Goal: Task Accomplishment & Management: Manage account settings

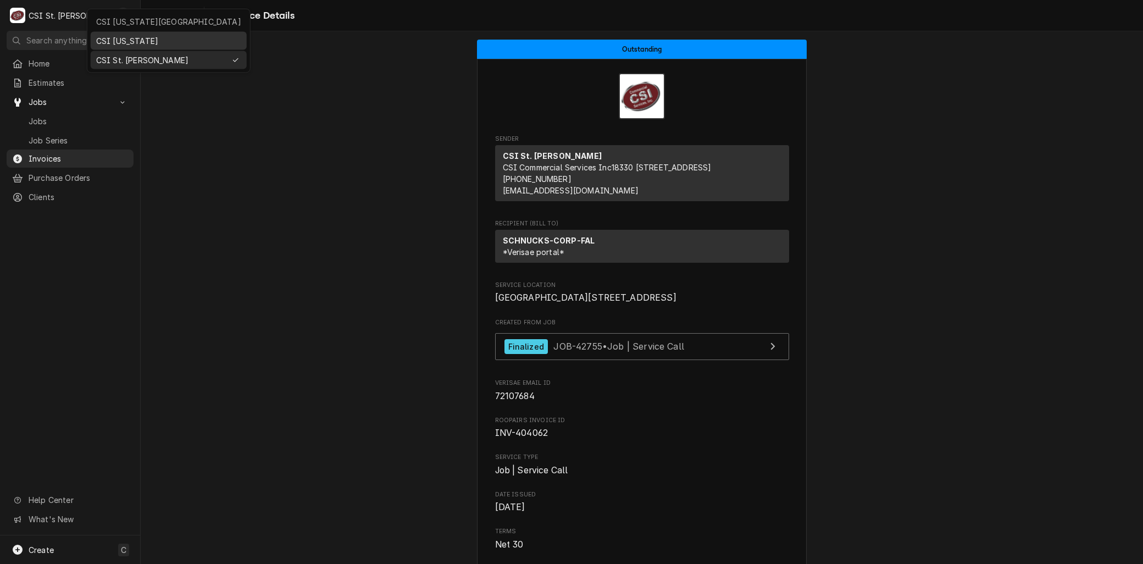
click at [128, 45] on div "CSI [US_STATE]" at bounding box center [168, 41] width 145 height 12
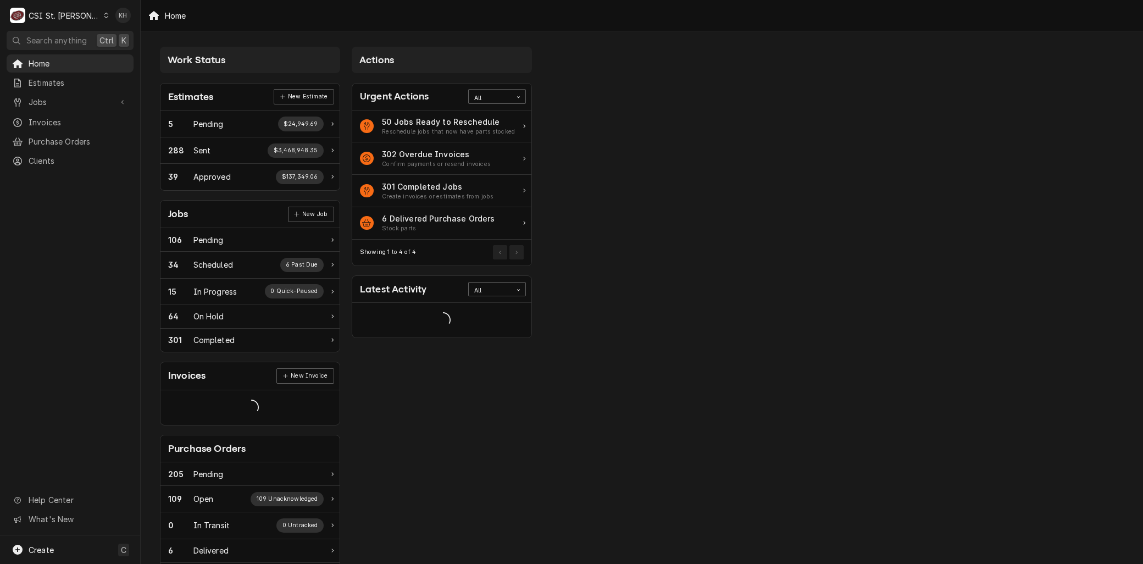
click at [63, 13] on div "CSI St. [PERSON_NAME]" at bounding box center [64, 16] width 71 height 12
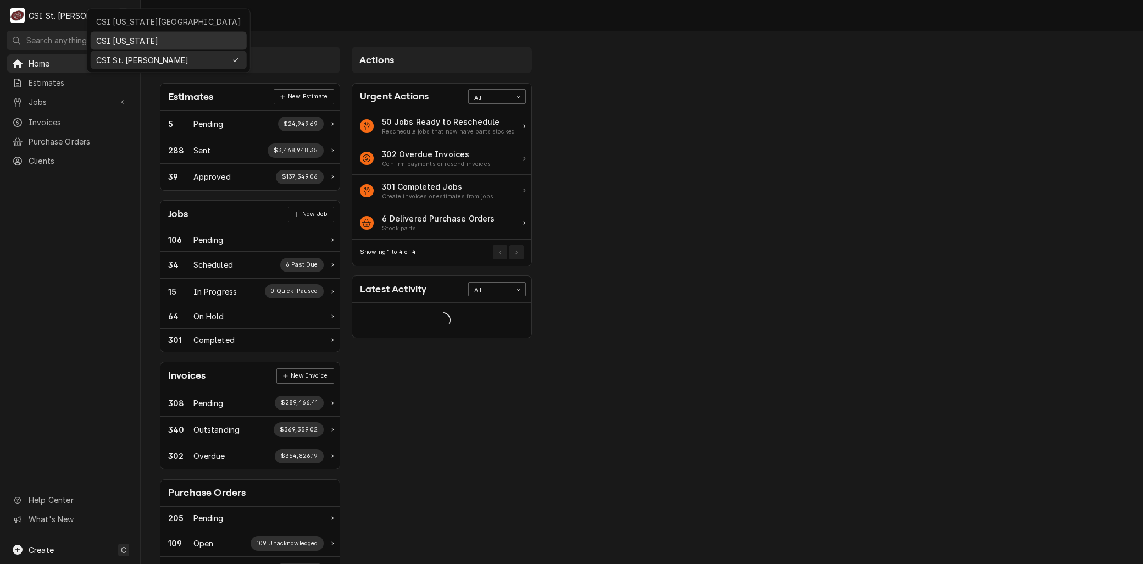
click at [108, 35] on div "CSI [US_STATE]" at bounding box center [168, 41] width 145 height 12
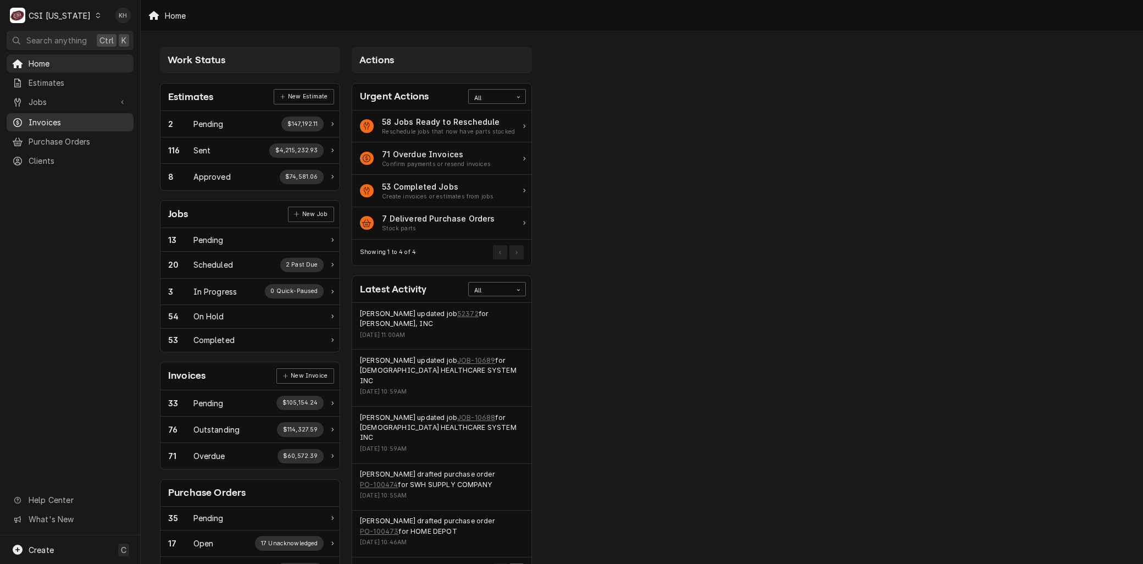
drag, startPoint x: 52, startPoint y: 117, endPoint x: 70, endPoint y: 112, distance: 18.7
click at [52, 117] on span "Invoices" at bounding box center [78, 123] width 99 height 12
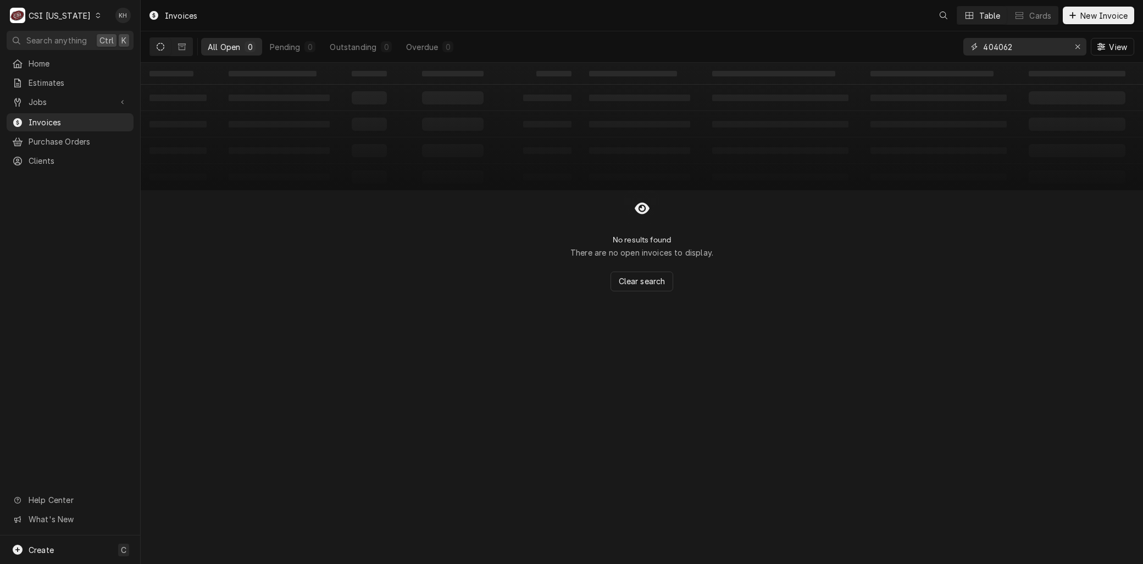
drag, startPoint x: 1020, startPoint y: 47, endPoint x: 930, endPoint y: 42, distance: 89.7
click at [931, 42] on div "All Open 0 Pending 0 Outstanding 0 Overdue 0 404062 View" at bounding box center [641, 46] width 985 height 31
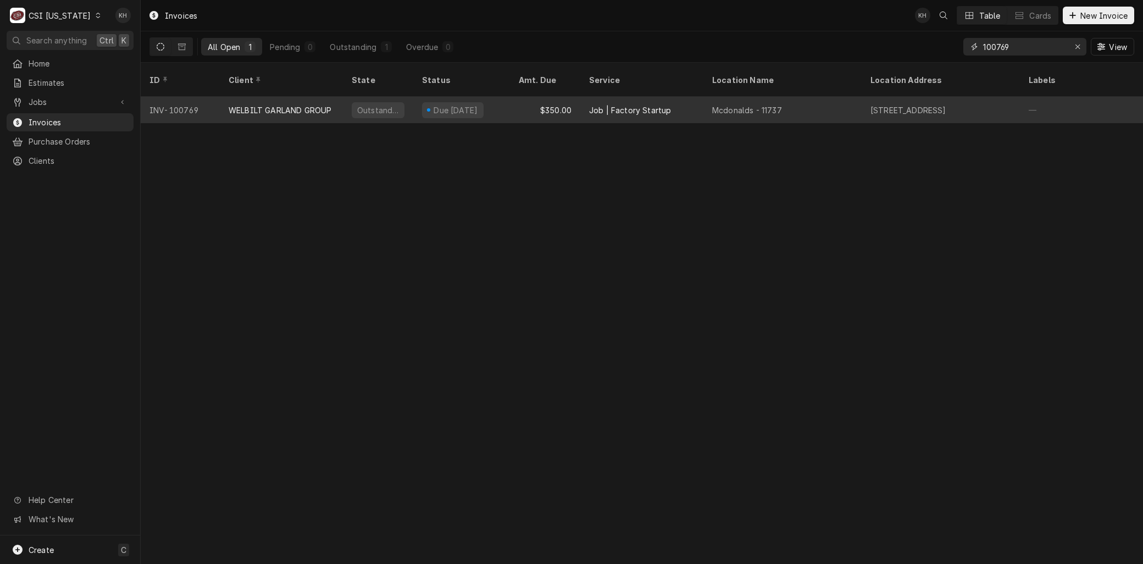
type input "100769"
click at [256, 104] on div "WELBILT GARLAND GROUP" at bounding box center [280, 110] width 103 height 12
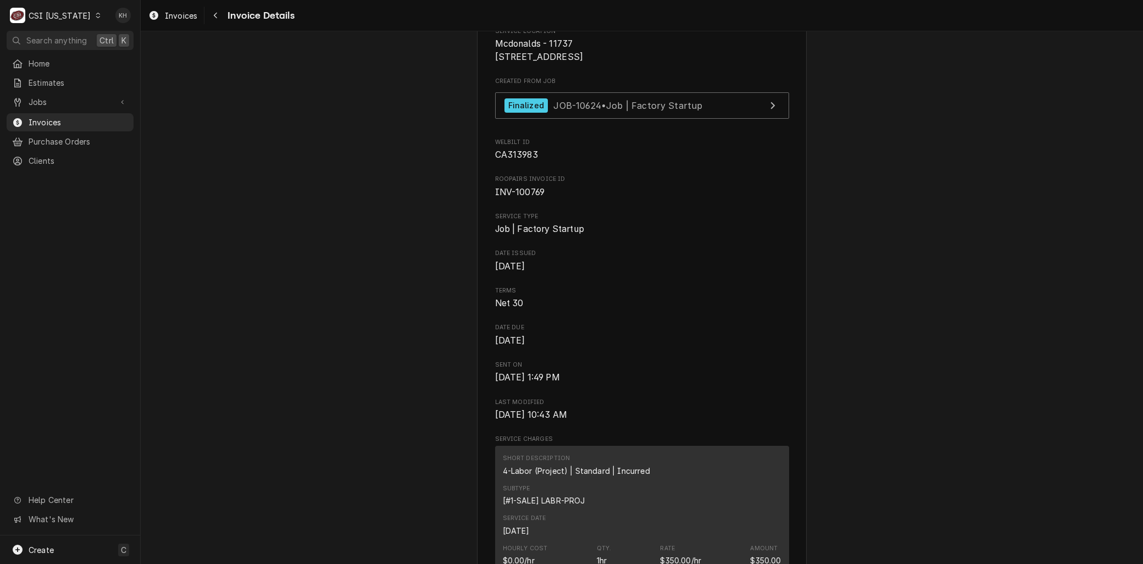
scroll to position [244, 0]
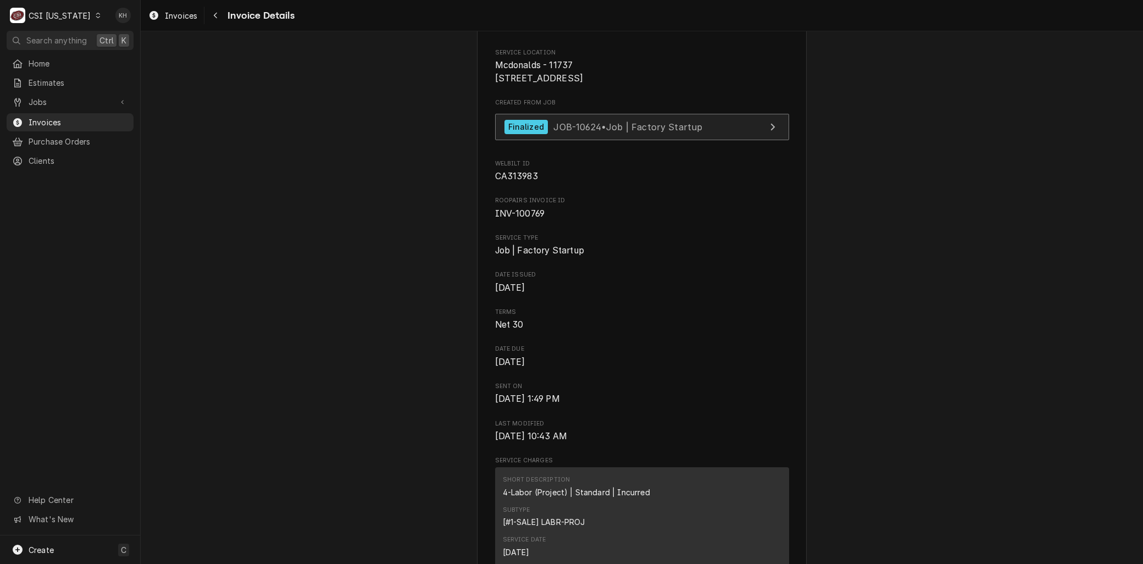
click at [562, 132] on span "JOB-10624 • Job | Factory Startup" at bounding box center [627, 126] width 149 height 11
click at [57, 9] on div "C CSI Kentucky" at bounding box center [56, 15] width 98 height 22
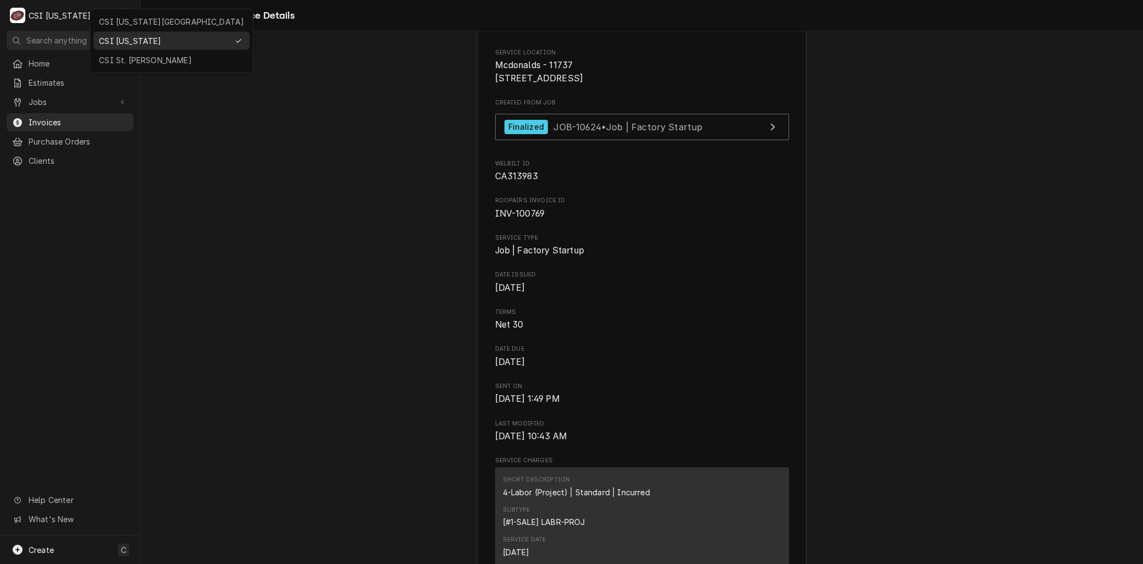
drag, startPoint x: 289, startPoint y: 117, endPoint x: 167, endPoint y: 121, distance: 121.5
click at [288, 117] on html "C CSI Kentucky KH Search anything Ctrl K Home Estimates Jobs Jobs Job Series In…" at bounding box center [571, 282] width 1143 height 564
click at [72, 102] on span "Jobs" at bounding box center [70, 102] width 83 height 12
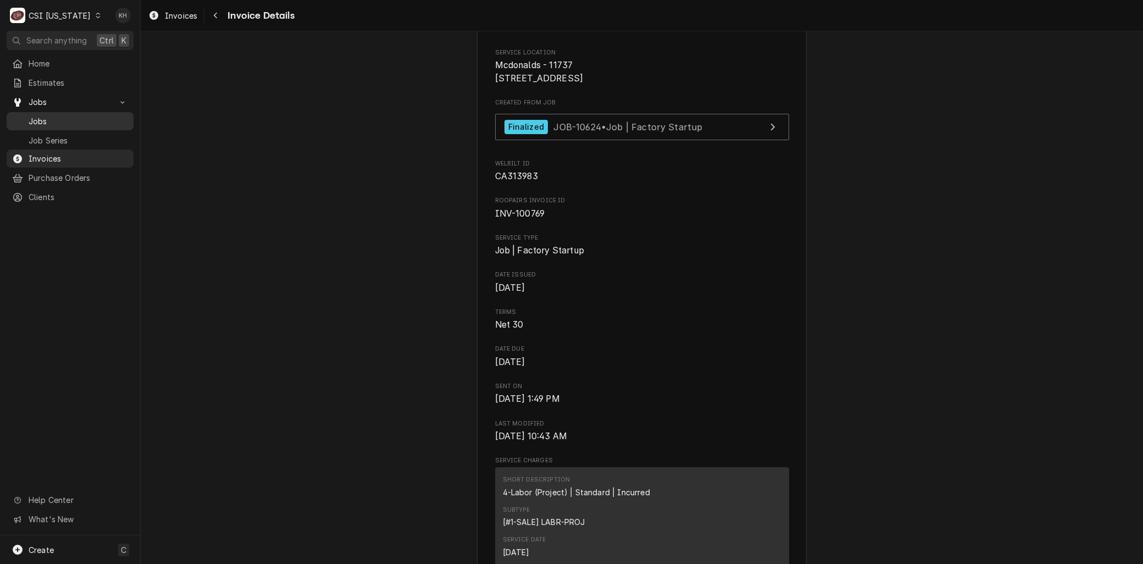
click at [72, 115] on span "Jobs" at bounding box center [78, 121] width 99 height 12
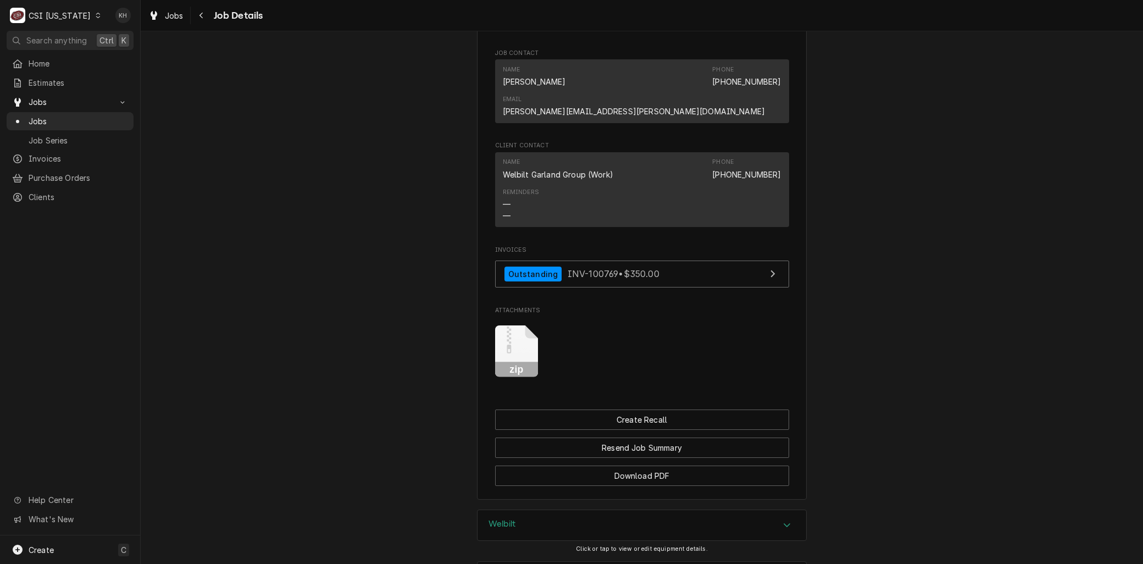
scroll to position [1712, 0]
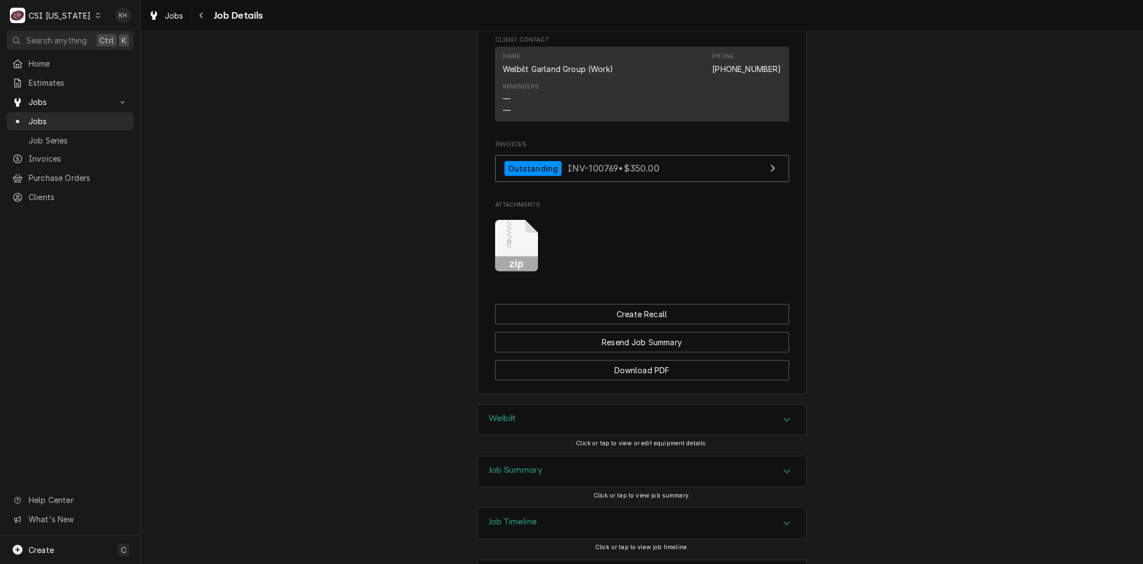
click at [540, 456] on div "Job Summary" at bounding box center [642, 471] width 329 height 31
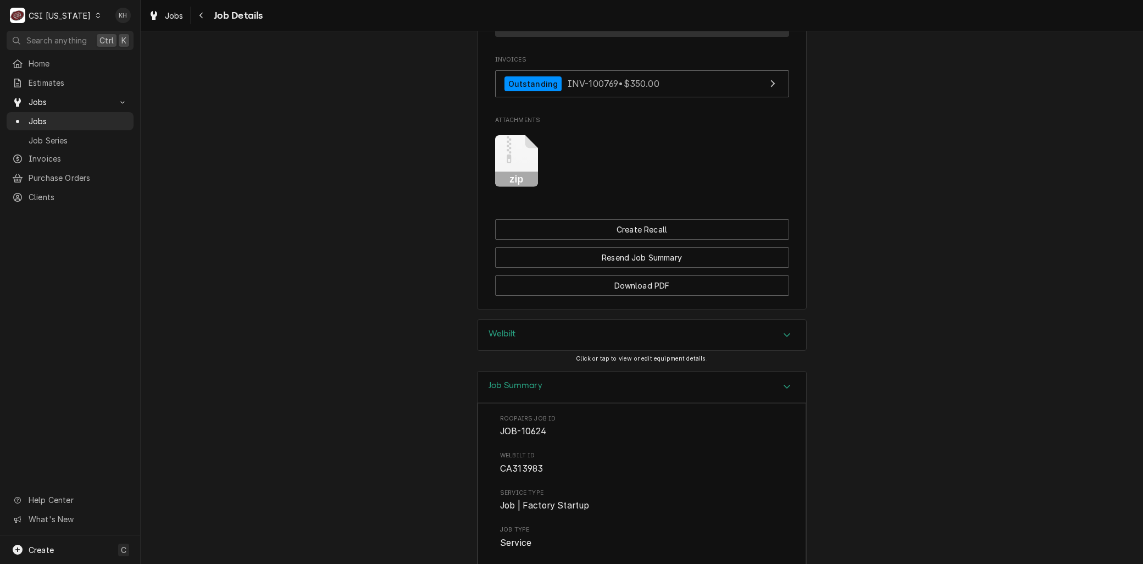
click at [529, 320] on div "Welbilt" at bounding box center [642, 335] width 329 height 31
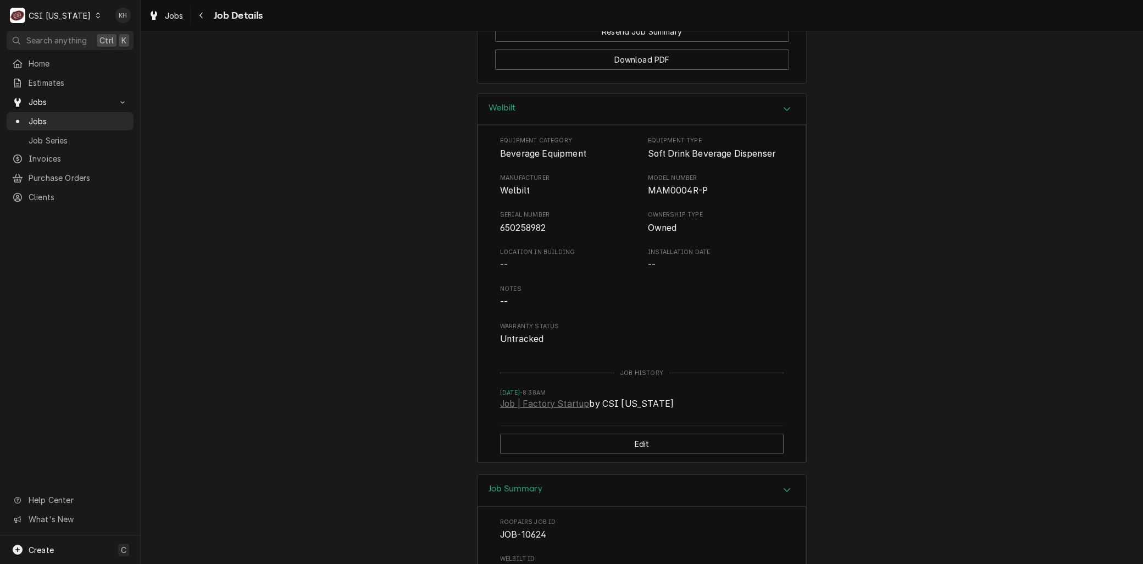
scroll to position [2041, 0]
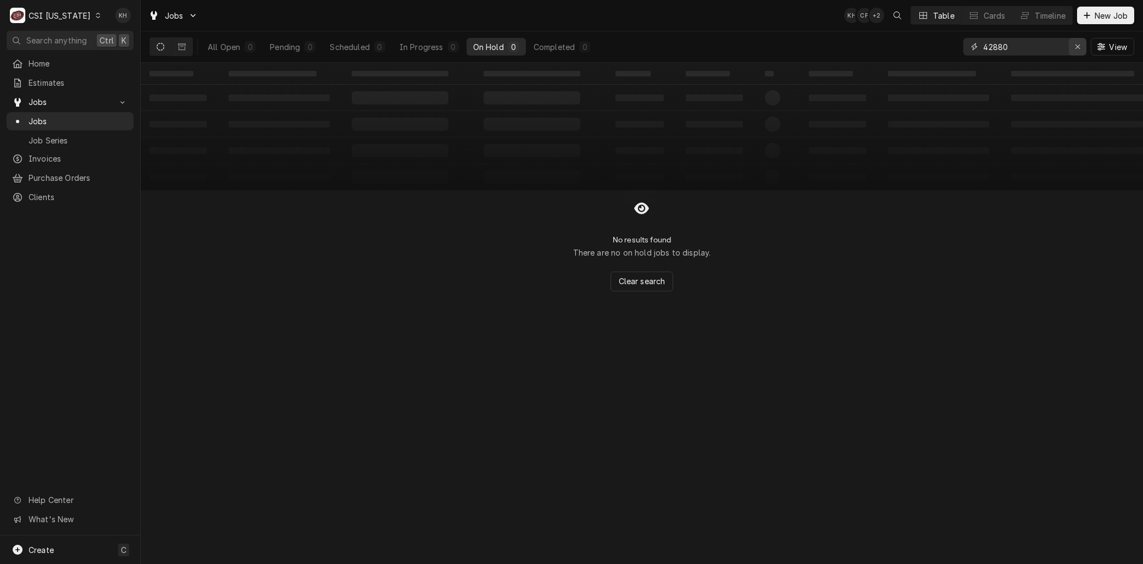
click at [1076, 47] on icon "Erase input" at bounding box center [1078, 47] width 6 height 8
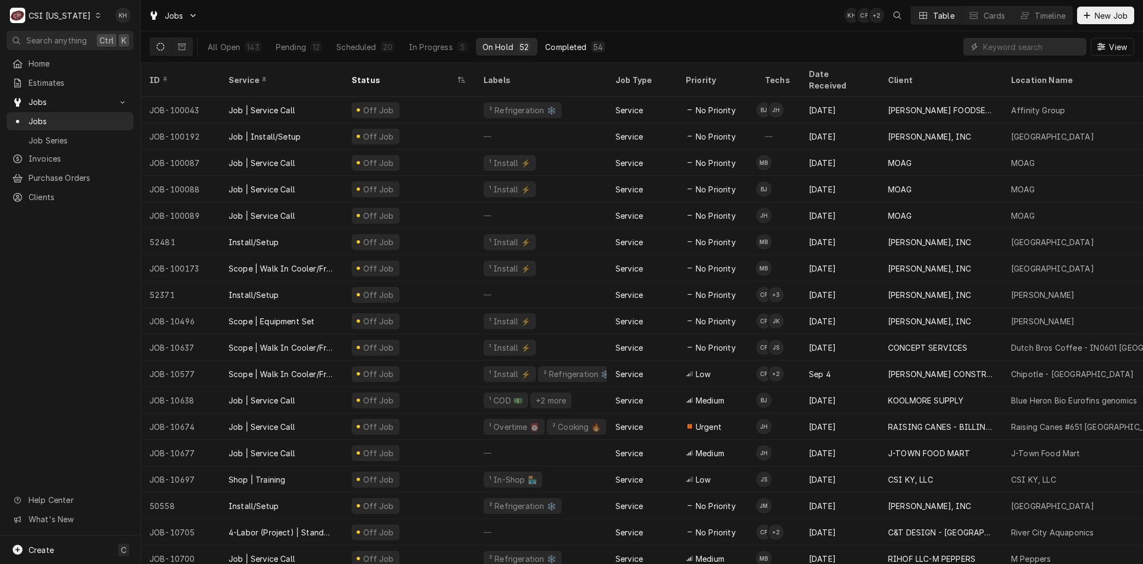
click at [574, 48] on div "Completed" at bounding box center [565, 47] width 41 height 12
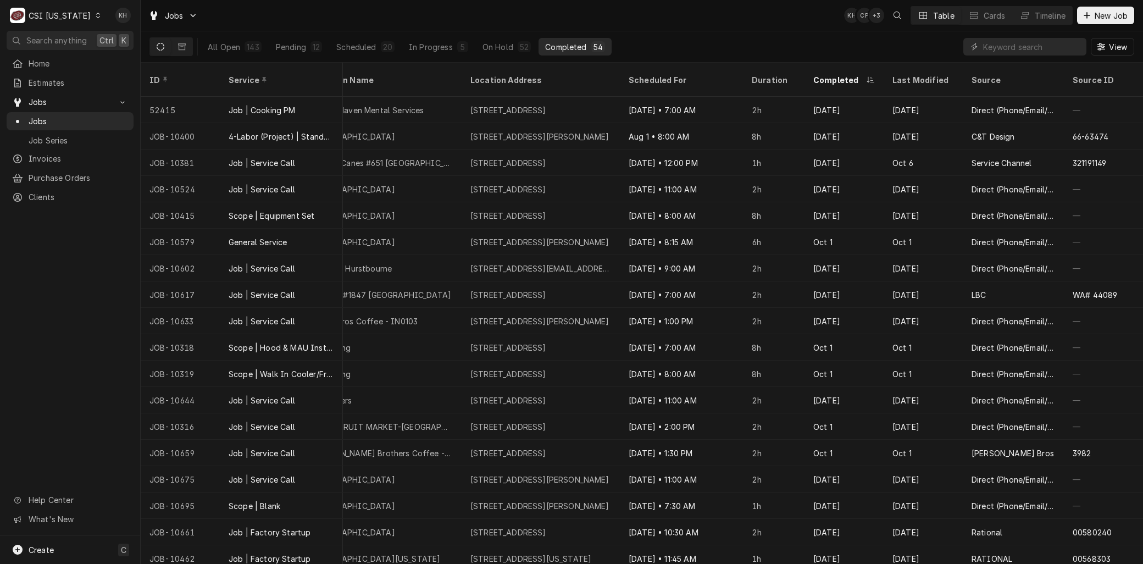
scroll to position [0, 707]
click at [813, 74] on div "Completed" at bounding box center [838, 80] width 51 height 12
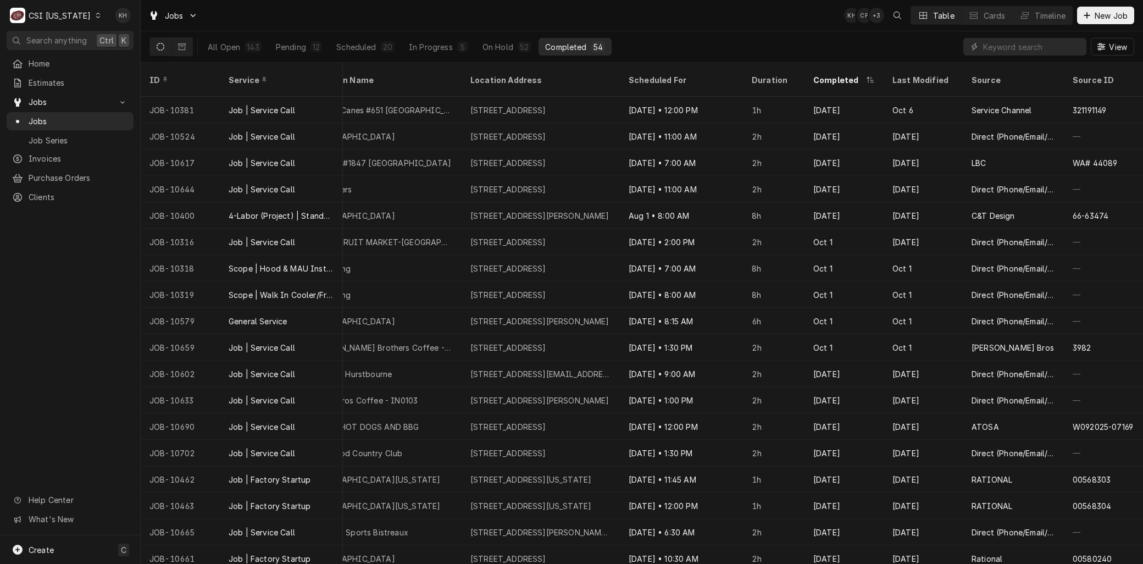
click at [828, 74] on div "Completed" at bounding box center [838, 80] width 51 height 12
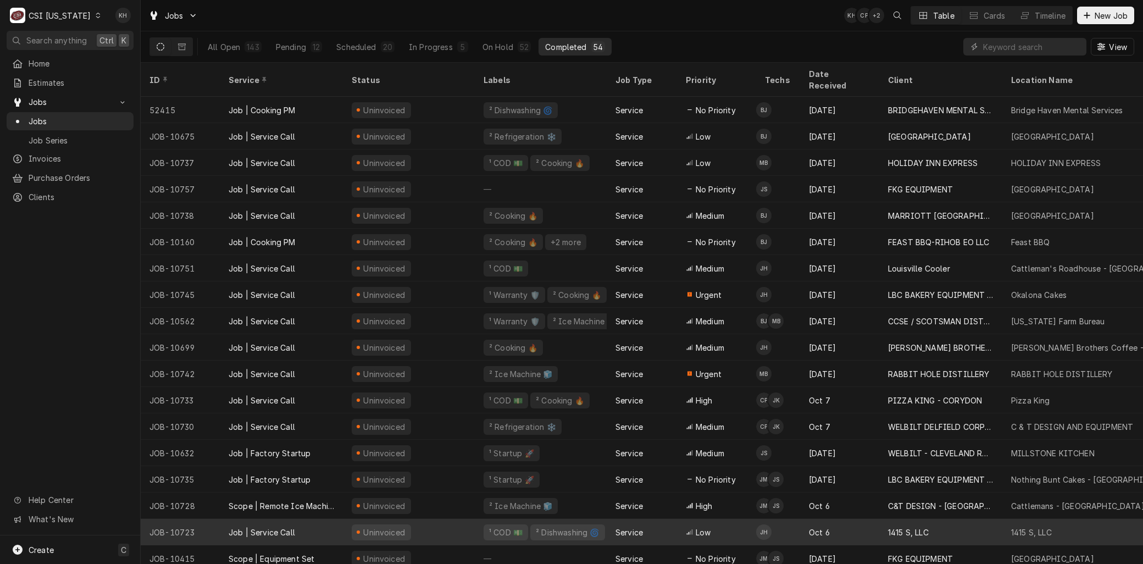
click at [279, 526] on div "Job | Service Call" at bounding box center [262, 532] width 66 height 12
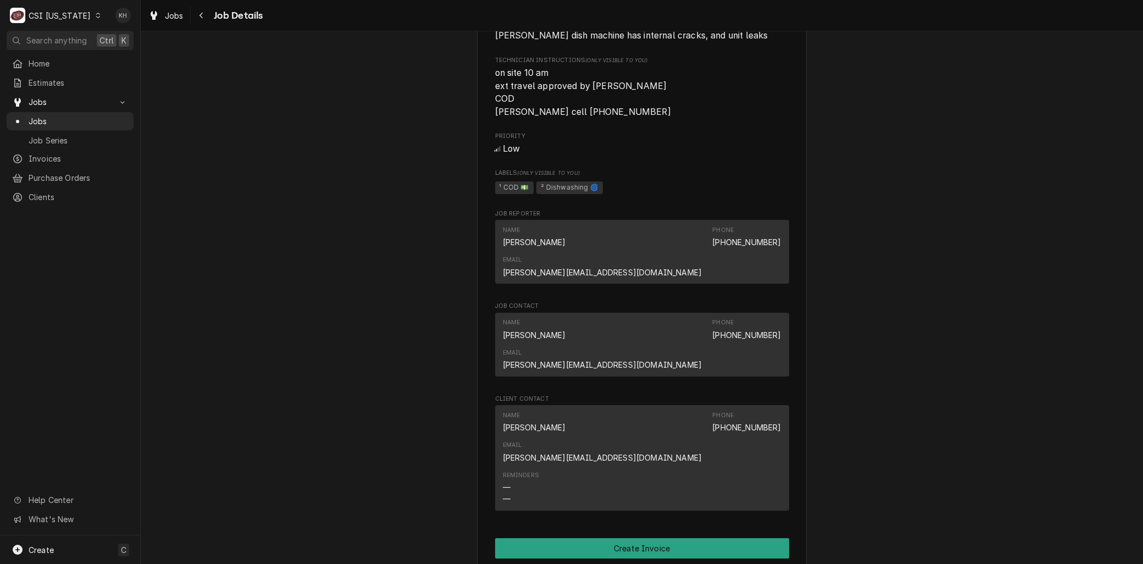
scroll to position [611, 0]
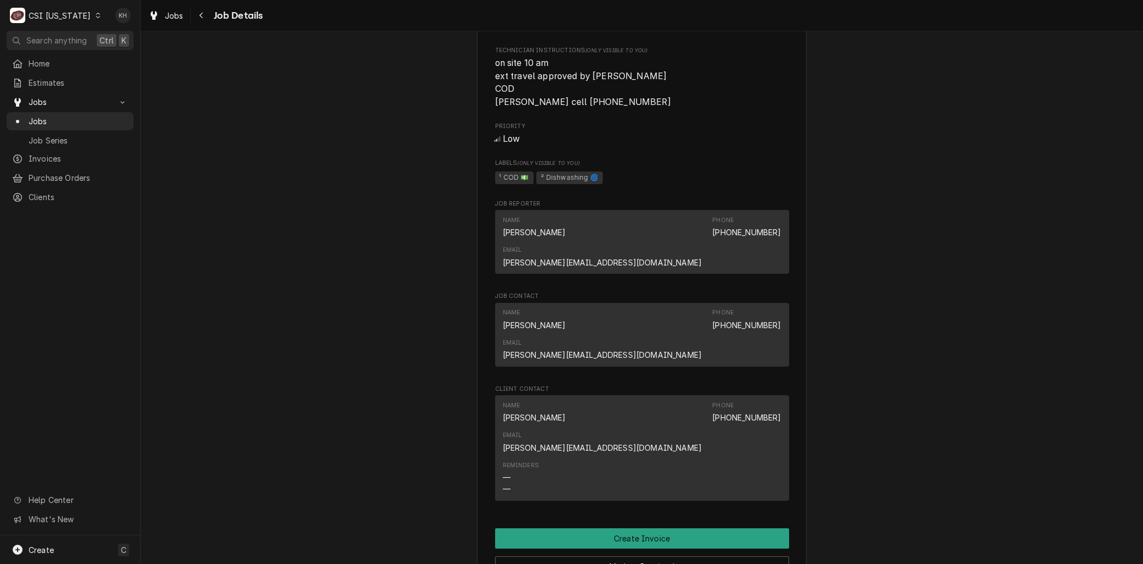
drag, startPoint x: 622, startPoint y: 458, endPoint x: 620, endPoint y: 468, distance: 10.0
click at [621, 458] on div "1415 S, LLC 1415 S, LLC / 129 College St, Glendale, KY 42740 Open in Maps Roopa…" at bounding box center [642, 137] width 330 height 1355
click at [618, 528] on button "Create Invoice" at bounding box center [642, 538] width 294 height 20
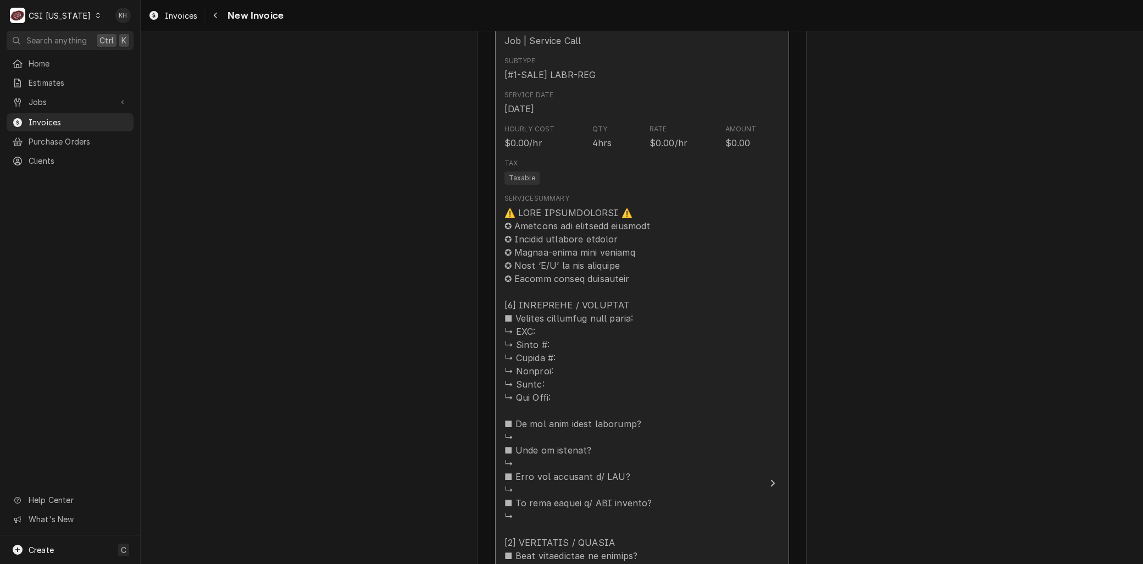
click at [606, 396] on div "Update Line Item" at bounding box center [631, 575] width 252 height 739
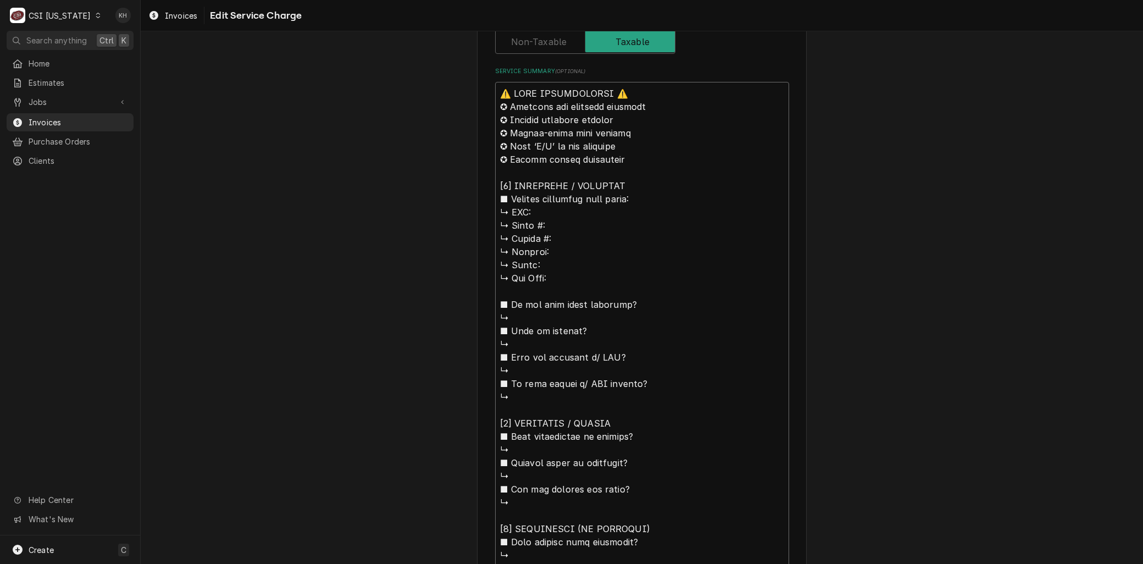
scroll to position [787, 0]
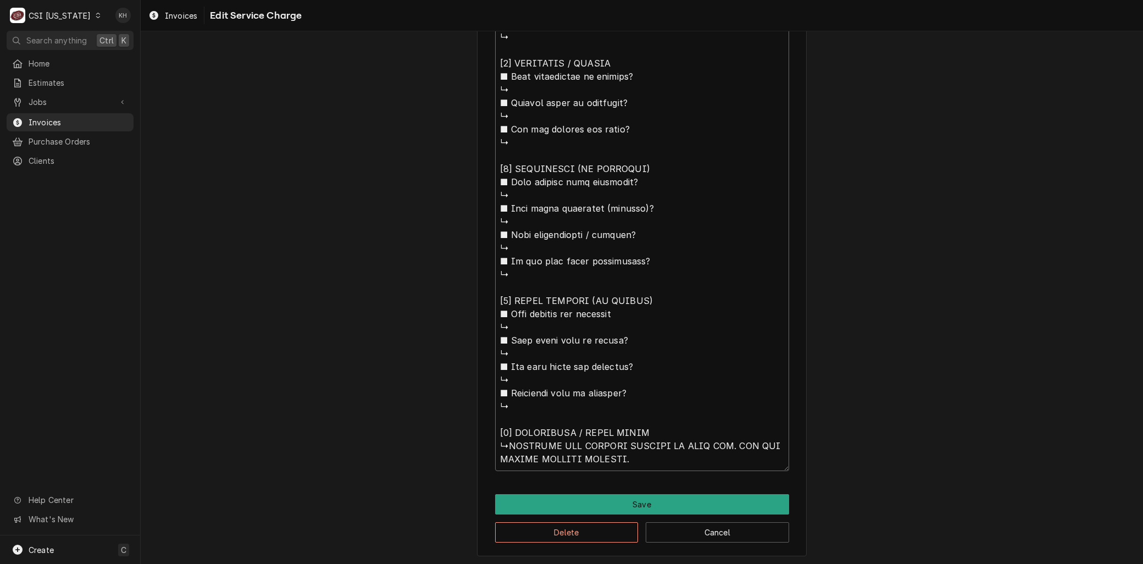
click at [645, 457] on textarea "Service Summary ( optional )" at bounding box center [642, 96] width 294 height 749
drag, startPoint x: 566, startPoint y: 448, endPoint x: 506, endPoint y: 443, distance: 60.1
click at [506, 443] on textarea "Service Summary ( optional )" at bounding box center [642, 96] width 294 height 749
type textarea "x"
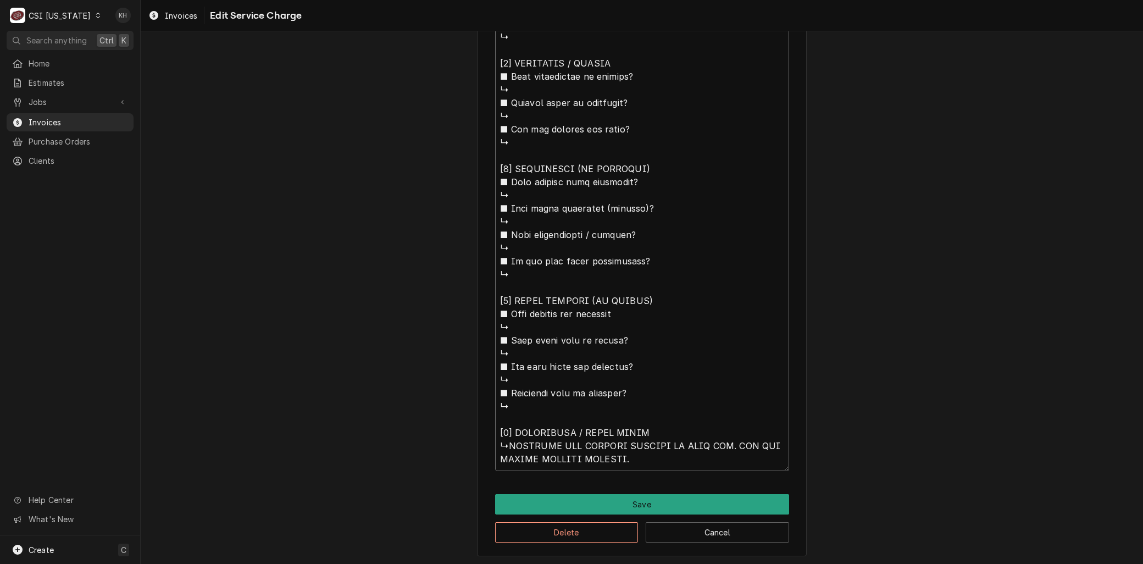
type textarea "⚠️ 𝗙𝗢𝗥𝗠 𝗜𝗡𝗦𝗧𝗥𝗨𝗖𝗧𝗜𝗢𝗡𝗦 ⚠️ ✪ 𝗖𝗼𝗺𝗽𝗹𝗲𝘁𝗲 𝗮𝗹𝗹 𝗿𝗲𝗹𝗲𝘃𝗮𝗻𝘁 𝘀𝗲𝗰𝘁𝗶𝗼𝗻𝘀 ✪ 𝗣𝗿𝗼𝘃𝗶𝗱𝗲 𝗱𝗲𝘁𝗮𝗶𝗹𝗲𝗱 𝗮𝗻𝘀…"
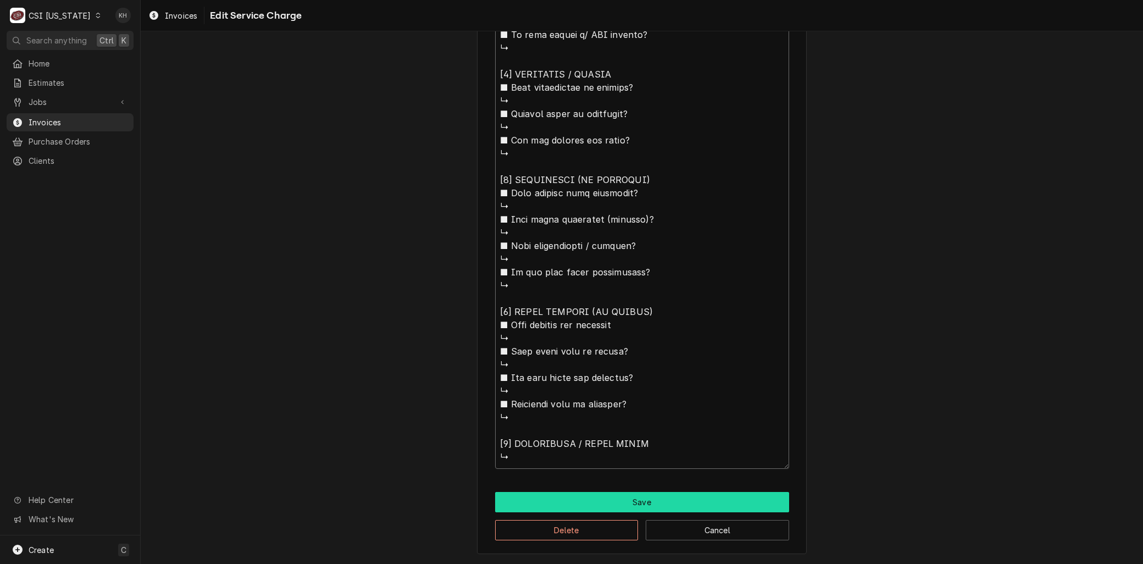
scroll to position [773, 0]
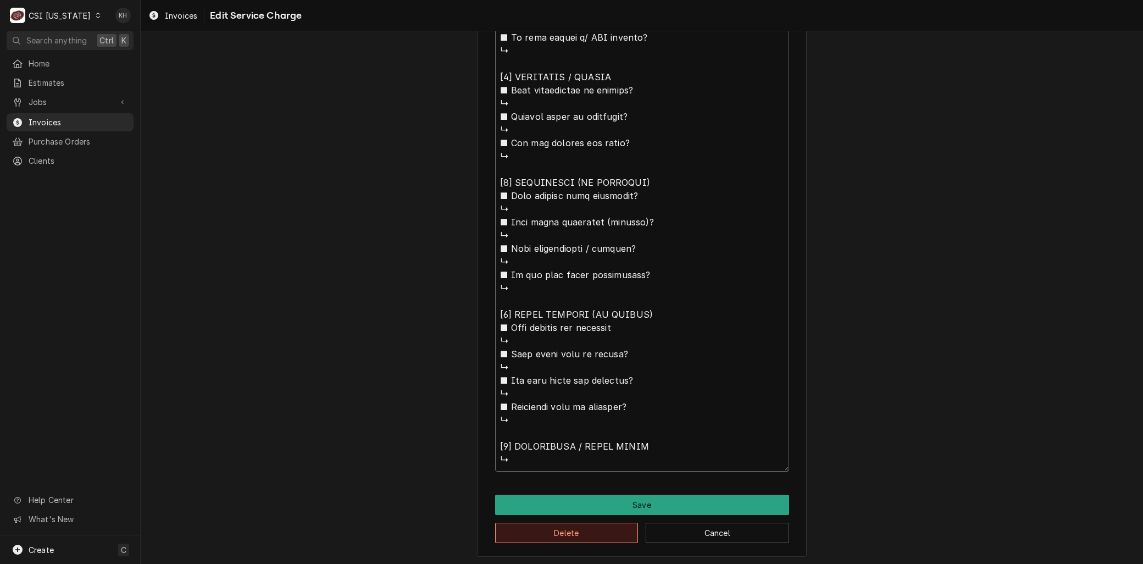
type textarea "x"
type textarea "⚠️ 𝗙𝗢𝗥𝗠 𝗜𝗡𝗦𝗧𝗥𝗨𝗖𝗧𝗜𝗢𝗡𝗦 ⚠️ ✪ 𝗖𝗼𝗺𝗽𝗹𝗲𝘁𝗲 𝗮𝗹𝗹 𝗿𝗲𝗹𝗲𝘃𝗮𝗻𝘁 𝘀𝗲𝗰𝘁𝗶𝗼𝗻𝘀 ✪ 𝗣𝗿𝗼𝘃𝗶𝗱𝗲 𝗱𝗲𝘁𝗮𝗶𝗹𝗲𝗱 𝗮𝗻𝘀…"
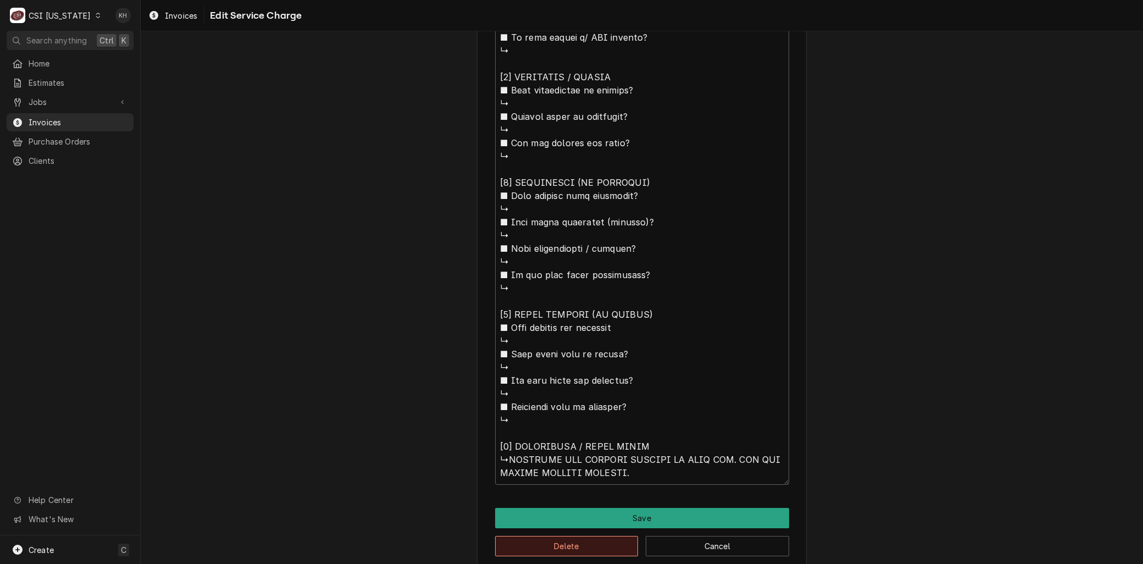
click at [563, 541] on button "Delete" at bounding box center [566, 546] width 143 height 20
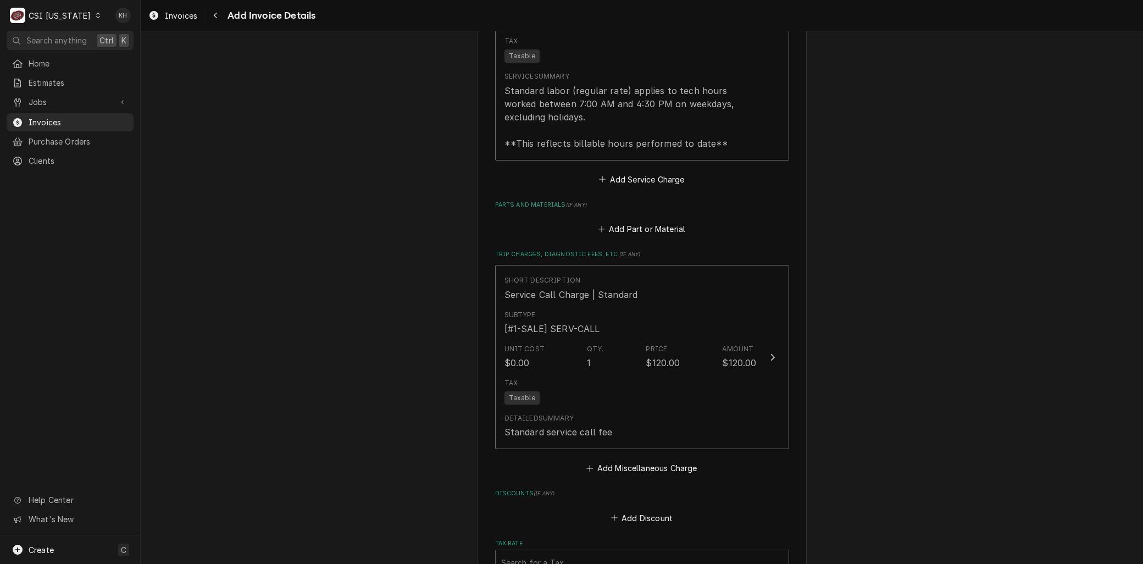
scroll to position [1221, 0]
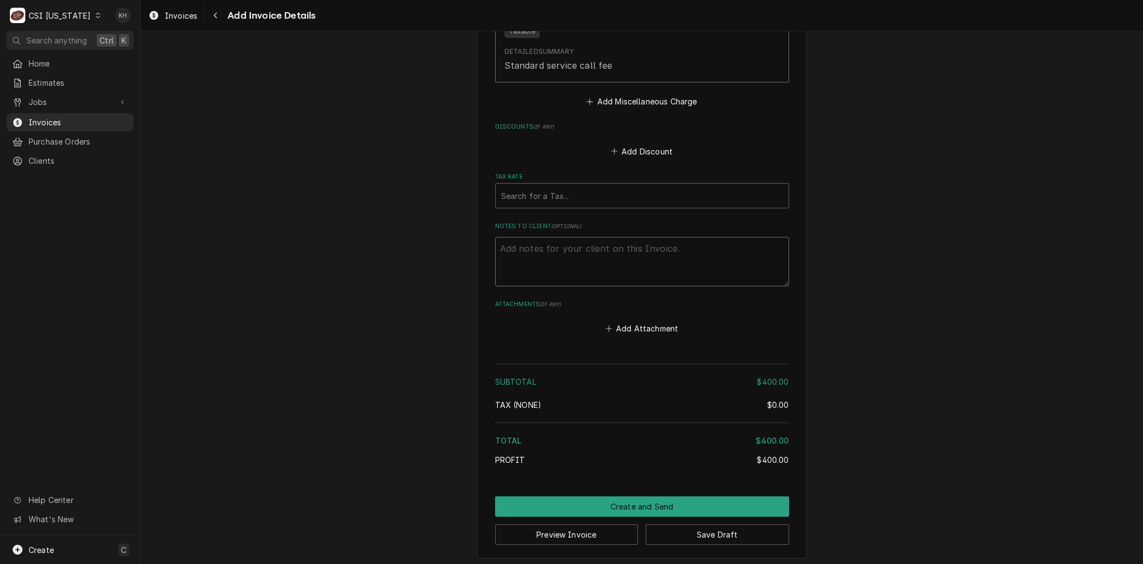
click at [544, 275] on textarea "Notes to Client ( optional )" at bounding box center [642, 261] width 294 height 49
paste textarea "CUSTOMER GOT ANOTHER COMPANY TO COME OUT. DID NOT CANCEL SERVICE REQUEST."
type textarea "x"
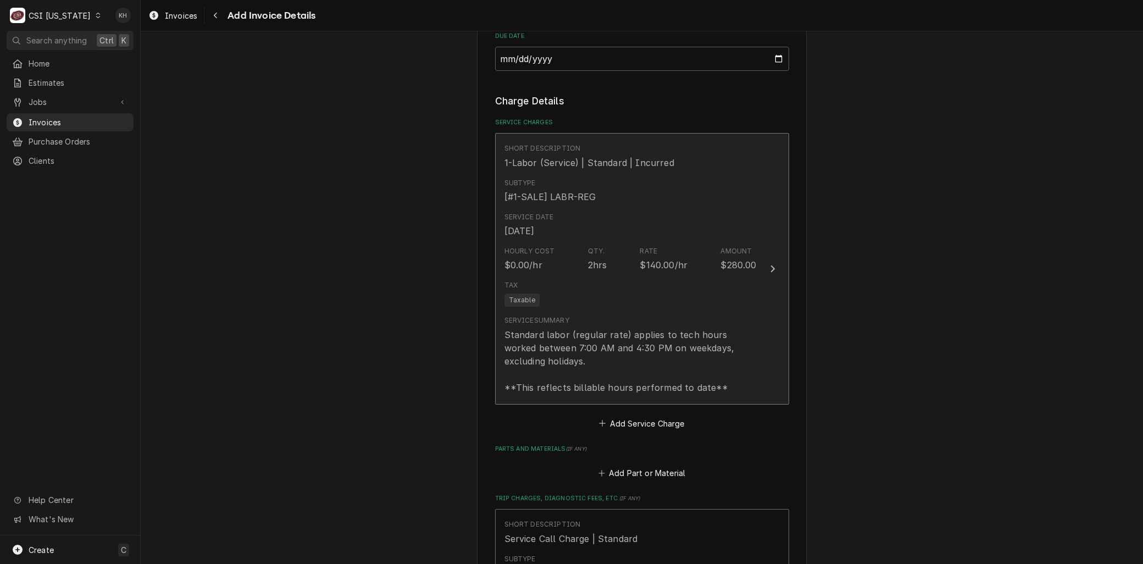
type textarea "CUSTOMER GOT ANOTHER COMPANY TO COME OUT. DID NOT CANCEL SERVICE REQUEST."
click at [551, 385] on div "Standard labor (regular rate) applies to tech hours worked between 7:00 AM and …" at bounding box center [631, 361] width 252 height 66
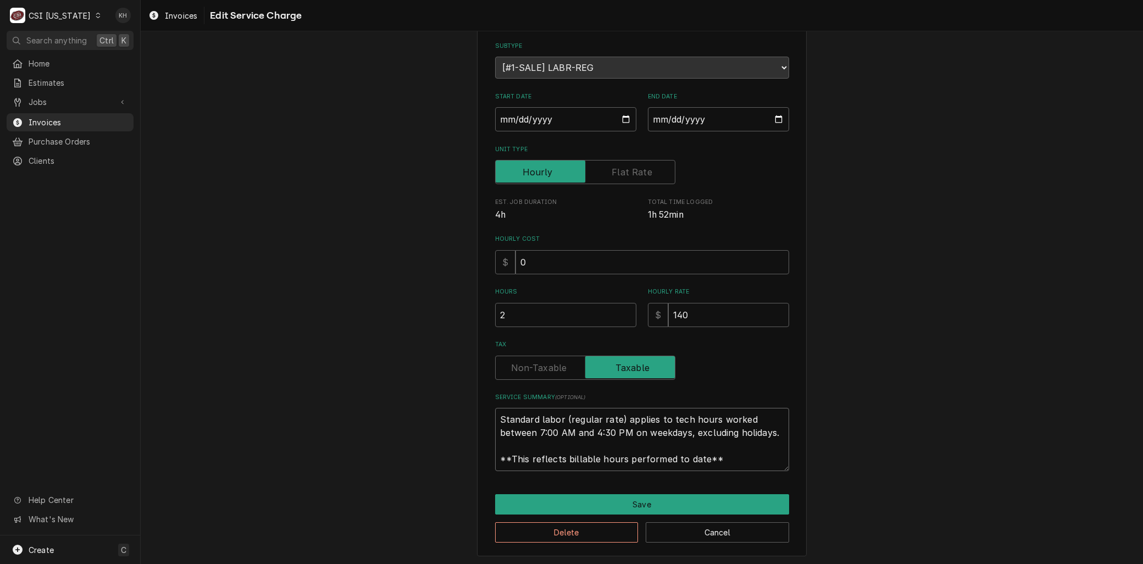
drag, startPoint x: 722, startPoint y: 457, endPoint x: 287, endPoint y: 316, distance: 456.4
click at [282, 317] on div "Use the fields below to edit this service charge Short Description 1-Labor (Ser…" at bounding box center [642, 254] width 1002 height 624
paste textarea "CUSTOMER GOT ANOTHER COMPANY TO COME OUT. DID NOT CANCEL SERVICE REQUEST."
type textarea "x"
type textarea "CUSTOMER GOT ANOTHER COMPANY TO COME OUT. DID NOT CANCEL SERVICE REQUEST."
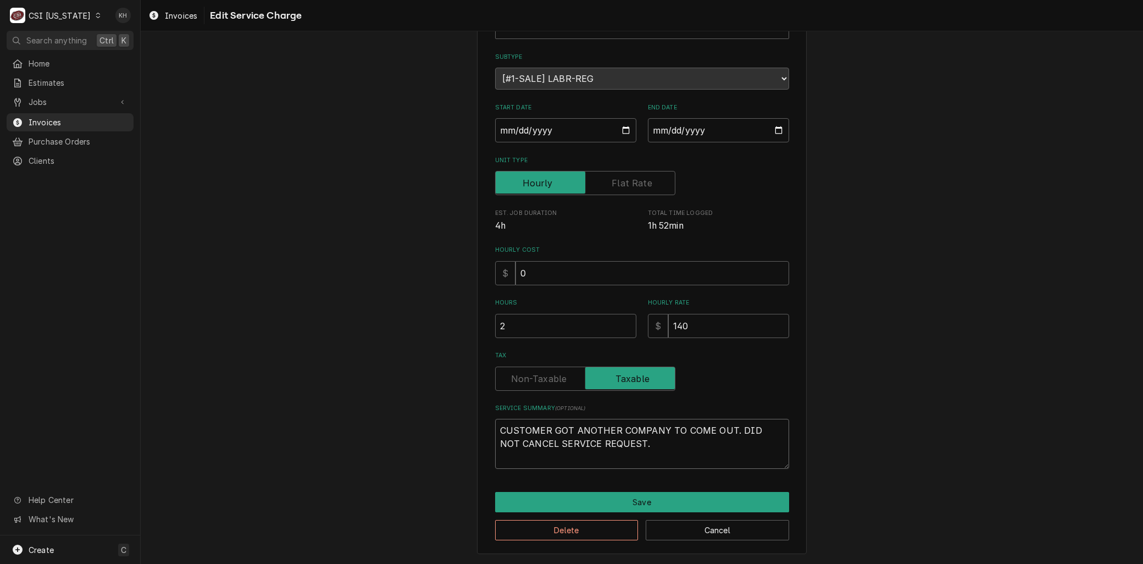
scroll to position [88, 0]
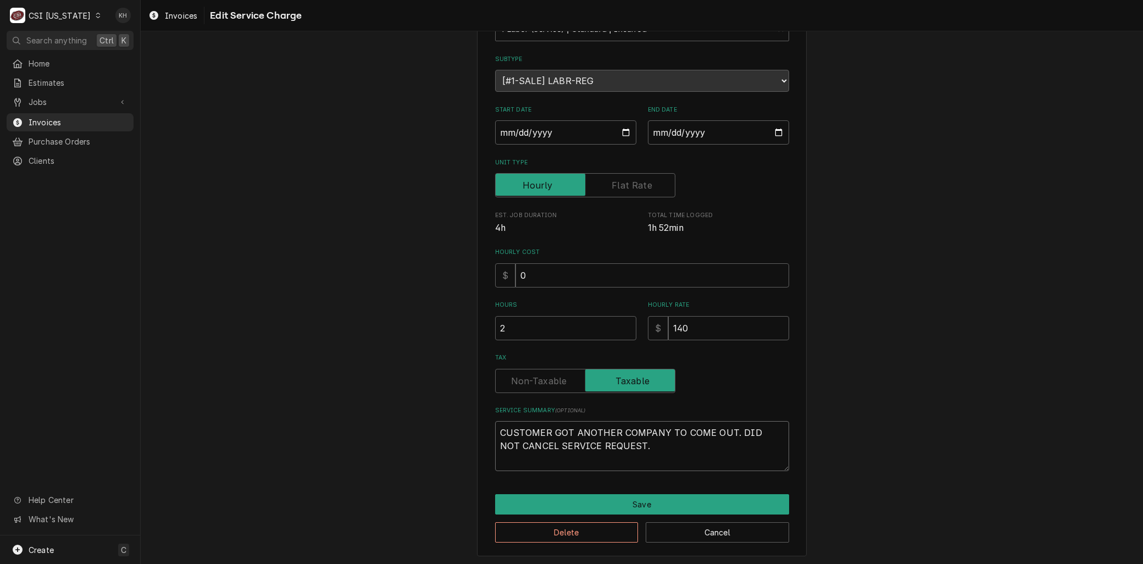
type textarea "x"
type textarea "ACUSTOMER GOT ANOTHER COMPANY TO COME OUT. DID NOT CANCEL SERVICE REQUEST."
type textarea "x"
type textarea "ArCUSTOMER GOT ANOTHER COMPANY TO COME OUT. DID NOT CANCEL SERVICE REQUEST."
type textarea "x"
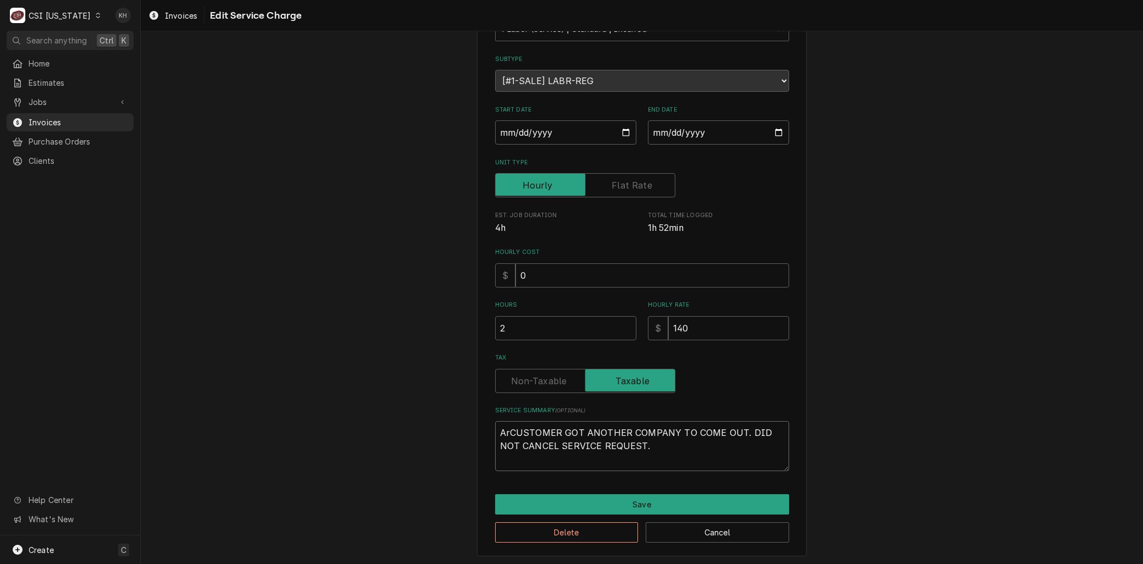
type textarea "ArrCUSTOMER GOT ANOTHER COMPANY TO COME OUT. DID NOT CANCEL SERVICE REQUEST."
type textarea "x"
type textarea "ArriCUSTOMER GOT ANOTHER COMPANY TO COME OUT. DID NOT CANCEL SERVICE REQUEST."
type textarea "x"
type textarea "ArrivCUSTOMER GOT ANOTHER COMPANY TO COME OUT. DID NOT CANCEL SERVICE REQUEST."
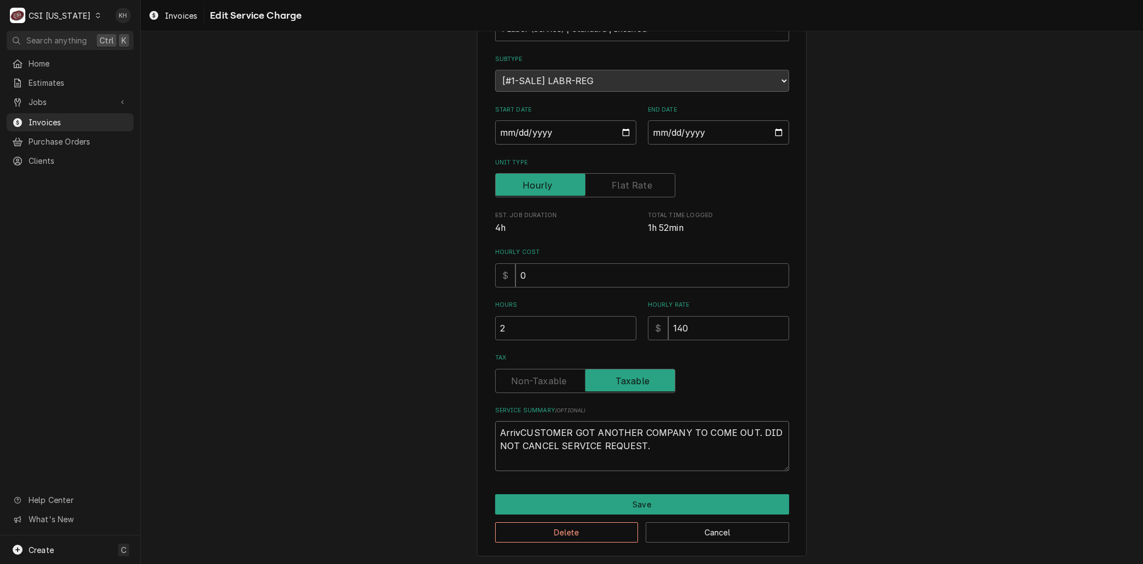
type textarea "x"
type textarea "ArriveCUSTOMER GOT ANOTHER COMPANY TO COME OUT. DID NOT CANCEL SERVICE REQUEST."
type textarea "x"
type textarea "ArrivedCUSTOMER GOT ANOTHER COMPANY TO COME OUT. DID NOT CANCEL SERVICE REQUEST."
type textarea "x"
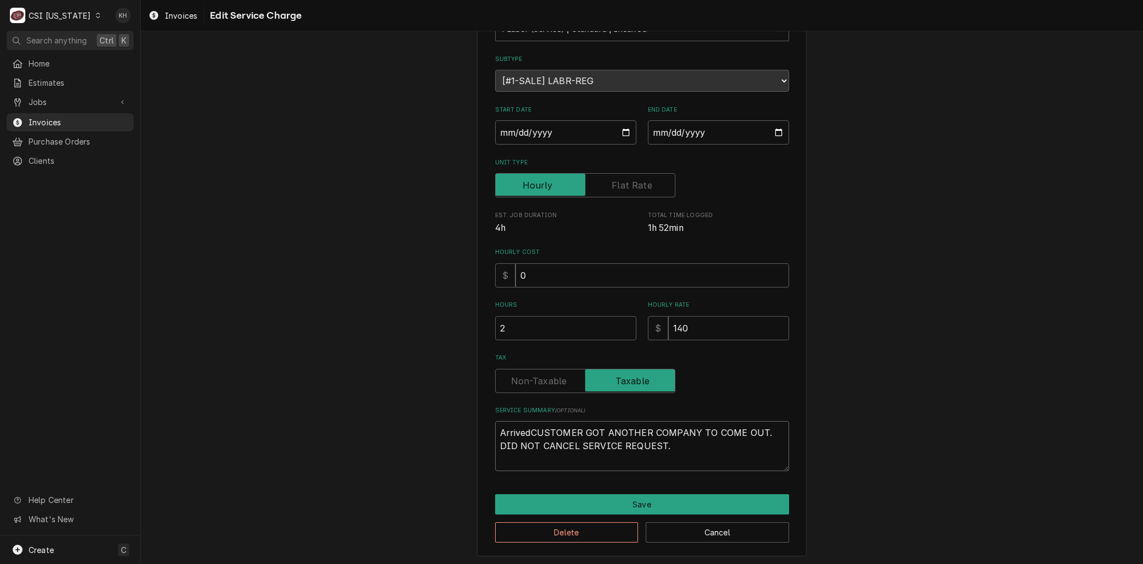
type textarea "Arrived CUSTOMER GOT ANOTHER COMPANY TO COME OUT. DID NOT CANCEL SERVICE REQUES…"
type textarea "x"
type textarea "Arrived oCUSTOMER GOT ANOTHER COMPANY TO COME OUT. DID NOT CANCEL SERVICE REQUE…"
type textarea "x"
type textarea "Arrived onCUSTOMER GOT ANOTHER COMPANY TO COME OUT. DID NOT CANCEL SERVICE REQU…"
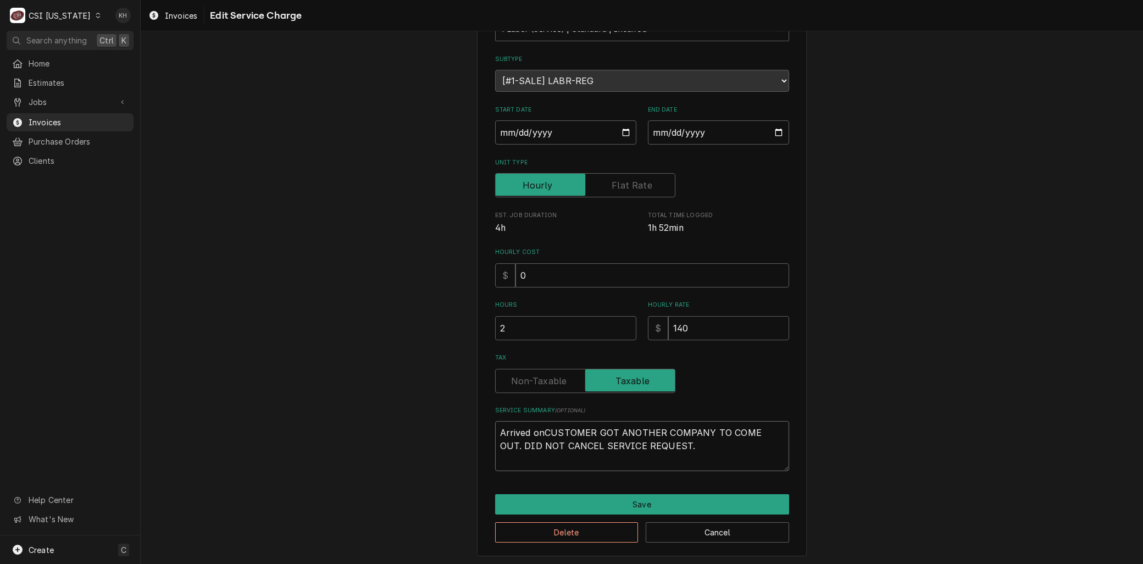
type textarea "x"
type textarea "Arrived on CUSTOMER GOT ANOTHER COMPANY TO COME OUT. DID NOT CANCEL SERVICE REQ…"
type textarea "x"
type textarea "Arrived on sCUSTOMER GOT ANOTHER COMPANY TO COME OUT. DID NOT CANCEL SERVICE RE…"
type textarea "x"
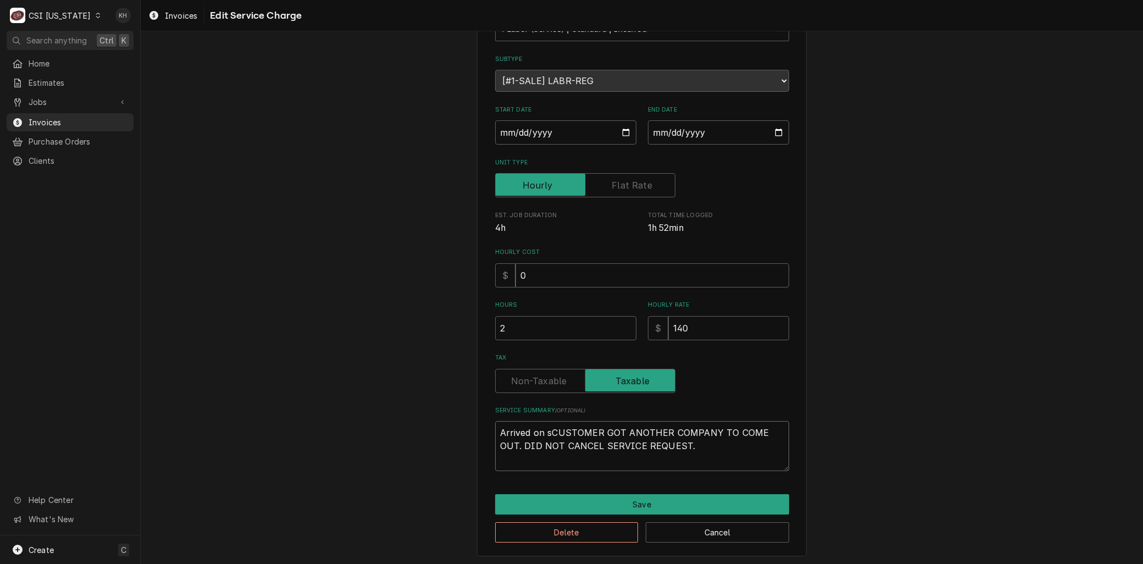
type textarea "Arrived on siCUSTOMER GOT ANOTHER COMPANY TO COME OUT. DID NOT CANCEL SERVICE R…"
type textarea "x"
type textarea "Arrived on sitCUSTOMER GOT ANOTHER COMPANY TO COME OUT. DID NOT CANCEL SERVICE …"
type textarea "x"
type textarea "Arrived on siteCUSTOMER GOT ANOTHER COMPANY TO COME OUT. DID NOT CANCEL SERVICE…"
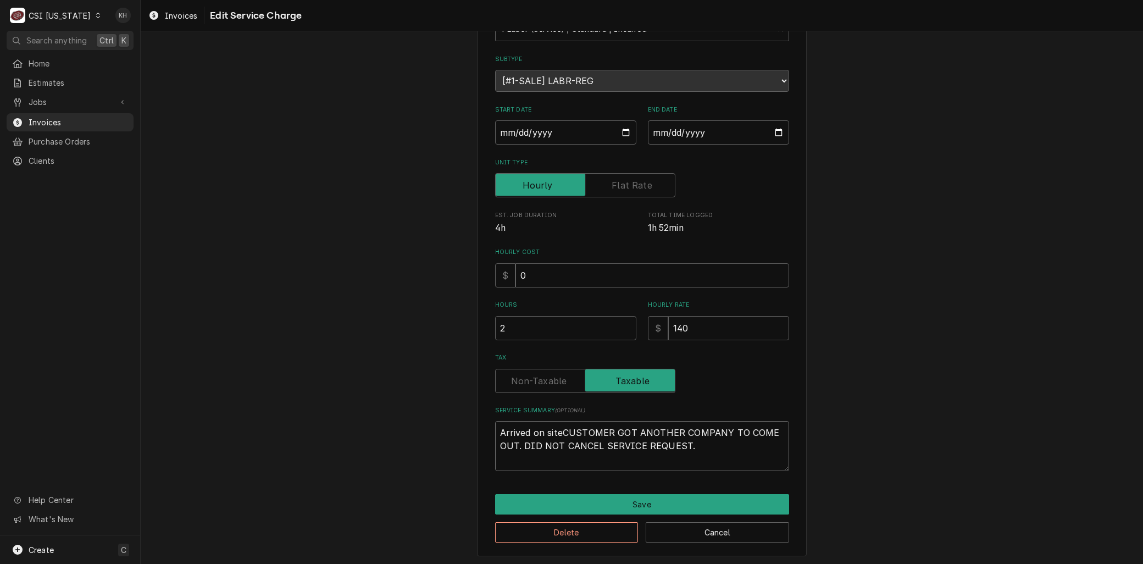
type textarea "x"
type textarea "Arrived on site,CUSTOMER GOT ANOTHER COMPANY TO COME OUT. DID NOT CANCEL SERVIC…"
type textarea "x"
type textarea "Arrived on site, CUSTOMER GOT ANOTHER COMPANY TO COME OUT. DID NOT CANCEL SERVI…"
type textarea "x"
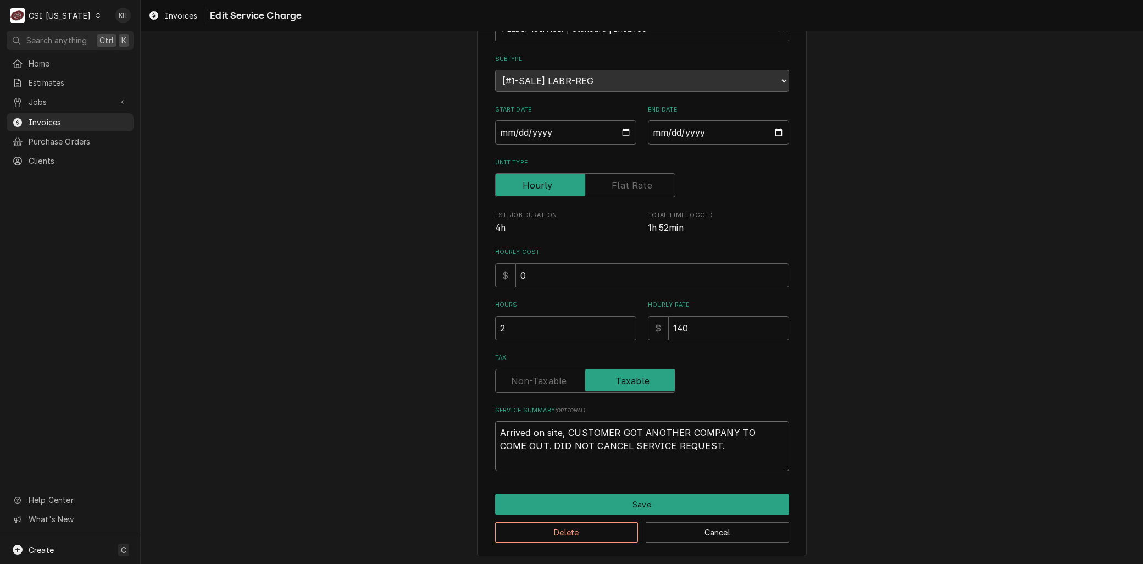
type textarea "Arrived on site, cCUSTOMER GOT ANOTHER COMPANY TO COME OUT. DID NOT CANCEL SERV…"
type textarea "x"
type textarea "Arrived on site, cuCUSTOMER GOT ANOTHER COMPANY TO COME OUT. DID NOT CANCEL SER…"
type textarea "x"
type textarea "Arrived on site, cusCUSTOMER GOT ANOTHER COMPANY TO COME OUT. DID NOT CANCEL SE…"
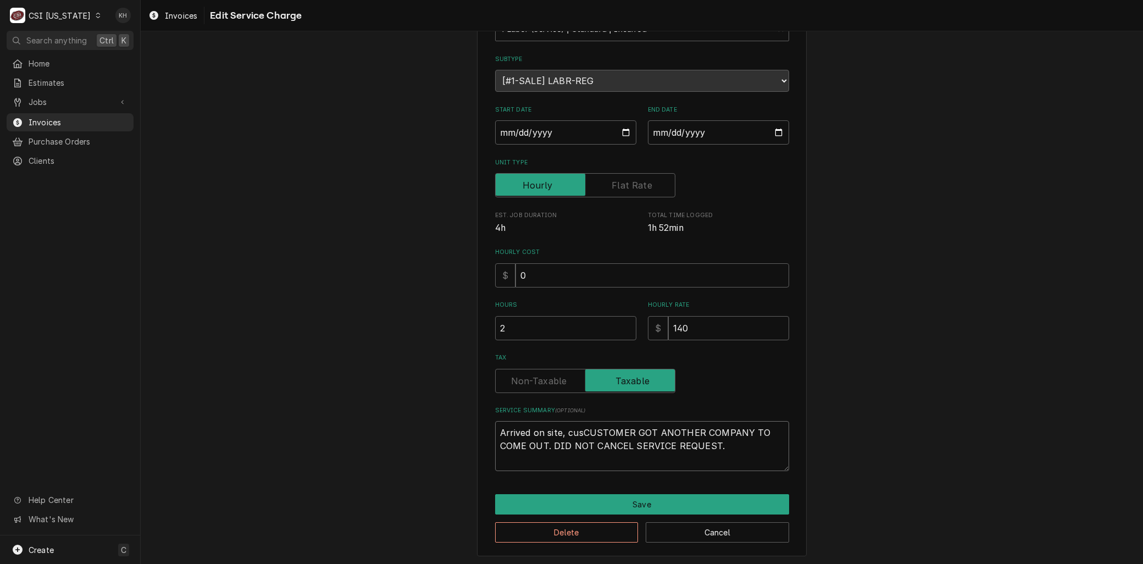
type textarea "x"
type textarea "Arrived on site, custCUSTOMER GOT ANOTHER COMPANY TO COME OUT. DID NOT CANCEL S…"
type textarea "x"
type textarea "Arrived on site, custoCUSTOMER GOT ANOTHER COMPANY TO COME OUT. DID NOT CANCEL …"
type textarea "x"
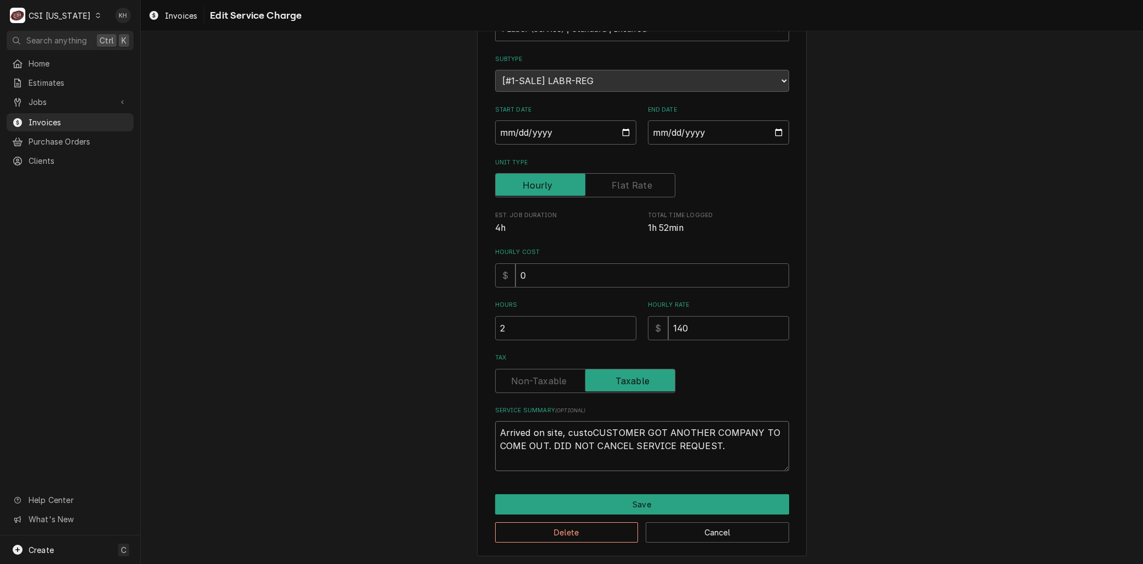
type textarea "Arrived on site, customCUSTOMER GOT ANOTHER COMPANY TO COME OUT. DID NOT CANCEL…"
type textarea "x"
type textarea "Arrived on site, customeCUSTOMER GOT ANOTHER COMPANY TO COME OUT. DID NOT CANCE…"
type textarea "x"
type textarea "Arrived on site, customerCUSTOMER GOT ANOTHER COMPANY TO COME OUT. DID NOT CANC…"
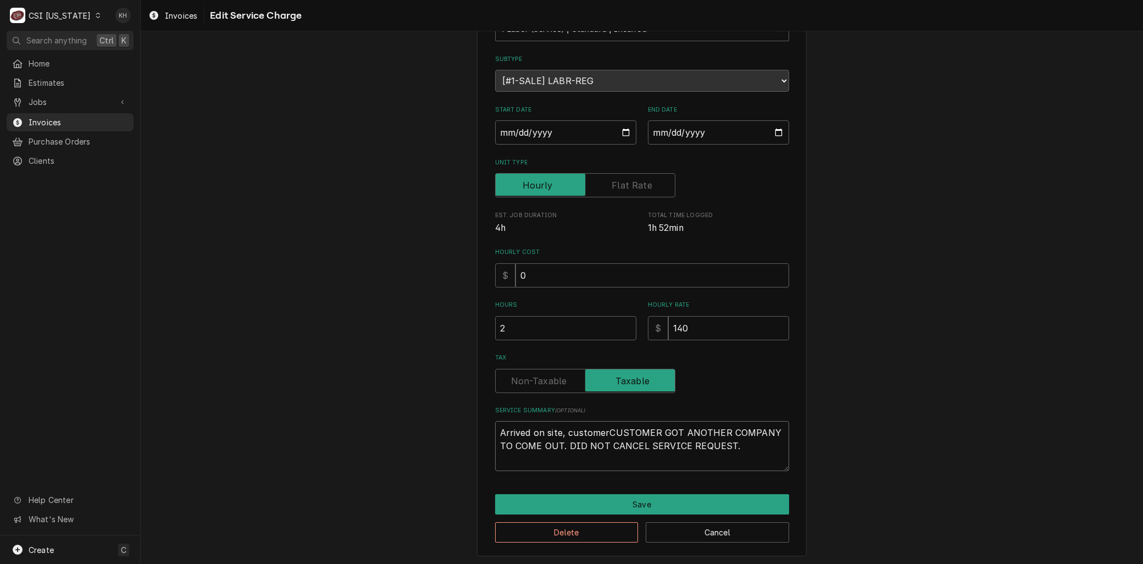
type textarea "x"
type textarea "Arrived on site, customer CUSTOMER GOT ANOTHER COMPANY TO COME OUT. DID NOT CAN…"
type textarea "x"
type textarea "Arrived on site, customer hCUSTOMER GOT ANOTHER COMPANY TO COME OUT. DID NOT CA…"
type textarea "x"
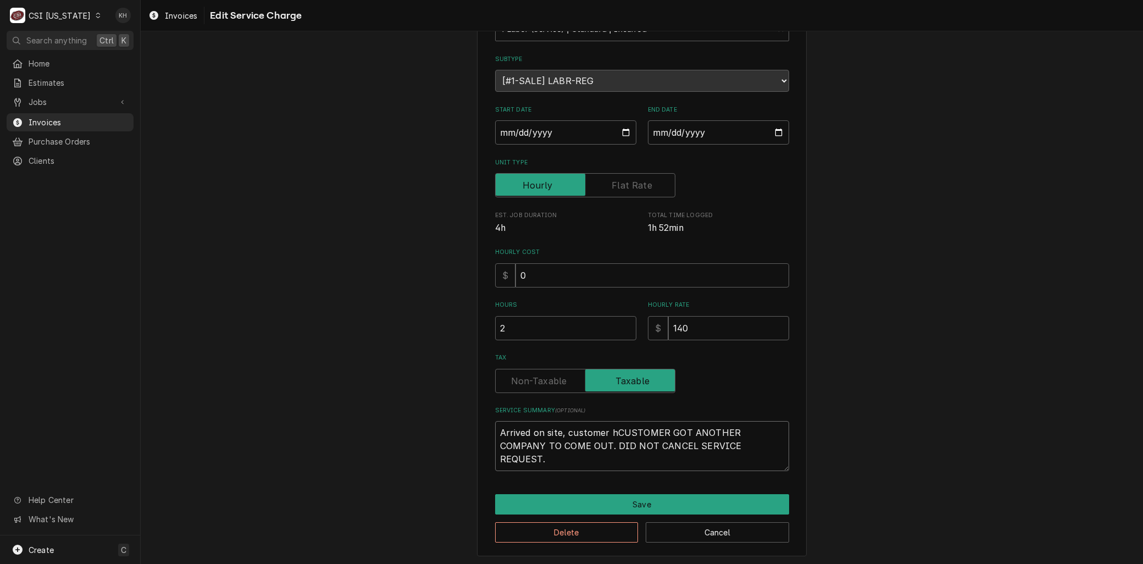
type textarea "Arrived on site, customer haCUSTOMER GOT ANOTHER COMPANY TO COME OUT. DID NOT C…"
type textarea "x"
type textarea "Arrived on site, customer hadCUSTOMER GOT ANOTHER COMPANY TO COME OUT. DID NOT …"
type textarea "x"
type textarea "Arrived on site, customer had CUSTOMER GOT ANOTHER COMPANY TO COME OUT. DID NOT…"
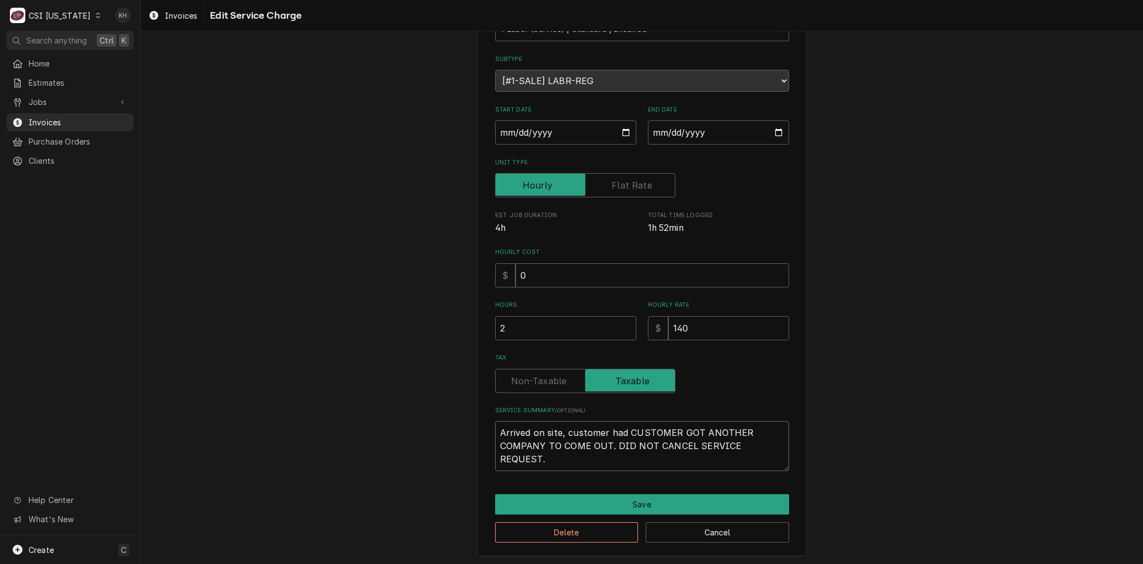
type textarea "x"
type textarea "Arrived on site, customer had gCUSTOMER GOT ANOTHER COMPANY TO COME OUT. DID NO…"
type textarea "x"
type textarea "Arrived on site, customer had goCUSTOMER GOT ANOTHER COMPANY TO COME OUT. DID N…"
type textarea "x"
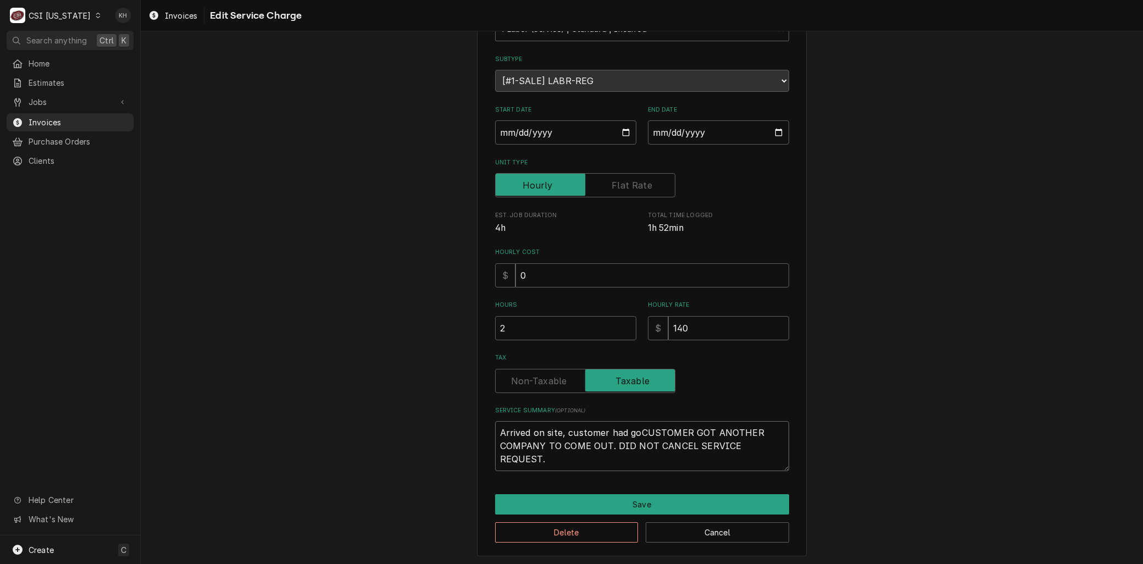
type textarea "Arrived on site, customer had gotCUSTOMER GOT ANOTHER COMPANY TO COME OUT. DID …"
type textarea "x"
type textarea "Arrived on site, customer had gottCUSTOMER GOT ANOTHER COMPANY TO COME OUT. DID…"
type textarea "x"
type textarea "Arrived on site, customer had gotteCUSTOMER GOT ANOTHER COMPANY TO COME OUT. DI…"
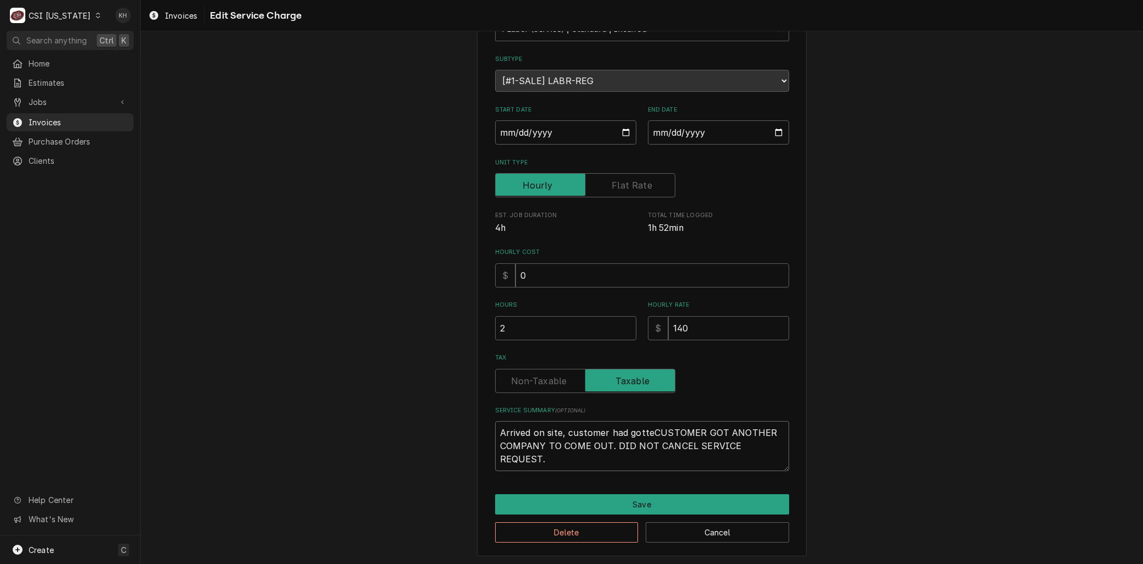
type textarea "x"
type textarea "Arrived on site, customer had gottenCUSTOMER GOT ANOTHER COMPANY TO COME OUT. D…"
type textarea "x"
type textarea "Arrived on site, customer had gotten CUSTOMER GOT ANOTHER COMPANY TO COME OUT. …"
type textarea "x"
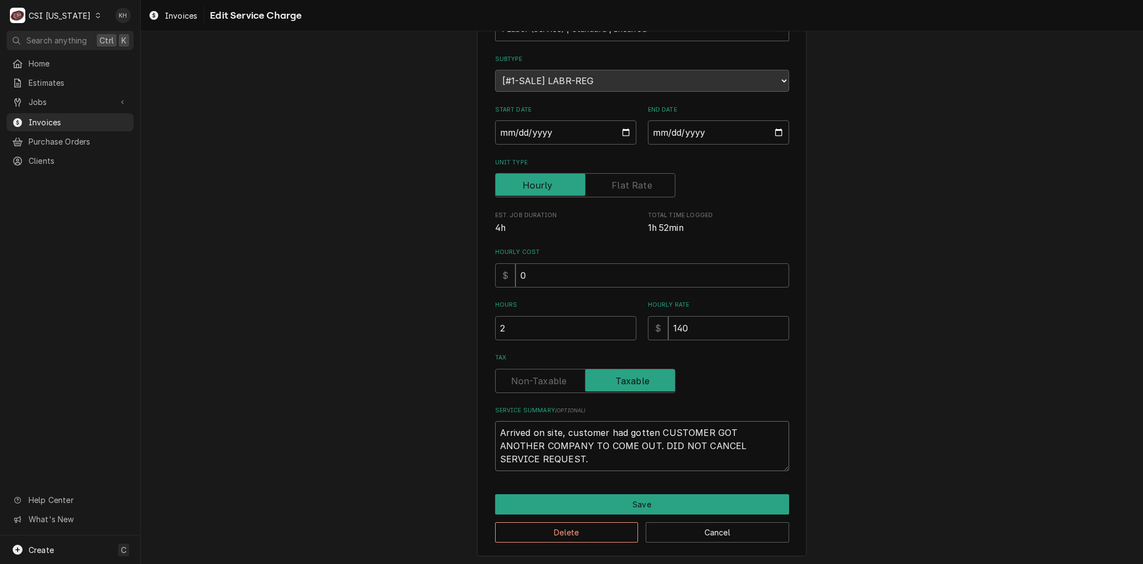
type textarea "Arrived on site, customer had gotten aCUSTOMER GOT ANOTHER COMPANY TO COME OUT.…"
type textarea "x"
type textarea "Arrived on site, customer had gotten anCUSTOMER GOT ANOTHER COMPANY TO COME OUT…"
type textarea "x"
type textarea "Arrived on site, customer had gotten anoCUSTOMER GOT ANOTHER COMPANY TO COME OU…"
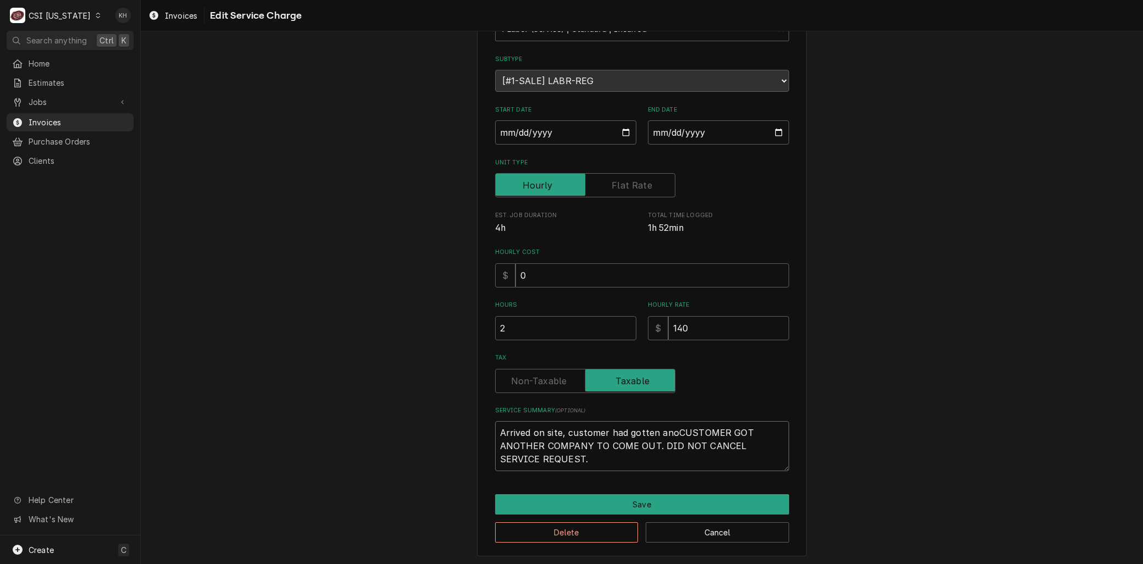
type textarea "x"
type textarea "Arrived on site, customer had gotten anotCUSTOMER GOT ANOTHER COMPANY TO COME O…"
type textarea "x"
type textarea "Arrived on site, customer had gotten anothCUSTOMER GOT ANOTHER COMPANY TO COME …"
type textarea "x"
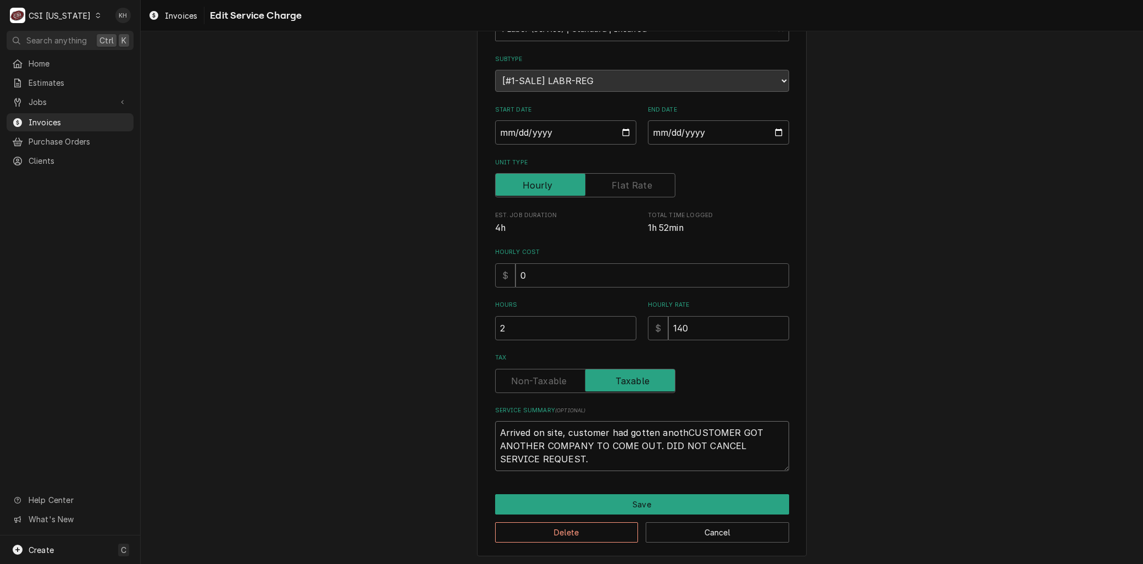
type textarea "Arrived on site, customer had gotten anotheCUSTOMER GOT ANOTHER COMPANY TO COME…"
type textarea "x"
type textarea "Arrived on site, customer had gotten anotherCUSTOMER GOT ANOTHER COMPANY TO COM…"
type textarea "x"
type textarea "Arrived on site, customer had gotten another CUSTOMER GOT ANOTHER COMPANY TO CO…"
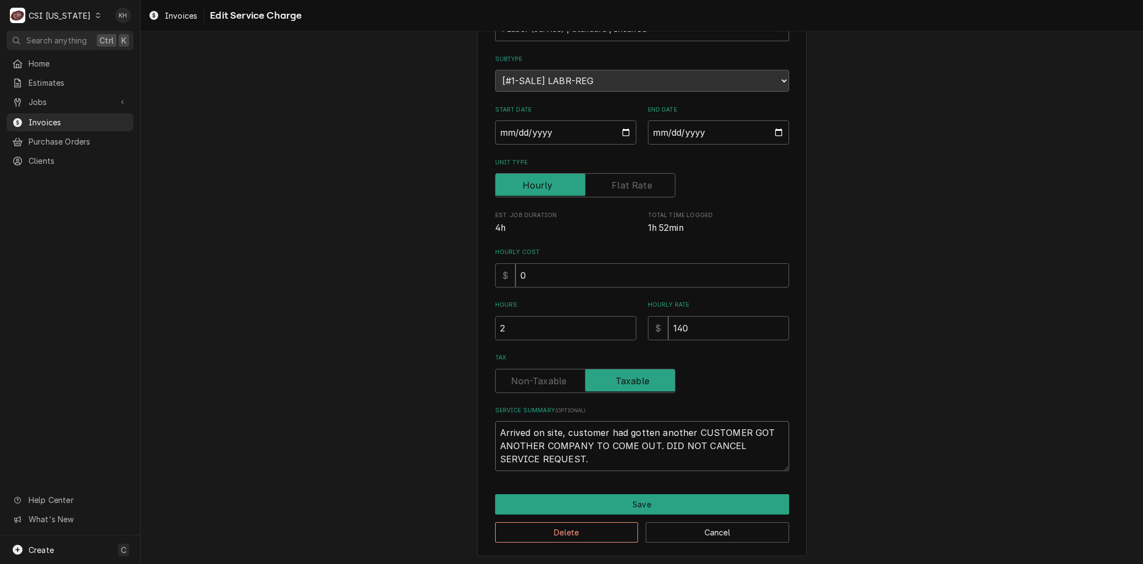
type textarea "x"
type textarea "Arrived on site, customer had gotten another cCUSTOMER GOT ANOTHER COMPANY TO C…"
type textarea "x"
type textarea "Arrived on site, customer had gotten another coCUSTOMER GOT ANOTHER COMPANY TO …"
type textarea "x"
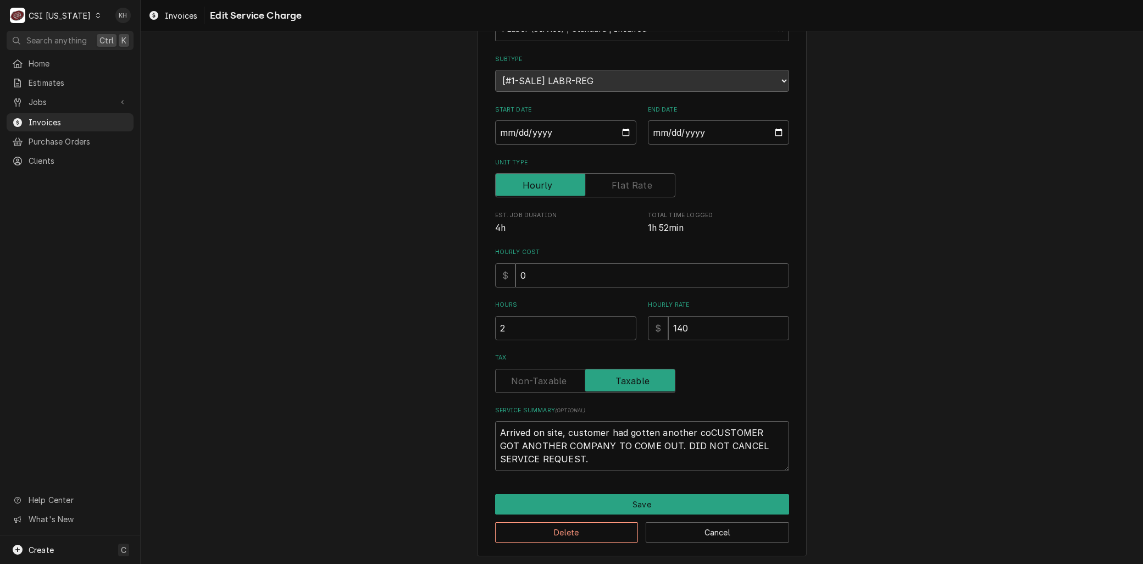
type textarea "Arrived on site, customer had gotten another comCUSTOMER GOT ANOTHER COMPANY TO…"
type textarea "x"
type textarea "Arrived on site, customer had gotten another compCUSTOMER GOT ANOTHER COMPANY T…"
type textarea "x"
type textarea "Arrived on site, customer had gotten another compaCUSTOMER GOT ANOTHER COMPANY …"
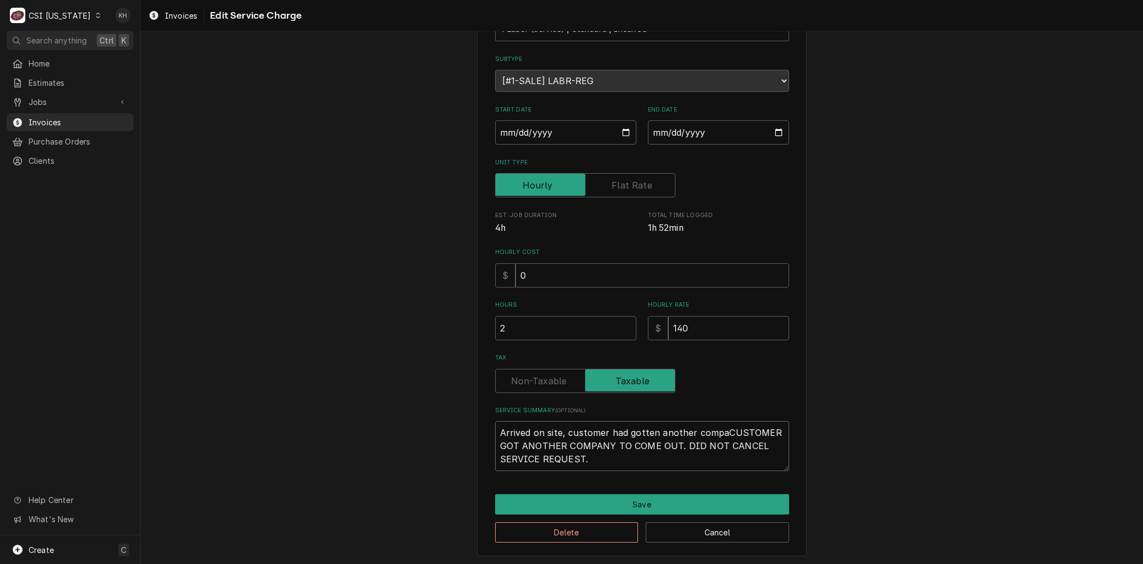
type textarea "x"
type textarea "Arrived on site, customer had gotten another companCUSTOMER GOT ANOTHER COMPANY…"
type textarea "x"
type textarea "Arrived on site, customer had gotten another companyCUSTOMER GOT ANOTHER COMPAN…"
type textarea "x"
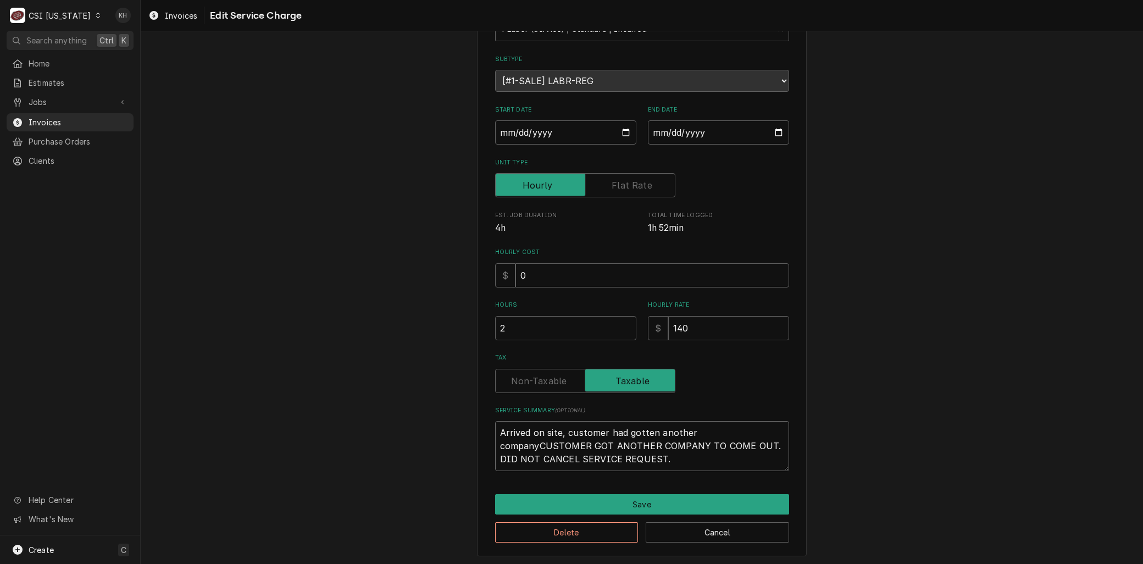
type textarea "Arrived on site, customer had gotten another company CUSTOMER GOT ANOTHER COMPA…"
type textarea "x"
type textarea "Arrived on site, customer had gotten another company tCUSTOMER GOT ANOTHER COMP…"
type textarea "x"
type textarea "Arrived on site, customer had gotten another company toCUSTOMER GOT ANOTHER COM…"
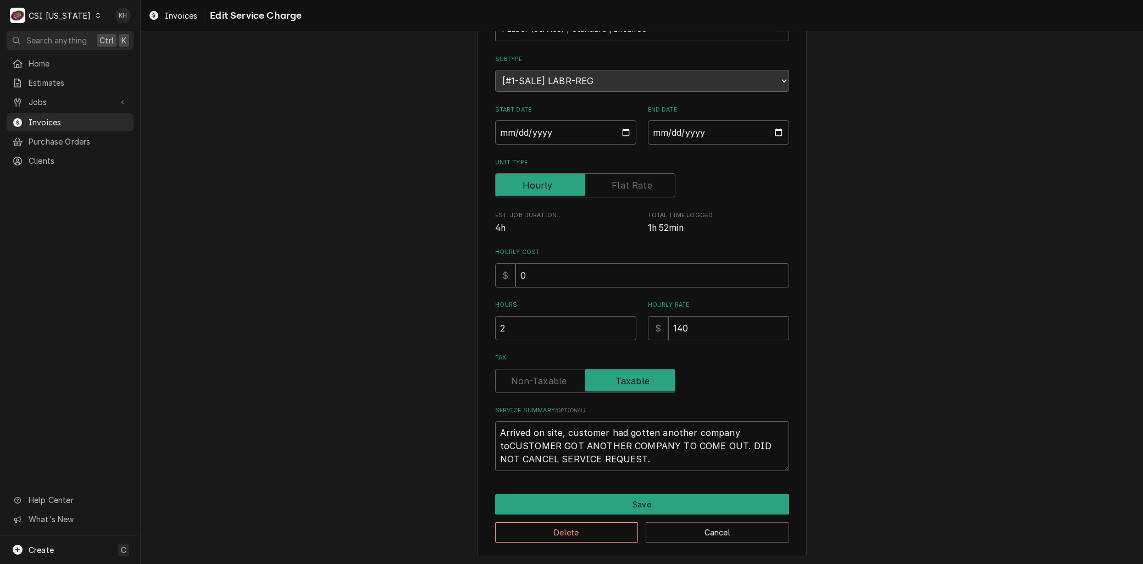
type textarea "x"
type textarea "Arrived on site, customer had gotten another company to CUSTOMER GOT ANOTHER CO…"
type textarea "x"
type textarea "Arrived on site, customer had gotten another company to hCUSTOMER GOT ANOTHER C…"
type textarea "x"
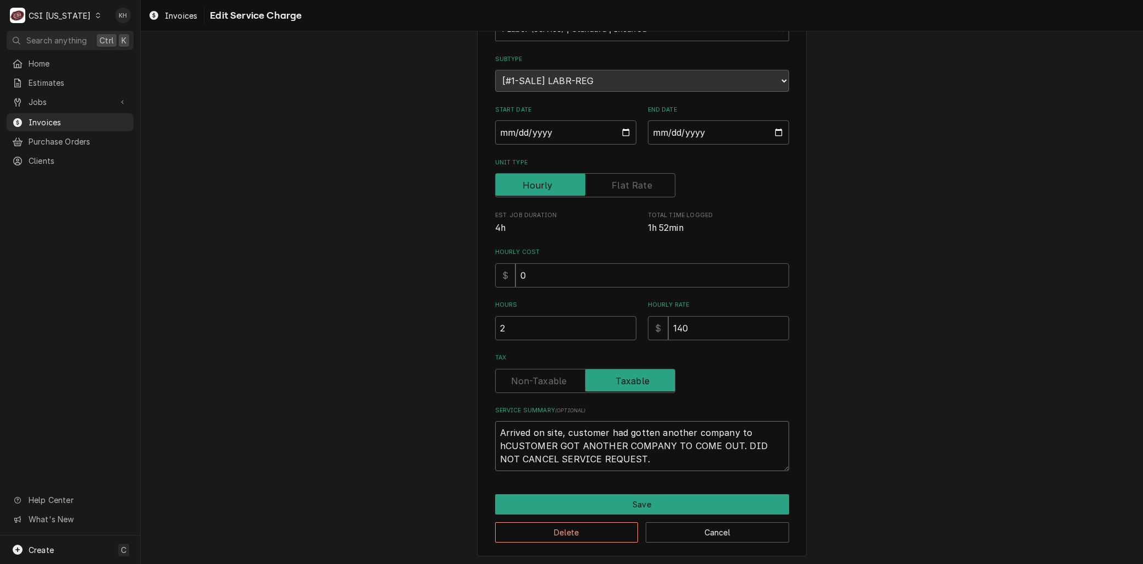
type textarea "Arrived on site, customer had gotten another company to haCUSTOMER GOT ANOTHER …"
type textarea "x"
type textarea "Arrived on site, customer had gotten another company to hanCUSTOMER GOT ANOTHER…"
type textarea "x"
type textarea "Arrived on site, customer had gotten another company to handCUSTOMER GOT ANOTHE…"
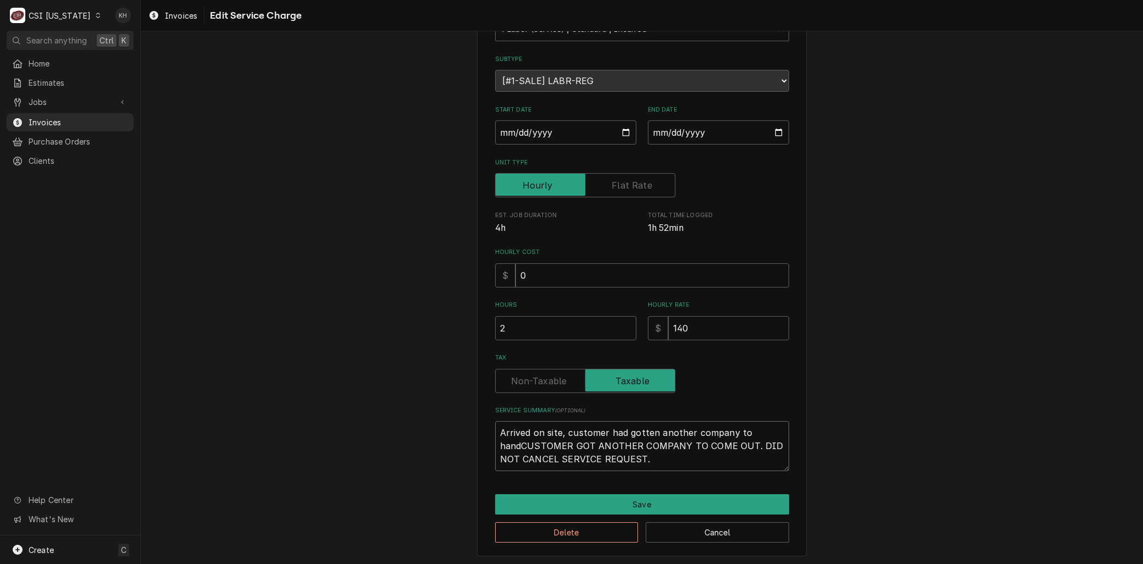
type textarea "x"
type textarea "Arrived on site, customer had gotten another company to handlCUSTOMER GOT ANOTH…"
type textarea "x"
type textarea "Arrived on site, customer had gotten another company to handleCUSTOMER GOT ANOT…"
type textarea "x"
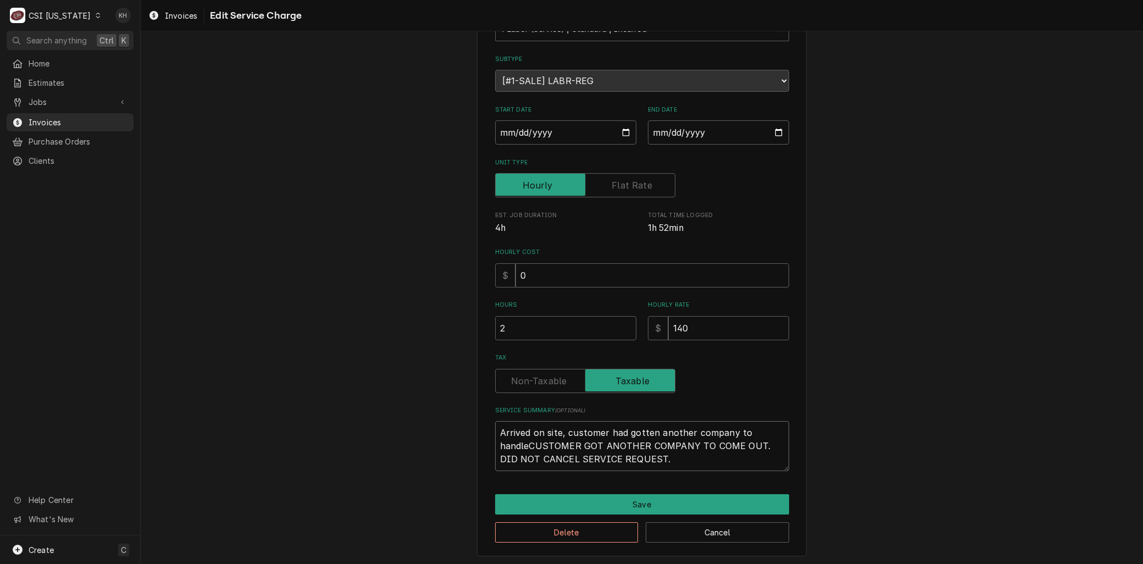
type textarea "Arrived on site, customer had gotten another company to handle CUSTOMER GOT ANO…"
type textarea "x"
type textarea "Arrived on site, customer had gotten another company to handle iCUSTOMER GOT AN…"
type textarea "x"
type textarea "Arrived on site, customer had gotten another company to handle isCUSTOMER GOT A…"
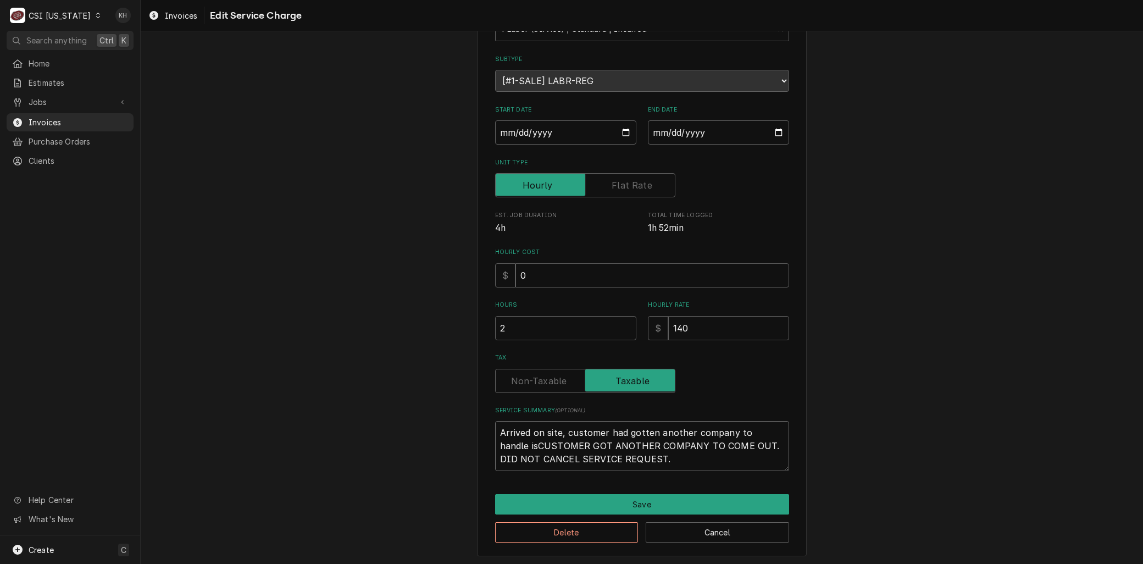
type textarea "x"
type textarea "Arrived on site, customer had gotten another company to handle issCUSTOMER GOT …"
type textarea "x"
type textarea "Arrived on site, customer had gotten another company to handle issuCUSTOMER GOT…"
type textarea "x"
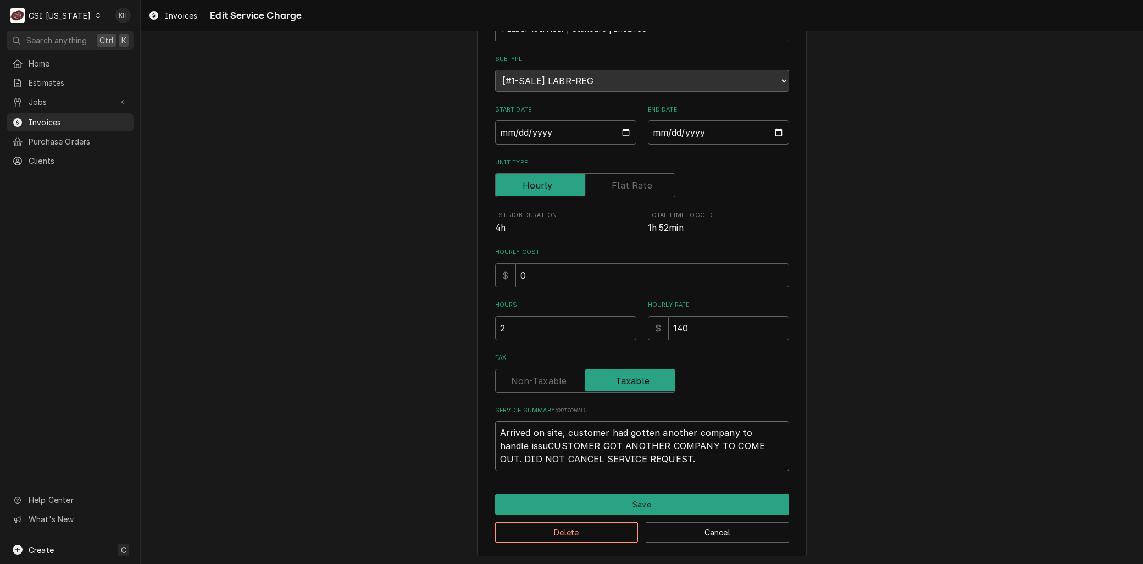
type textarea "Arrived on site, customer had gotten another company to handle issueCUSTOMER GO…"
type textarea "x"
type textarea "Arrived on site, customer had gotten another company to handle issuesCUSTOMER G…"
type textarea "x"
type textarea "Arrived on site, customer had gotten another company to handle issues.CUSTOMER …"
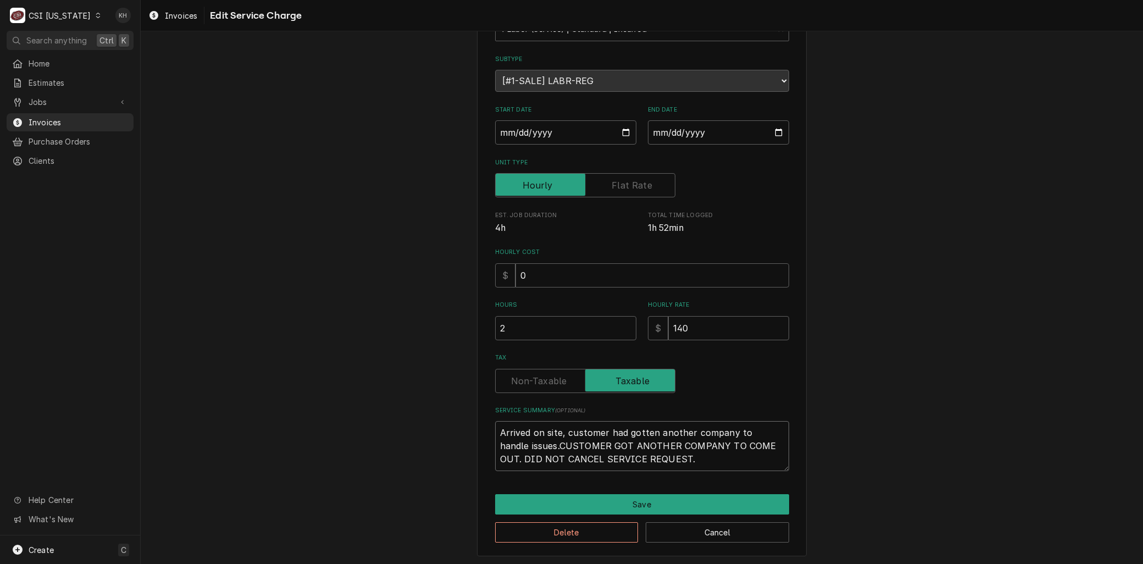
type textarea "x"
type textarea "Arrived on site, customer had gotten another company to handle issues. CUSTOMER…"
type textarea "x"
type textarea "Arrived on site, customer had gotten another company to handle issues.CUSTOMER …"
type textarea "x"
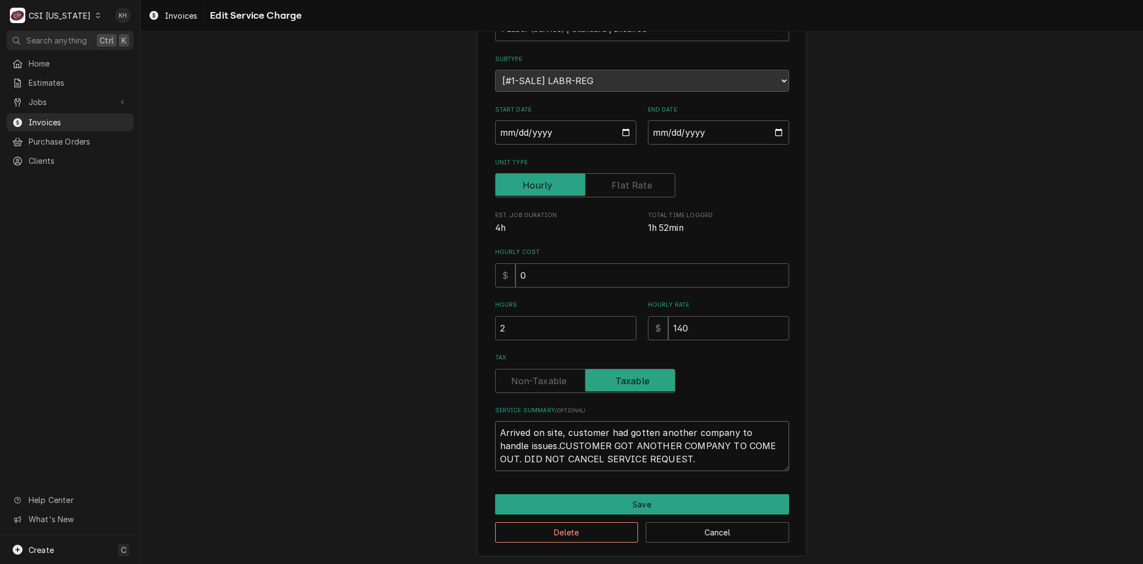
type textarea "Arrived on site, customer had gotten another company to handle issuesCUSTOMER G…"
type textarea "x"
type textarea "Arrived on site, customer had gotten another company to handle issueCUSTOMER GO…"
type textarea "x"
type textarea "Arrived on site, customer had gotten another company to handle issue.CUSTOMER G…"
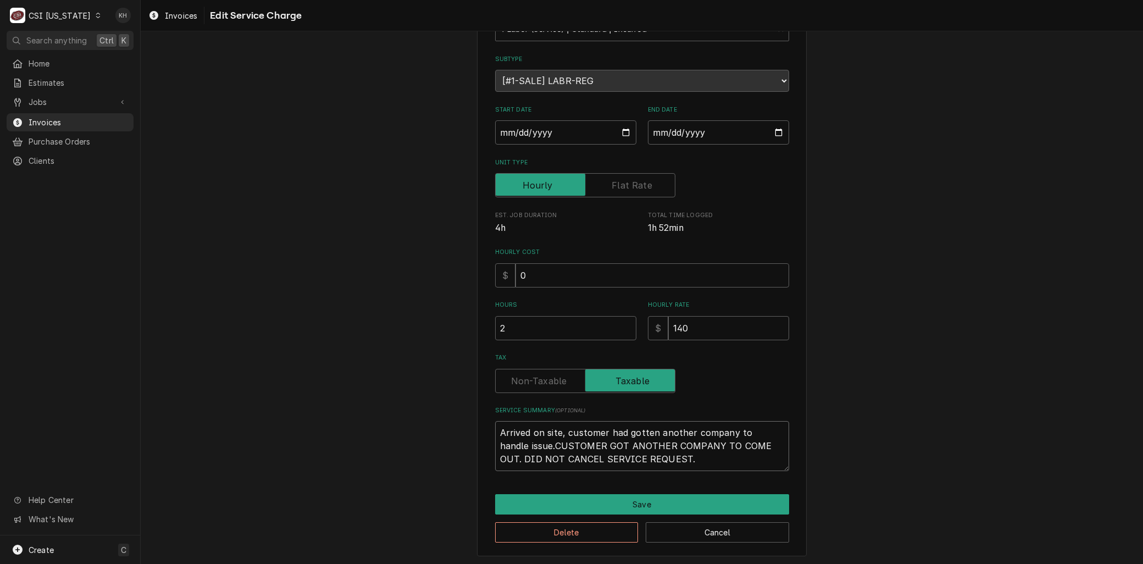
type textarea "x"
type textarea "Arrived on site, customer had gotten another company to handle issue. CUSTOMER …"
type textarea "x"
type textarea "Arrived on site, customer had gotten another company to handle issue. DCUSTOMER…"
type textarea "x"
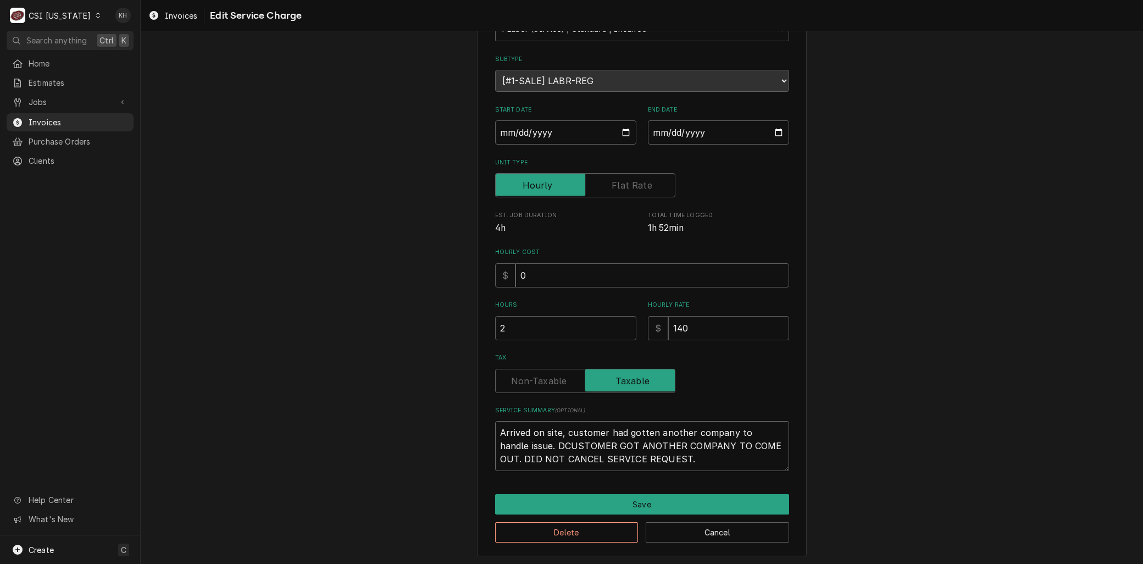
type textarea "Arrived on site, customer had gotten another company to handle issue. DiCUSTOME…"
type textarea "x"
type textarea "Arrived on site, customer had gotten another company to handle issue. DidCUSTOM…"
type textarea "x"
type textarea "Arrived on site, customer had gotten another company to handle issue. Did CUSTO…"
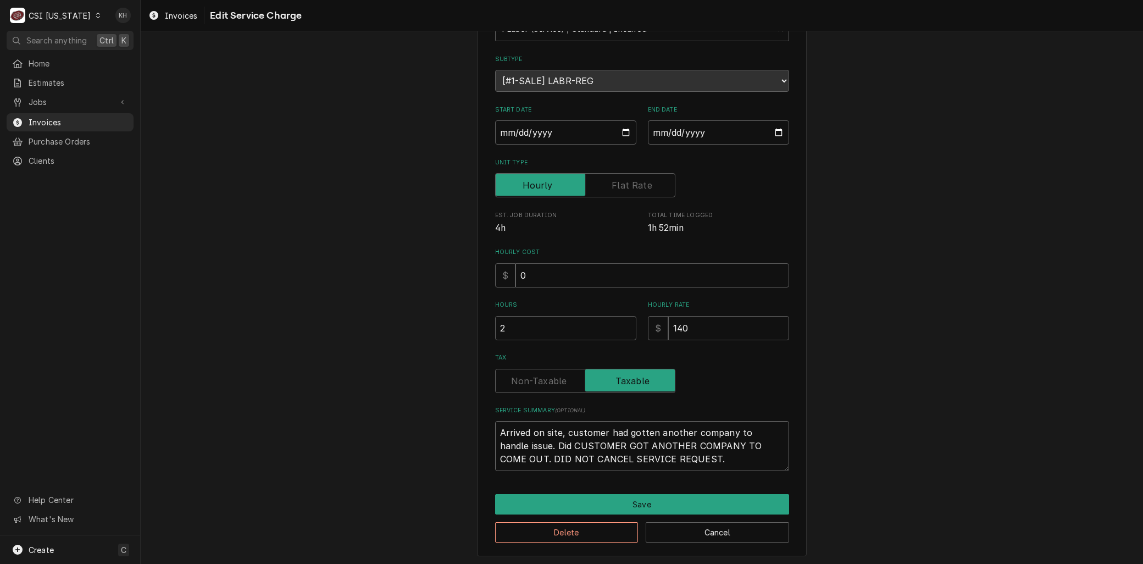
type textarea "x"
type textarea "Arrived on site, customer had gotten another company to handle issue. Did nCUST…"
type textarea "x"
type textarea "Arrived on site, customer had gotten another company to handle issue. Did noCUS…"
type textarea "x"
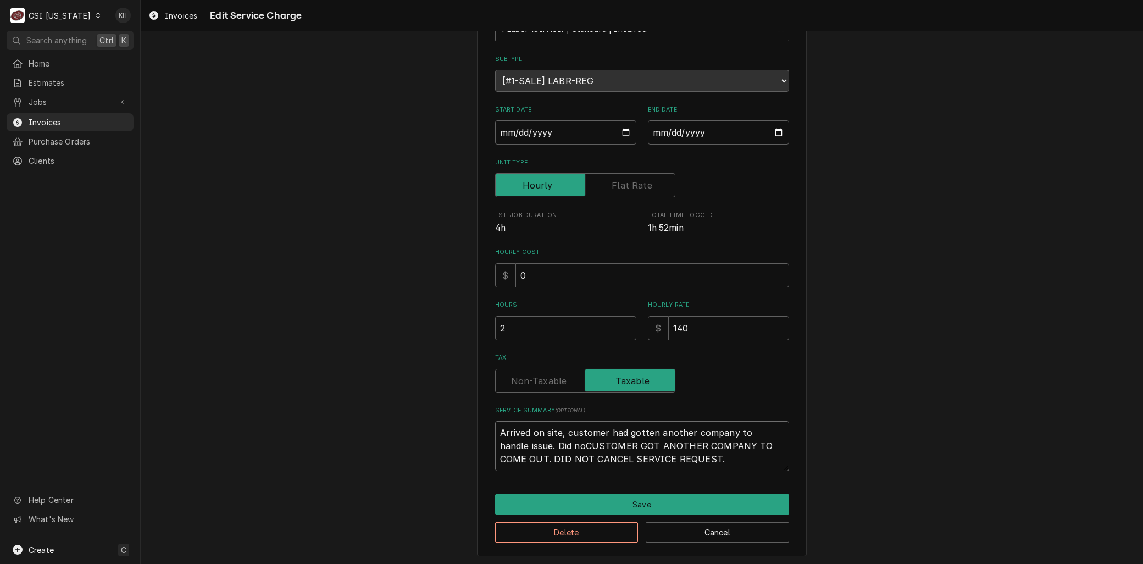
type textarea "Arrived on site, customer had gotten another company to handle issue. Did notCU…"
type textarea "x"
type textarea "Arrived on site, customer had gotten another company to handle issue. Did not C…"
type textarea "x"
type textarea "Arrived on site, customer had gotten another company to handle issue. Did not c…"
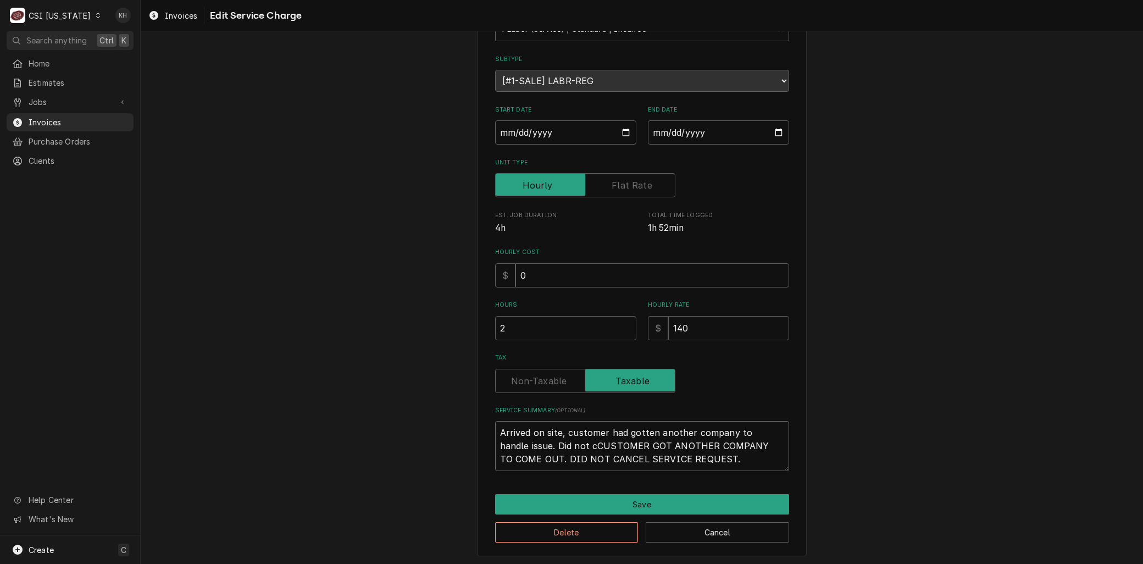
type textarea "x"
type textarea "Arrived on site, customer had gotten another company to handle issue. Did not c…"
type textarea "x"
type textarea "Arrived on site, customer had gotten another company to handle issue. Did not c…"
type textarea "x"
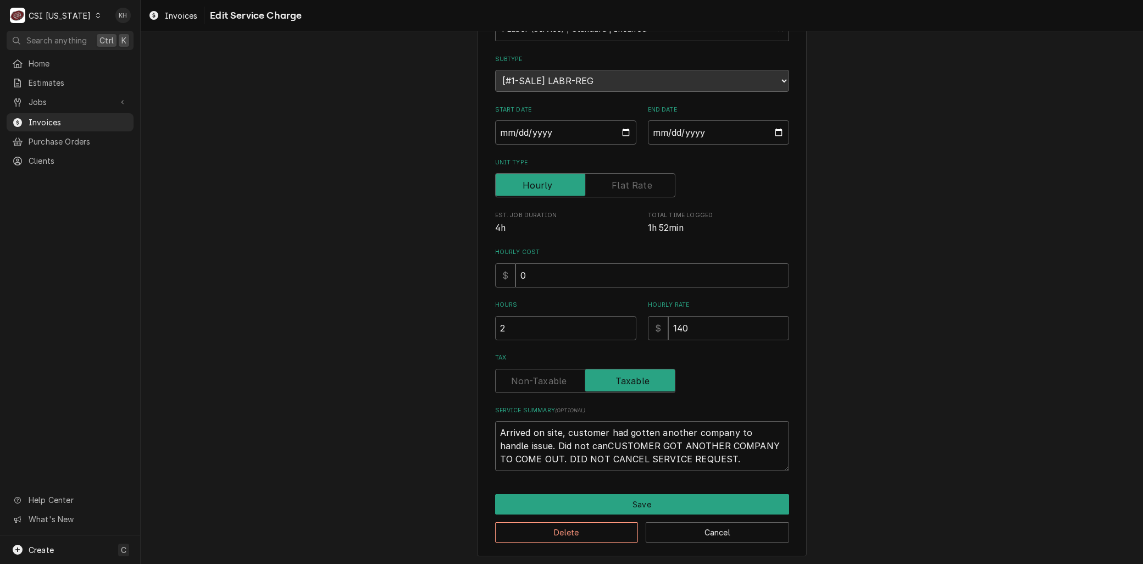
type textarea "Arrived on site, customer had gotten another company to handle issue. Did not c…"
type textarea "x"
type textarea "Arrived on site, customer had gotten another company to handle issue. Did not c…"
type textarea "x"
type textarea "Arrived on site, customer had gotten another company to handle issue. Did not c…"
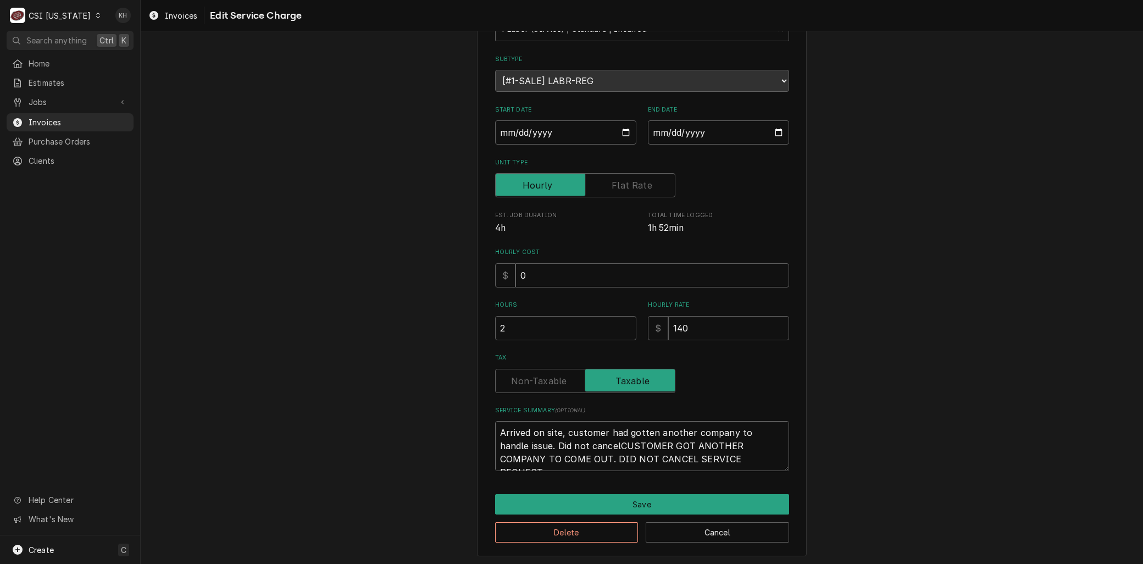
type textarea "x"
type textarea "Arrived on site, customer had gotten another company to handle issue. Did not c…"
type textarea "x"
type textarea "Arrived on site, customer had gotten another company to handle issue. Did not c…"
type textarea "x"
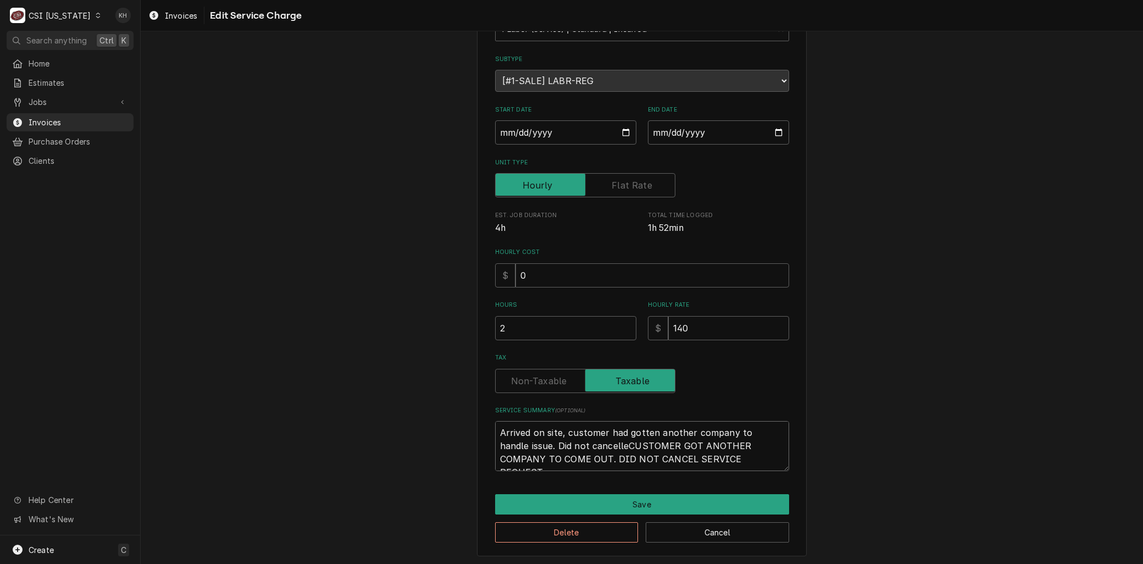
type textarea "Arrived on site, customer had gotten another company to handle issue. Did not c…"
type textarea "x"
type textarea "Arrived on site, customer had gotten another company to handle issue. Did not c…"
type textarea "x"
type textarea "Arrived on site, customer had gotten another company to handle issue. Did not c…"
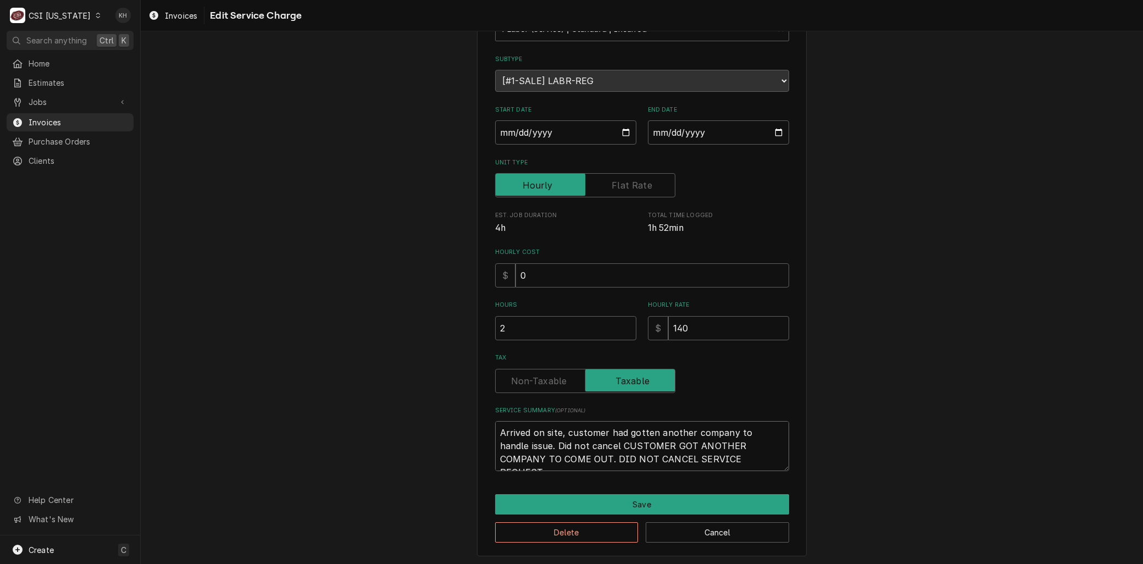
type textarea "x"
type textarea "Arrived on site, customer had gotten another company to handle issue. Did not c…"
drag, startPoint x: 609, startPoint y: 444, endPoint x: 867, endPoint y: 480, distance: 260.3
click at [872, 483] on div "Use the fields below to edit this service charge Short Description 1-Labor (Ser…" at bounding box center [642, 260] width 1002 height 611
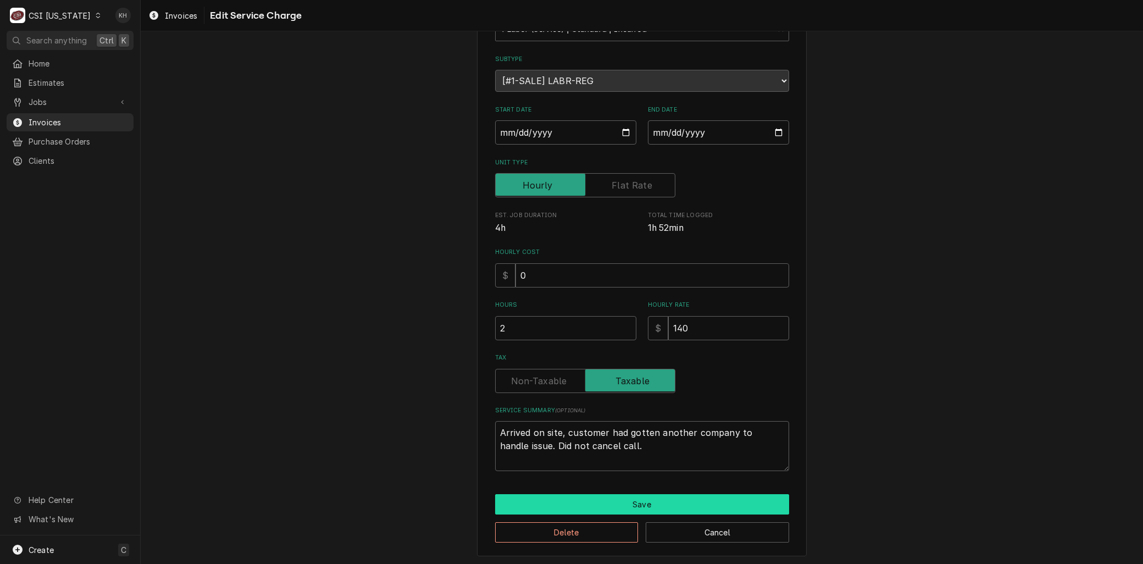
click at [613, 508] on button "Save" at bounding box center [642, 504] width 294 height 20
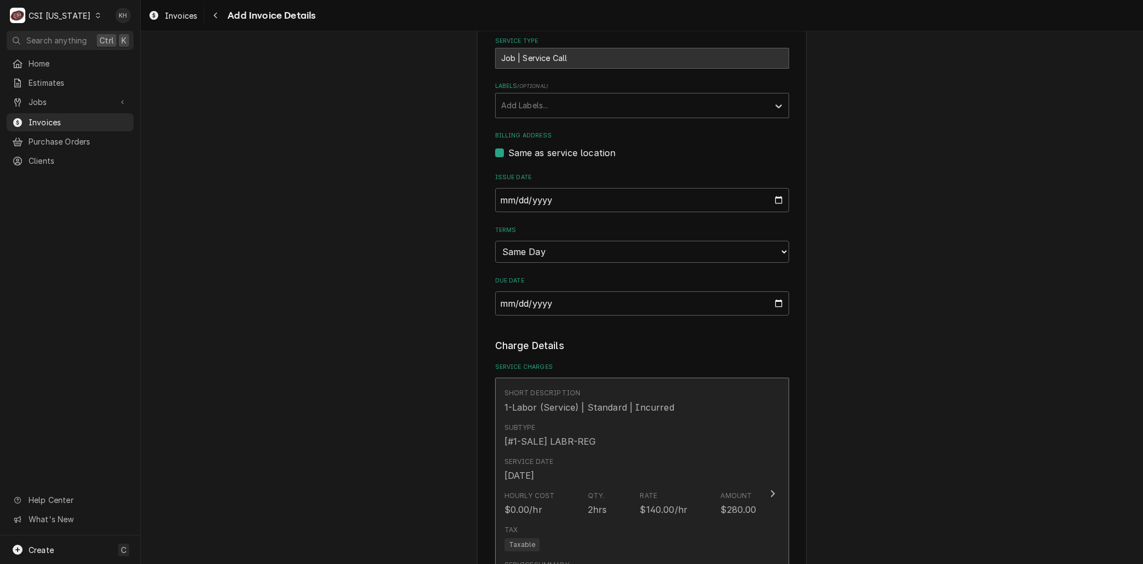
click at [622, 504] on div "Hourly Cost $0.00/hr Qty. 2hrs Rate $140.00/hr Amount $280.00" at bounding box center [631, 503] width 252 height 34
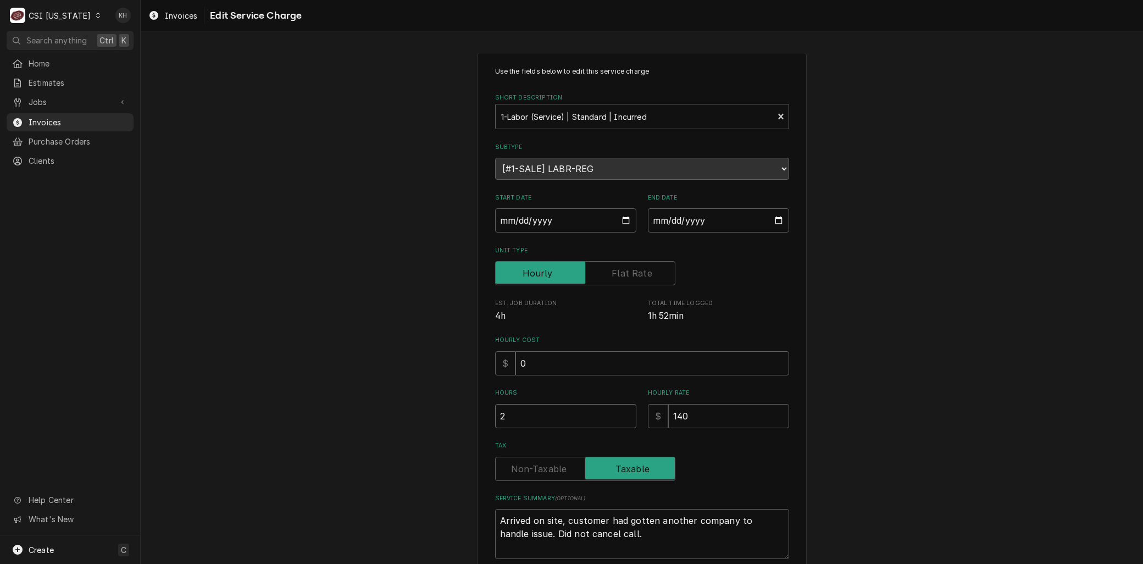
drag, startPoint x: 505, startPoint y: 411, endPoint x: 464, endPoint y: 418, distance: 40.7
click at [483, 418] on div "Use the fields below to edit this service charge Short Description 1-Labor (Ser…" at bounding box center [642, 349] width 330 height 592
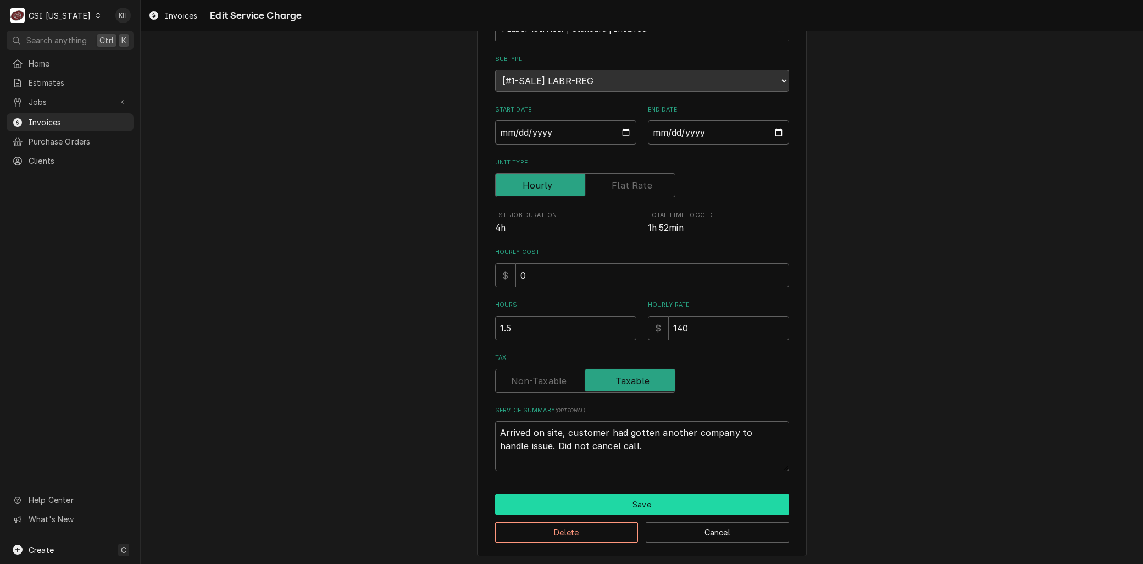
click at [561, 501] on button "Save" at bounding box center [642, 504] width 294 height 20
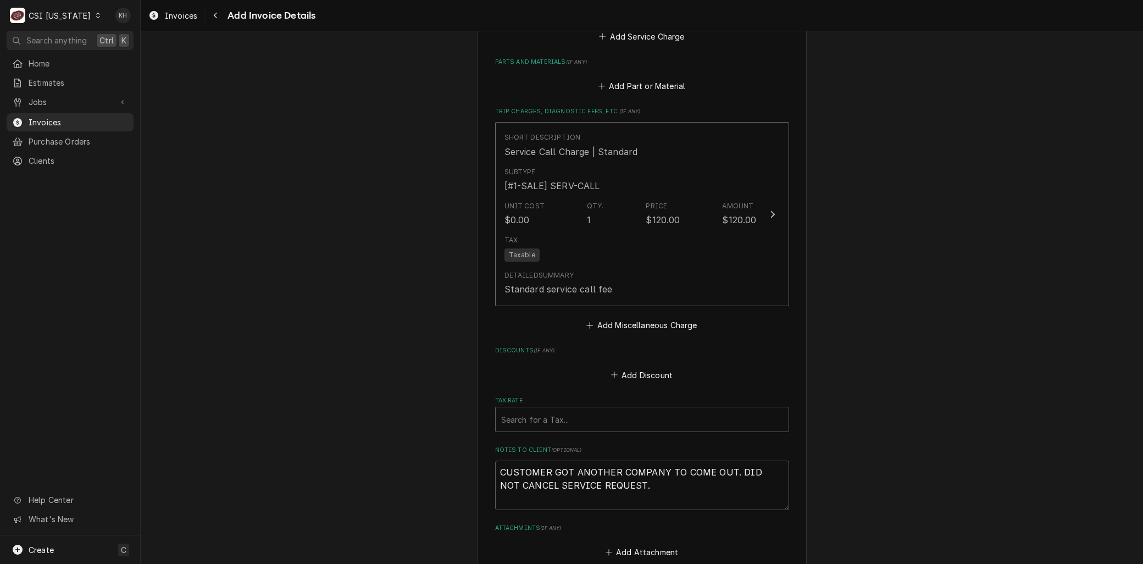
scroll to position [1076, 0]
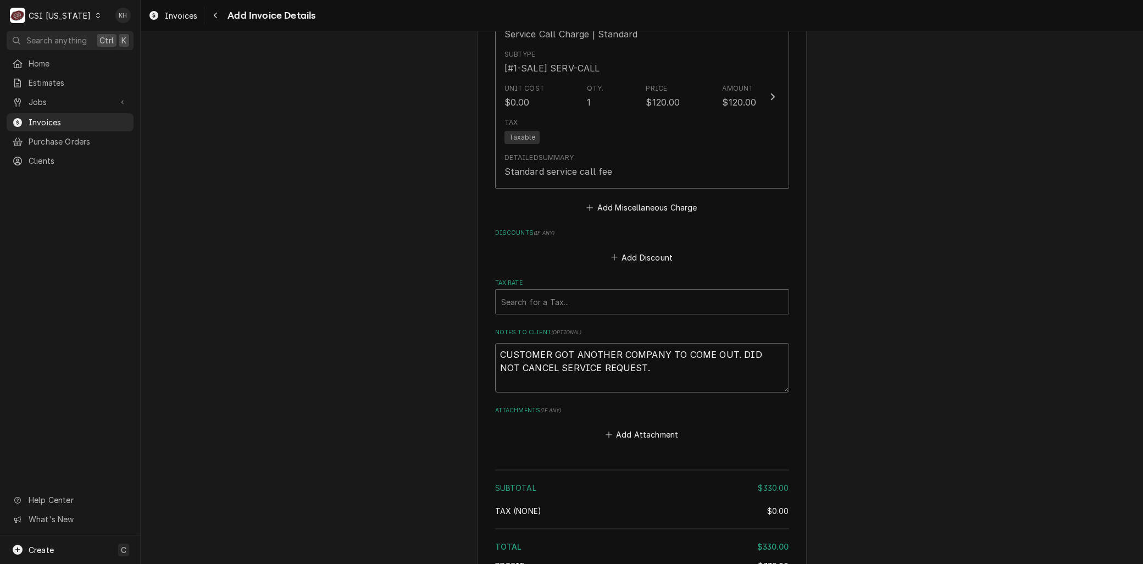
drag, startPoint x: 628, startPoint y: 387, endPoint x: 328, endPoint y: 291, distance: 315.1
click at [535, 312] on div "Tax Rate" at bounding box center [642, 302] width 282 height 20
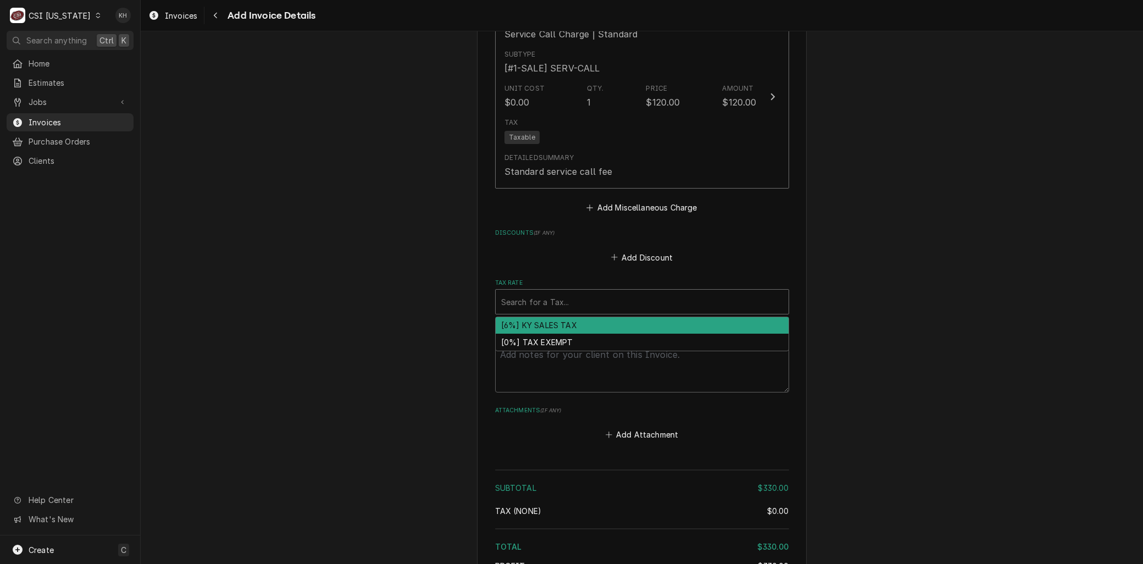
click at [534, 334] on div "[6%] KY SALES TAX" at bounding box center [642, 325] width 293 height 17
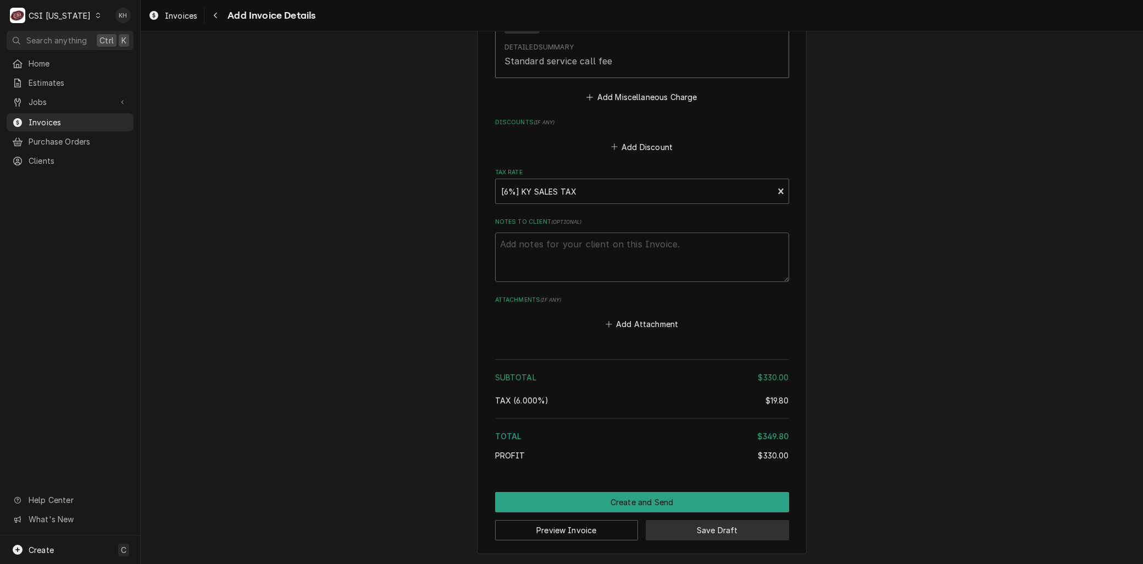
click at [731, 525] on button "Save Draft" at bounding box center [717, 530] width 143 height 20
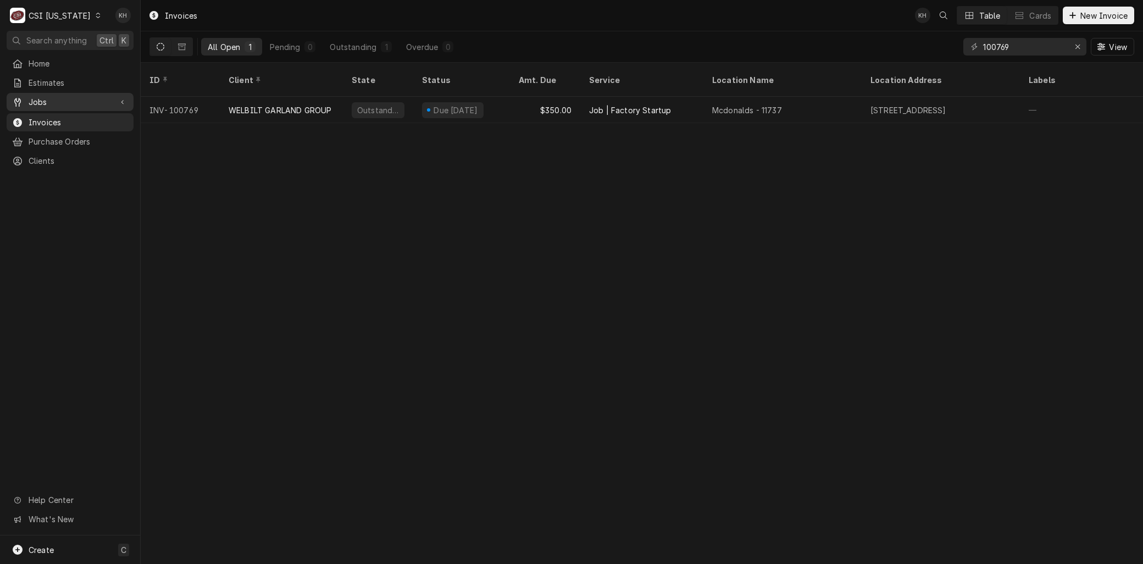
click at [47, 104] on div "Jobs" at bounding box center [70, 102] width 123 height 14
click at [54, 115] on span "Jobs" at bounding box center [78, 121] width 99 height 12
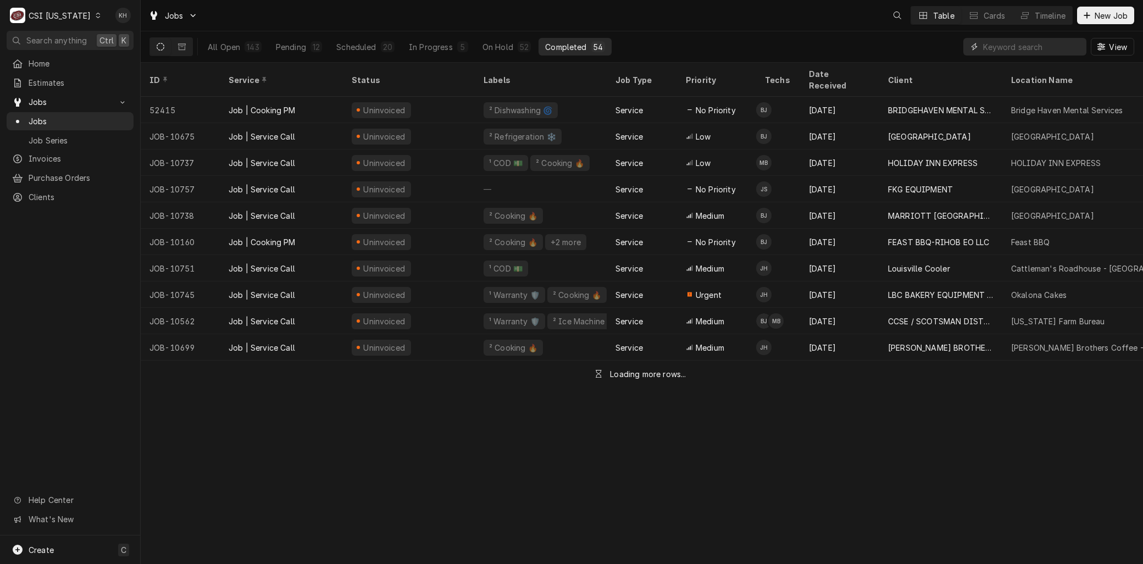
click at [998, 51] on input "Dynamic Content Wrapper" at bounding box center [1032, 47] width 98 height 18
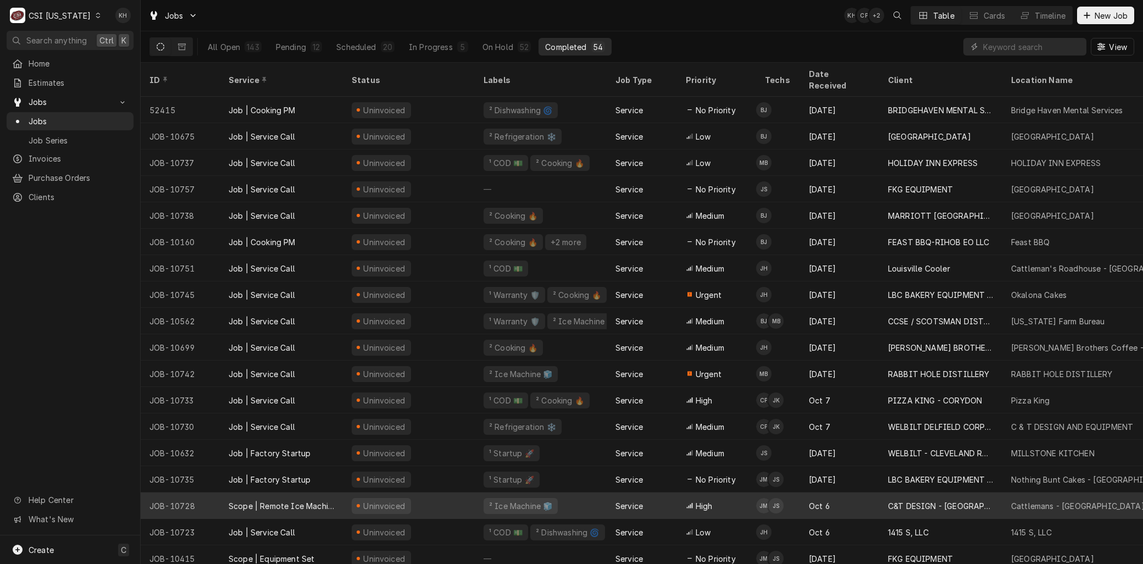
click at [169, 492] on div "JOB-10728" at bounding box center [180, 505] width 79 height 26
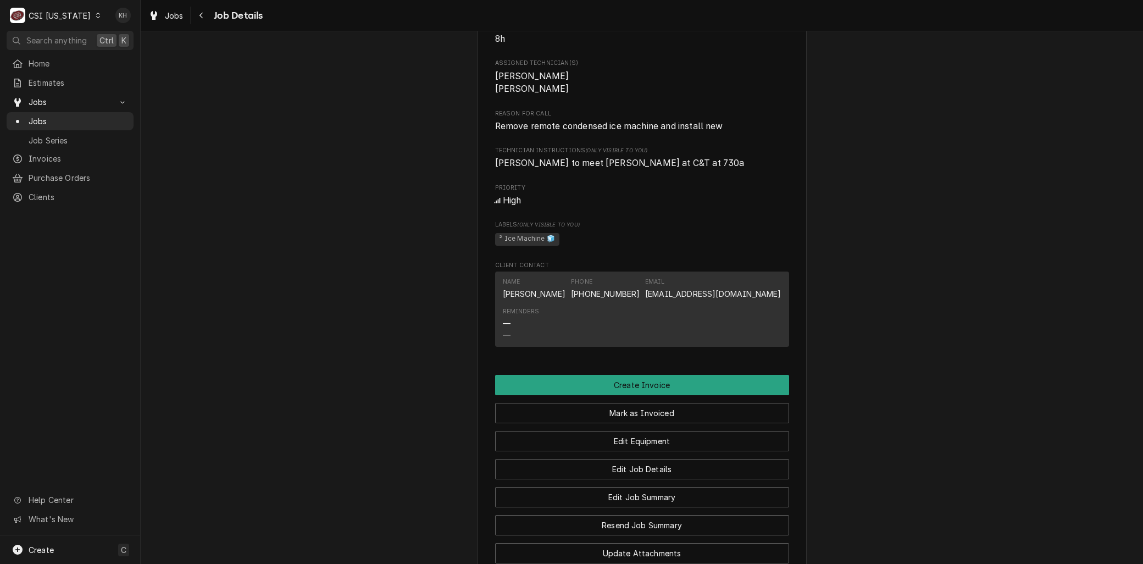
scroll to position [733, 0]
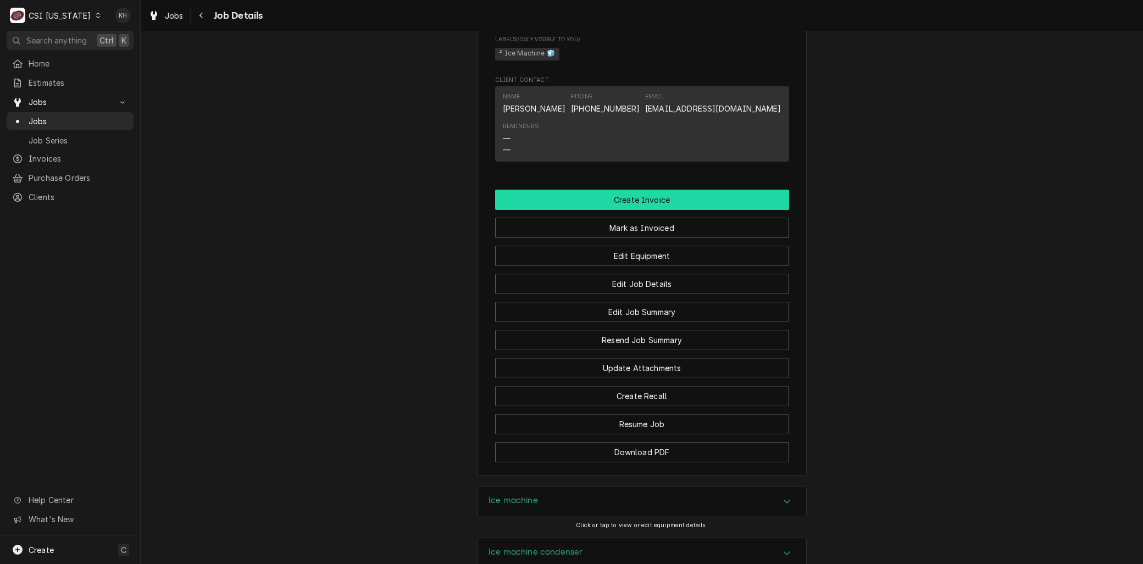
click at [635, 209] on button "Create Invoice" at bounding box center [642, 200] width 294 height 20
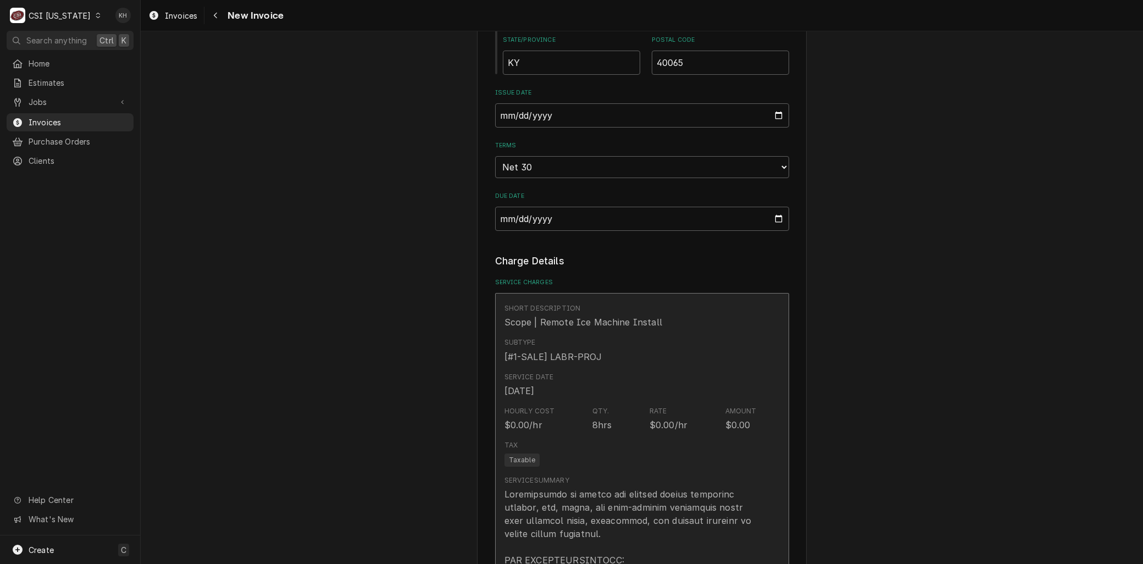
scroll to position [916, 0]
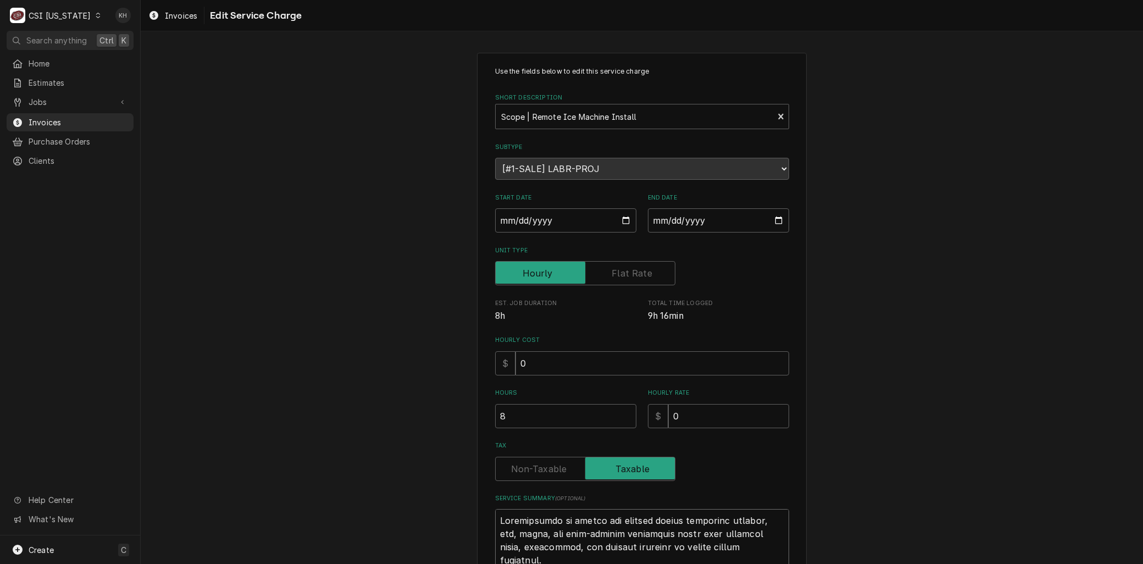
drag, startPoint x: 498, startPoint y: 517, endPoint x: 470, endPoint y: 514, distance: 27.6
type textarea "x"
type textarea "Lnstallation of remote ice machine system including machine, bin, carts, and ro…"
type textarea "x"
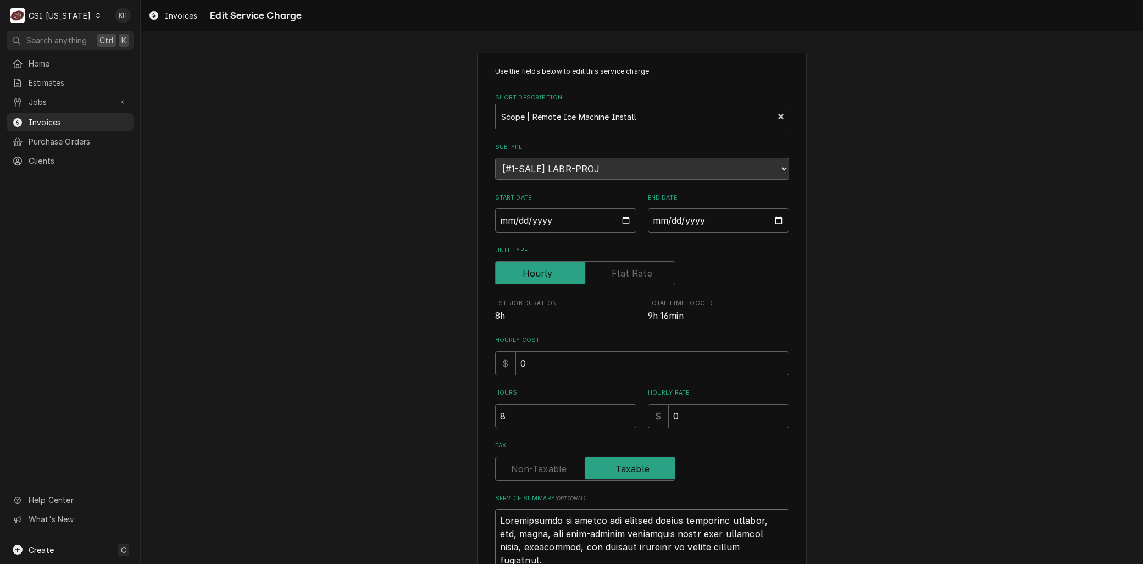
type textarea "Lanstallation of remote ice machine system including machine, bin, carts, and r…"
type textarea "x"
type textarea "Labnstallation of remote ice machine system including machine, bin, carts, and …"
type textarea "x"
type textarea "Labonstallation of remote ice machine system including machine, bin, carts, and…"
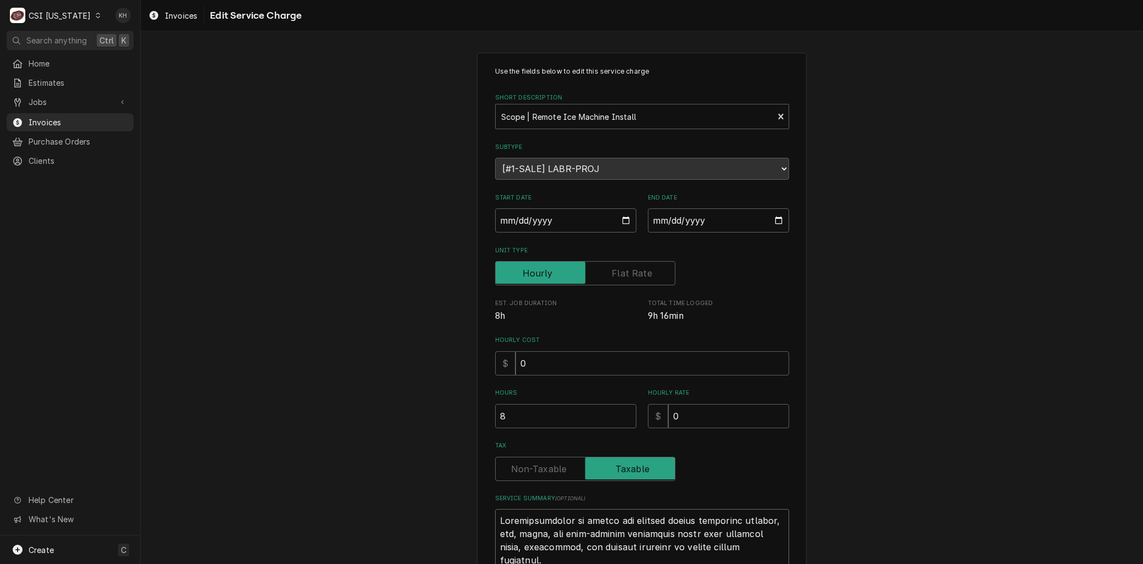
type textarea "x"
type textarea "Labornstallation of remote ice machine system including machine, bin, carts, an…"
type textarea "x"
type textarea "Labor nstallation of remote ice machine system including machine, bin, carts, a…"
type textarea "x"
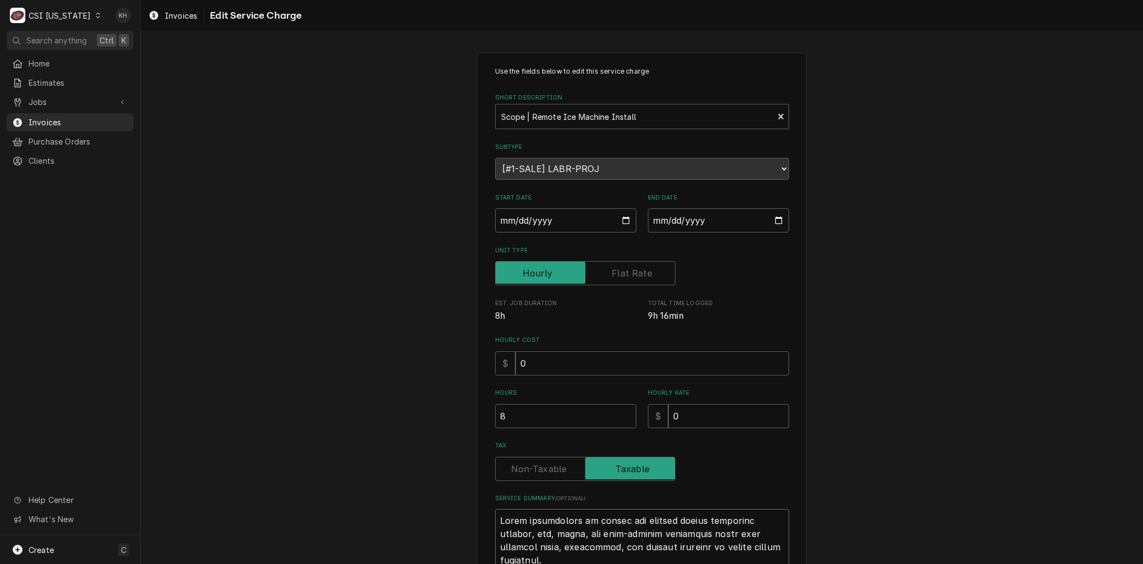
type textarea "Labor fnstallation of remote ice machine system including machine, bin, carts, …"
type textarea "x"
type textarea "Labor fonstallation of remote ice machine system including machine, bin, carts,…"
type textarea "x"
type textarea "Labor fo nstallation of remote ice machine system including machine, bin, carts…"
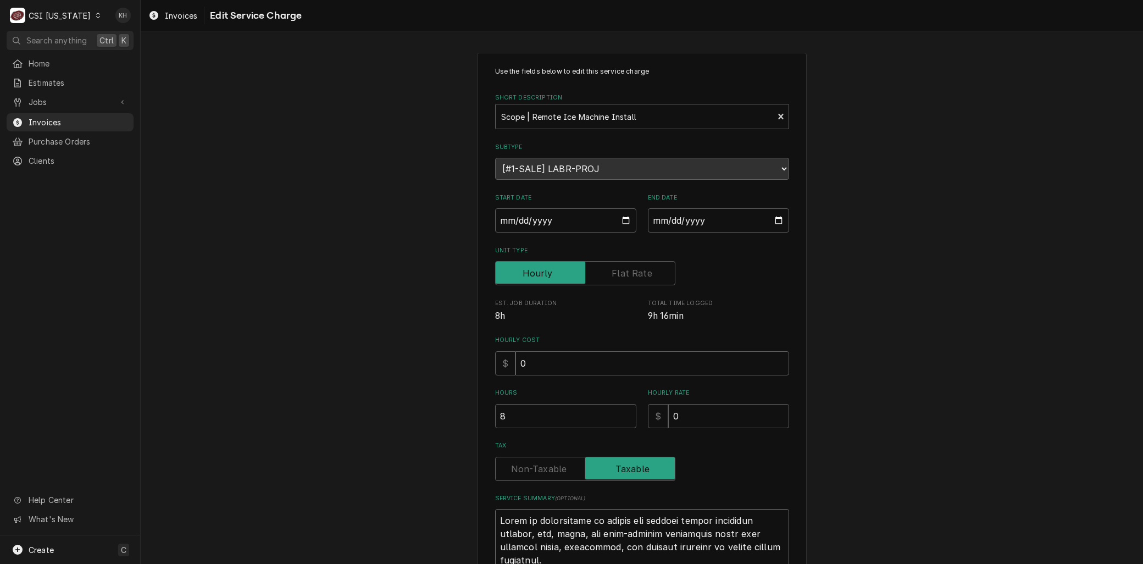
type textarea "x"
type textarea "Labor fonstallation of remote ice machine system including machine, bin, carts,…"
type textarea "x"
type textarea "Labor fornstallation of remote ice machine system including machine, bin, carts…"
type textarea "x"
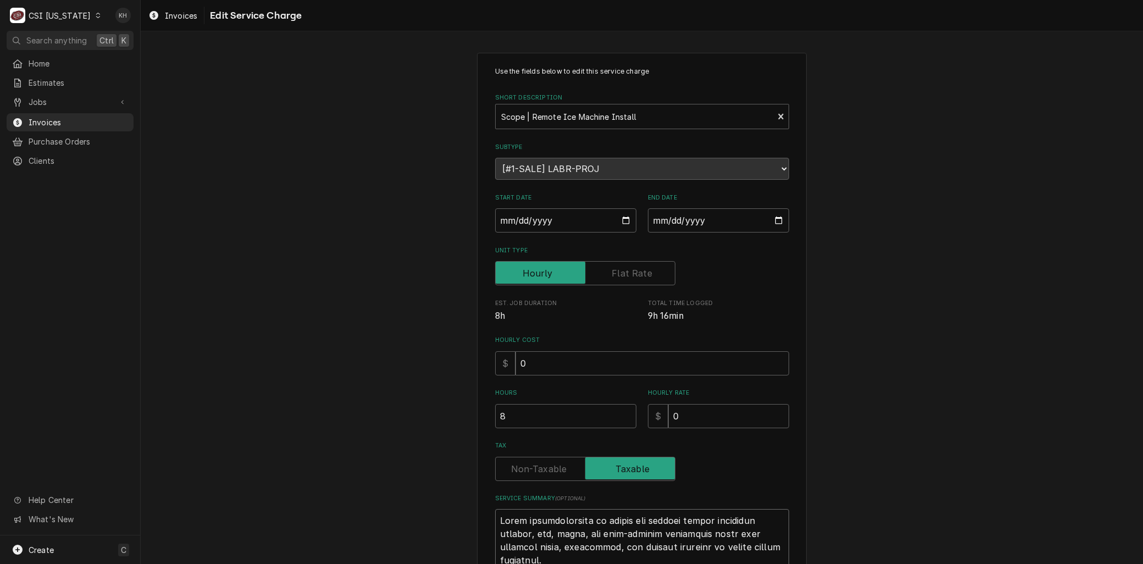
type textarea "Labor for nstallation of remote ice machine system including machine, bin, cart…"
type textarea "x"
type textarea "Labor for installation of remote ice machine system including machine, bin, car…"
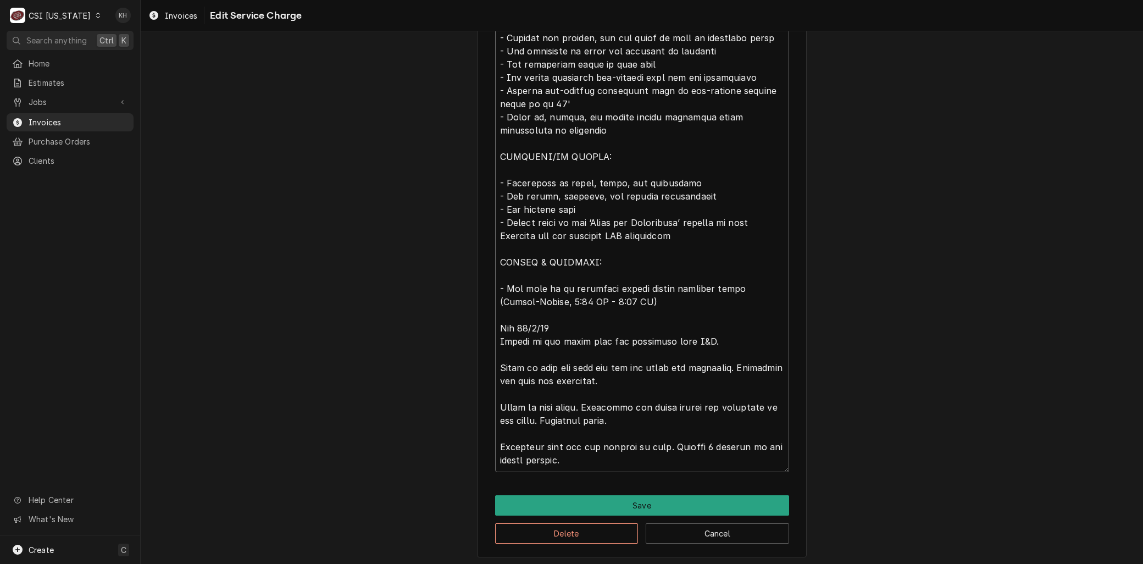
scroll to position [1, 0]
drag, startPoint x: 595, startPoint y: 199, endPoint x: 676, endPoint y: 314, distance: 140.7
click at [676, 314] on textarea "Service Summary ( optional )" at bounding box center [642, 202] width 294 height 537
type textarea "x"
type textarea "Labor for installation of remote ice machine system including machine, bin, car…"
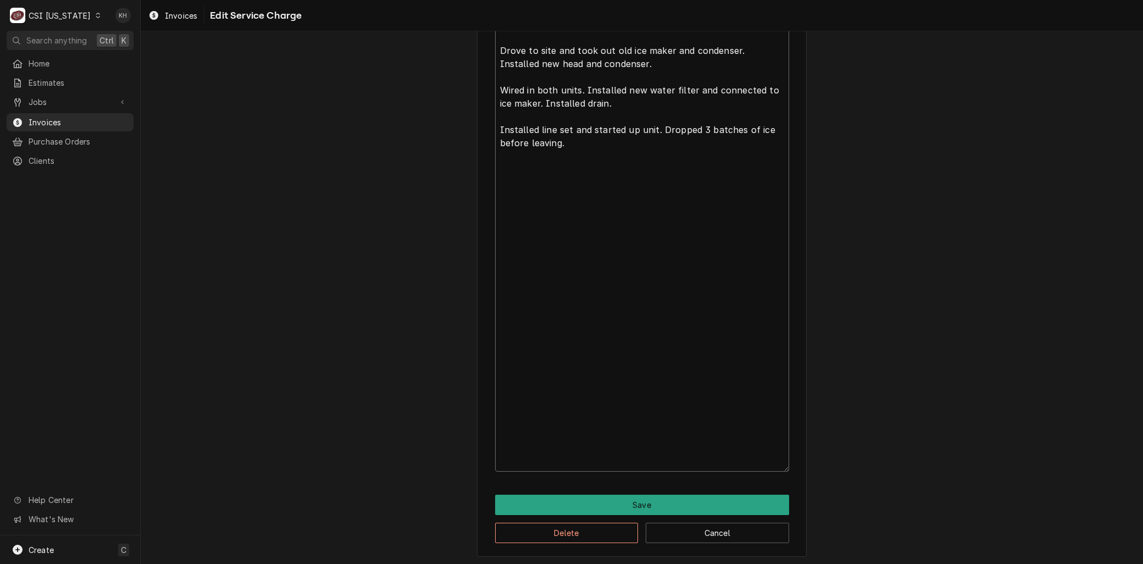
scroll to position [259, 0]
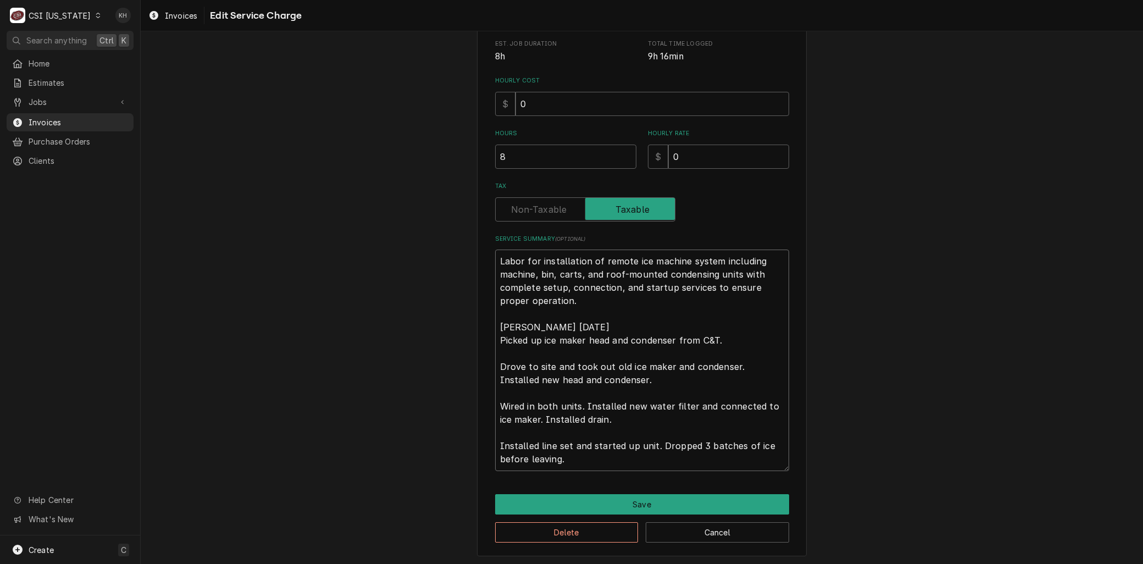
type textarea "x"
type textarea "Labor for installation of remote ice machine system including machine, bin, car…"
type textarea "x"
type textarea "Labor for installation of remote ice machine system including machine, bin, car…"
type textarea "x"
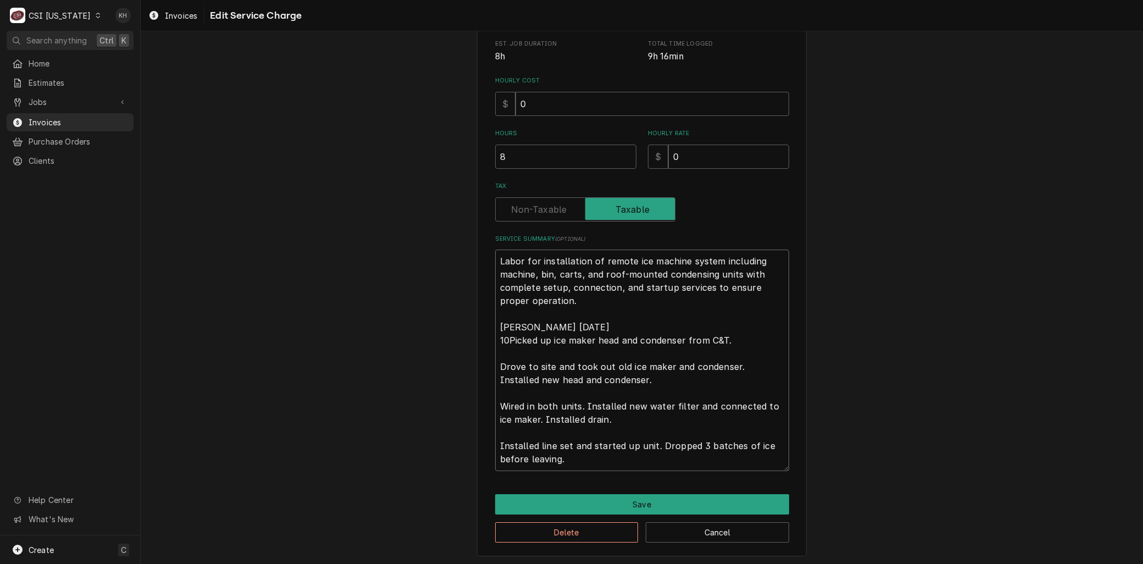
type textarea "Labor for installation of remote ice machine system including machine, bin, car…"
type textarea "x"
type textarea "Labor for installation of remote ice machine system including machine, bin, car…"
type textarea "x"
type textarea "Labor for installation of remote ice machine system including machine, bin, car…"
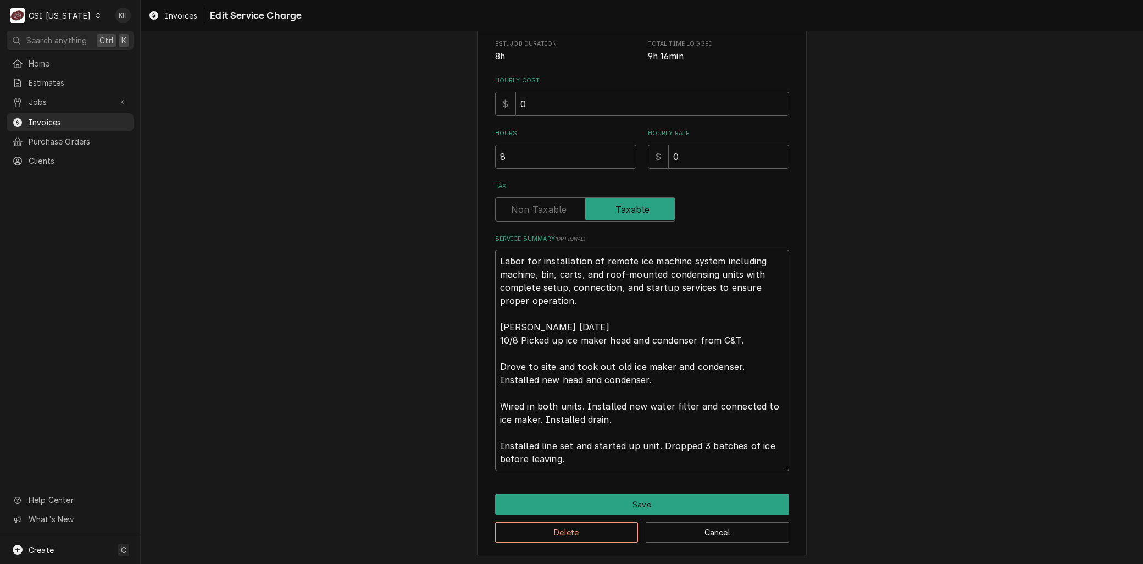
type textarea "x"
type textarea "Labor for installation of remote ice machine system including machine, bin, car…"
type textarea "x"
type textarea "Labor for installation of remote ice machine system including machine, bin, car…"
drag, startPoint x: 573, startPoint y: 326, endPoint x: 466, endPoint y: 332, distance: 107.3
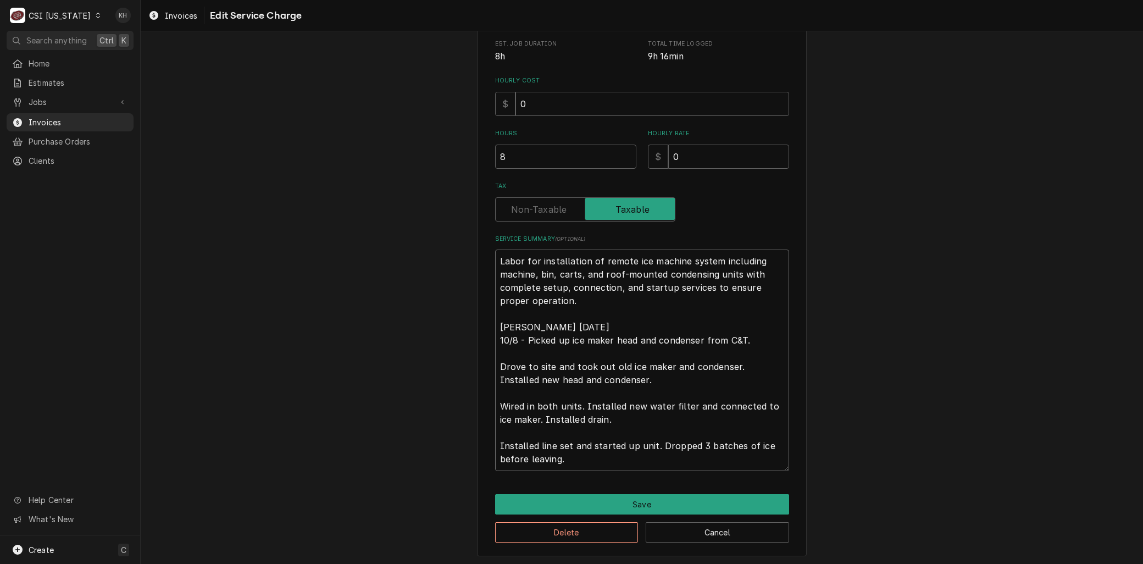
click at [466, 332] on div "Use the fields below to edit this service charge Short Description Scope | Remo…" at bounding box center [642, 174] width 1002 height 783
type textarea "x"
type textarea "Labor for installation of remote ice machine system including machine, bin, car…"
click at [495, 365] on textarea "Labor for installation of remote ice machine system including machine, bin, car…" at bounding box center [642, 360] width 294 height 221
type textarea "x"
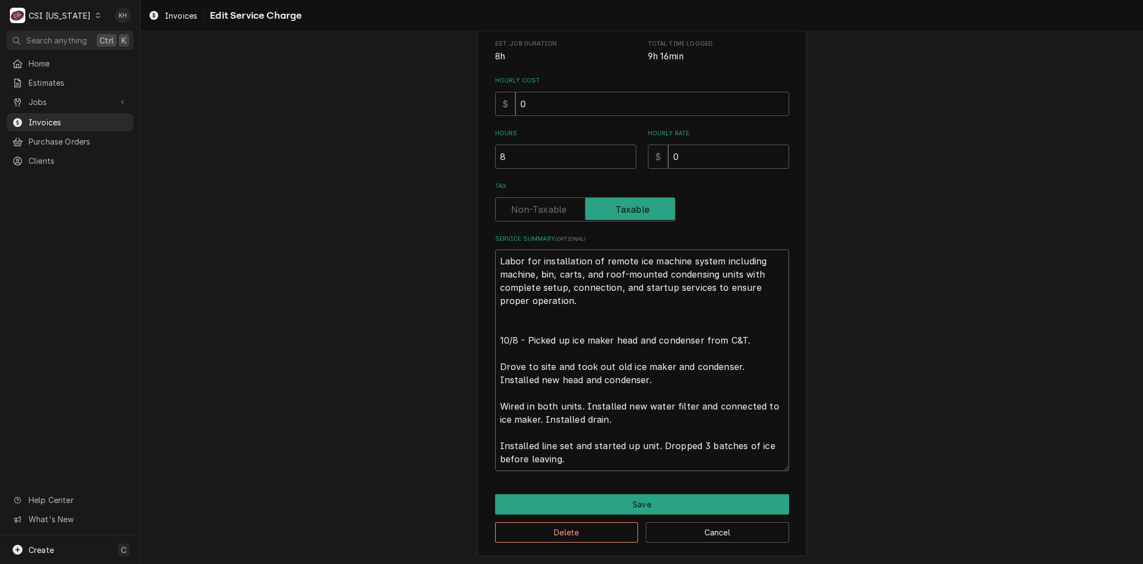
type textarea "Labor for installation of remote ice machine system including machine, bin, car…"
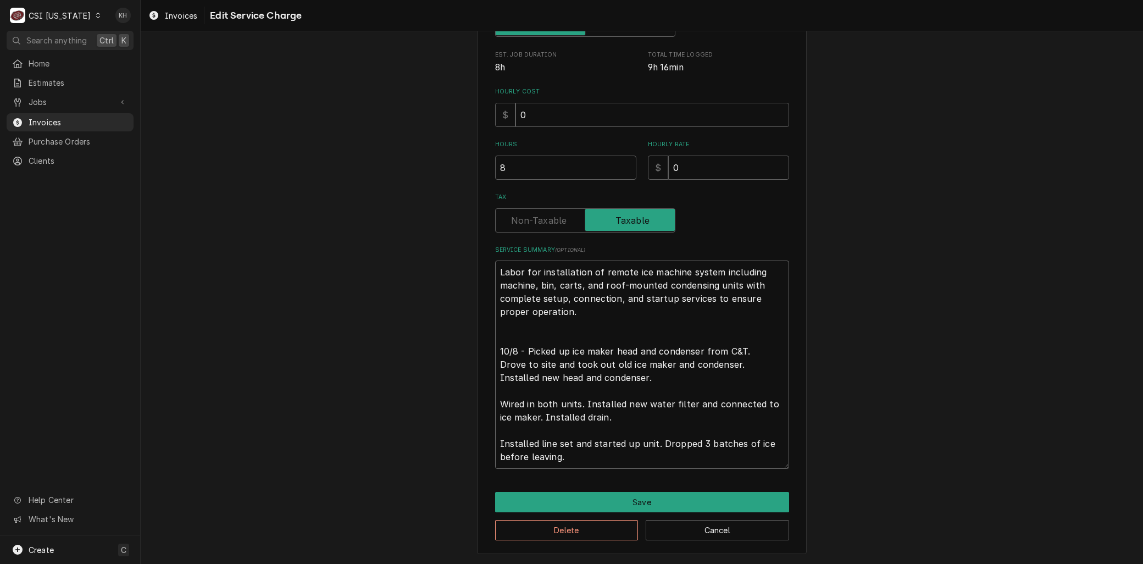
scroll to position [246, 0]
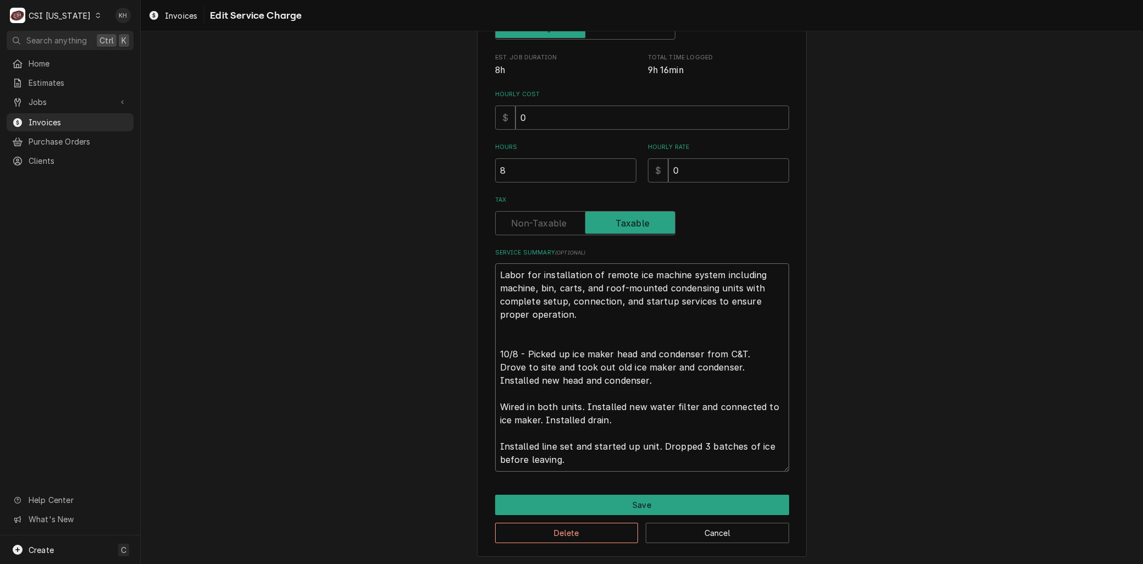
type textarea "x"
type textarea "Labor for installation of remote ice machine system including machine, bin, car…"
click at [610, 377] on textarea "Labor for installation of remote ice machine system including machine, bin, car…" at bounding box center [642, 367] width 294 height 208
type textarea "x"
type textarea "Labor for installation of remote ice machine system including machine, bin, car…"
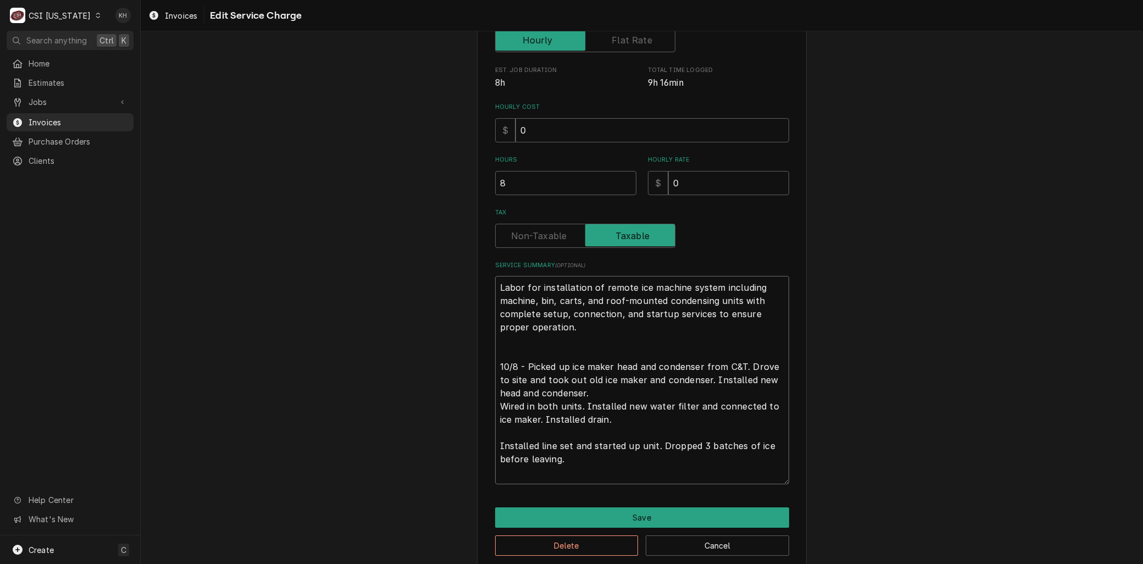
type textarea "x"
type textarea "Labor for installation of remote ice machine system including machine, bin, car…"
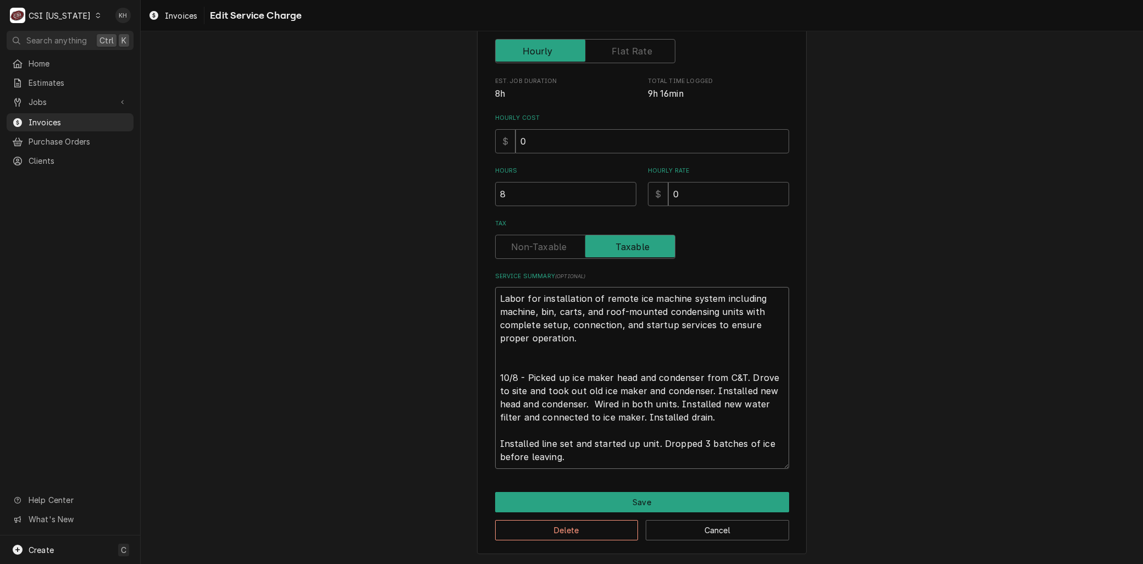
scroll to position [220, 0]
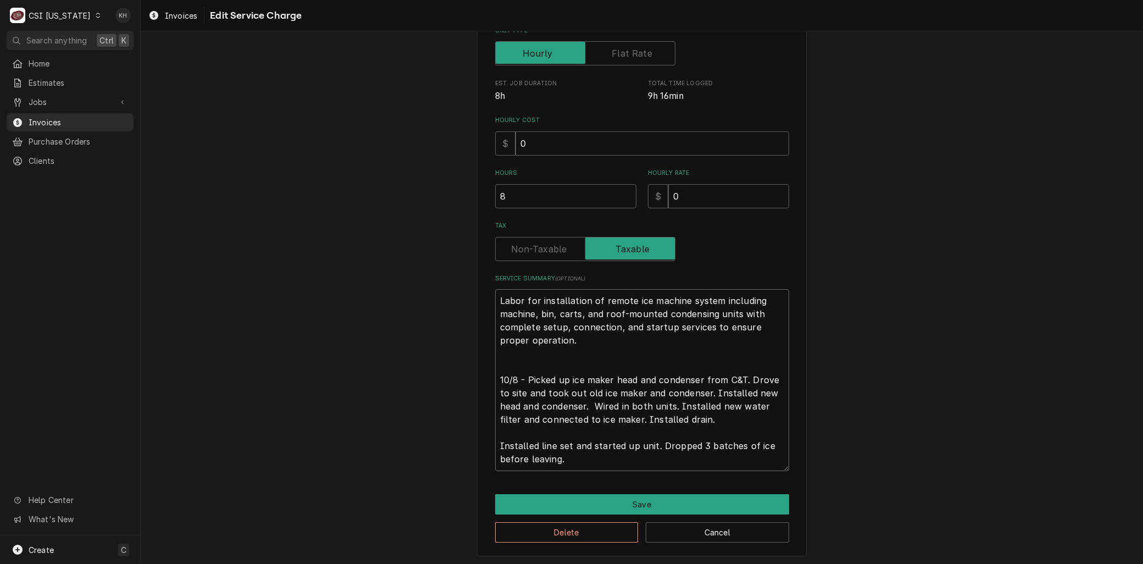
type textarea "x"
type textarea "Labor for installation of remote ice machine system including machine, bin, car…"
click at [696, 418] on textarea "Labor for installation of remote ice machine system including machine, bin, car…" at bounding box center [642, 379] width 294 height 181
type textarea "x"
type textarea "Labor for installation of remote ice machine system including machine, bin, car…"
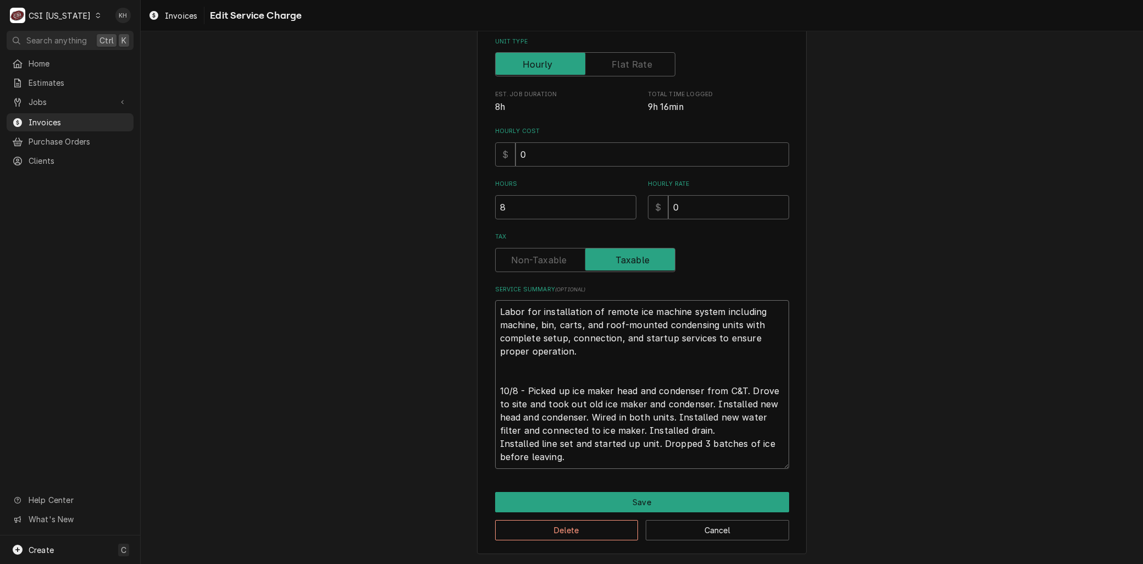
scroll to position [193, 0]
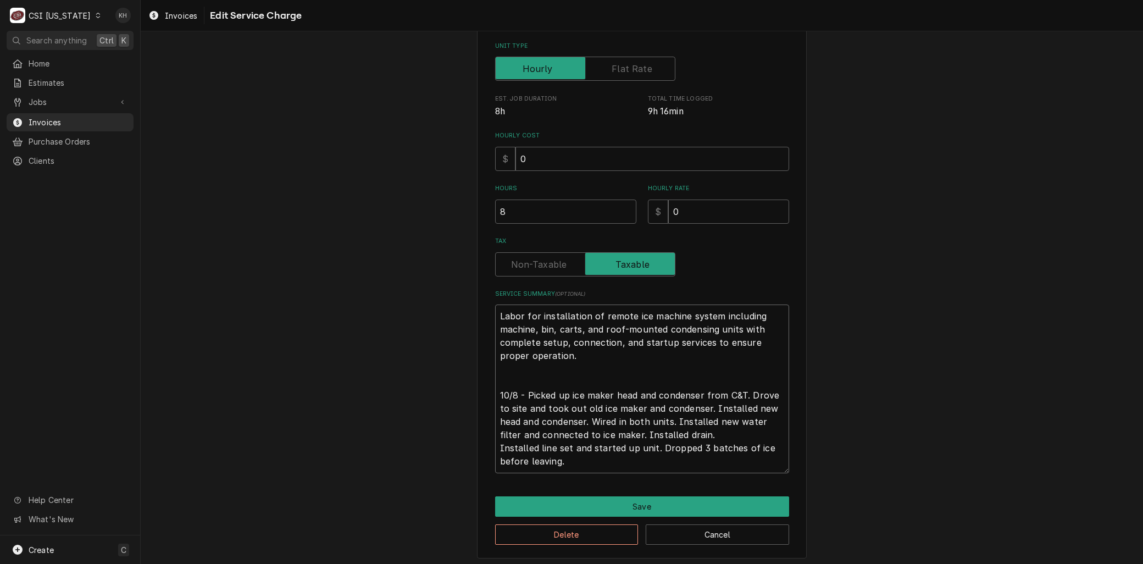
type textarea "x"
type textarea "Labor for installation of remote ice machine system including machine, bin, car…"
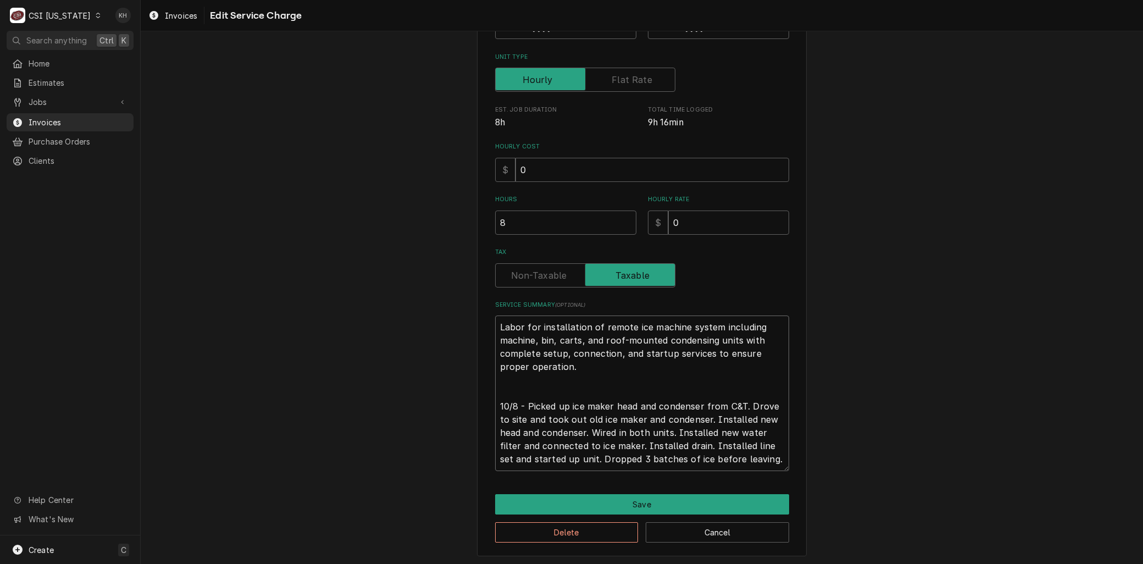
click at [747, 457] on textarea "Labor for installation of remote ice machine system including machine, bin, car…" at bounding box center [642, 392] width 294 height 155
type textarea "x"
type textarea "Labor for installation of remote ice machine system including machine, bin, car…"
type textarea "x"
type textarea "Labor for installation of remote ice machine system including machine, bin, car…"
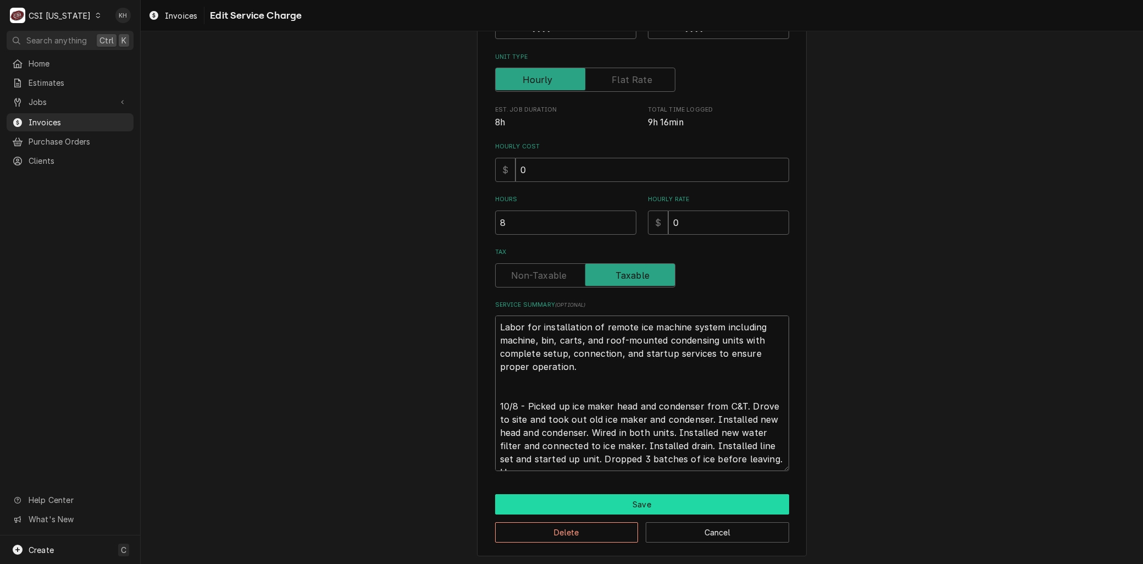
type textarea "x"
type textarea "Labor for installation of remote ice machine system including machine, bin, car…"
type textarea "x"
type textarea "Labor for installation of remote ice machine system including machine, bin, car…"
type textarea "x"
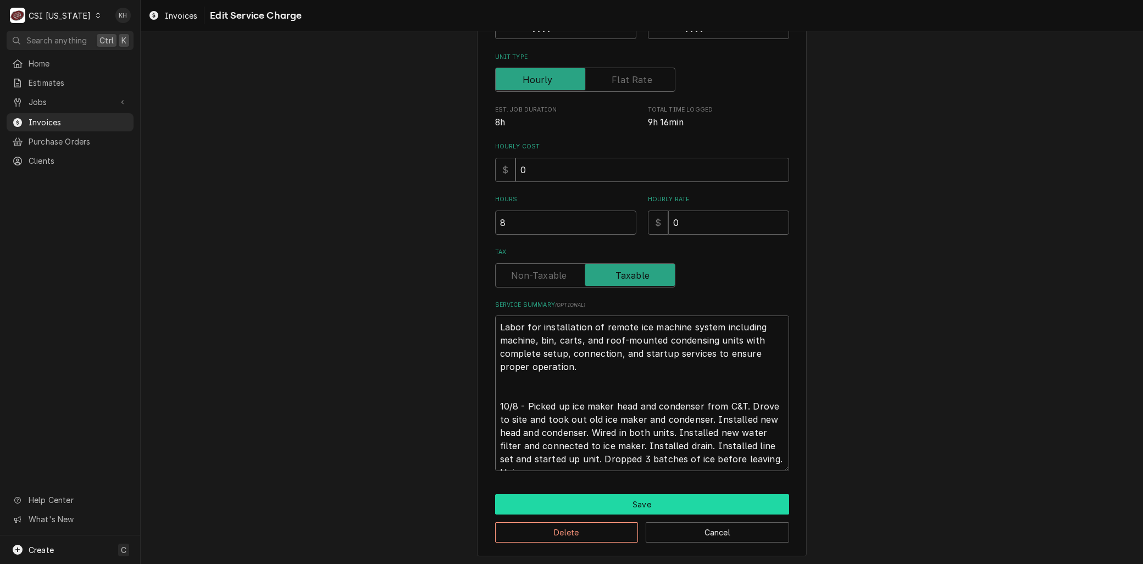
type textarea "Labor for installation of remote ice machine system including machine, bin, car…"
type textarea "x"
type textarea "Labor for installation of remote ice machine system including machine, bin, car…"
type textarea "x"
type textarea "Labor for installation of remote ice machine system including machine, bin, car…"
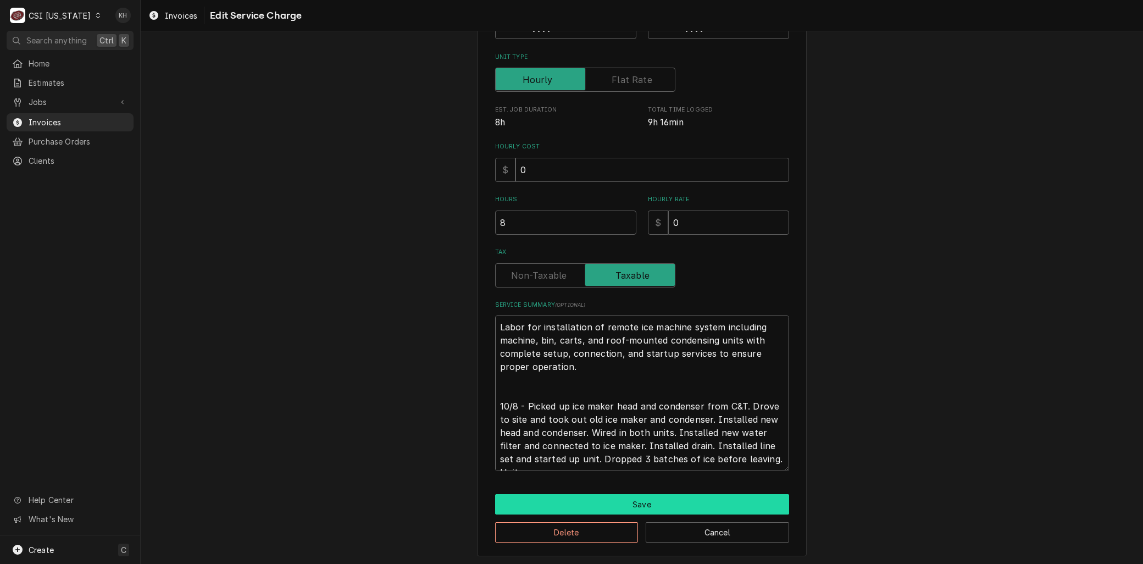
type textarea "x"
type textarea "Labor for installation of remote ice machine system including machine, bin, car…"
type textarea "x"
type textarea "Labor for installation of remote ice machine system including machine, bin, car…"
type textarea "x"
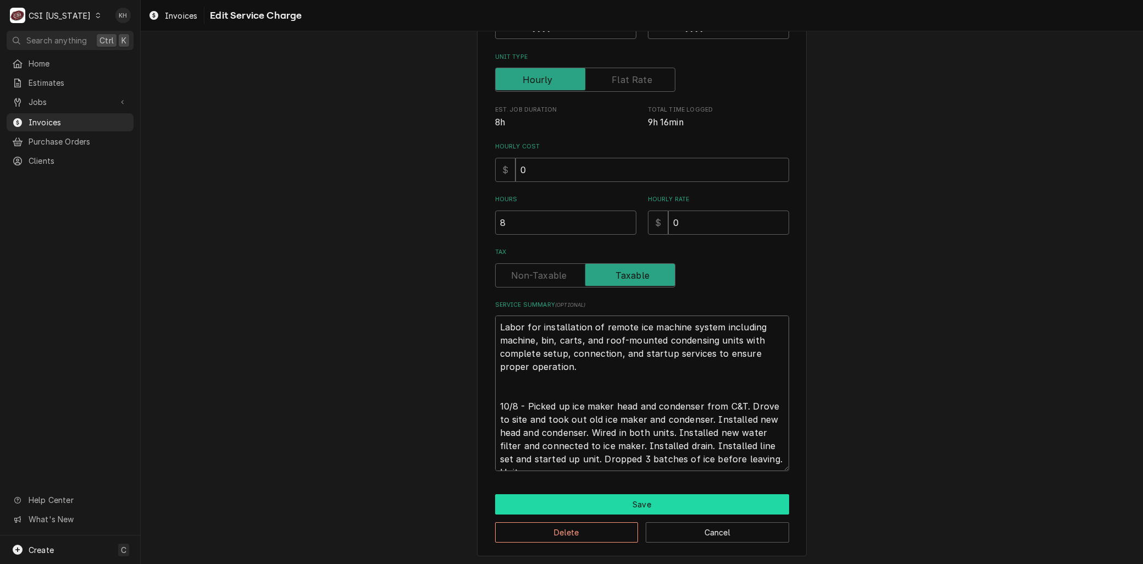
type textarea "Labor for installation of remote ice machine system including machine, bin, car…"
type textarea "x"
type textarea "Labor for installation of remote ice machine system including machine, bin, car…"
type textarea "x"
type textarea "Labor for installation of remote ice machine system including machine, bin, car…"
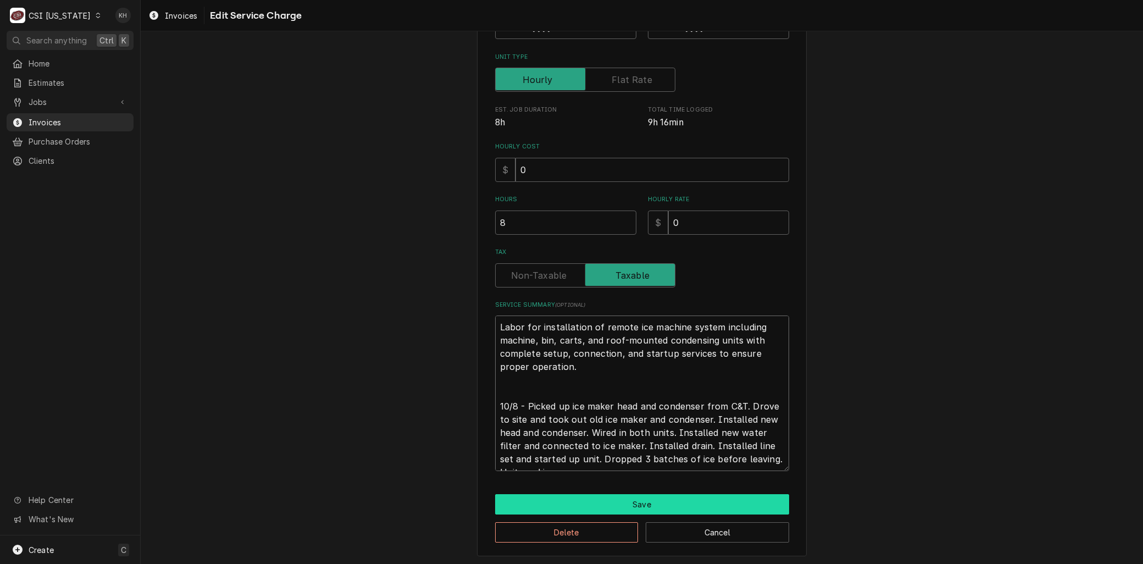
scroll to position [207, 0]
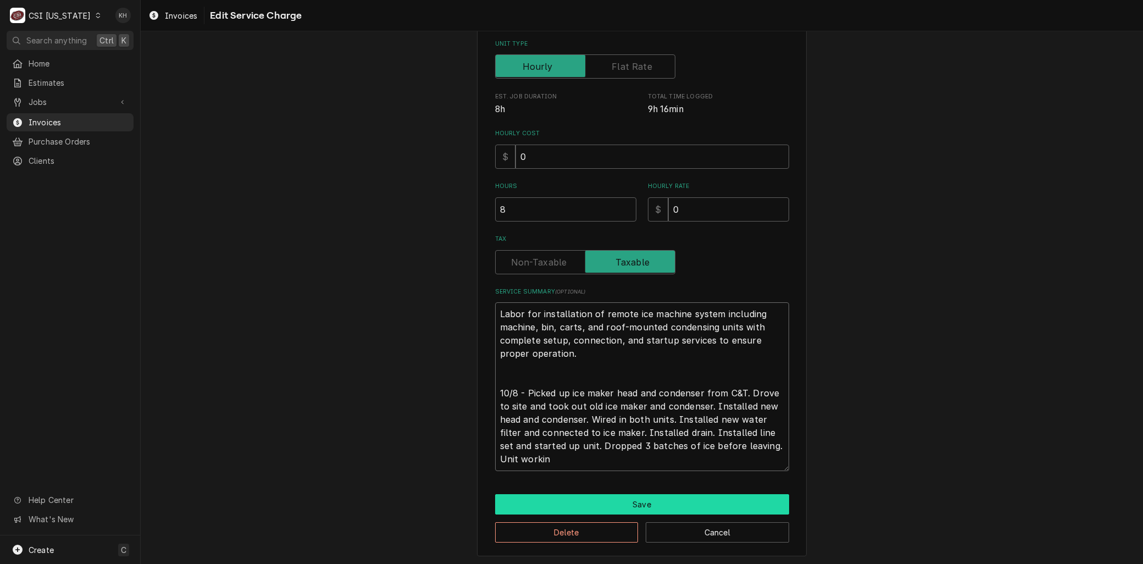
type textarea "x"
type textarea "Labor for installation of remote ice machine system including machine, bin, car…"
type textarea "x"
type textarea "Labor for installation of remote ice machine system including machine, bin, car…"
type textarea "x"
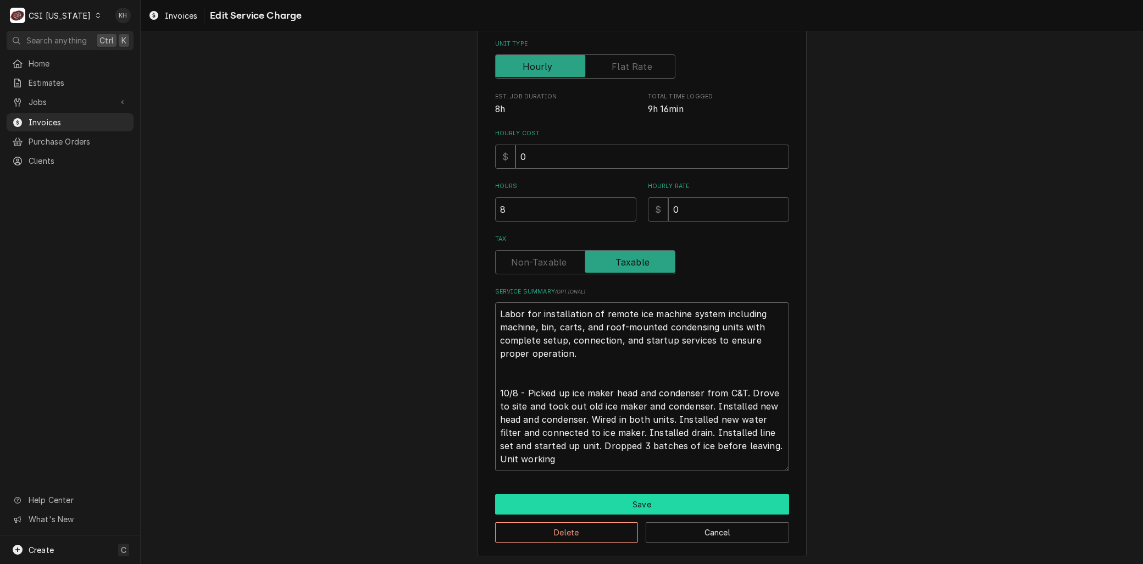
type textarea "Labor for installation of remote ice machine system including machine, bin, car…"
type textarea "x"
type textarea "Labor for installation of remote ice machine system including machine, bin, car…"
type textarea "x"
type textarea "Labor for installation of remote ice machine system including machine, bin, car…"
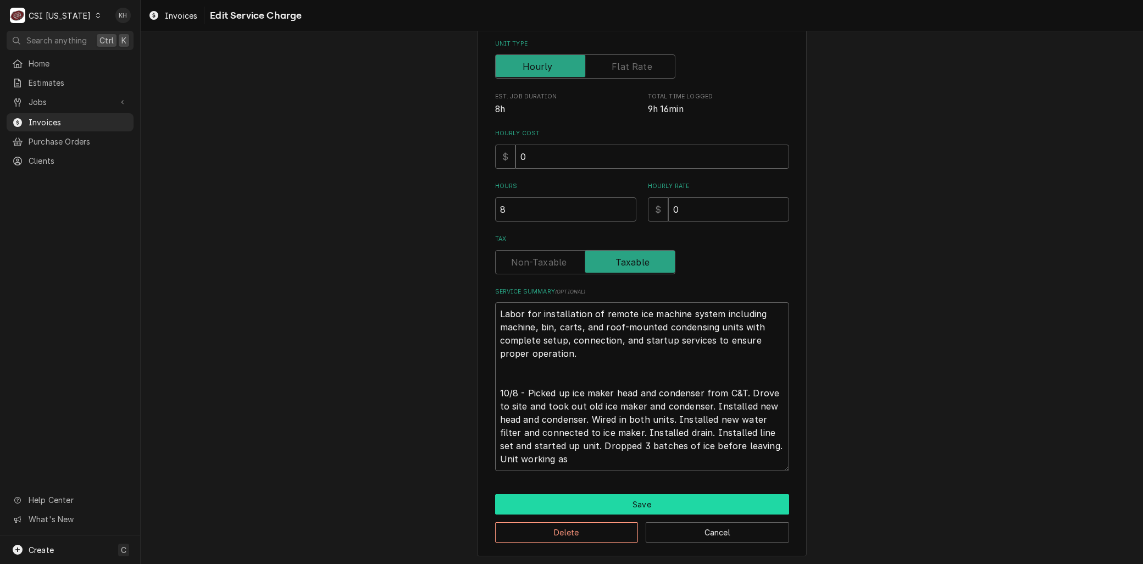
type textarea "x"
type textarea "Labor for installation of remote ice machine system including machine, bin, car…"
type textarea "x"
type textarea "Labor for installation of remote ice machine system including machine, bin, car…"
type textarea "x"
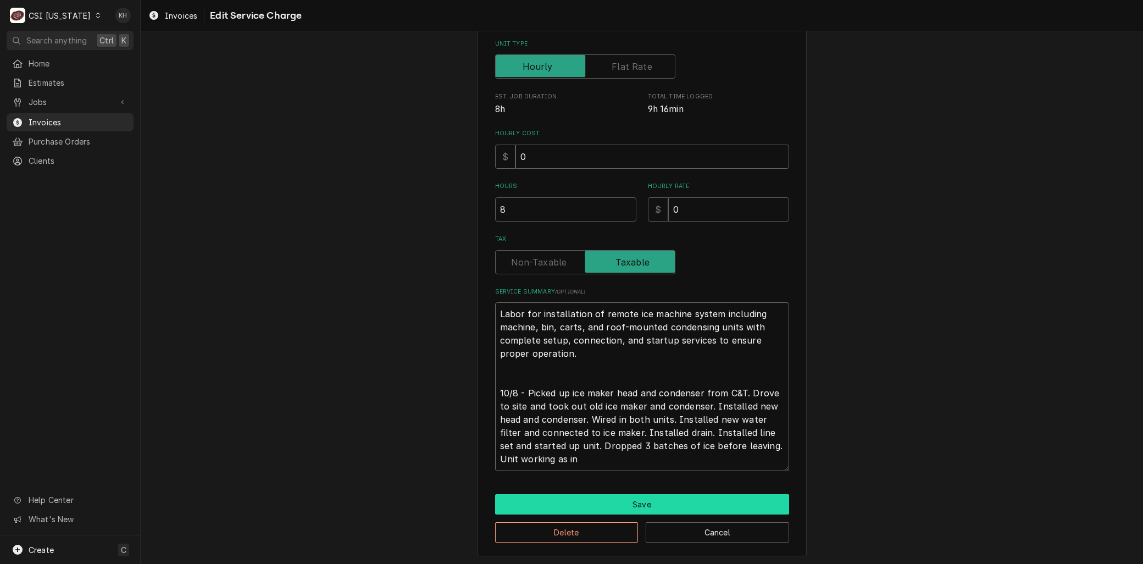
type textarea "Labor for installation of remote ice machine system including machine, bin, car…"
type textarea "x"
type textarea "Labor for installation of remote ice machine system including machine, bin, car…"
type textarea "x"
type textarea "Labor for installation of remote ice machine system including machine, bin, car…"
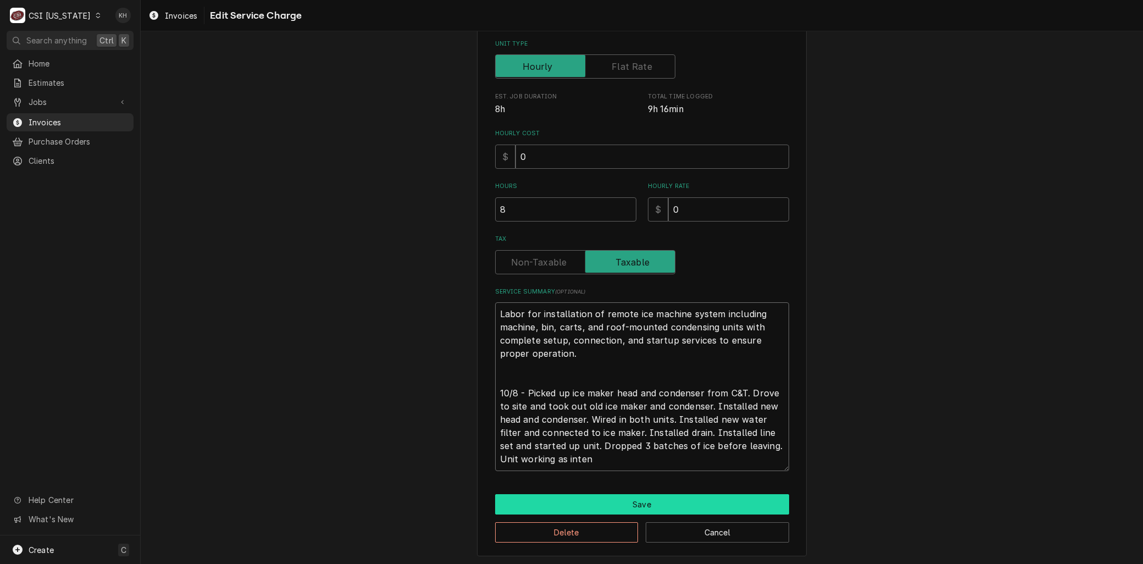
type textarea "x"
type textarea "Labor for installation of remote ice machine system including machine, bin, car…"
type textarea "x"
type textarea "Labor for installation of remote ice machine system including machine, bin, car…"
type textarea "x"
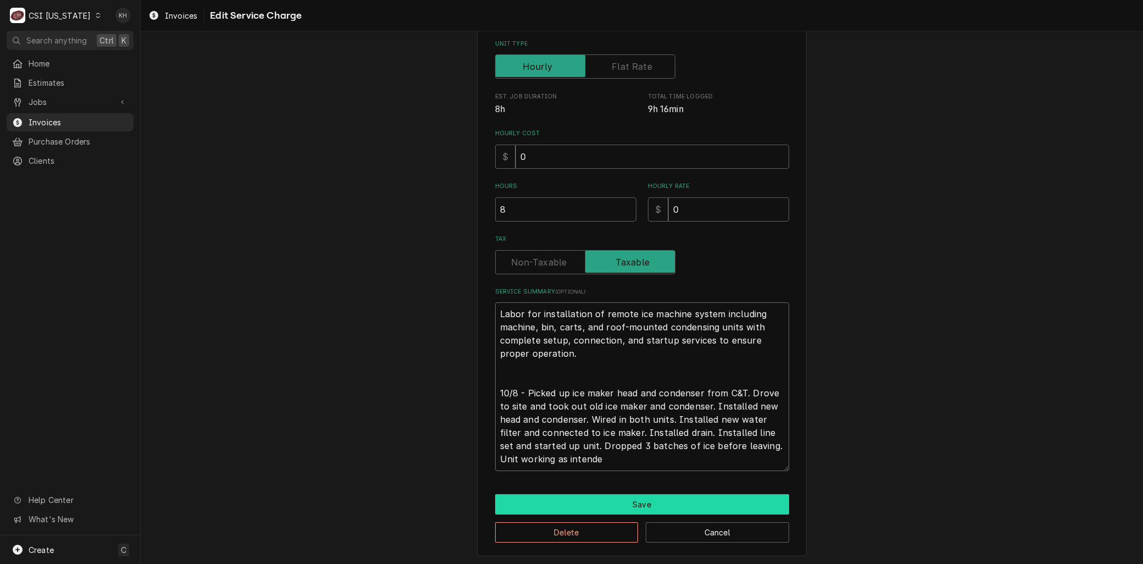
type textarea "Labor for installation of remote ice machine system including machine, bin, car…"
type textarea "x"
type textarea "Labor for installation of remote ice machine system including machine, bin, car…"
type textarea "x"
type textarea "Labor for installation of remote ice machine system including machine, bin, car…"
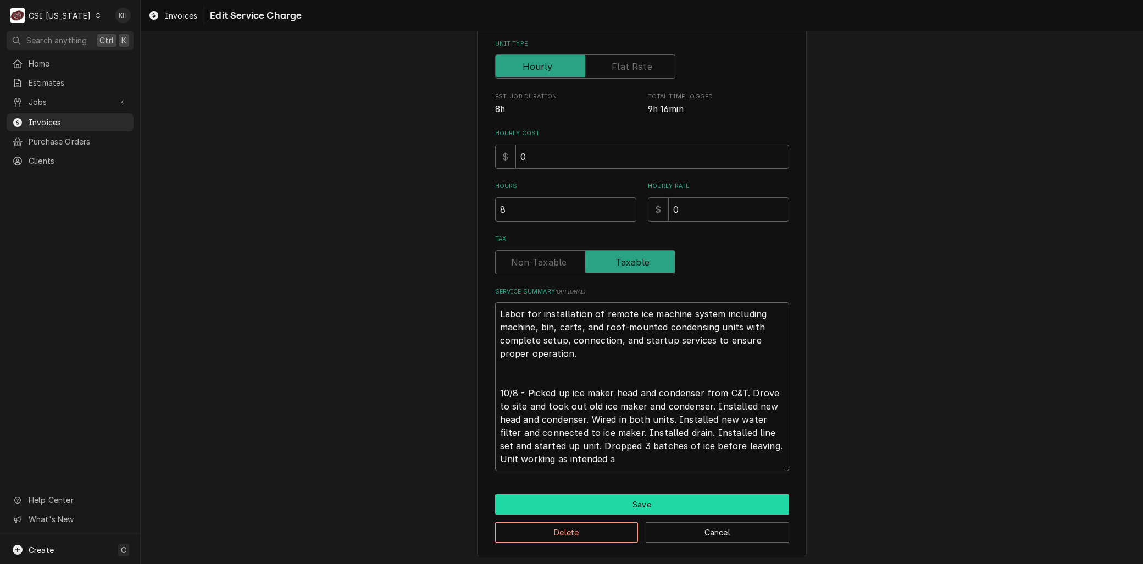
type textarea "x"
type textarea "Labor for installation of remote ice machine system including machine, bin, car…"
type textarea "x"
type textarea "Labor for installation of remote ice machine system including machine, bin, car…"
type textarea "x"
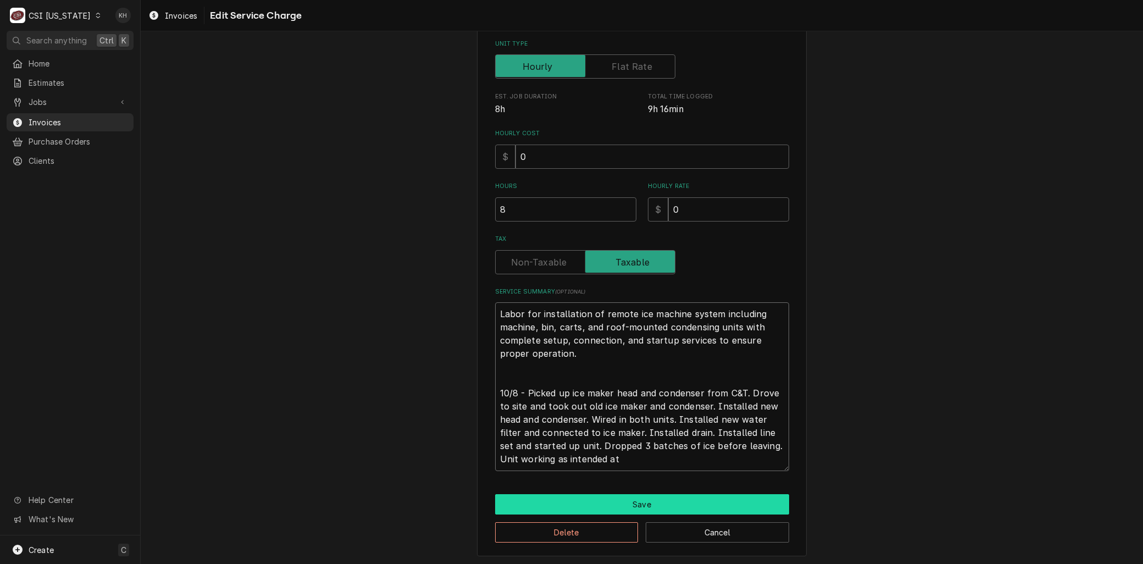
type textarea "Labor for installation of remote ice machine system including machine, bin, car…"
type textarea "x"
type textarea "Labor for installation of remote ice machine system including machine, bin, car…"
type textarea "x"
type textarea "Labor for installation of remote ice machine system including machine, bin, car…"
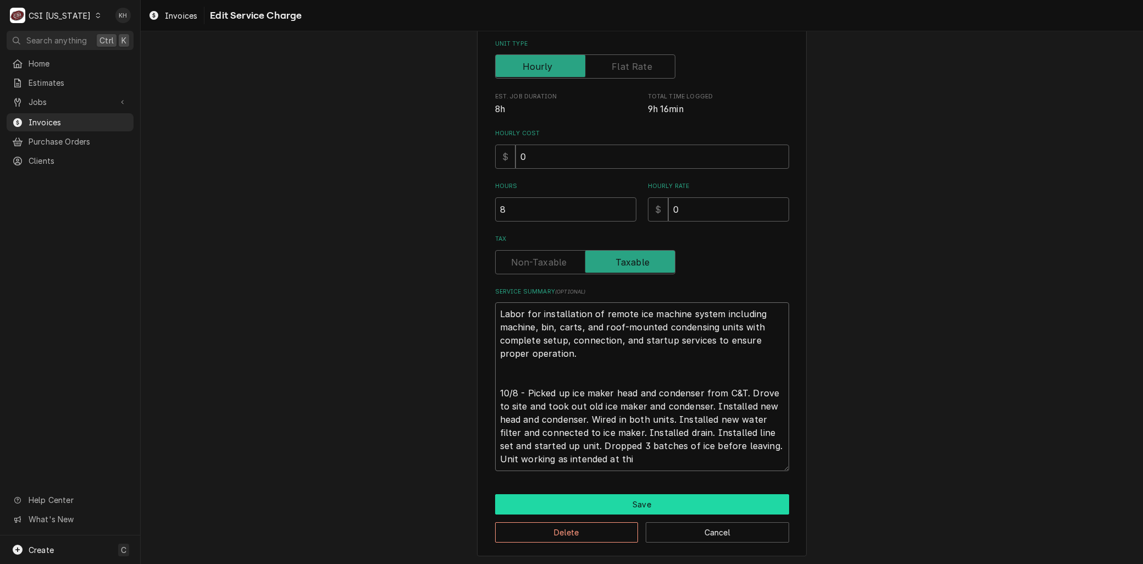
type textarea "x"
type textarea "Labor for installation of remote ice machine system including machine, bin, car…"
type textarea "x"
type textarea "Labor for installation of remote ice machine system including machine, bin, car…"
type textarea "x"
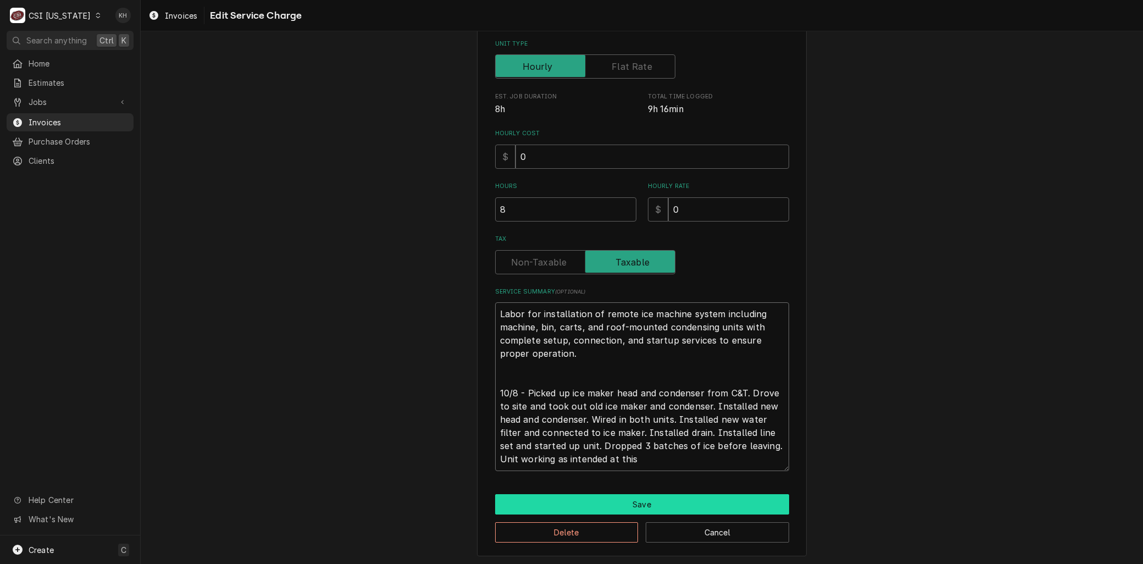
type textarea "Labor for installation of remote ice machine system including machine, bin, car…"
type textarea "x"
type textarea "Labor for installation of remote ice machine system including machine, bin, car…"
type textarea "x"
type textarea "Labor for installation of remote ice machine system including machine, bin, car…"
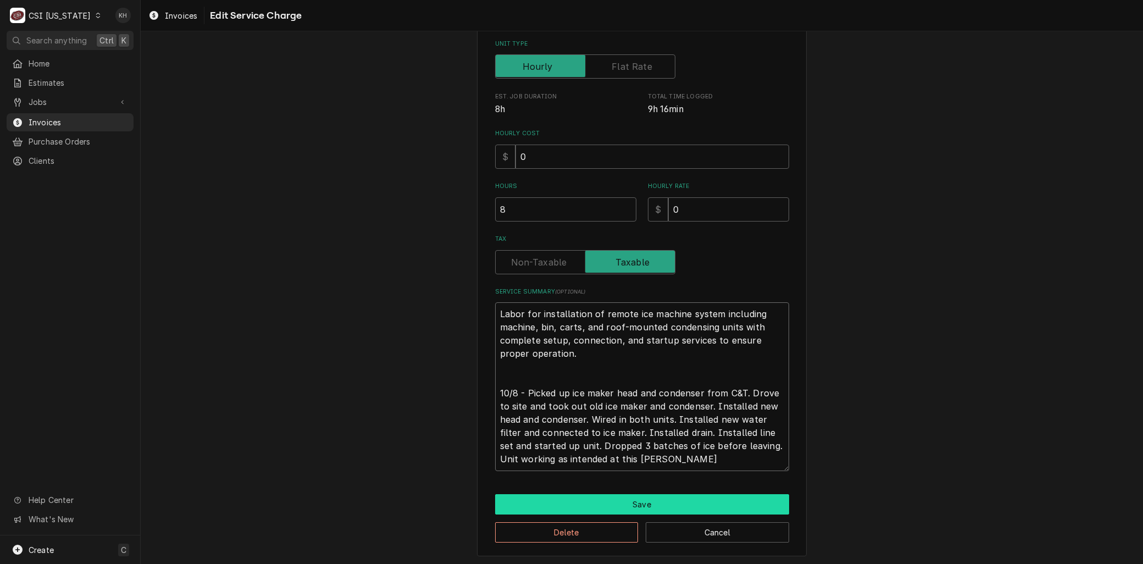
type textarea "x"
type textarea "Labor for installation of remote ice machine system including machine, bin, car…"
type textarea "x"
type textarea "Labor for installation of remote ice machine system including machine, bin, car…"
type textarea "x"
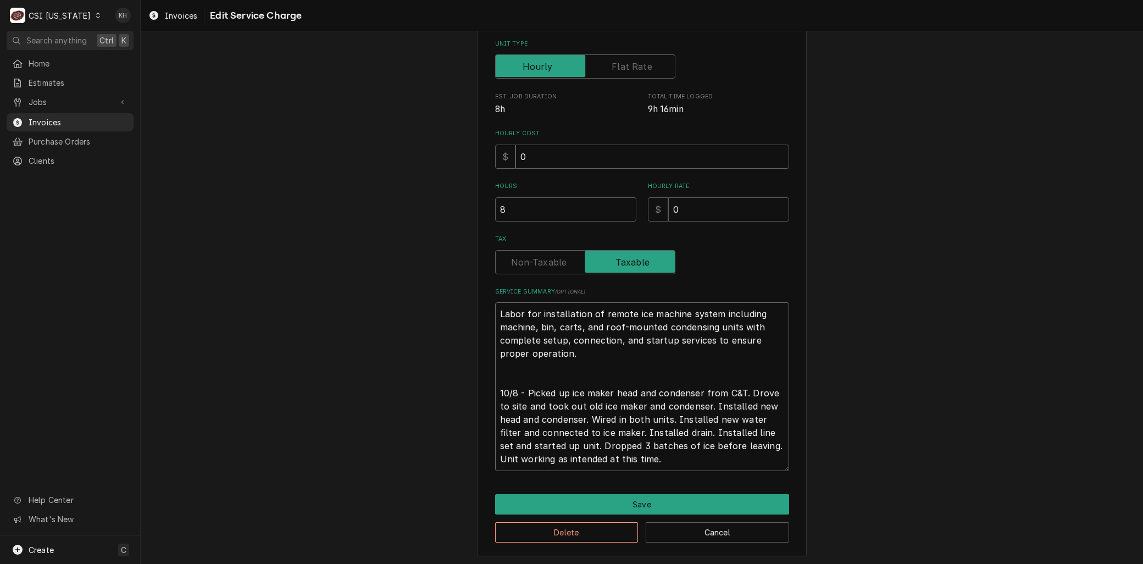
drag, startPoint x: 641, startPoint y: 460, endPoint x: 304, endPoint y: 107, distance: 488.6
click at [304, 107] on div "Use the fields below to edit this service charge Short Description Scope | Remo…" at bounding box center [642, 201] width 1002 height 730
type textarea "Labor for installation of remote ice machine system including machine, bin, car…"
click at [561, 530] on button "Delete" at bounding box center [566, 532] width 143 height 20
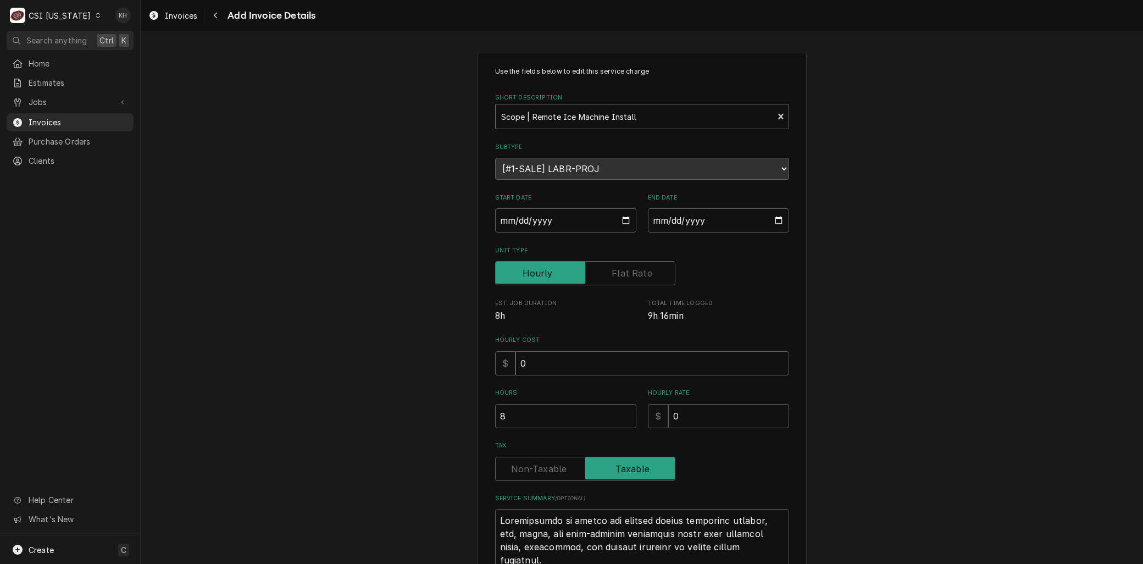
click at [568, 115] on div "Short Description" at bounding box center [634, 117] width 267 height 20
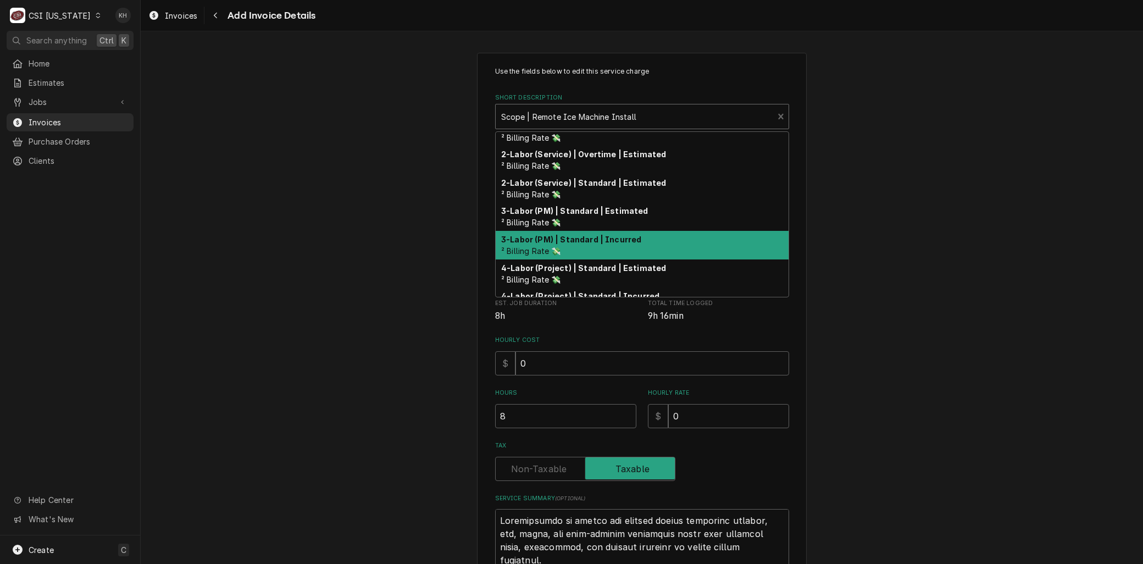
scroll to position [118, 0]
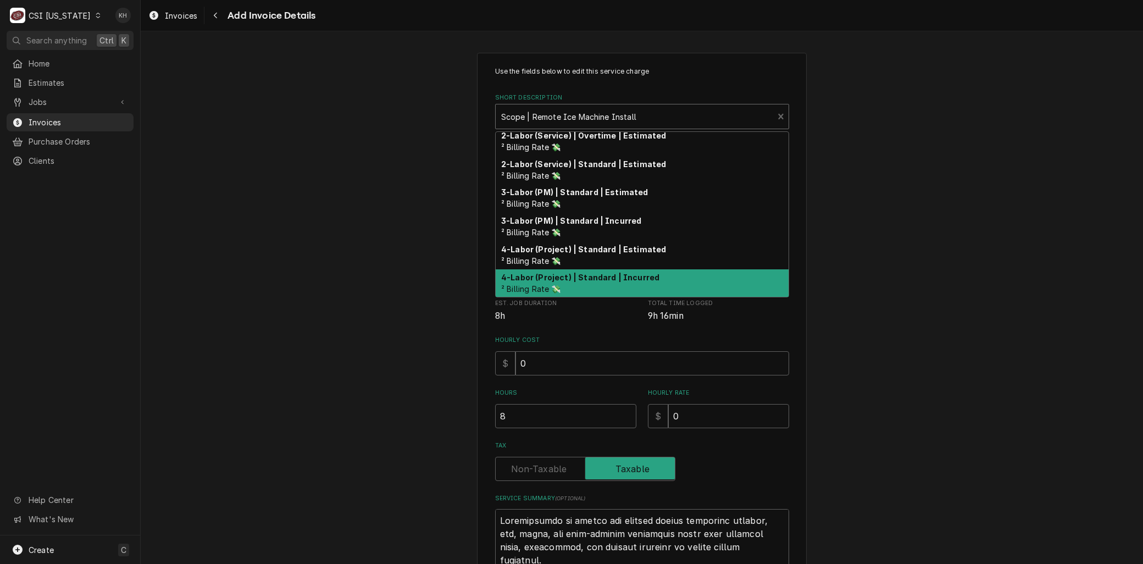
click at [573, 276] on strong "4-Labor (Project) | Standard | Incurred" at bounding box center [580, 277] width 158 height 9
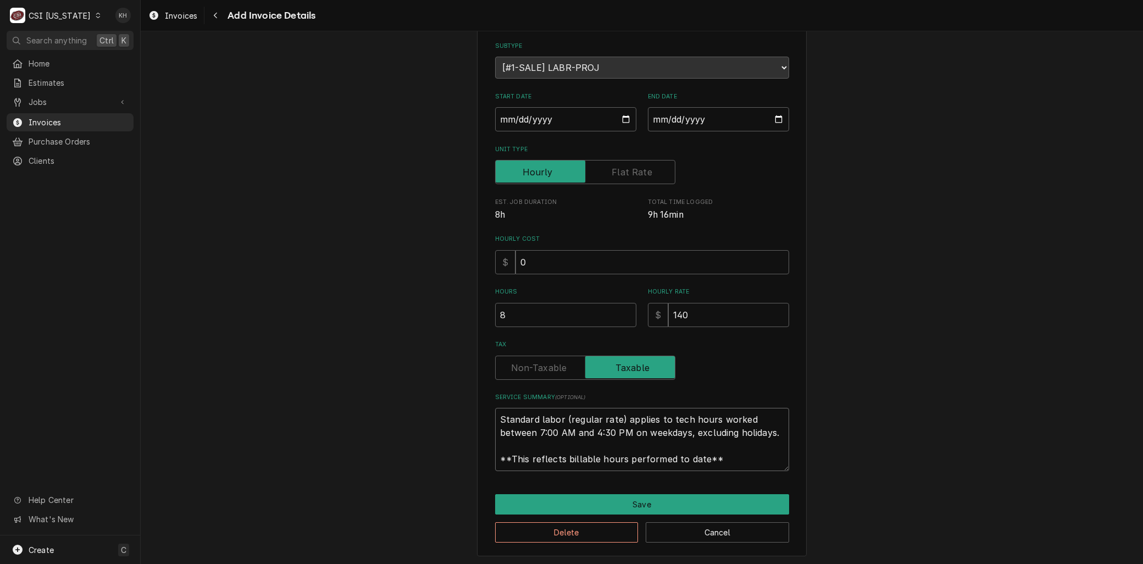
scroll to position [0, 0]
drag, startPoint x: 706, startPoint y: 459, endPoint x: 332, endPoint y: 358, distance: 386.6
click at [239, 329] on div "Use the fields below to edit this service charge Short Description 4-Labor (Pro…" at bounding box center [642, 254] width 1002 height 624
paste textarea "Labor for installation of remote ice machine system including machine, bin, car…"
type textarea "x"
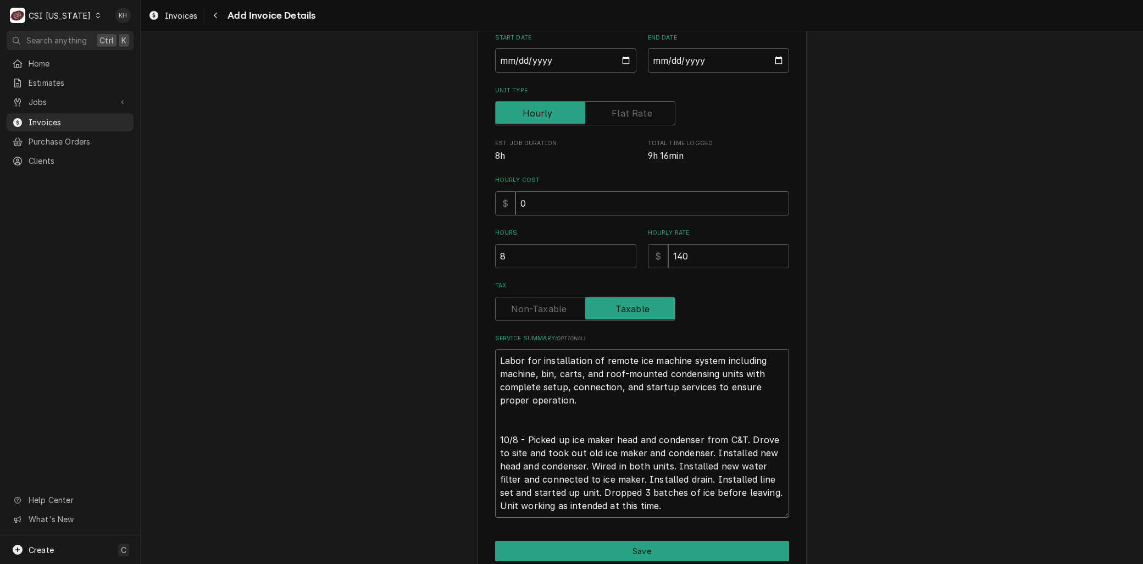
scroll to position [207, 0]
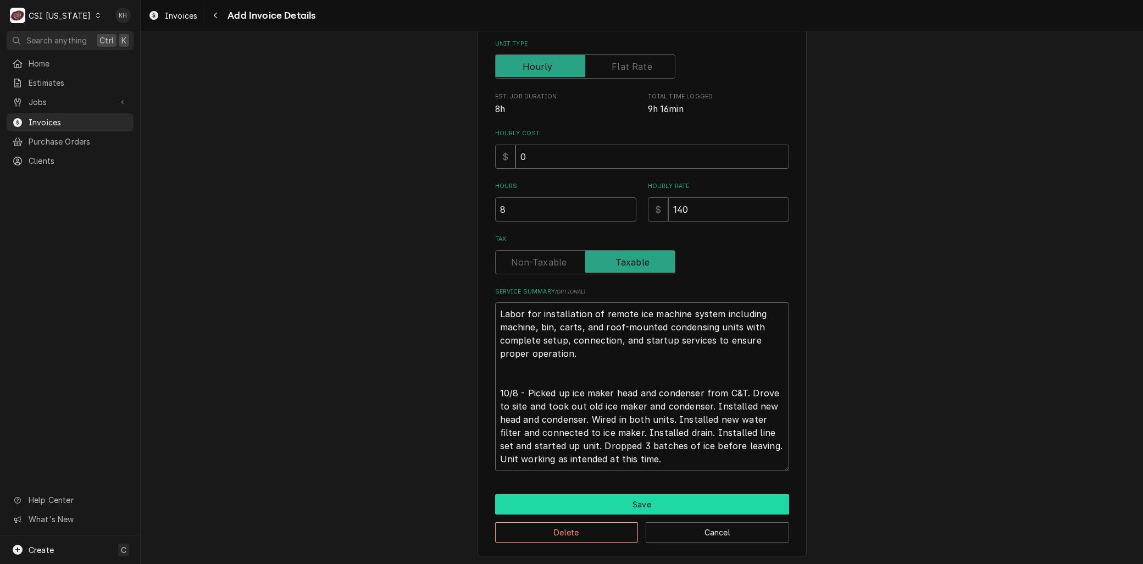
type textarea "Labor for installation of remote ice machine system including machine, bin, car…"
click at [595, 508] on button "Save" at bounding box center [642, 504] width 294 height 20
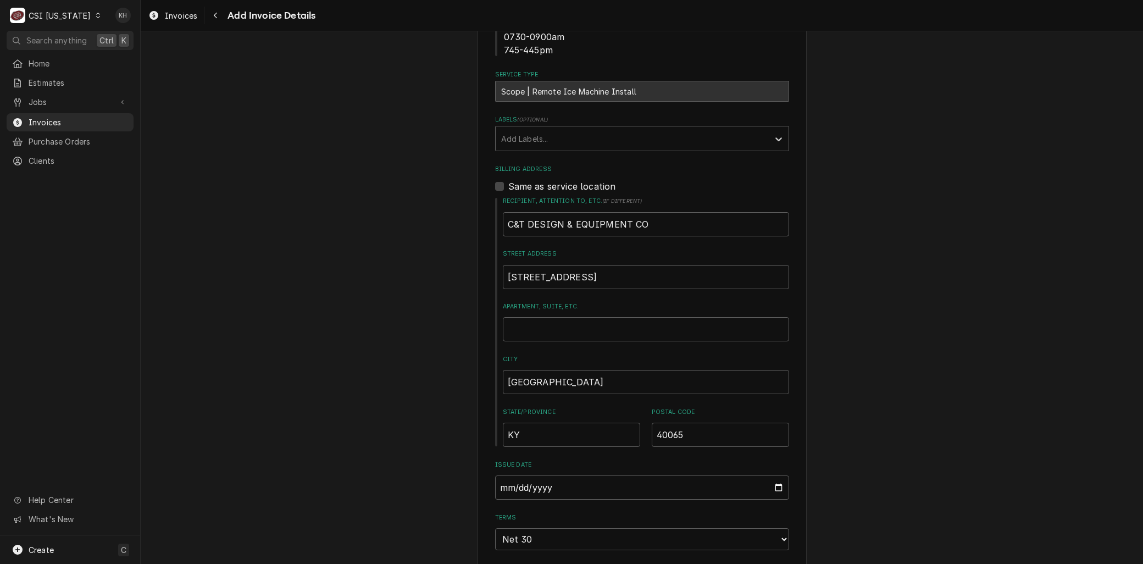
scroll to position [231, 0]
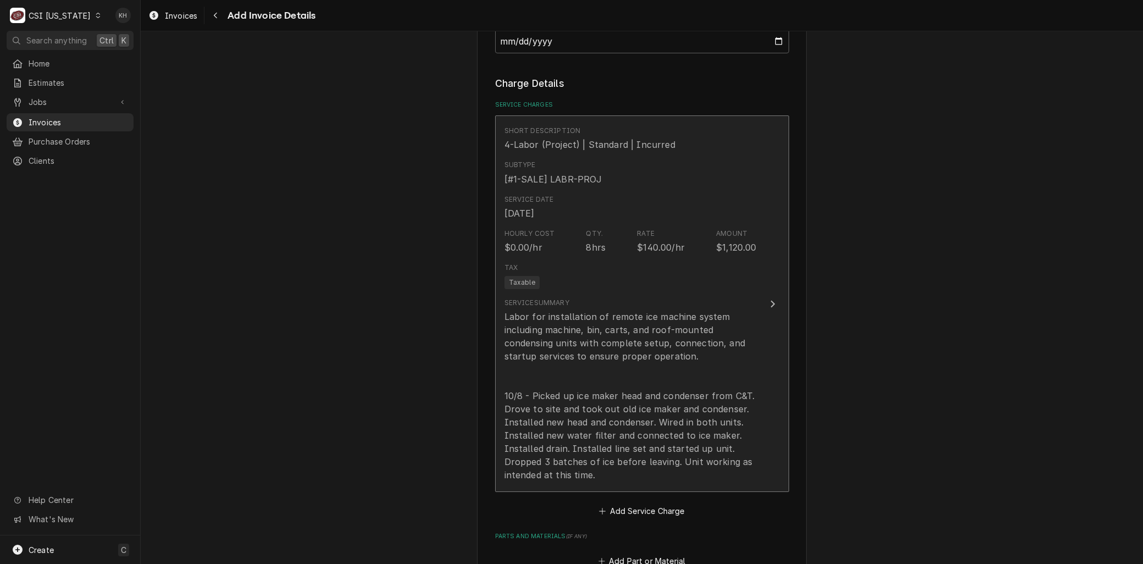
click at [585, 406] on div "Labor for installation of remote ice machine system including machine, bin, car…" at bounding box center [631, 395] width 252 height 171
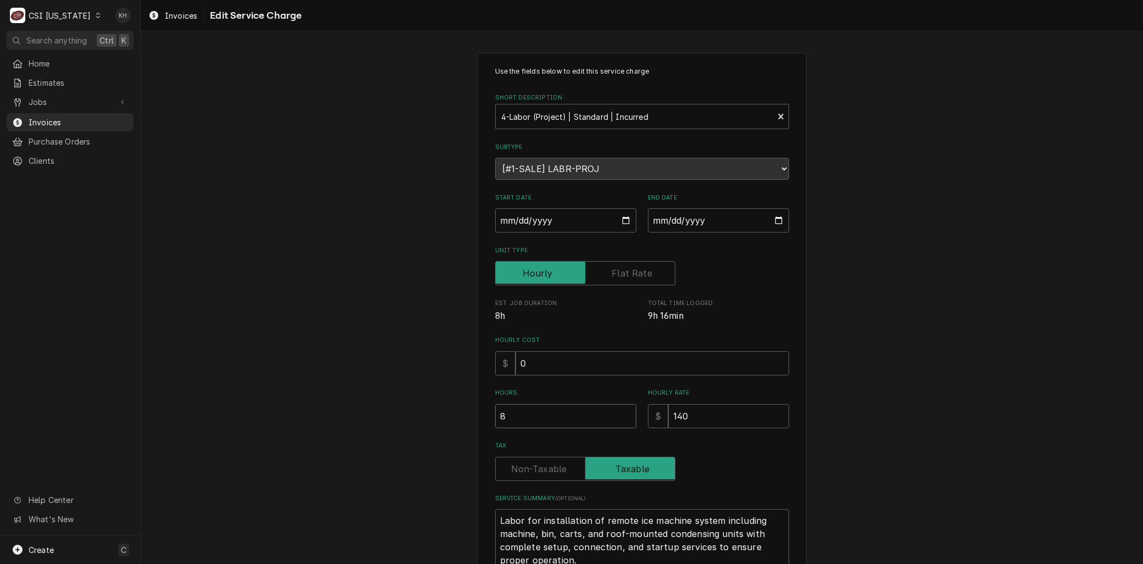
drag, startPoint x: 504, startPoint y: 413, endPoint x: 392, endPoint y: 417, distance: 111.6
click at [402, 415] on div "Use the fields below to edit this service charge Short Description 4-Labor (Pro…" at bounding box center [642, 408] width 1002 height 730
type textarea "x"
type input "1"
type textarea "x"
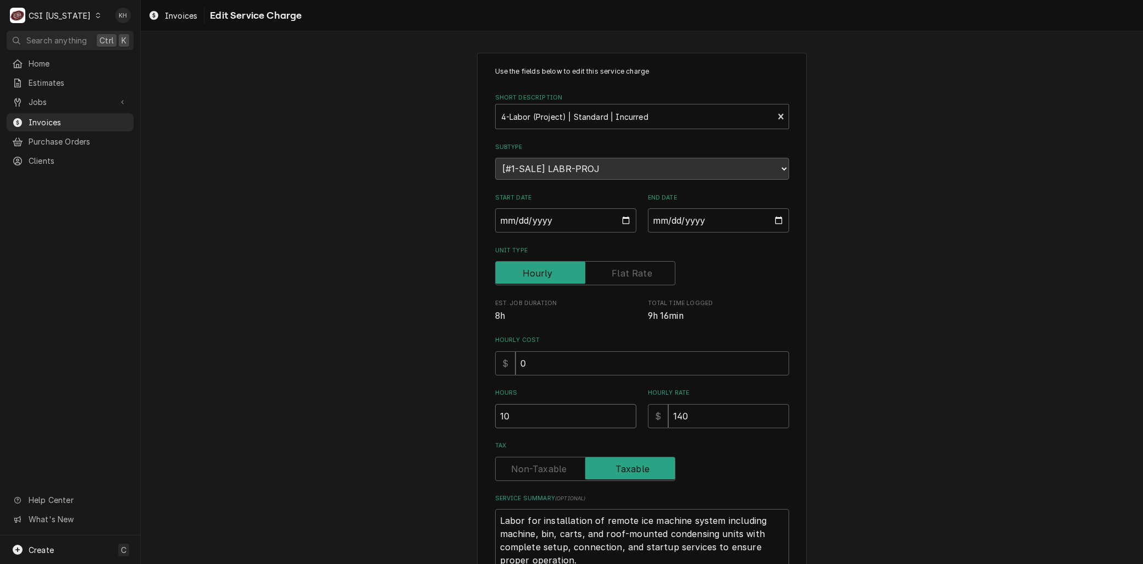
type input "10"
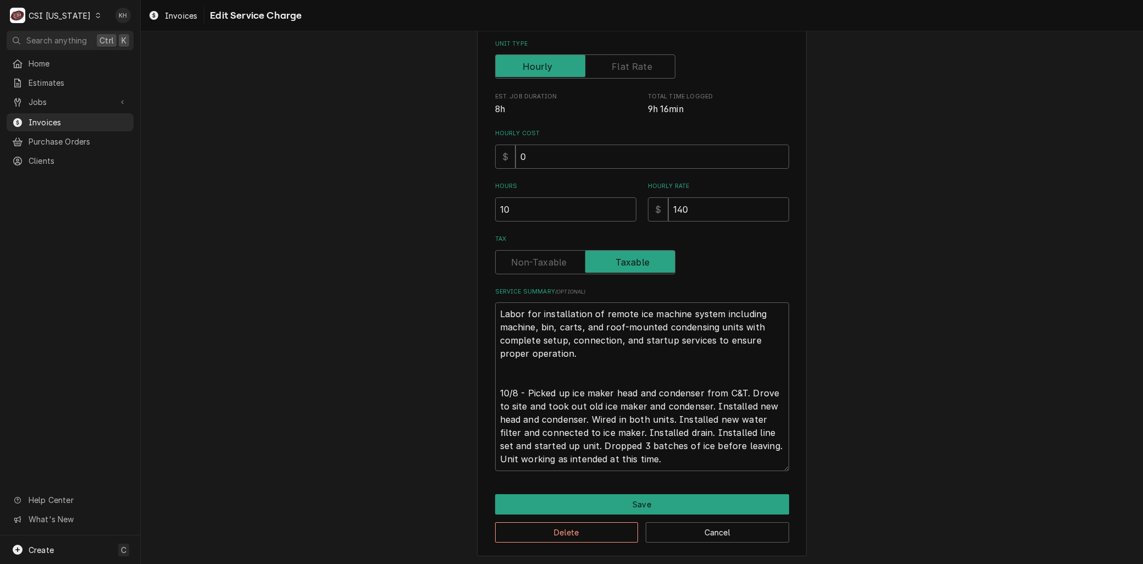
click at [584, 514] on div "Delete Cancel" at bounding box center [642, 528] width 294 height 28
click at [581, 498] on button "Save" at bounding box center [642, 504] width 294 height 20
type textarea "x"
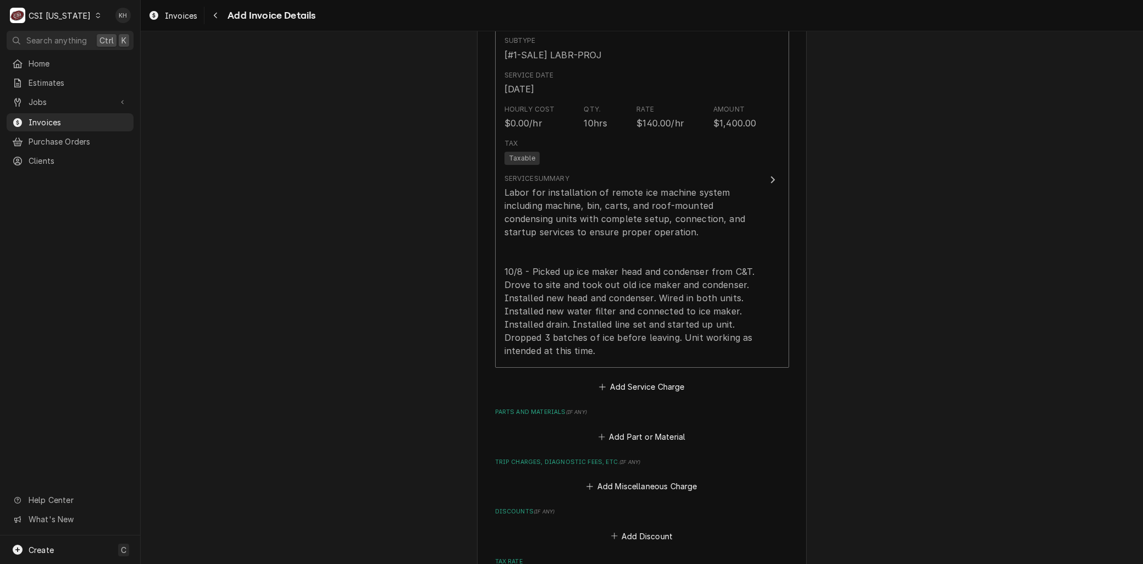
scroll to position [1317, 0]
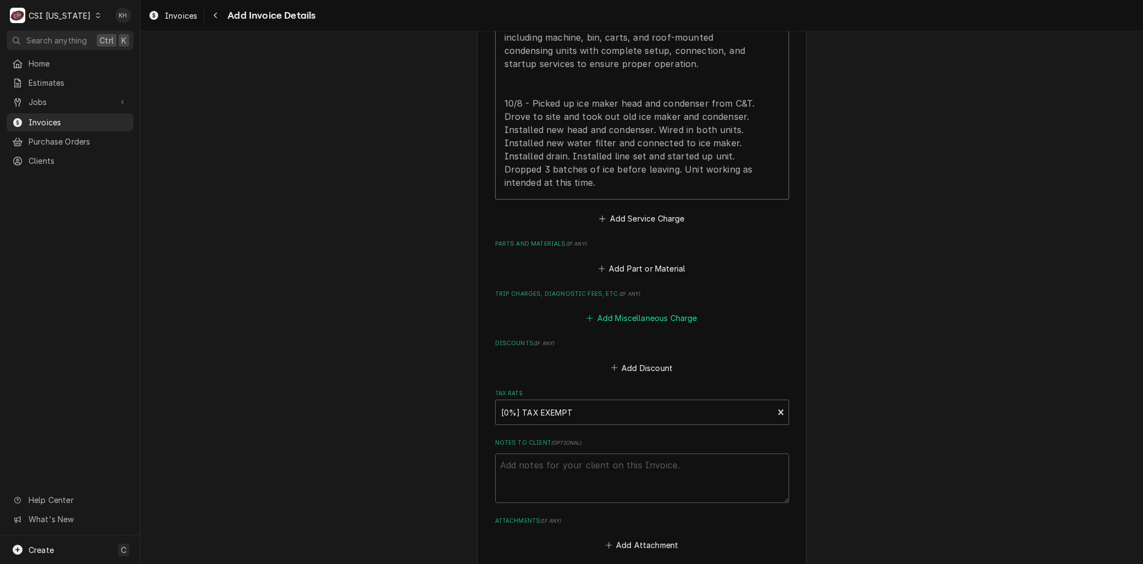
drag, startPoint x: 612, startPoint y: 321, endPoint x: 592, endPoint y: 262, distance: 62.4
click at [611, 321] on button "Add Miscellaneous Charge" at bounding box center [642, 318] width 114 height 15
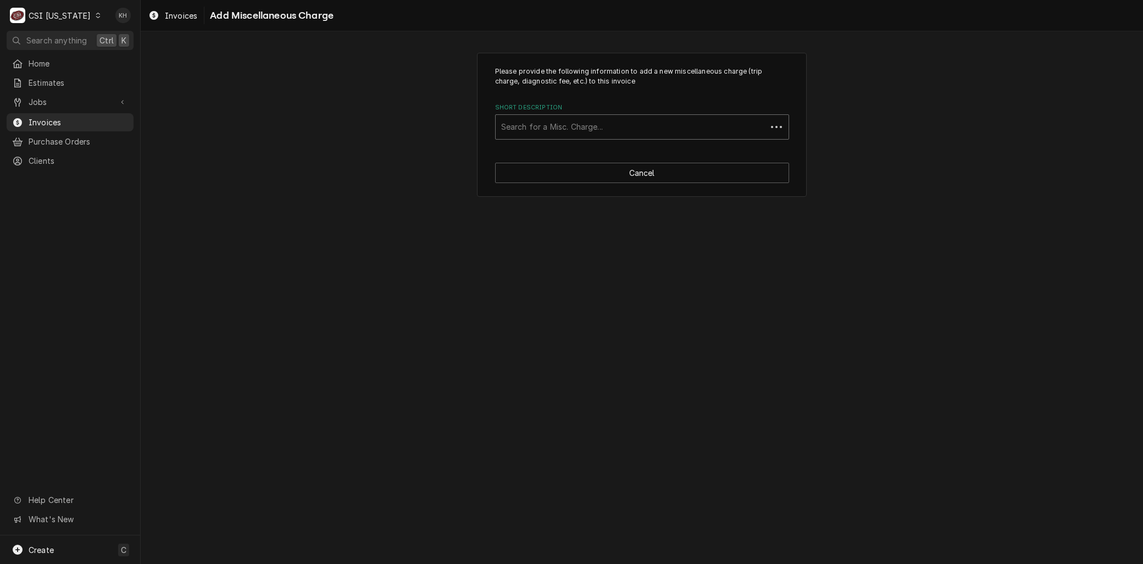
click at [532, 124] on div "Short Description" at bounding box center [631, 127] width 260 height 20
type input "service"
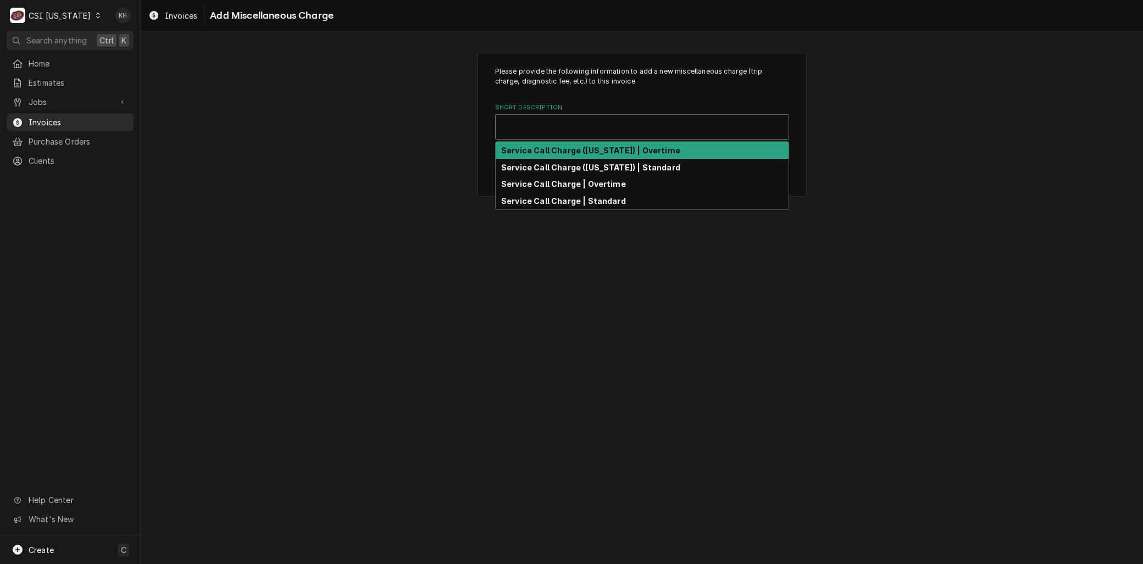
type textarea "x"
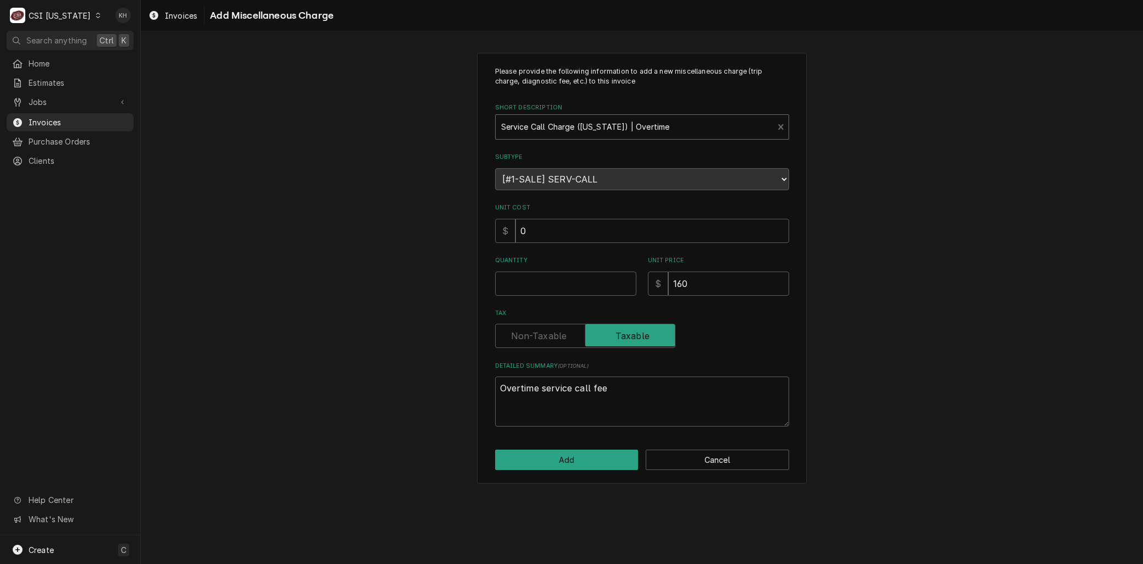
click at [578, 129] on div "Short Description" at bounding box center [634, 127] width 267 height 20
type input "service call"
click at [546, 287] on input "Quantity" at bounding box center [565, 283] width 141 height 24
type textarea "x"
type input "1"
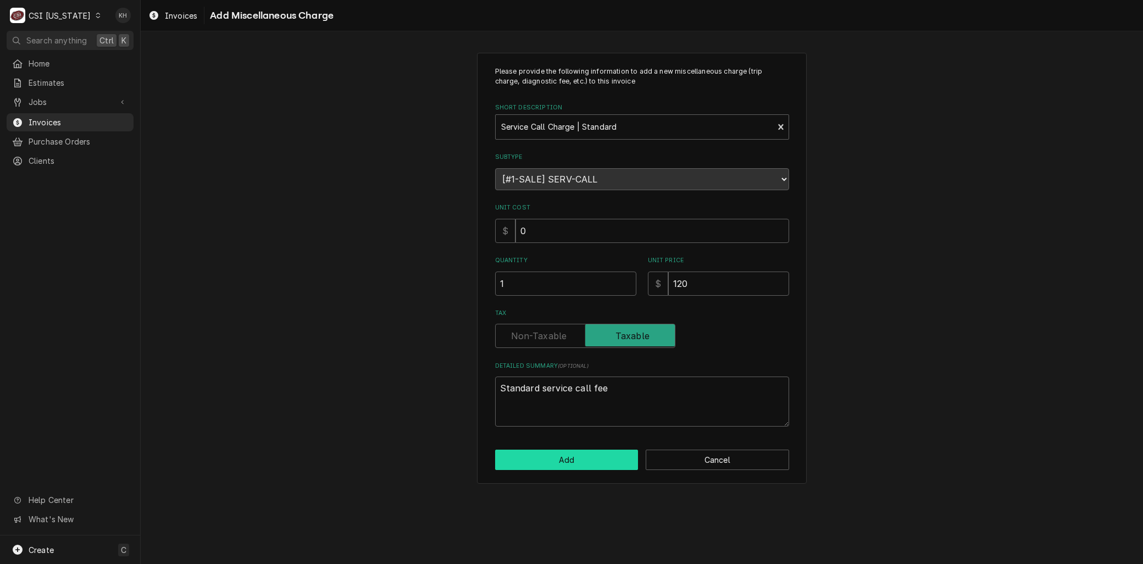
click at [550, 462] on button "Add" at bounding box center [566, 460] width 143 height 20
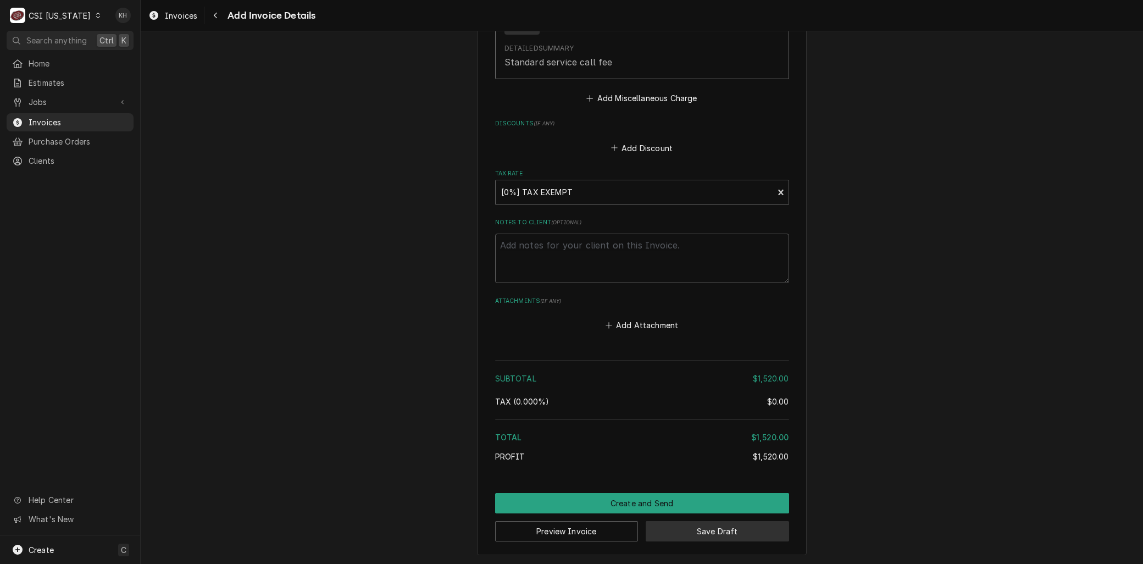
click at [690, 528] on button "Save Draft" at bounding box center [717, 531] width 143 height 20
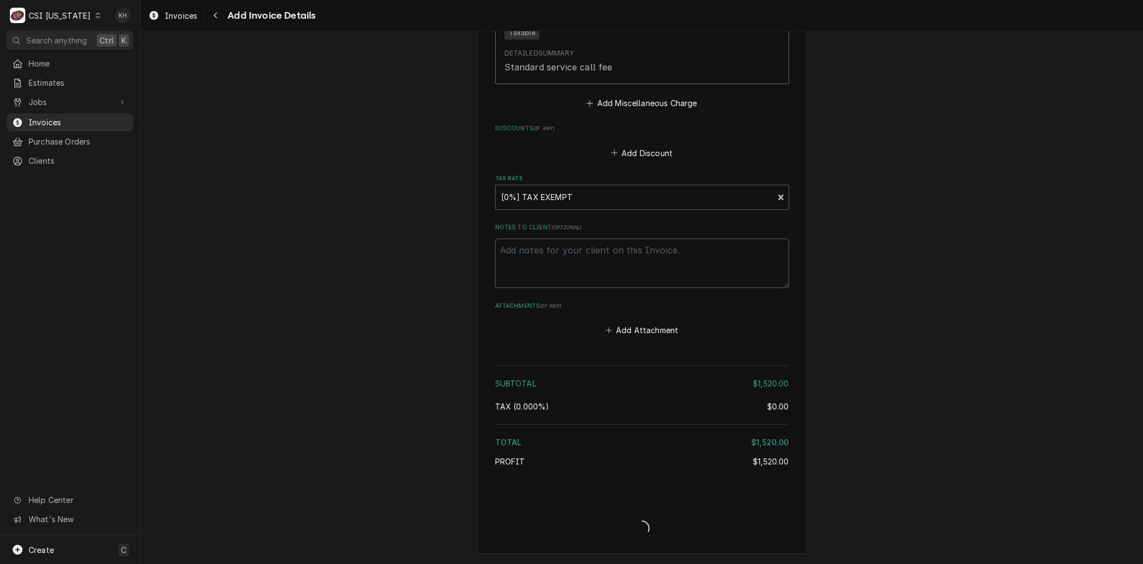
scroll to position [1721, 0]
type textarea "x"
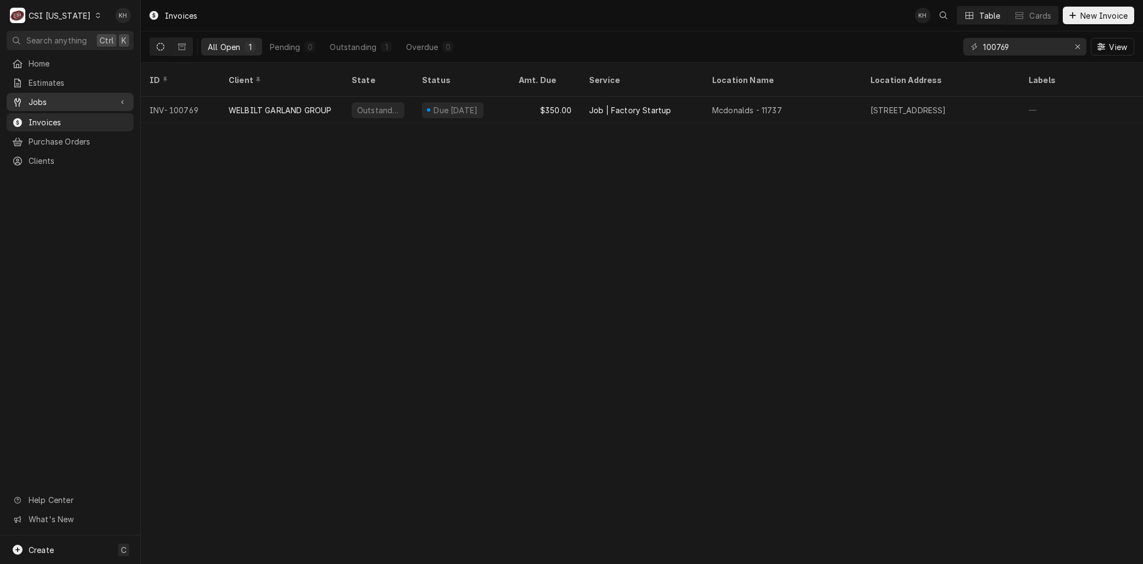
click at [65, 101] on span "Jobs" at bounding box center [70, 102] width 83 height 12
click at [60, 115] on span "Jobs" at bounding box center [78, 121] width 99 height 12
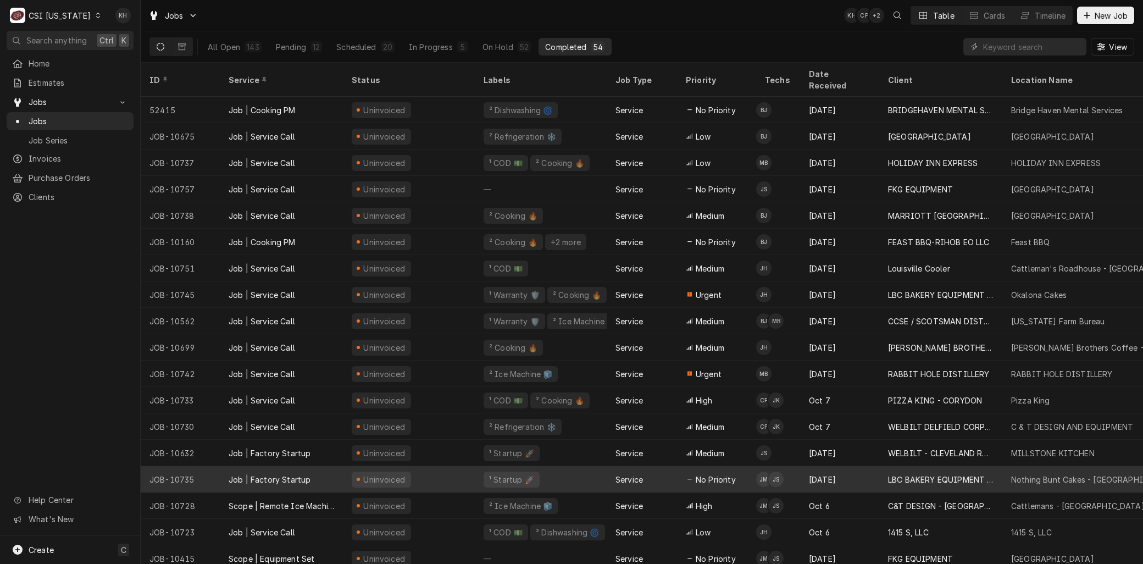
click at [196, 474] on div "JOB-10735" at bounding box center [180, 479] width 79 height 26
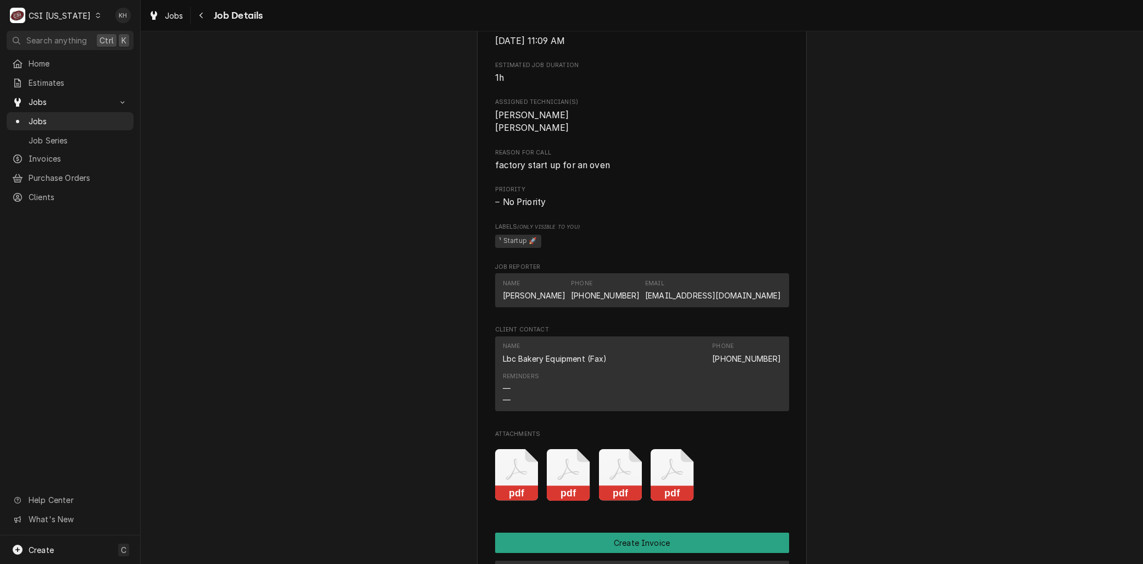
scroll to position [733, 0]
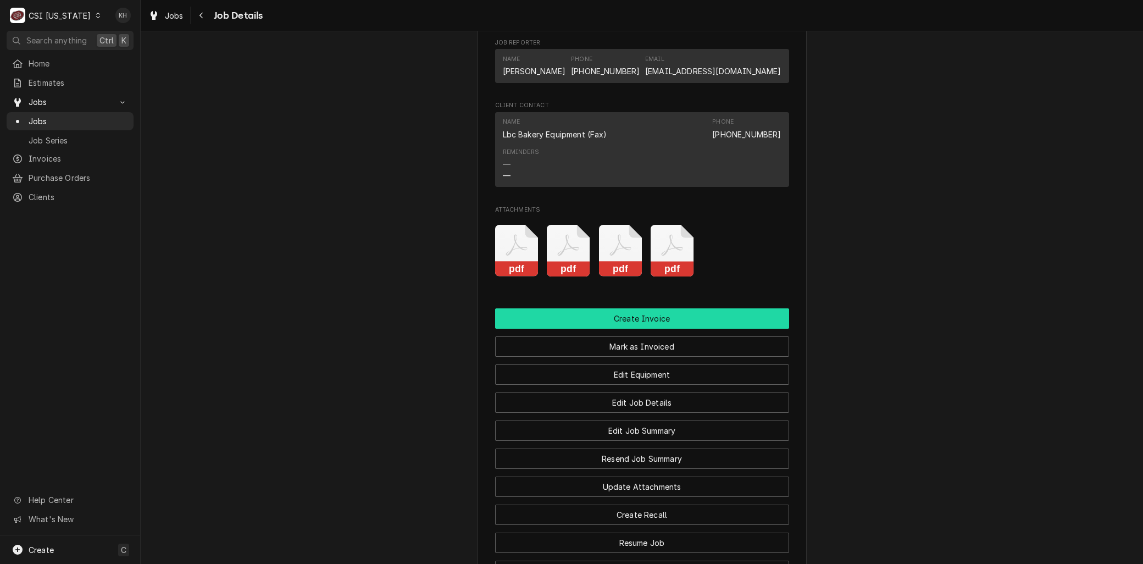
click at [627, 329] on button "Create Invoice" at bounding box center [642, 318] width 294 height 20
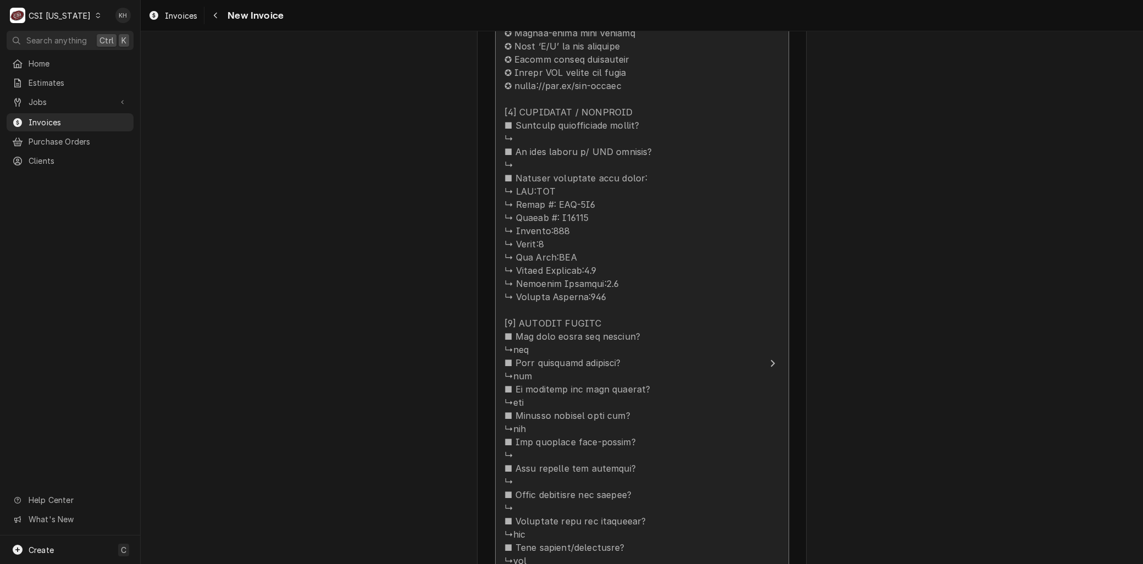
click at [599, 361] on div "Update Line Item" at bounding box center [595, 455] width 181 height 936
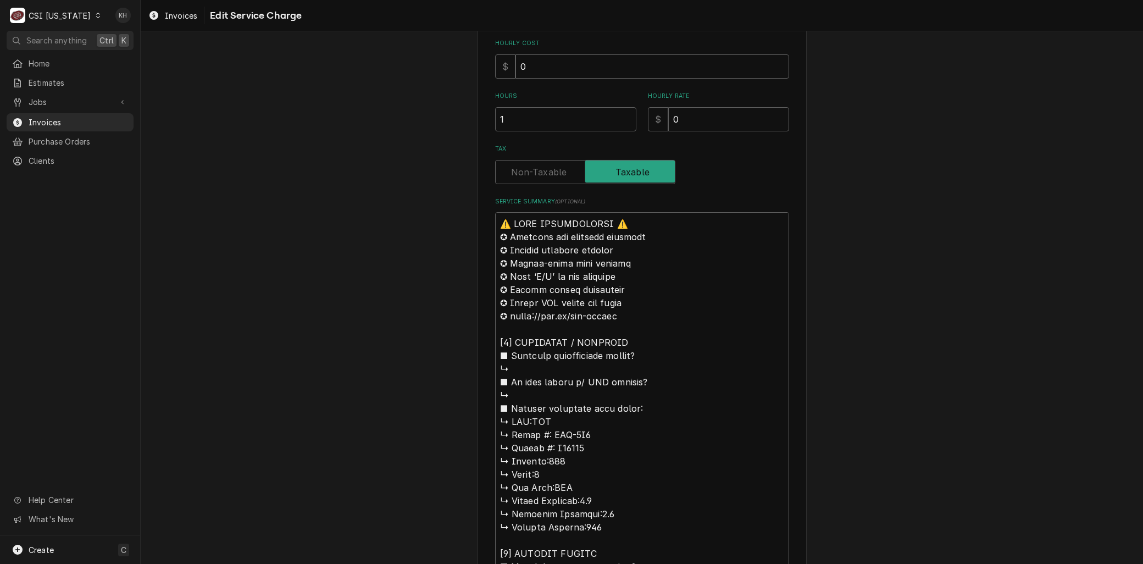
scroll to position [305, 0]
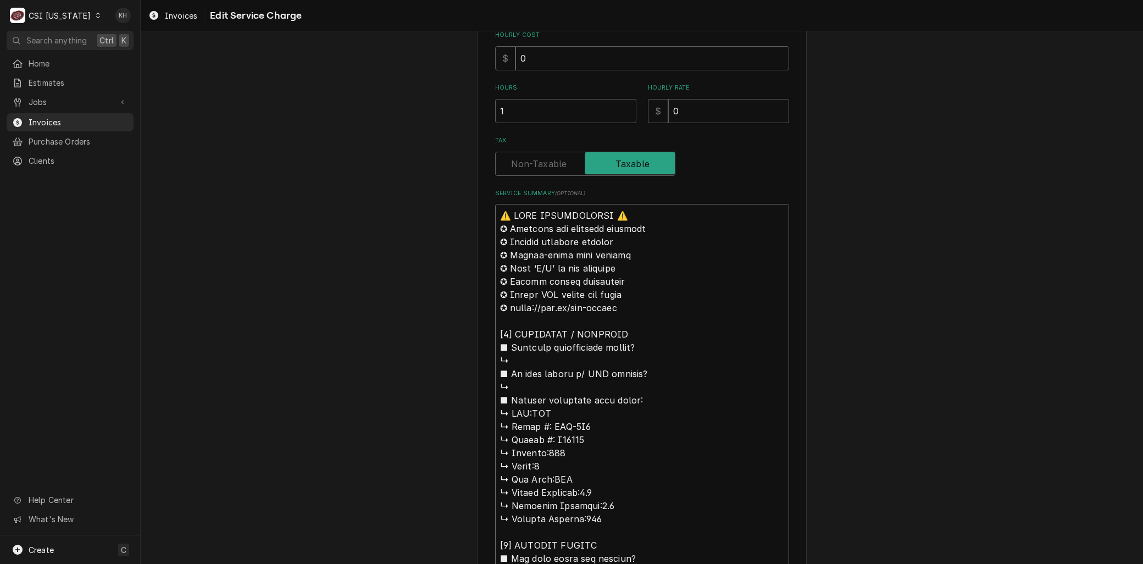
drag, startPoint x: 526, startPoint y: 411, endPoint x: 281, endPoint y: 110, distance: 388.3
click at [286, 113] on div "Use the fields below to edit this service charge Short Description Job | Factor…" at bounding box center [642, 491] width 1002 height 1507
type textarea "x"
type textarea "BLBC ↳ 𝗠𝗼𝗱𝗲𝗹 #: LRO-2G6 ↳ 𝗦𝗲𝗿𝗶𝗮𝗹 #: S80093 ↳ 𝗩𝗼𝗹𝘁𝗮𝗴𝗲:208 ↳ 𝗣𝗵𝗮𝘀𝗲:3 ↳ 𝗚𝗮𝘀 𝗧𝘆𝗽𝗲:N…"
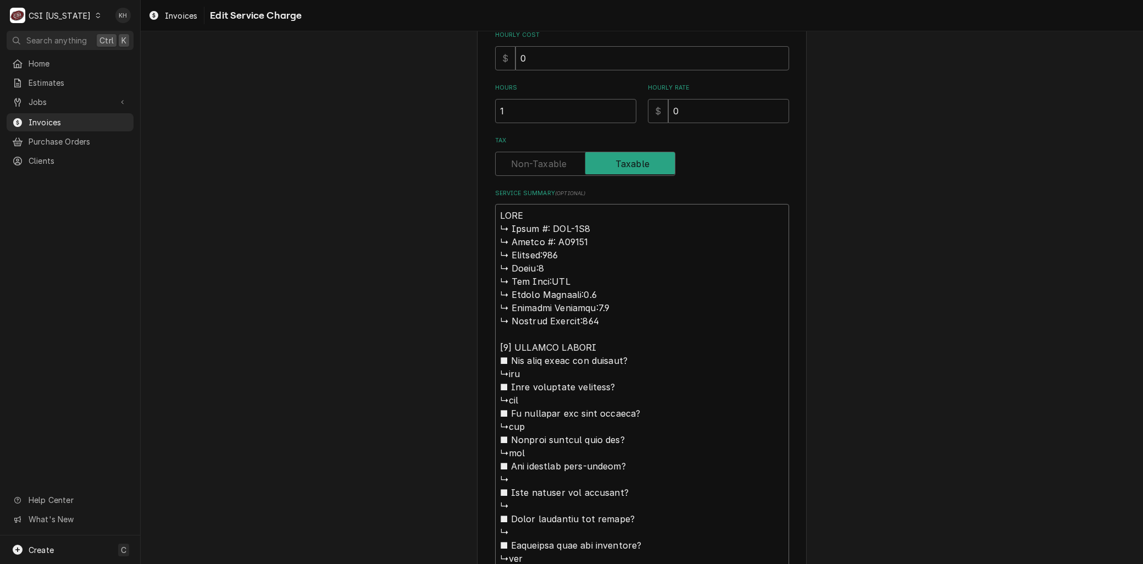
type textarea "x"
type textarea "BrLBC ↳ 𝗠𝗼𝗱𝗲𝗹 #: LRO-2G6 ↳ 𝗦𝗲𝗿𝗶𝗮𝗹 #: S80093 ↳ 𝗩𝗼𝗹𝘁𝗮𝗴𝗲:208 ↳ 𝗣𝗵𝗮𝘀𝗲:3 ↳ 𝗚𝗮𝘀 𝗧𝘆𝗽𝗲:…"
type textarea "x"
type textarea "BraLBC ↳ 𝗠𝗼𝗱𝗲𝗹 #: LRO-2G6 ↳ 𝗦𝗲𝗿𝗶𝗮𝗹 #: S80093 ↳ 𝗩𝗼𝗹𝘁𝗮𝗴𝗲:208 ↳ 𝗣𝗵𝗮𝘀𝗲:3 ↳ 𝗚𝗮𝘀 𝗧𝘆𝗽𝗲…"
type textarea "x"
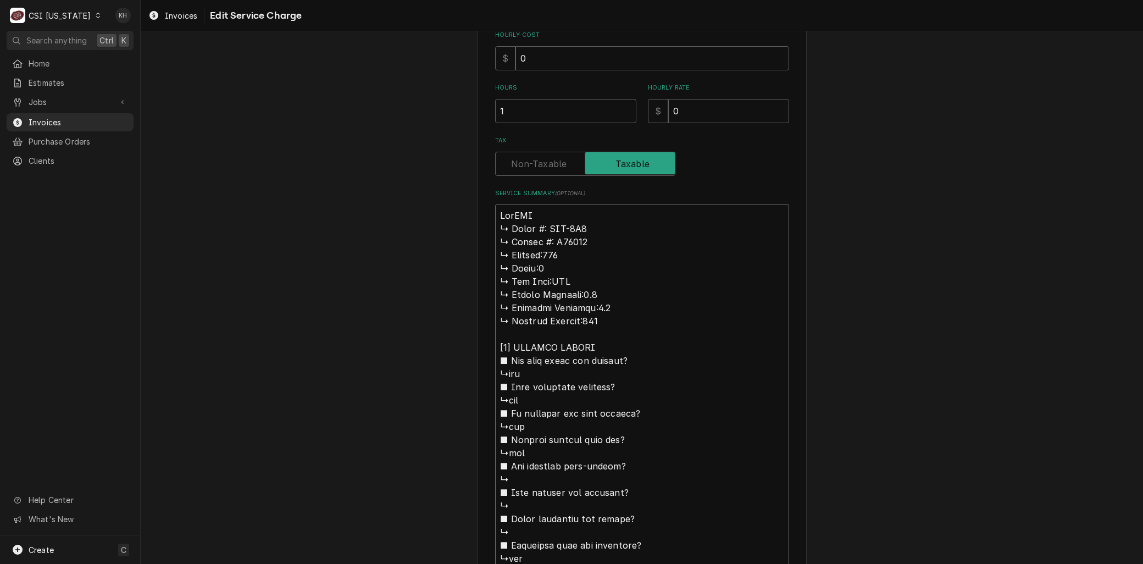
type textarea "BranLBC ↳ 𝗠𝗼𝗱𝗲𝗹 #: LRO-2G6 ↳ 𝗦𝗲𝗿𝗶𝗮𝗹 #: S80093 ↳ 𝗩𝗼𝗹𝘁𝗮𝗴𝗲:208 ↳ 𝗣𝗵𝗮𝘀𝗲:3 ↳ 𝗚𝗮𝘀 𝗧𝘆𝗽…"
type textarea "x"
type textarea "BrandLBC ↳ 𝗠𝗼𝗱𝗲𝗹 #: LRO-2G6 ↳ 𝗦𝗲𝗿𝗶𝗮𝗹 #: S80093 ↳ 𝗩𝗼𝗹𝘁𝗮𝗴𝗲:208 ↳ 𝗣𝗵𝗮𝘀𝗲:3 ↳ 𝗚𝗮𝘀 𝗧𝘆…"
type textarea "x"
type textarea "Brand:LBC ↳ 𝗠𝗼𝗱𝗲𝗹 #: LRO-2G6 ↳ 𝗦𝗲𝗿𝗶𝗮𝗹 #: S80093 ↳ 𝗩𝗼𝗹𝘁𝗮𝗴𝗲:208 ↳ 𝗣𝗵𝗮𝘀𝗲:3 ↳ 𝗚𝗮𝘀 𝗧…"
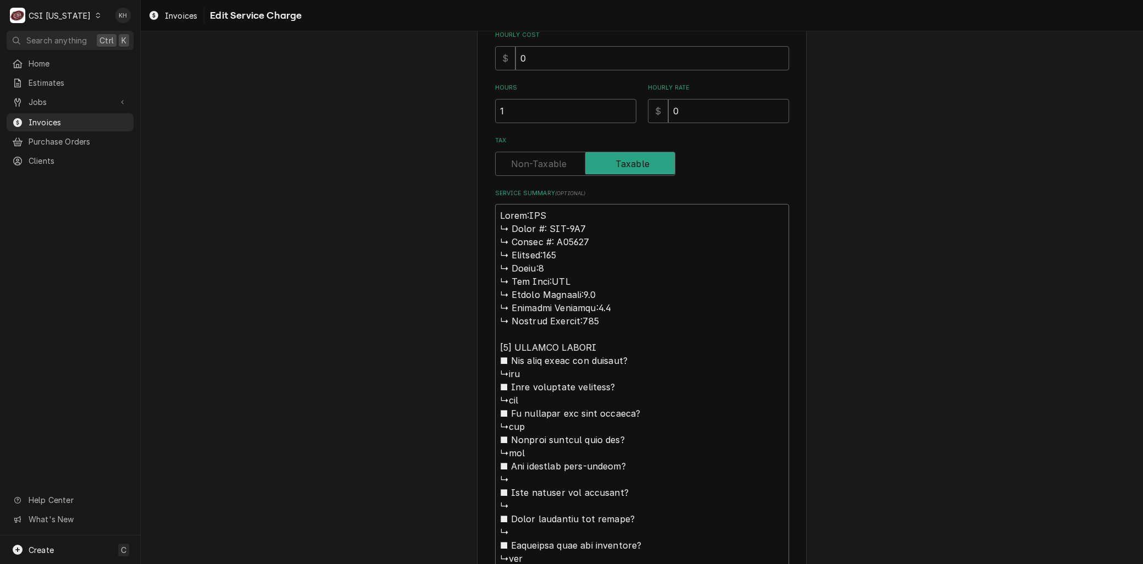
type textarea "x"
type textarea "Brand: LBC ↳ 𝗠𝗼𝗱𝗲𝗹 #: LRO-2G6 ↳ 𝗦𝗲𝗿𝗶𝗮𝗹 #: S80093 ↳ 𝗩𝗼𝗹𝘁𝗮𝗴𝗲:208 ↳ 𝗣𝗵𝗮𝘀𝗲:3 ↳ 𝗚𝗮𝘀 …"
type textarea "x"
type textarea "Brand: LBC 𝗠𝗼𝗱𝗲𝗹 #: LRO-2G6 ↳ 𝗦𝗲𝗿𝗶𝗮𝗹 #: S80093 ↳ 𝗩𝗼𝗹𝘁𝗮𝗴𝗲:208 ↳ 𝗣𝗵𝗮𝘀𝗲:3 ↳ 𝗚𝗮𝘀 𝗧𝘆…"
type textarea "x"
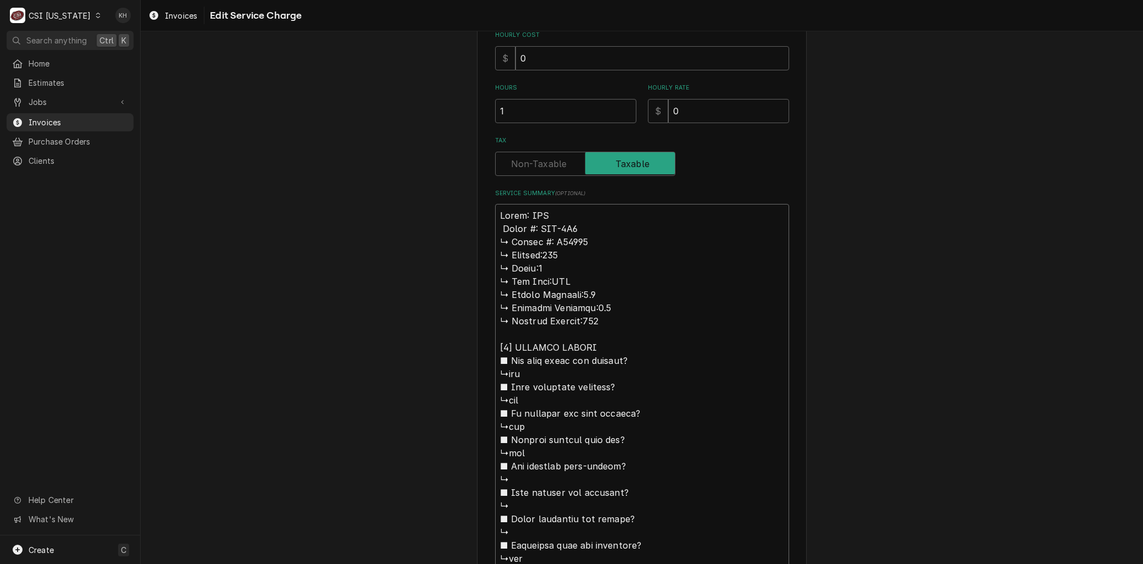
type textarea "Brand: LBC 𝗠𝗼𝗱𝗲𝗹 #: LRO-2G6 ↳ 𝗦𝗲𝗿𝗶𝗮𝗹 #: S80093 ↳ 𝗩𝗼𝗹𝘁𝗮𝗴𝗲:208 ↳ 𝗣𝗵𝗮𝘀𝗲:3 ↳ 𝗚𝗮𝘀 𝗧𝘆…"
type textarea "x"
type textarea "Brand: LBC 𝗼𝗱𝗲𝗹 #: LRO-2G6 ↳ 𝗦𝗲𝗿𝗶𝗮𝗹 #: S80093 ↳ 𝗩𝗼𝗹𝘁𝗮𝗴𝗲:208 ↳ 𝗣𝗵𝗮𝘀𝗲:3 ↳ 𝗚𝗮𝘀 𝗧𝘆𝗽…"
type textarea "x"
type textarea "Brand: LBC 𝗱𝗲𝗹 #: LRO-2G6 ↳ 𝗦𝗲𝗿𝗶𝗮𝗹 #: S80093 ↳ 𝗩𝗼𝗹𝘁𝗮𝗴𝗲:208 ↳ 𝗣𝗵𝗮𝘀𝗲:3 ↳ 𝗚𝗮𝘀 𝗧𝘆𝗽𝗲…"
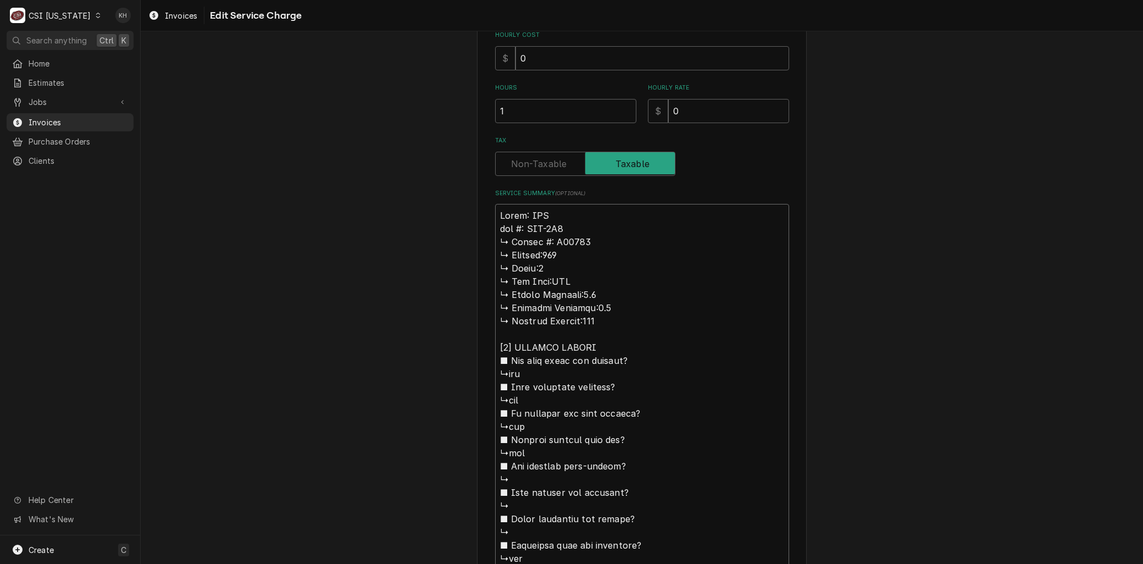
type textarea "x"
type textarea "Brand: LBC 𝗲𝗹 #: LRO-2G6 ↳ 𝗦𝗲𝗿𝗶𝗮𝗹 #: S80093 ↳ 𝗩𝗼𝗹𝘁𝗮𝗴𝗲:208 ↳ 𝗣𝗵𝗮𝘀𝗲:3 ↳ 𝗚𝗮𝘀 𝗧𝘆𝗽𝗲:…"
type textarea "x"
type textarea "Brand: LBC 𝗹 #: LRO-2G6 ↳ 𝗦𝗲𝗿𝗶𝗮𝗹 #: S80093 ↳ 𝗩𝗼𝗹𝘁𝗮𝗴𝗲:208 ↳ 𝗣𝗵𝗮𝘀𝗲:3 ↳ 𝗚𝗮𝘀 𝗧𝘆𝗽𝗲:N…"
type textarea "x"
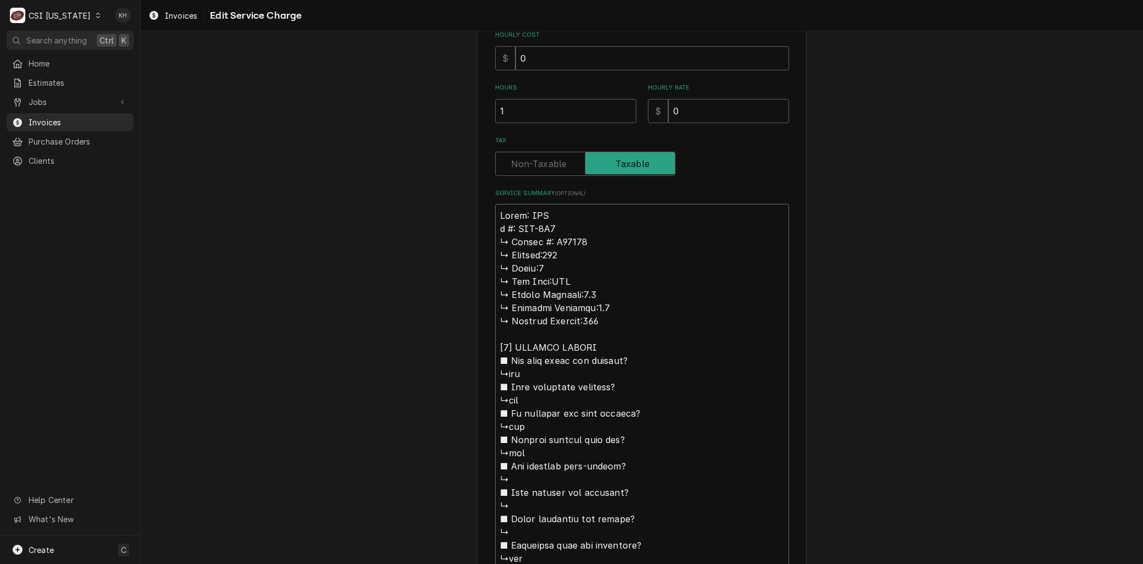
type textarea "Brand: LBC #: LRO-2G6 ↳ 𝗦𝗲𝗿𝗶𝗮𝗹 #: S80093 ↳ 𝗩𝗼𝗹𝘁𝗮𝗴𝗲:208 ↳ 𝗣𝗵𝗮𝘀𝗲:3 ↳ 𝗚𝗮𝘀 𝗧𝘆𝗽𝗲:NAT…"
type textarea "x"
type textarea "Brand: LBC #: LRO-2G6 ↳ 𝗦𝗲𝗿𝗶𝗮𝗹 #: S80093 ↳ 𝗩𝗼𝗹𝘁𝗮𝗴𝗲:208 ↳ 𝗣𝗵𝗮𝘀𝗲:3 ↳ 𝗚𝗮𝘀 𝗧𝘆𝗽𝗲:NAT…"
type textarea "x"
type textarea "Brand: LBC : LRO-2G6 ↳ 𝗦𝗲𝗿𝗶𝗮𝗹 #: S80093 ↳ 𝗩𝗼𝗹𝘁𝗮𝗴𝗲:208 ↳ 𝗣𝗵𝗮𝘀𝗲:3 ↳ 𝗚𝗮𝘀 𝗧𝘆𝗽𝗲:NAT …"
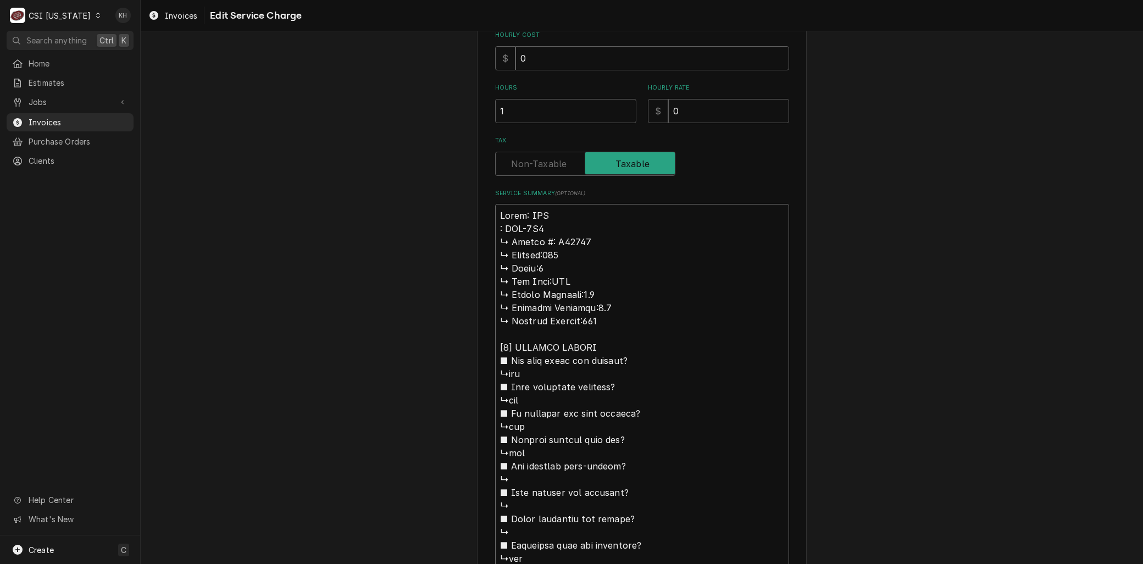
type textarea "x"
type textarea "Brand: LBC M: LRO-2G6 ↳ 𝗦𝗲𝗿𝗶𝗮𝗹 #: S80093 ↳ 𝗩𝗼𝗹𝘁𝗮𝗴𝗲:208 ↳ 𝗣𝗵𝗮𝘀𝗲:3 ↳ 𝗚𝗮𝘀 𝗧𝘆𝗽𝗲:NAT…"
type textarea "x"
type textarea "Brand: LBC Mo: LRO-2G6 ↳ 𝗦𝗲𝗿𝗶𝗮𝗹 #: S80093 ↳ 𝗩𝗼𝗹𝘁𝗮𝗴𝗲:208 ↳ 𝗣𝗵𝗮𝘀𝗲:3 ↳ 𝗚𝗮𝘀 𝗧𝘆𝗽𝗲:NA…"
type textarea "x"
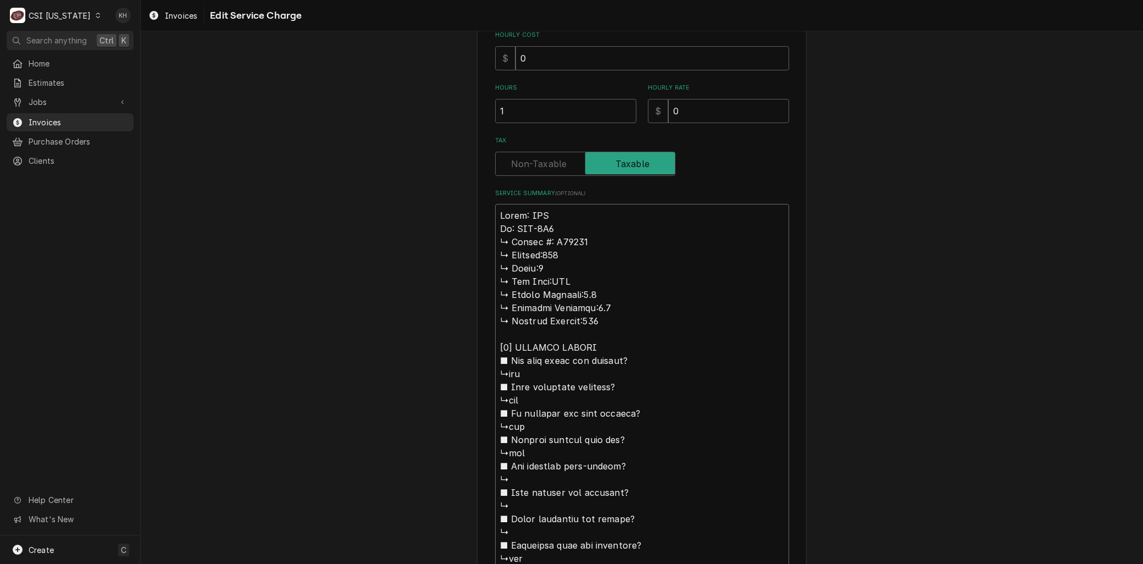
type textarea "Brand: LBC Mod: LRO-2G6 ↳ 𝗦𝗲𝗿𝗶𝗮𝗹 #: S80093 ↳ 𝗩𝗼𝗹𝘁𝗮𝗴𝗲:208 ↳ 𝗣𝗵𝗮𝘀𝗲:3 ↳ 𝗚𝗮𝘀 𝗧𝘆𝗽𝗲:N…"
type textarea "x"
type textarea "Brand: LBC Mode: LRO-2G6 ↳ 𝗦𝗲𝗿𝗶𝗮𝗹 #: S80093 ↳ 𝗩𝗼𝗹𝘁𝗮𝗴𝗲:208 ↳ 𝗣𝗵𝗮𝘀𝗲:3 ↳ 𝗚𝗮𝘀 𝗧𝘆𝗽𝗲:…"
type textarea "x"
type textarea "Brand: LBC Model: LRO-2G6 ↳ 𝗦𝗲𝗿𝗶𝗮𝗹 #: S80093 ↳ 𝗩𝗼𝗹𝘁𝗮𝗴𝗲:208 ↳ 𝗣𝗵𝗮𝘀𝗲:3 ↳ 𝗚𝗮𝘀 𝗧𝘆𝗽𝗲…"
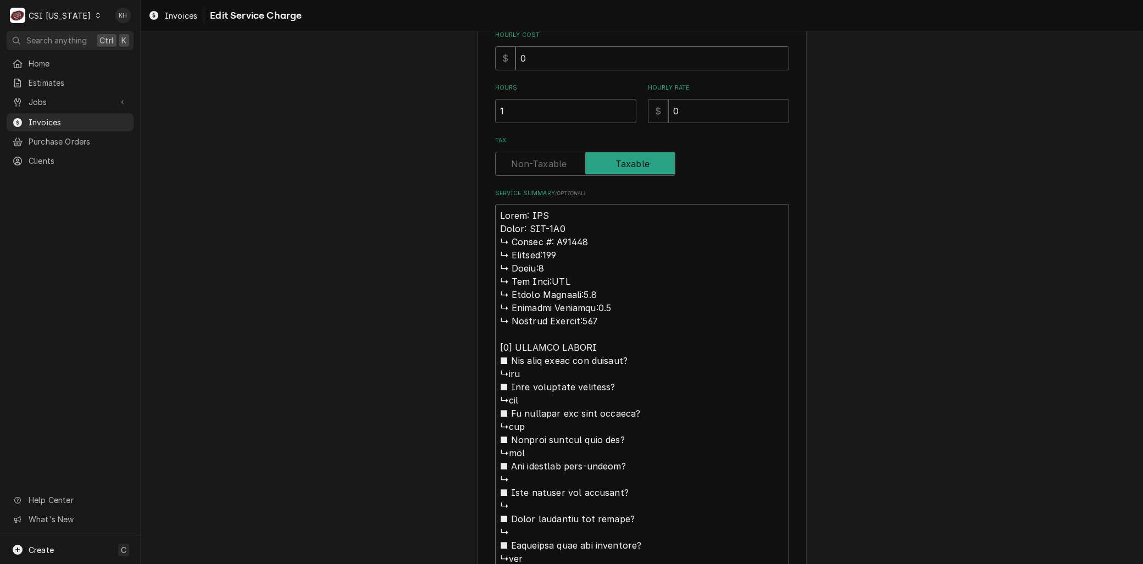
type textarea "x"
type textarea "Brand: LBC odel: LRO-2G6 ↳ 𝗦𝗲𝗿𝗶𝗮𝗹 #: S80093 ↳ 𝗩𝗼𝗹𝘁𝗮𝗴𝗲:208 ↳ 𝗣𝗵𝗮𝘀𝗲:3 ↳ 𝗚𝗮𝘀 𝗧𝘆𝗽𝗲:…"
type textarea "x"
type textarea "Brand: LBC Model: LRO-2G6 ↳ 𝗦𝗲𝗿𝗶𝗮𝗹 #: S80093 ↳ 𝗩𝗼𝗹𝘁𝗮𝗴𝗲:208 ↳ 𝗣𝗵𝗮𝘀𝗲:3 ↳ 𝗚𝗮𝘀 𝗧𝘆𝗽𝗲…"
type textarea "x"
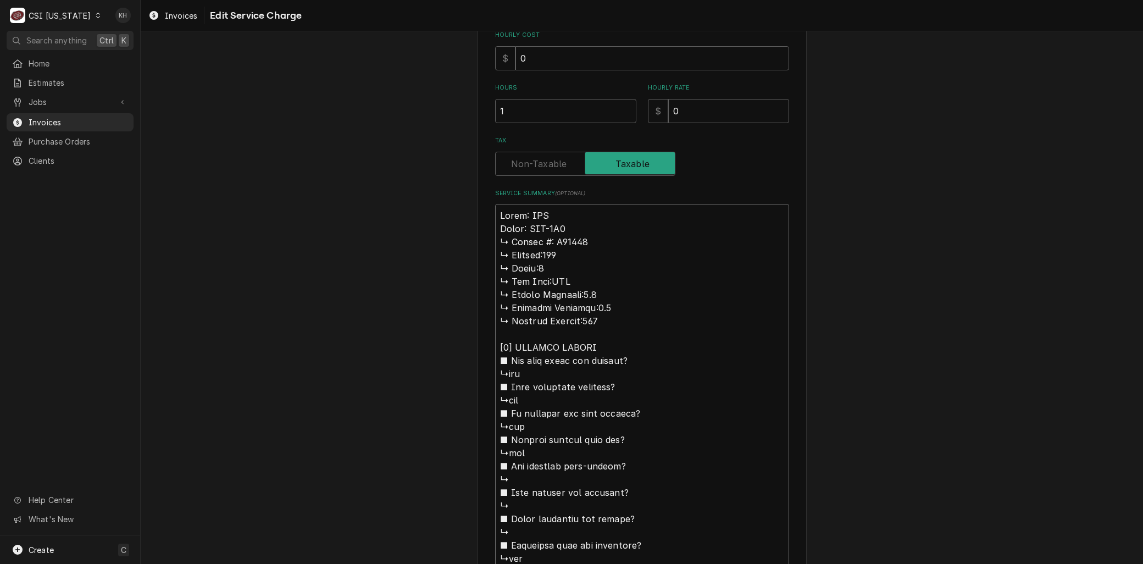
type textarea "Brand: LBC Model: LRO-2G6 𝗦𝗲𝗿𝗶𝗮𝗹 #: S80093 ↳ 𝗩𝗼𝗹𝘁𝗮𝗴𝗲:208 ↳ 𝗣𝗵𝗮𝘀𝗲:3 ↳ 𝗚𝗮𝘀 𝗧𝘆𝗽𝗲:N…"
type textarea "x"
type textarea "Brand: LBC Model: LRO-2G6 𝗦𝗲𝗿𝗶𝗮𝗹 #: S80093 ↳ 𝗩𝗼𝗹𝘁𝗮𝗴𝗲:208 ↳ 𝗣𝗵𝗮𝘀𝗲:3 ↳ 𝗚𝗮𝘀 𝗧𝘆𝗽𝗲:N…"
type textarea "x"
type textarea "Brand: LBC Model: LRO-2G6 𝗲𝗿𝗶𝗮𝗹 #: S80093 ↳ 𝗩𝗼𝗹𝘁𝗮𝗴𝗲:208 ↳ 𝗣𝗵𝗮𝘀𝗲:3 ↳ 𝗚𝗮𝘀 𝗧𝘆𝗽𝗲:NA…"
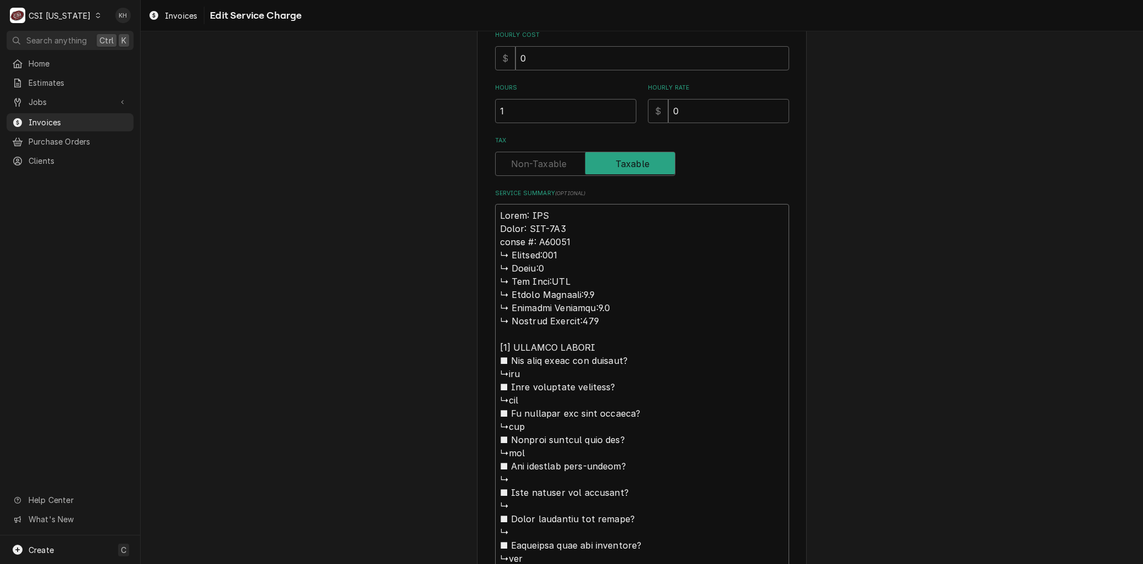
type textarea "x"
type textarea "Brand: LBC Model: LRO-2G6 𝗿𝗶𝗮𝗹 #: S80093 ↳ 𝗩𝗼𝗹𝘁𝗮𝗴𝗲:208 ↳ 𝗣𝗵𝗮𝘀𝗲:3 ↳ 𝗚𝗮𝘀 𝗧𝘆𝗽𝗲:NAT…"
type textarea "x"
type textarea "Brand: LBC Model: LRO-2G6 𝗶𝗮𝗹 #: S80093 ↳ 𝗩𝗼𝗹𝘁𝗮𝗴𝗲:208 ↳ 𝗣𝗵𝗮𝘀𝗲:3 ↳ 𝗚𝗮𝘀 𝗧𝘆𝗽𝗲:NAT …"
type textarea "x"
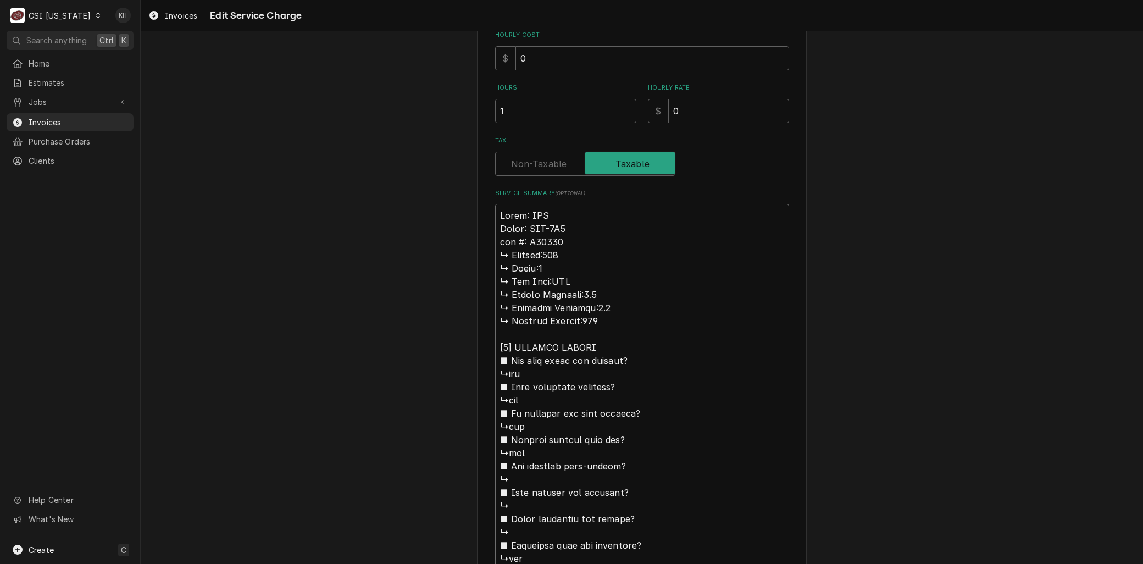
type textarea "Brand: LBC Model: LRO-2G6 𝗮𝗹 #: S80093 ↳ 𝗩𝗼𝗹𝘁𝗮𝗴𝗲:208 ↳ 𝗣𝗵𝗮𝘀𝗲:3 ↳ 𝗚𝗮𝘀 𝗧𝘆𝗽𝗲:NAT ↳…"
type textarea "x"
type textarea "Brand: LBC Model: LRO-2G6 𝗹 #: S80093 ↳ 𝗩𝗼𝗹𝘁𝗮𝗴𝗲:208 ↳ 𝗣𝗵𝗮𝘀𝗲:3 ↳ 𝗚𝗮𝘀 𝗧𝘆𝗽𝗲:NAT ↳ …"
type textarea "x"
type textarea "Brand: LBC Model: LRO-2G6 #: S80093 ↳ 𝗩𝗼𝗹𝘁𝗮𝗴𝗲:208 ↳ 𝗣𝗵𝗮𝘀𝗲:3 ↳ 𝗚𝗮𝘀 𝗧𝘆𝗽𝗲:NAT ↳ 𝗦𝘂…"
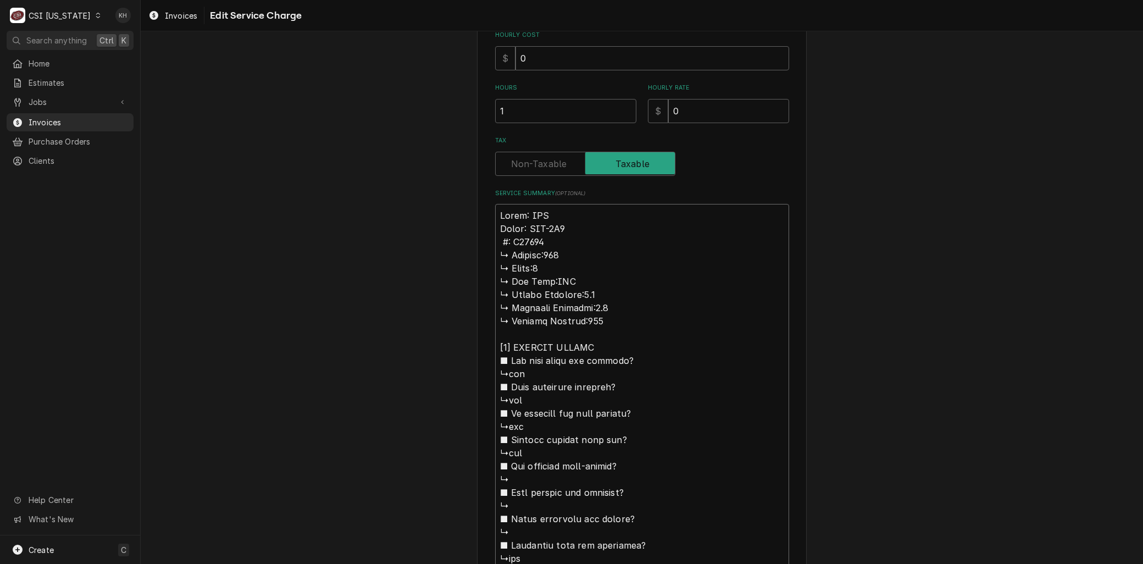
type textarea "x"
type textarea "Brand: LBC Model: LRO-2G6 #: S80093 ↳ 𝗩𝗼𝗹𝘁𝗮𝗴𝗲:208 ↳ 𝗣𝗵𝗮𝘀𝗲:3 ↳ 𝗚𝗮𝘀 𝗧𝘆𝗽𝗲:NAT ↳ 𝗦𝘂…"
type textarea "x"
type textarea "Brand: LBC Model: LRO-2G6 : S80093 ↳ 𝗩𝗼𝗹𝘁𝗮𝗴𝗲:208 ↳ 𝗣𝗵𝗮𝘀𝗲:3 ↳ 𝗚𝗮𝘀 𝗧𝘆𝗽𝗲:NAT ↳ 𝗦𝘂𝗽…"
type textarea "x"
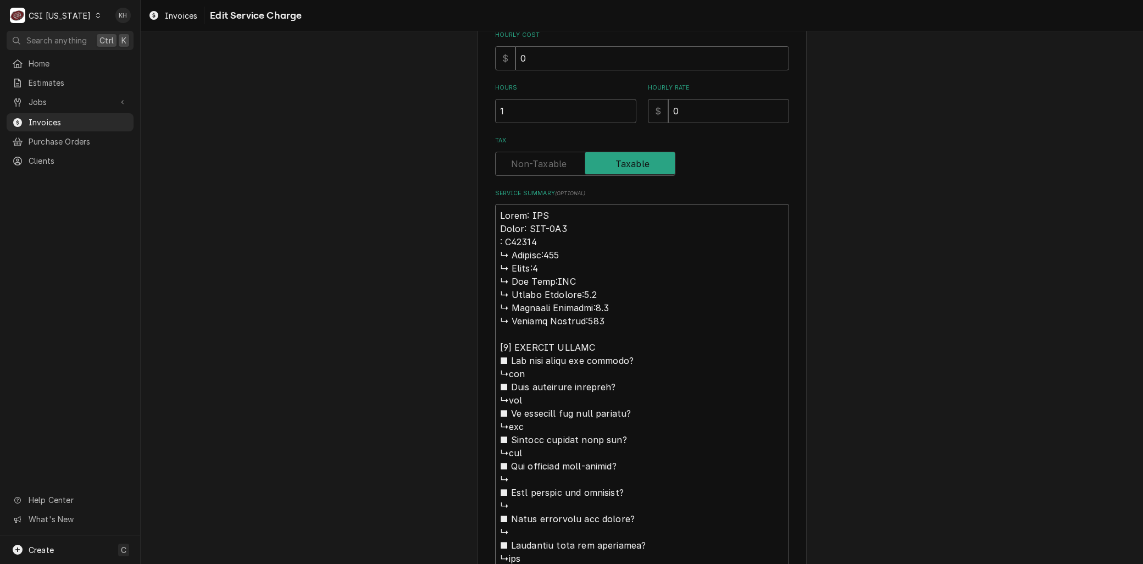
type textarea "Brand: LBC Model: LRO-2G6 S80093 ↳ 𝗩𝗼𝗹𝘁𝗮𝗴𝗲:208 ↳ 𝗣𝗵𝗮𝘀𝗲:3 ↳ 𝗚𝗮𝘀 𝗧𝘆𝗽𝗲:NAT ↳ 𝗦𝘂𝗽𝗽𝗹…"
type textarea "x"
type textarea "Brand: LBC Model: LRO-2G6 S S80093 ↳ 𝗩𝗼𝗹𝘁𝗮𝗴𝗲:208 ↳ 𝗣𝗵𝗮𝘀𝗲:3 ↳ 𝗚𝗮𝘀 𝗧𝘆𝗽𝗲:NAT ↳ 𝗦𝘂𝗽…"
type textarea "x"
type textarea "Brand: LBC Model: LRO-2G6 Se S80093 ↳ 𝗩𝗼𝗹𝘁𝗮𝗴𝗲:208 ↳ 𝗣𝗵𝗮𝘀𝗲:3 ↳ 𝗚𝗮𝘀 𝗧𝘆𝗽𝗲:NAT ↳ 𝗦𝘂…"
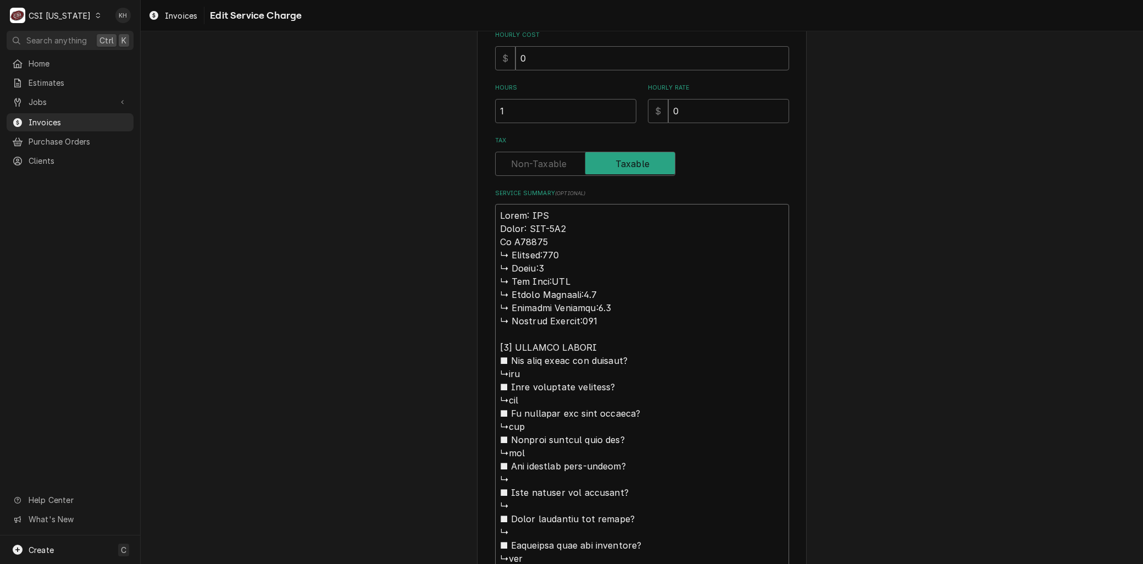
type textarea "x"
type textarea "Brand: LBC Model: LRO-2G6 Ser S80093 ↳ 𝗩𝗼𝗹𝘁𝗮𝗴𝗲:208 ↳ 𝗣𝗵𝗮𝘀𝗲:3 ↳ 𝗚𝗮𝘀 𝗧𝘆𝗽𝗲:NAT ↳ 𝗦…"
type textarea "x"
type textarea "Brand: LBC Model: LRO-2G6 Seri S80093 ↳ 𝗩𝗼𝗹𝘁𝗮𝗴𝗲:208 ↳ 𝗣𝗵𝗮𝘀𝗲:3 ↳ 𝗚𝗮𝘀 𝗧𝘆𝗽𝗲:NAT ↳ …"
type textarea "x"
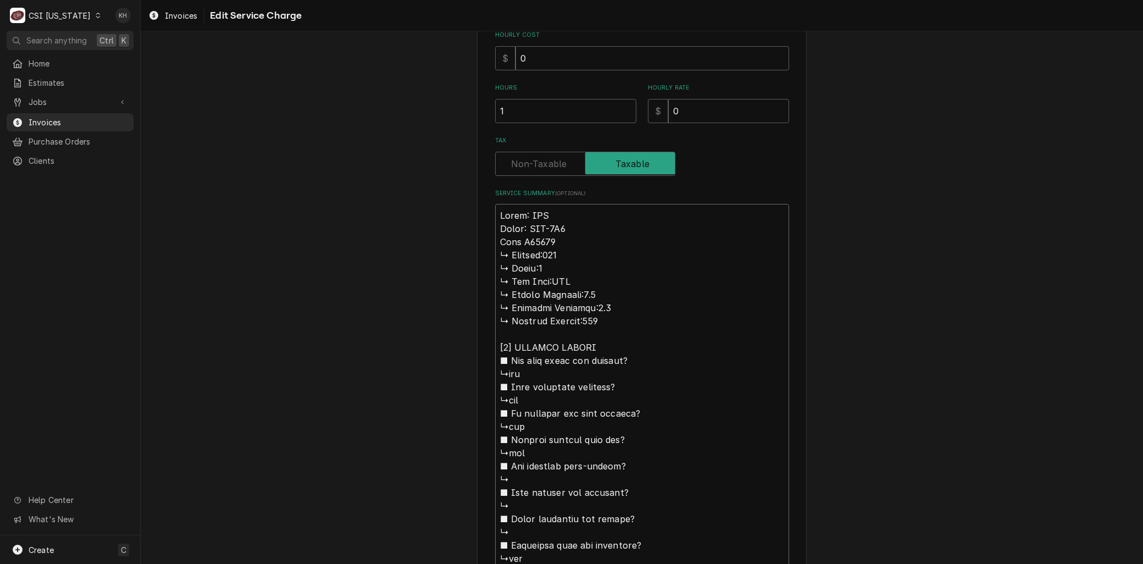
type textarea "Brand: LBC Model: LRO-2G6 Seria S80093 ↳ 𝗩𝗼𝗹𝘁𝗮𝗴𝗲:208 ↳ 𝗣𝗵𝗮𝘀𝗲:3 ↳ 𝗚𝗮𝘀 𝗧𝘆𝗽𝗲:NAT ↳…"
type textarea "x"
type textarea "Brand: LBC Model: LRO-2G6 Serial S80093 ↳ 𝗩𝗼𝗹𝘁𝗮𝗴𝗲:208 ↳ 𝗣𝗵𝗮𝘀𝗲:3 ↳ 𝗚𝗮𝘀 𝗧𝘆𝗽𝗲:NAT …"
type textarea "x"
type textarea "Brand: LBC Model: LRO-2G6 Serial: S80093 ↳ 𝗩𝗼𝗹𝘁𝗮𝗴𝗲:208 ↳ 𝗣𝗵𝗮𝘀𝗲:3 ↳ 𝗚𝗮𝘀 𝗧𝘆𝗽𝗲:NAT…"
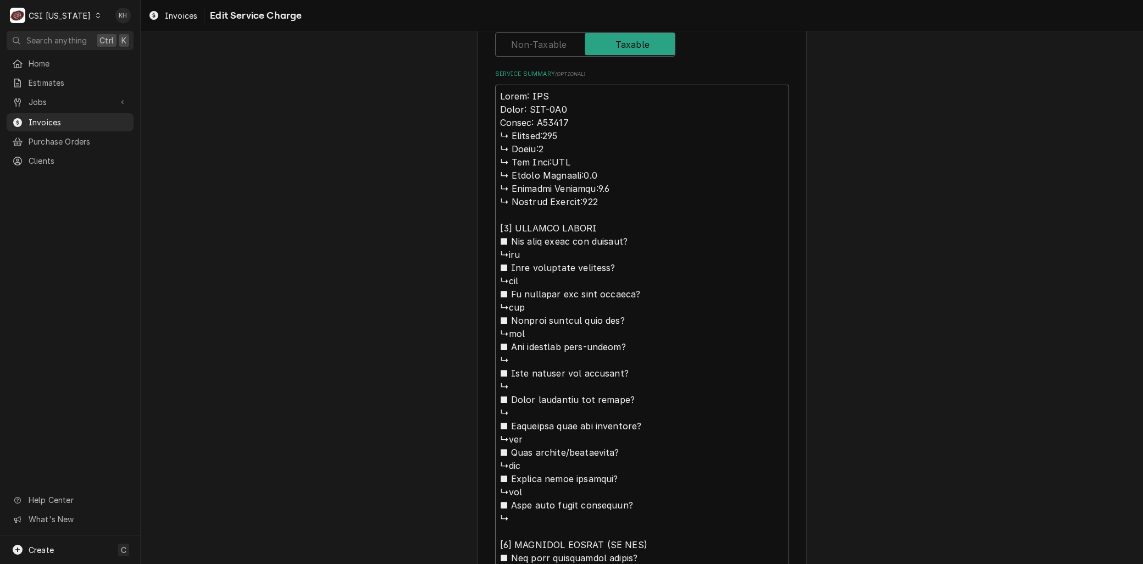
scroll to position [290, 0]
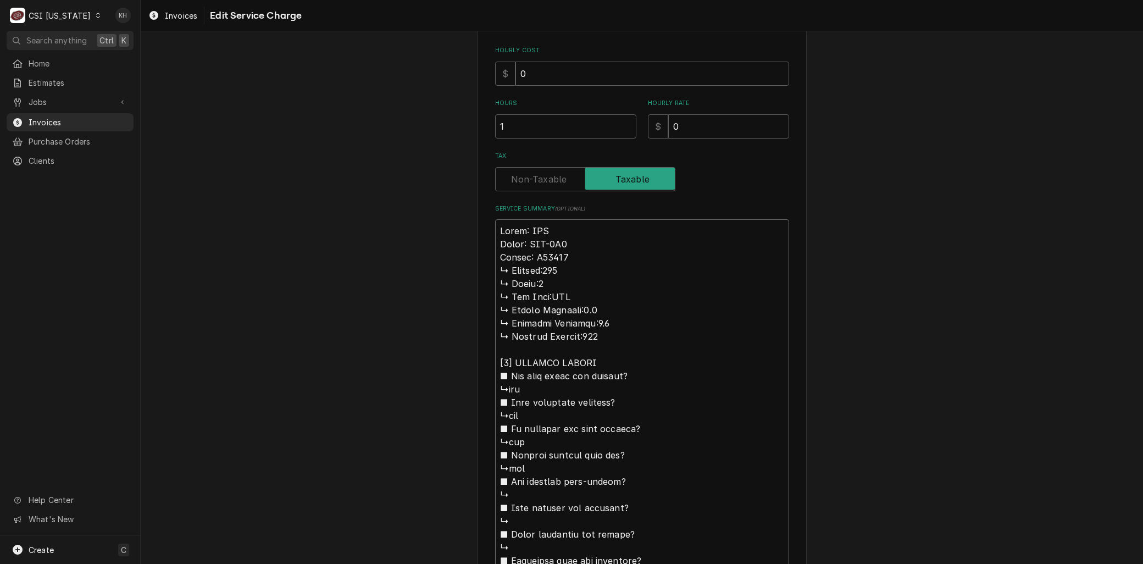
drag, startPoint x: 510, startPoint y: 454, endPoint x: 486, endPoint y: 271, distance: 184.5
click at [486, 271] on div "Use the fields below to edit this service charge Short Description Job | Factor…" at bounding box center [642, 408] width 330 height 1291
type textarea "x"
type textarea "Brand: LBC Model: LRO-2G6 Serial: S80093 uilt all 4 racks for oven before start…"
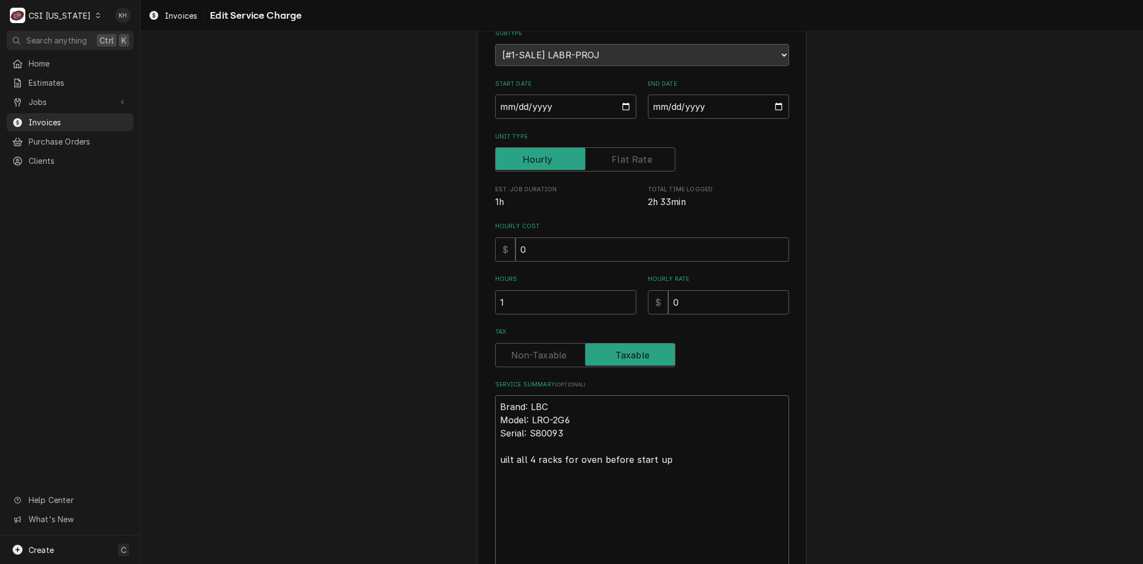
type textarea "x"
type textarea "Brand: LBC Model: LRO-2G6 Serial: S80093 uilt all 4 racks for oven before start…"
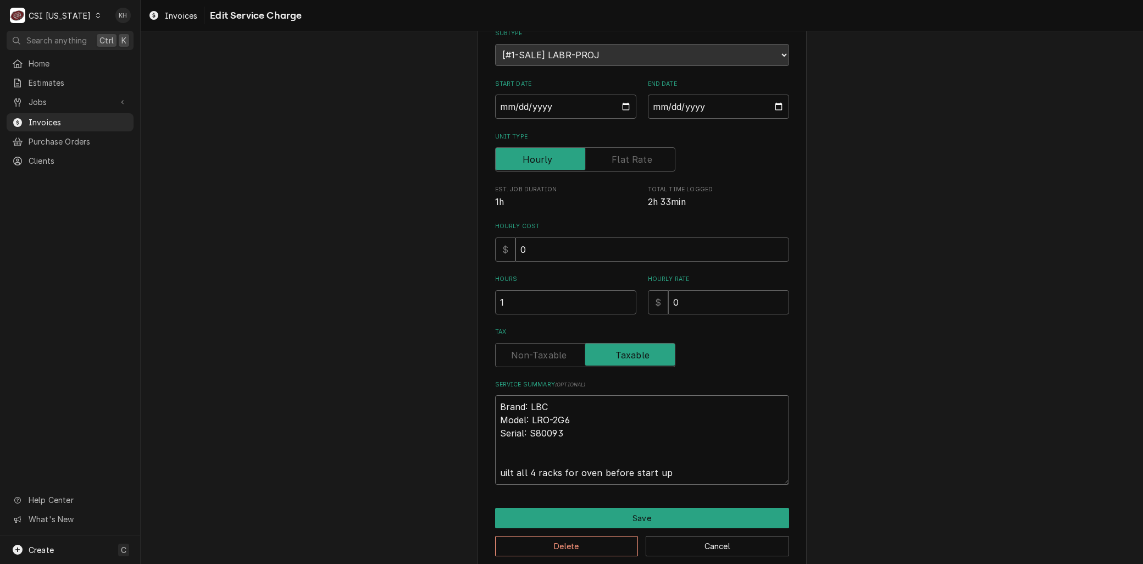
type textarea "x"
type textarea "Brand: LBC Model: LRO-2G6 Serial: S80093 Auilt all 4 racks for oven before star…"
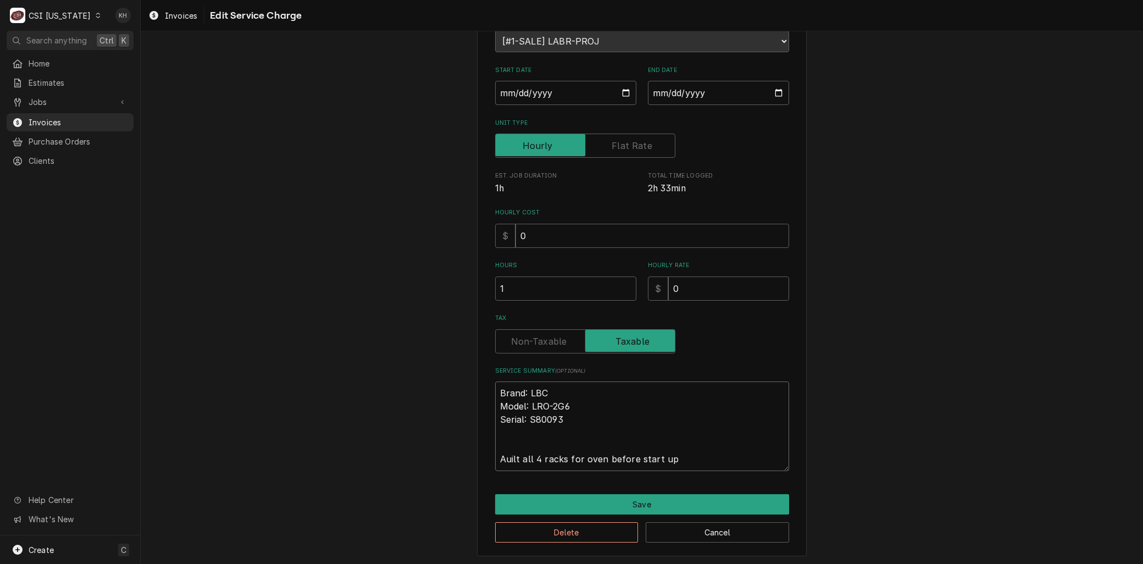
type textarea "x"
type textarea "Brand: LBC Model: LRO-2G6 Serial: S80093 Aruilt all 4 racks for oven before sta…"
type textarea "x"
type textarea "Brand: LBC Model: LRO-2G6 Serial: S80093 Arruilt all 4 racks for oven before st…"
type textarea "x"
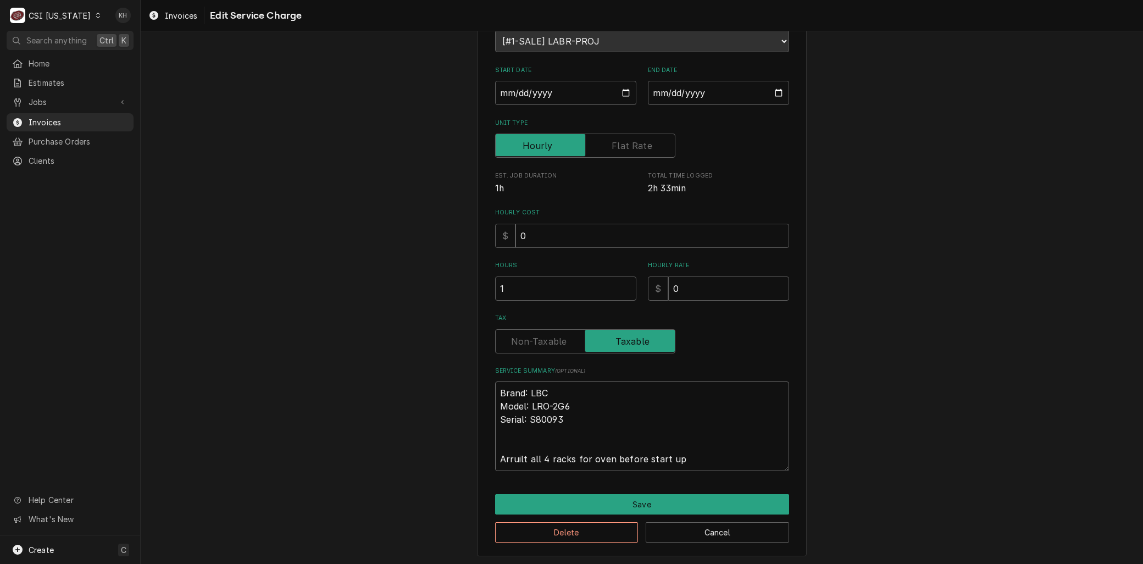
type textarea "Brand: LBC Model: LRO-2G6 Serial: S80093 Arriuilt all 4 racks for oven before s…"
type textarea "x"
type textarea "Brand: LBC Model: LRO-2G6 Serial: S80093 Arrivuilt all 4 racks for oven before …"
type textarea "x"
type textarea "Brand: LBC Model: LRO-2G6 Serial: S80093 Arriveuilt all 4 racks for oven before…"
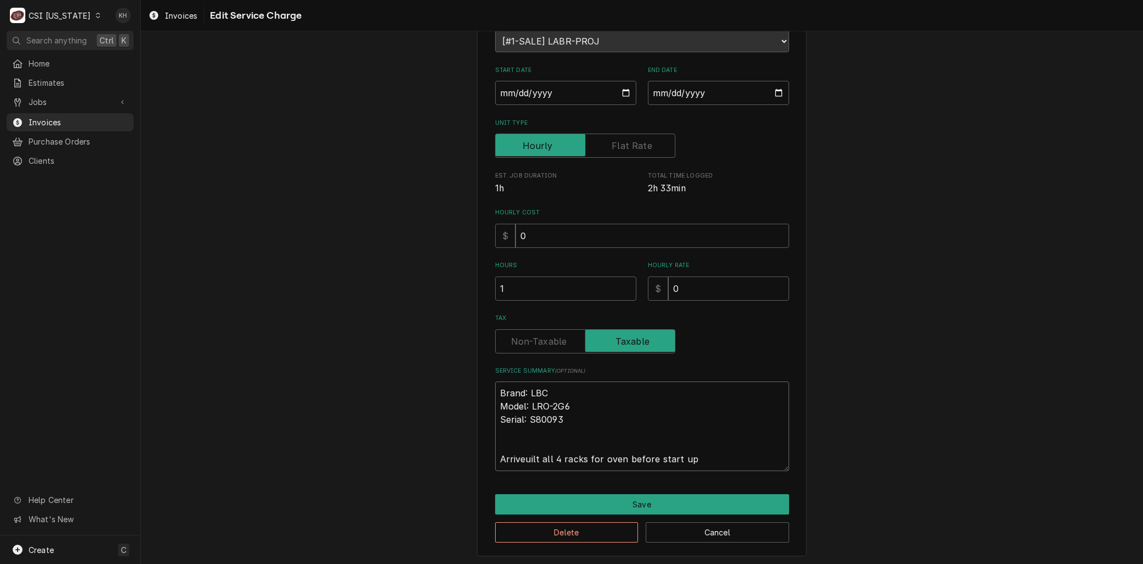
type textarea "x"
type textarea "Brand: LBC Model: LRO-2G6 Serial: S80093 Arriveduilt all 4 racks for oven befor…"
type textarea "x"
type textarea "Brand: LBC Model: LRO-2G6 Serial: S80093 Arrived uilt all 4 racks for oven befo…"
type textarea "x"
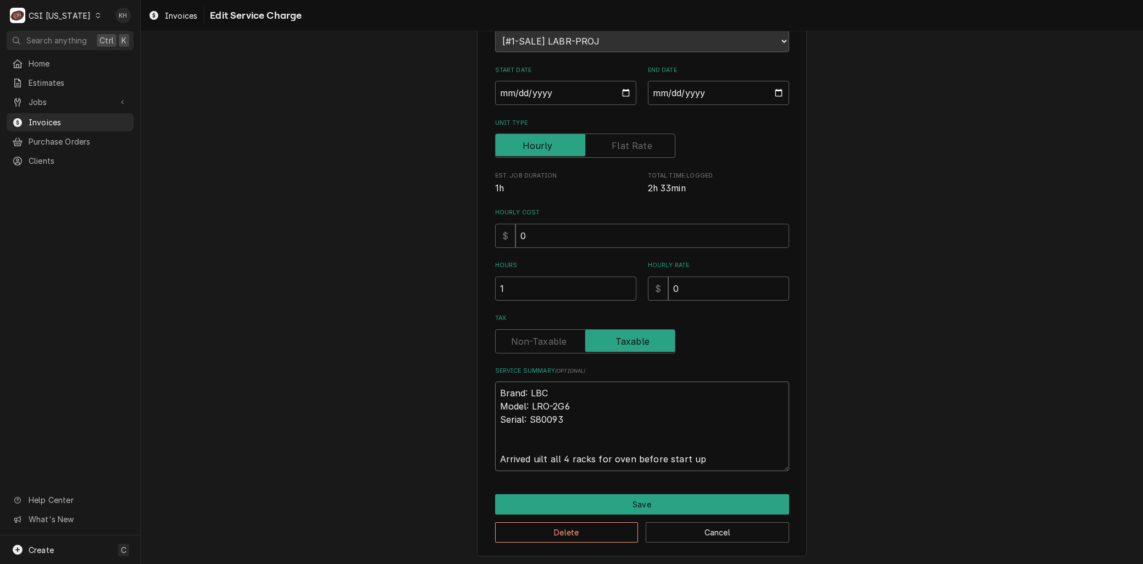
type textarea "Brand: LBC Model: LRO-2G6 Serial: S80093 Arrived ouilt all 4 racks for oven bef…"
type textarea "x"
type textarea "Brand: LBC Model: LRO-2G6 Serial: S80093 Arrived onuilt all 4 racks for oven be…"
type textarea "x"
type textarea "Brand: LBC Model: LRO-2G6 Serial: S80093 Arrived on uilt all 4 racks for oven b…"
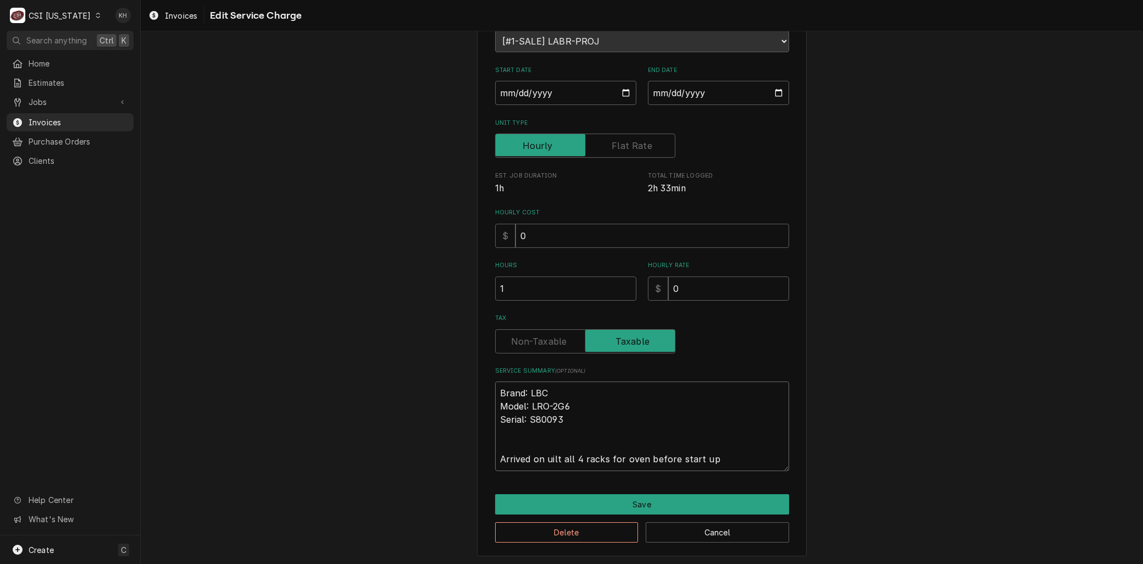
type textarea "x"
type textarea "Brand: LBC Model: LRO-2G6 Serial: S80093 Arrived on suilt all 4 racks for oven …"
type textarea "x"
type textarea "Brand: LBC Model: LRO-2G6 Serial: S80093 Arrived on siuilt all 4 racks for oven…"
type textarea "x"
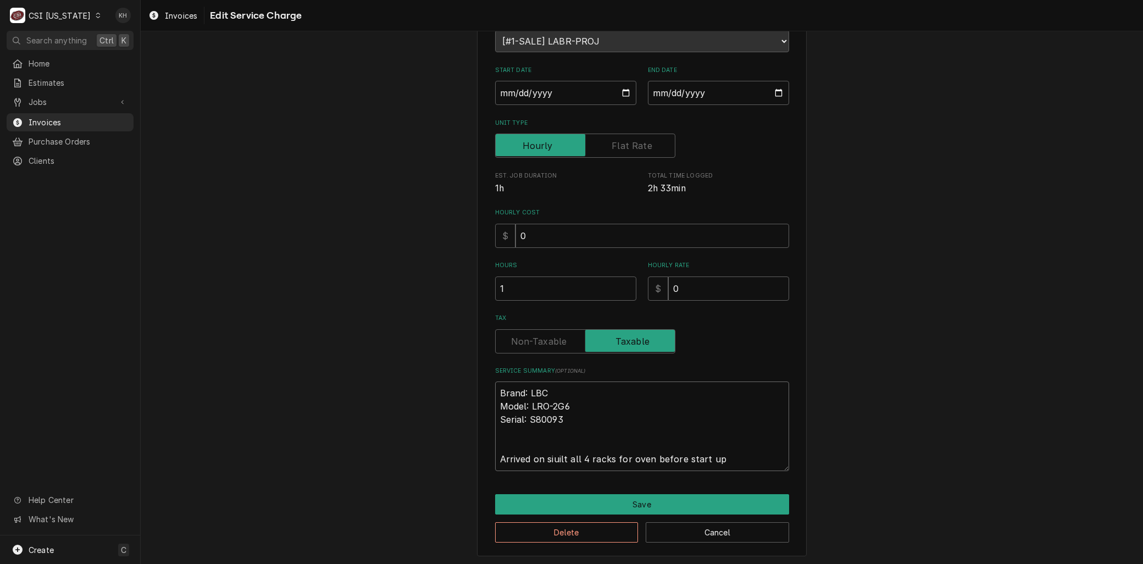
type textarea "Brand: LBC Model: LRO-2G6 Serial: S80093 Arrived on situilt all 4 racks for ove…"
type textarea "x"
type textarea "Brand: LBC Model: LRO-2G6 Serial: S80093 Arrived on siteuilt all 4 racks for ov…"
type textarea "x"
type textarea "Brand: LBC Model: LRO-2G6 Serial: S80093 Arrived on site,uilt all 4 racks for o…"
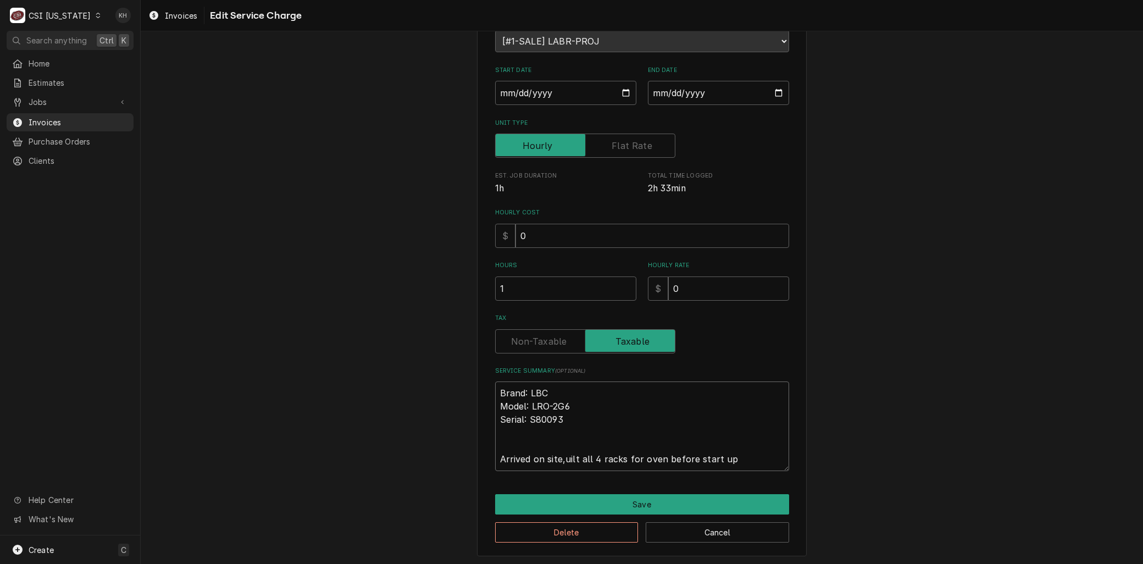
type textarea "x"
type textarea "Brand: LBC Model: LRO-2G6 Serial: S80093 Arrived on site, uilt all 4 racks for …"
type textarea "x"
type textarea "Brand: LBC Model: LRO-2G6 Serial: S80093 Arrived on site, cuilt all 4 racks for…"
type textarea "x"
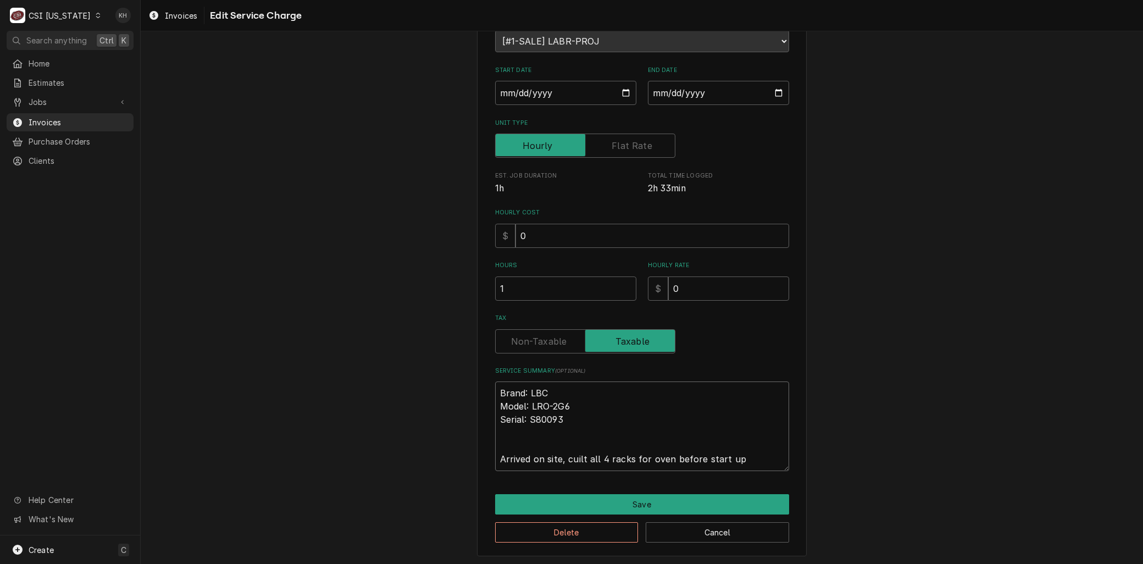
type textarea "Brand: LBC Model: LRO-2G6 Serial: S80093 Arrived on site, uilt all 4 racks for …"
type textarea "x"
type textarea "Brand: LBC Model: LRO-2G6 Serial: S80093 Arrived on site, built all 4 racks for…"
drag, startPoint x: 664, startPoint y: 458, endPoint x: 886, endPoint y: 445, distance: 222.4
click at [886, 445] on div "Use the fields below to edit this service charge Short Description Job | Factor…" at bounding box center [642, 240] width 1002 height 651
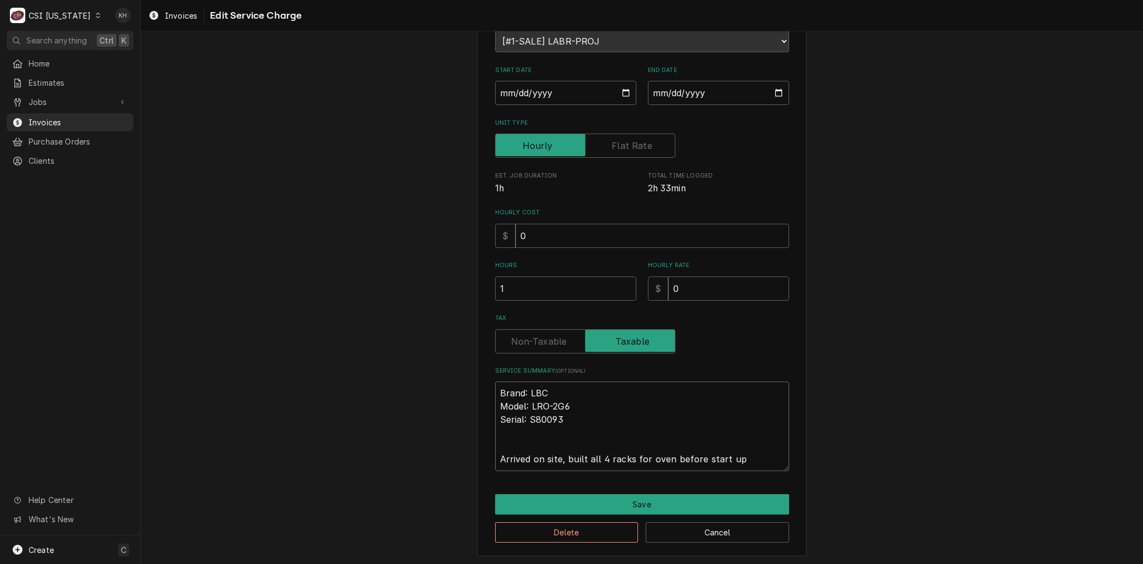
type textarea "x"
type textarea "Brand: LBC Model: LRO-2G6 Serial: S80093 Arrived on site, built all 4 racks for…"
type textarea "x"
type textarea "Brand: LBC Model: LRO-2G6 Serial: S80093 Arrived on site, built all 4 racks for…"
type textarea "x"
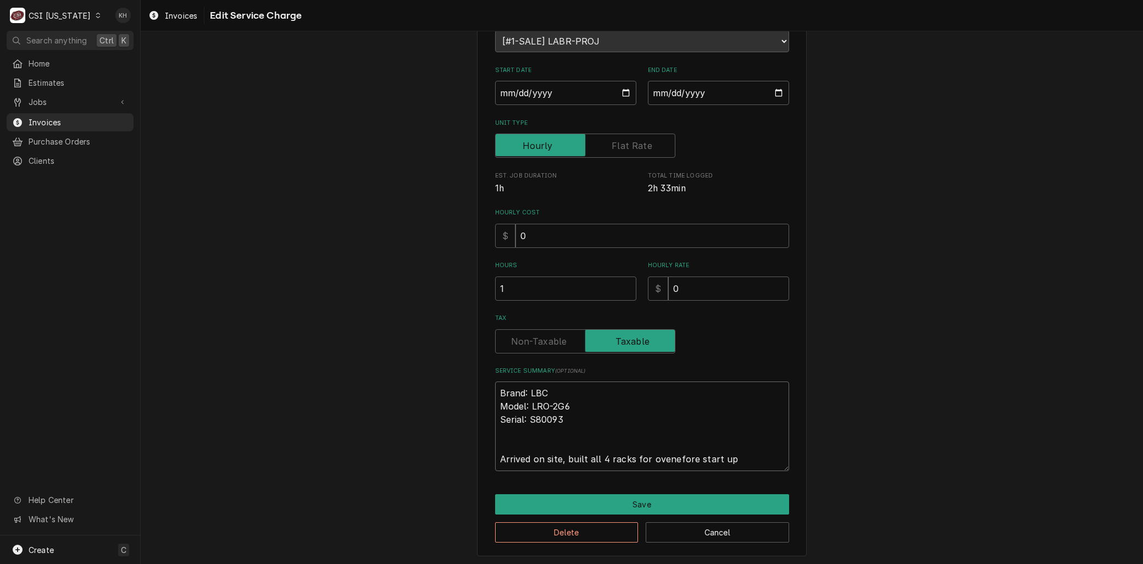
type textarea "Brand: LBC Model: LRO-2G6 Serial: S80093 Arrived on site, built all 4 racks for…"
type textarea "x"
type textarea "Brand: LBC Model: LRO-2G6 Serial: S80093 Arrived on site, built all 4 racks for…"
type textarea "x"
type textarea "Brand: LBC Model: LRO-2G6 Serial: S80093 Arrived on site, built all 4 racks for…"
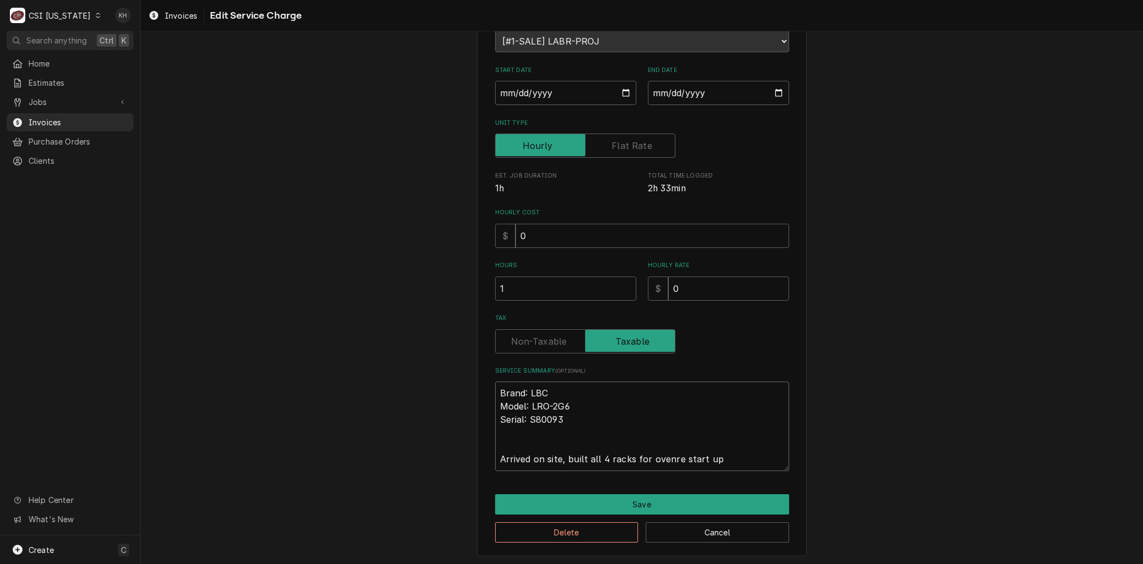
type textarea "x"
type textarea "Brand: LBC Model: LRO-2G6 Serial: S80093 Arrived on site, built all 4 racks for…"
type textarea "x"
type textarea "Brand: LBC Model: LRO-2G6 Serial: S80093 Arrived on site, built all 4 racks for…"
type textarea "x"
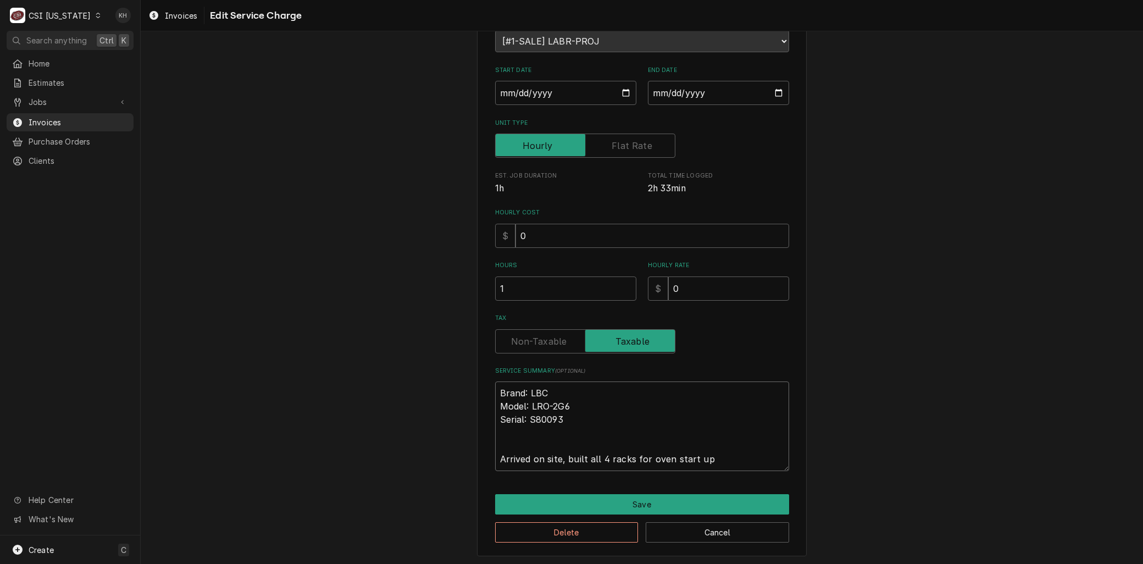
type textarea "Brand: LBC Model: LRO-2G6 Serial: S80093 Arrived on site, built all 4 racks for…"
type textarea "x"
type textarea "Brand: LBC Model: LRO-2G6 Serial: S80093 Arrived on site, built all 4 racks for…"
type textarea "x"
type textarea "Brand: LBC Model: LRO-2G6 Serial: S80093 Arrived on site, built all 4 racks for…"
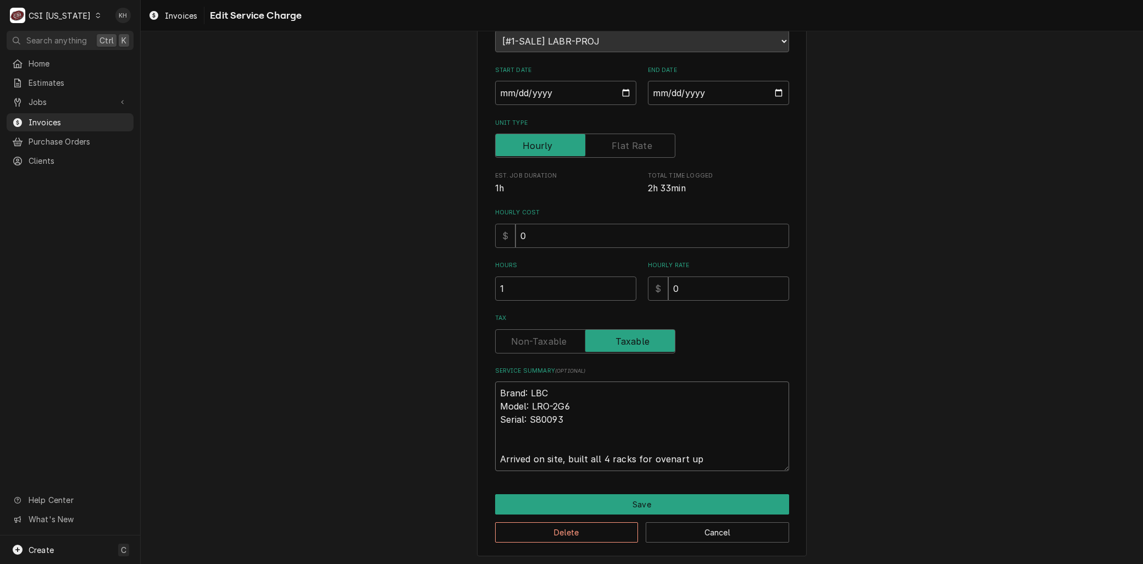
type textarea "x"
type textarea "Brand: LBC Model: LRO-2G6 Serial: S80093 Arrived on site, built all 4 racks for…"
type textarea "x"
type textarea "Brand: LBC Model: LRO-2G6 Serial: S80093 Arrived on site, built all 4 racks for…"
type textarea "x"
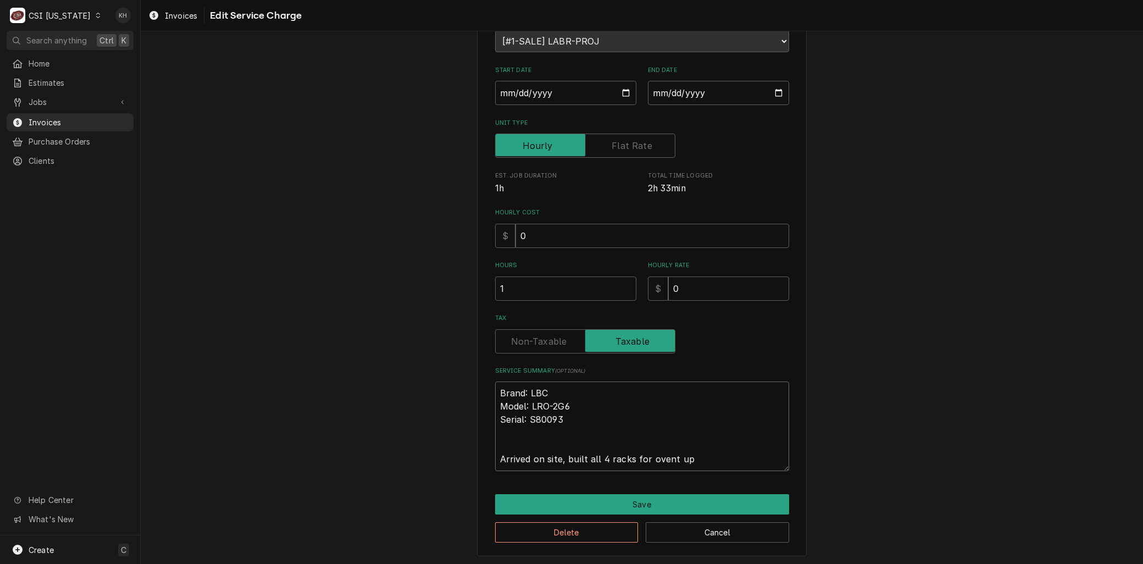
type textarea "Brand: LBC Model: LRO-2G6 Serial: S80093 Arrived on site, built all 4 racks for…"
type textarea "x"
type textarea "Brand: LBC Model: LRO-2G6 Serial: S80093 Arrived on site, built all 4 racks for…"
type textarea "x"
type textarea "Brand: LBC Model: LRO-2G6 Serial: S80093 Arrived on site, built all 4 racks for…"
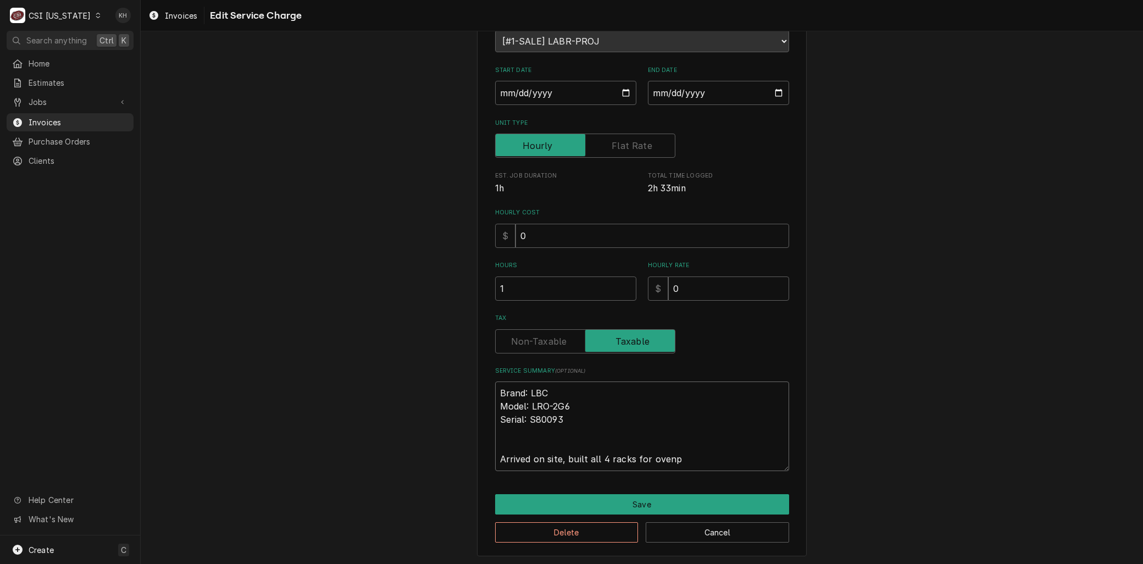
type textarea "x"
type textarea "Brand: LBC Model: LRO-2G6 Serial: S80093 Arrived on site, built all 4 racks for…"
type textarea "x"
type textarea "Brand: LBC Model: LRO-2G6 Serial: S80093 Arrived on site, built all 4 racks for…"
type textarea "x"
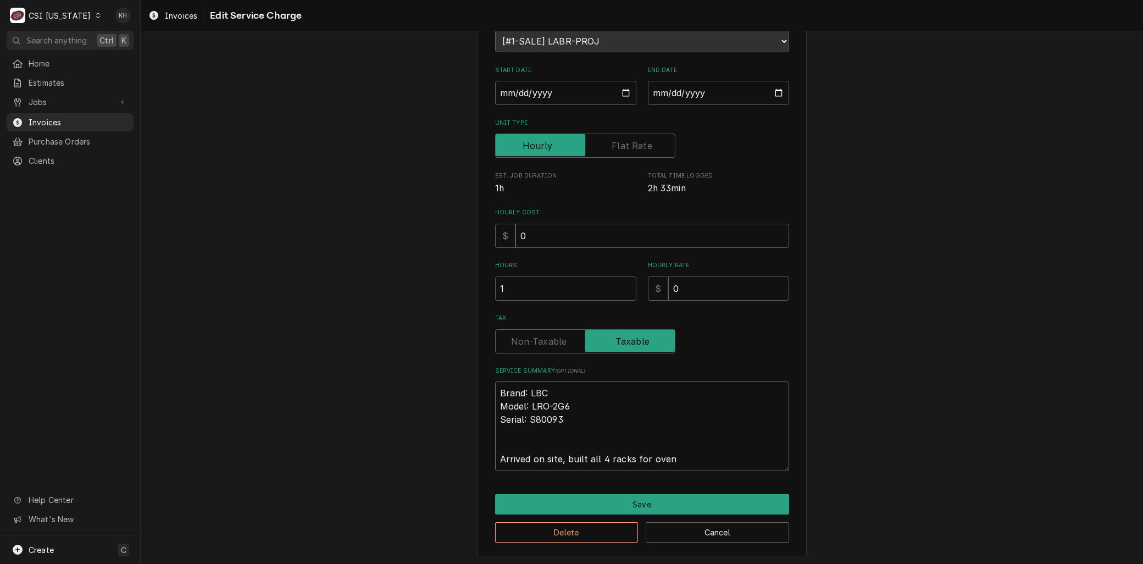
type textarea "Brand: LBC Model: LRO-2G6 Serial: S80093 Arrived on site, built all 4 racks for…"
type textarea "x"
type textarea "Brand: LBC Model: LRO-2G6 Serial: S80093 Arrived on site, built all 4 racks for…"
type textarea "x"
type textarea "Brand: LBC Model: LRO-2G6 Serial: S80093 Arrived on site, built all 4 racks for…"
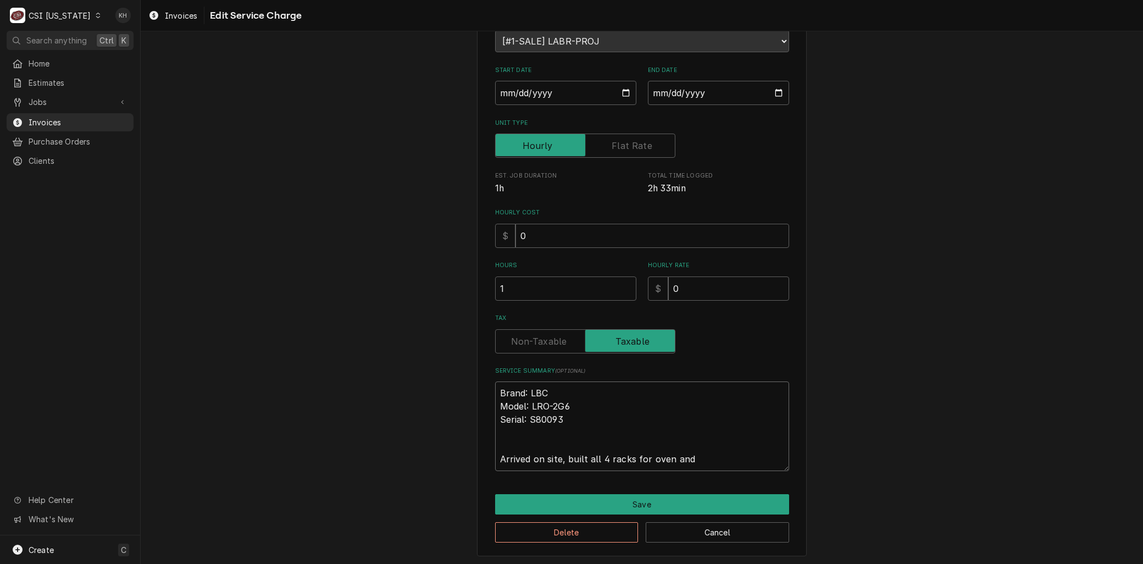
type textarea "x"
type textarea "Brand: LBC Model: LRO-2G6 Serial: S80093 Arrived on site, built all 4 racks for…"
type textarea "x"
type textarea "Brand: LBC Model: LRO-2G6 Serial: S80093 Arrived on site, built all 4 racks for…"
type textarea "x"
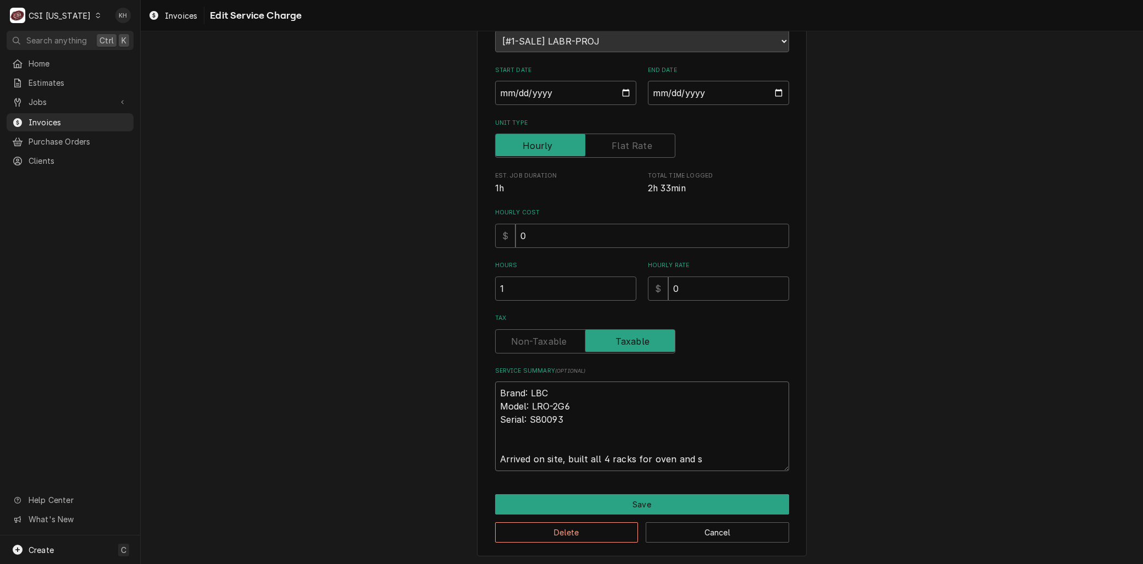
type textarea "Brand: LBC Model: LRO-2G6 Serial: S80093 Arrived on site, built all 4 racks for…"
type textarea "x"
type textarea "Brand: LBC Model: LRO-2G6 Serial: S80093 Arrived on site, built all 4 racks for…"
type textarea "x"
type textarea "Brand: LBC Model: LRO-2G6 Serial: S80093 Arrived on site, built all 4 racks for…"
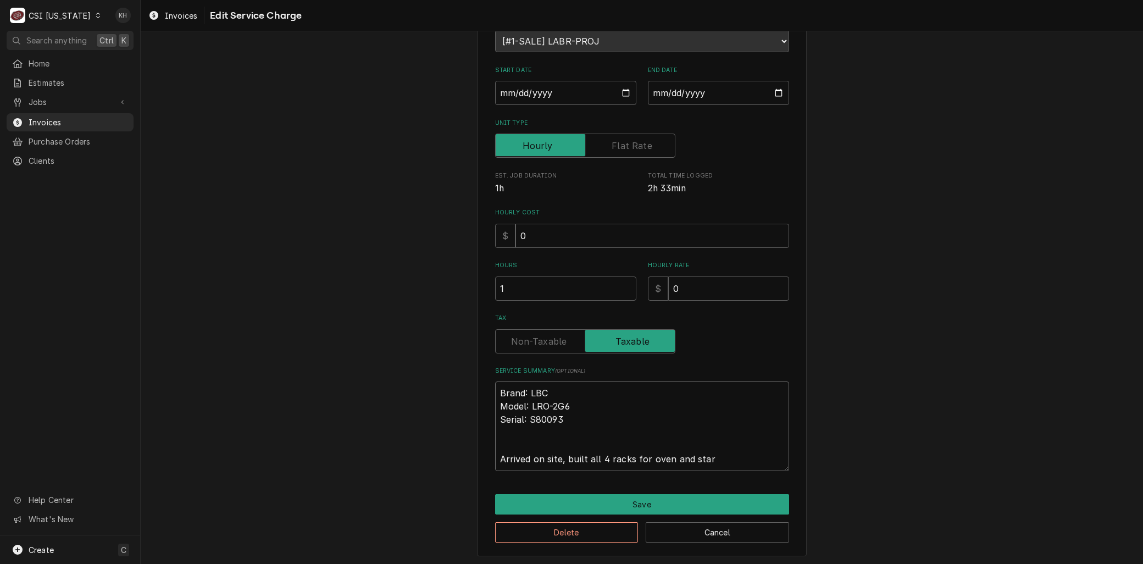
type textarea "x"
type textarea "Brand: LBC Model: LRO-2G6 Serial: S80093 Arrived on site, built all 4 racks for…"
type textarea "x"
type textarea "Brand: LBC Model: LRO-2G6 Serial: S80093 Arrived on site, built all 4 racks for…"
type textarea "x"
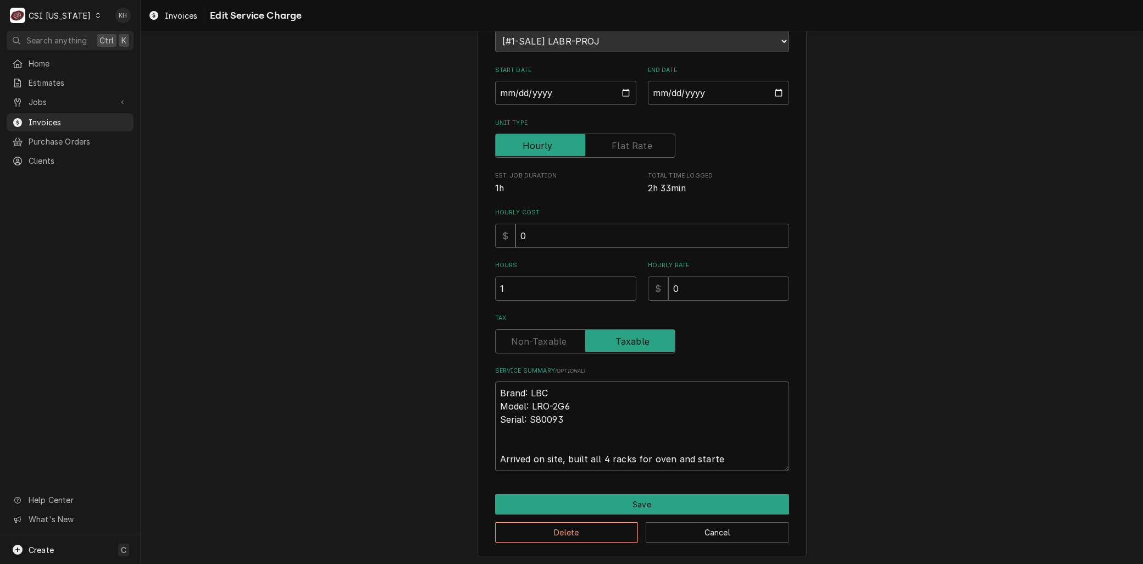
type textarea "Brand: LBC Model: LRO-2G6 Serial: S80093 Arrived on site, built all 4 racks for…"
type textarea "x"
type textarea "Brand: LBC Model: LRO-2G6 Serial: S80093 Arrived on site, built all 4 racks for…"
type textarea "x"
type textarea "Brand: LBC Model: LRO-2G6 Serial: S80093 Arrived on site, built all 4 racks for…"
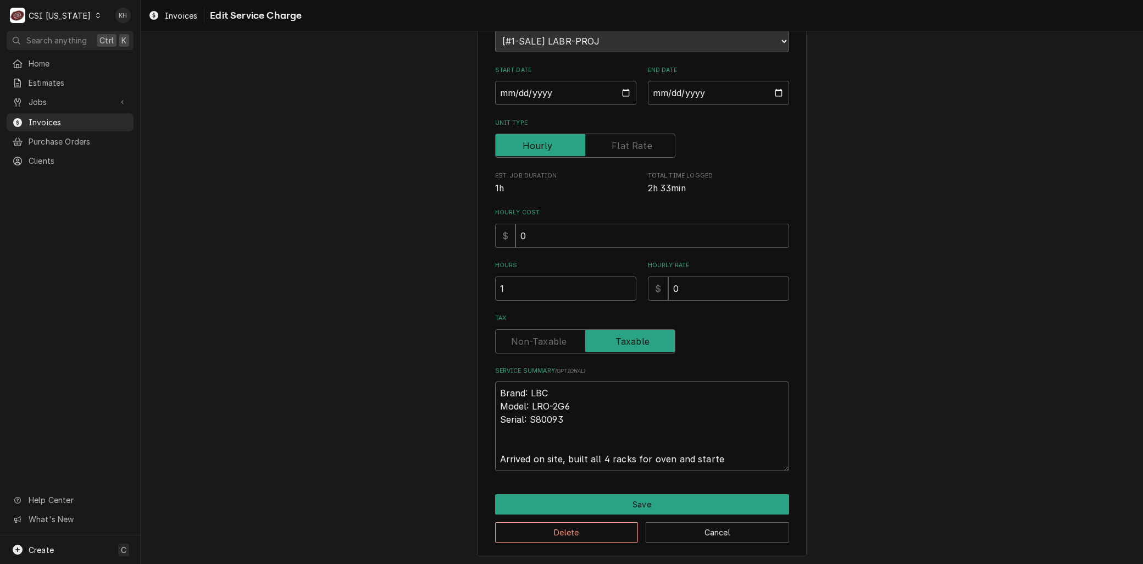
type textarea "x"
type textarea "Brand: LBC Model: LRO-2G6 Serial: S80093 Arrived on site, built all 4 racks for…"
type textarea "x"
type textarea "Brand: LBC Model: LRO-2G6 Serial: S80093 Arrived on site, built all 4 racks for…"
type textarea "x"
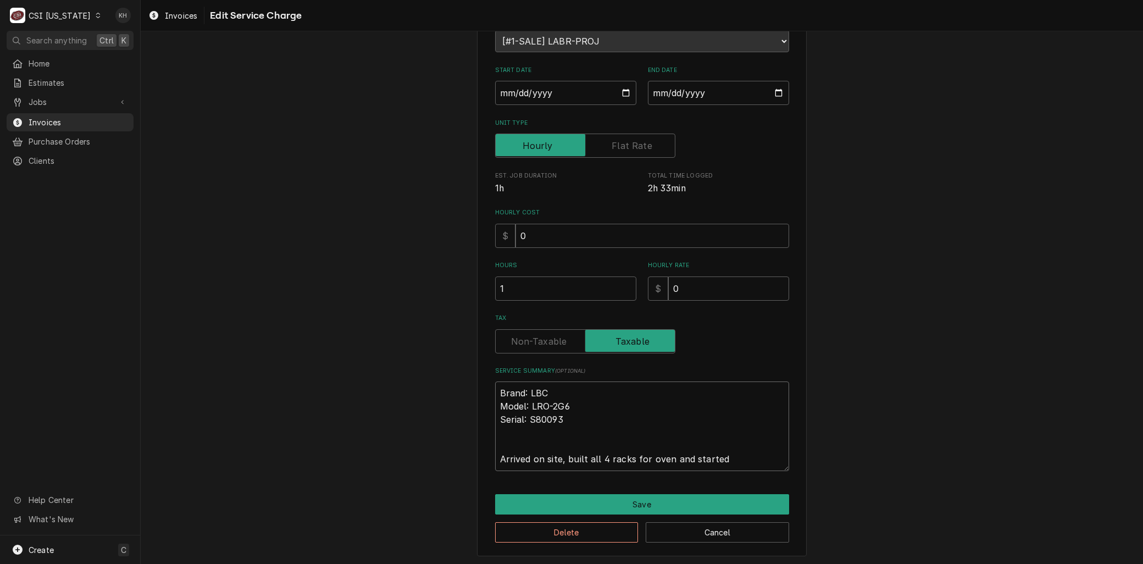
type textarea "Brand: LBC Model: LRO-2G6 Serial: S80093 Arrived on site, built all 4 racks for…"
type textarea "x"
type textarea "Brand: LBC Model: LRO-2G6 Serial: S80093 Arrived on site, built all 4 racks for…"
type textarea "x"
type textarea "Brand: LBC Model: LRO-2G6 Serial: S80093 Arrived on site, built all 4 racks for…"
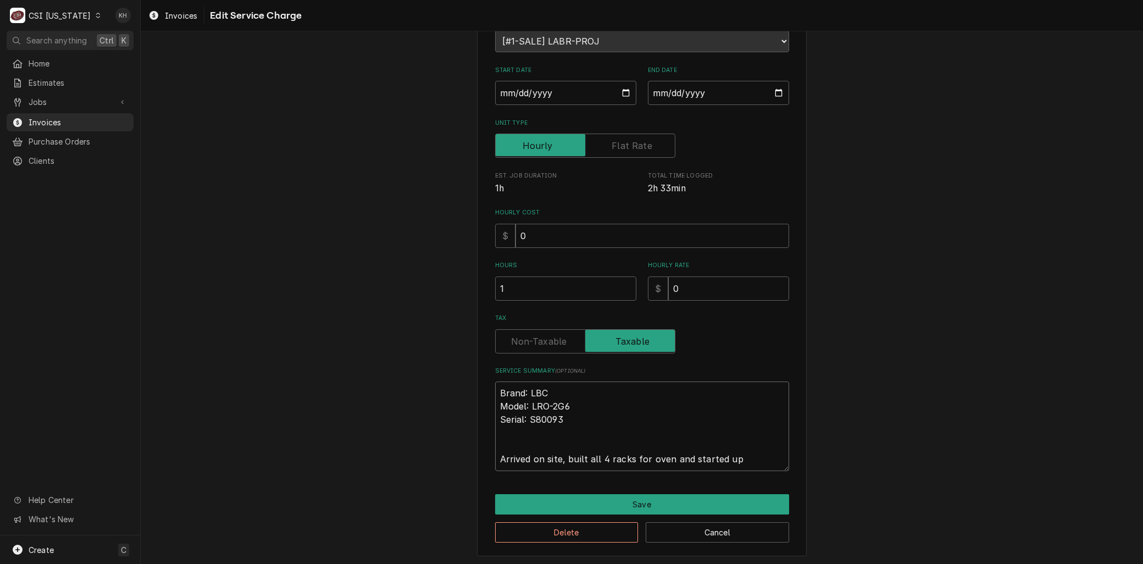
type textarea "x"
type textarea "Brand: LBC Model: LRO-2G6 Serial: S80093 Arrived on site, built all 4 racks for…"
type textarea "x"
type textarea "Brand: LBC Model: LRO-2G6 Serial: S80093 Arrived on site, built all 4 racks for…"
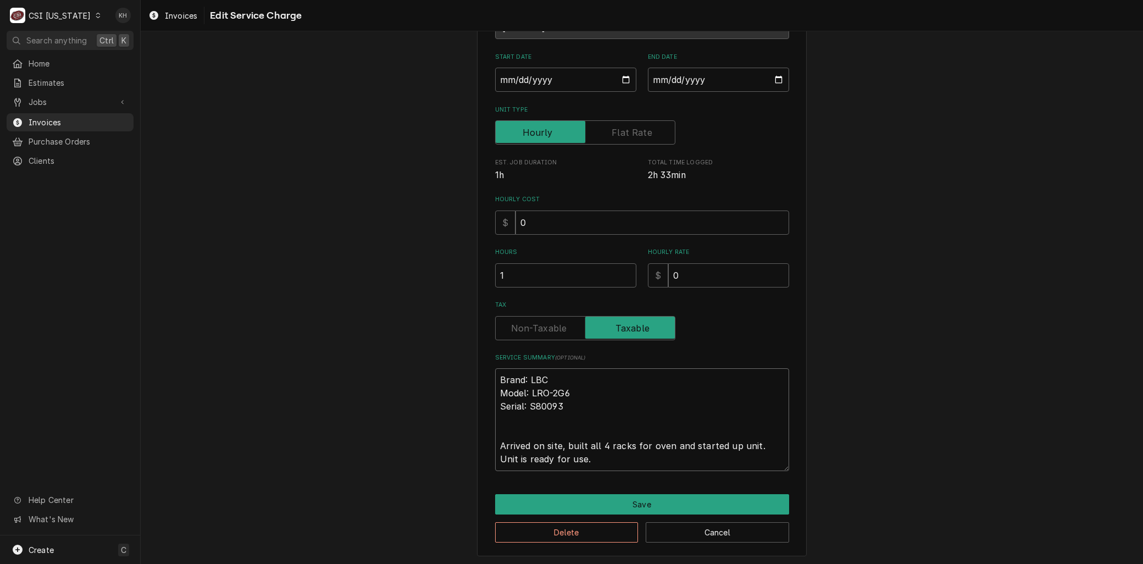
drag, startPoint x: 419, startPoint y: 359, endPoint x: 401, endPoint y: 312, distance: 50.4
click at [401, 312] on div "Use the fields below to edit this service charge Short Description Job | Factor…" at bounding box center [642, 234] width 1002 height 664
click at [553, 533] on button "Delete" at bounding box center [566, 532] width 143 height 20
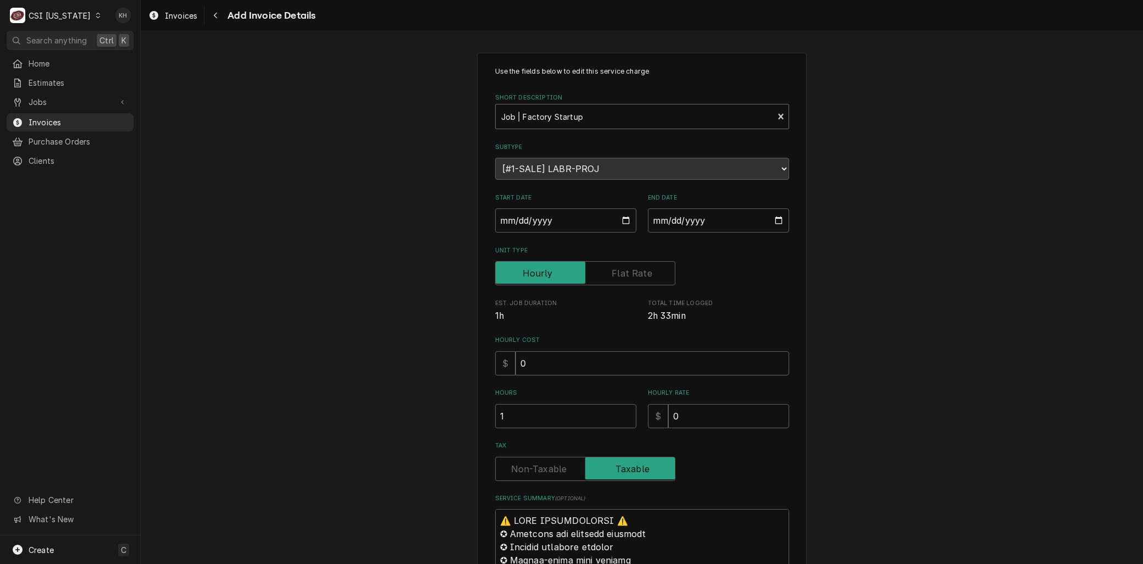
click at [586, 114] on div "Short Description" at bounding box center [634, 117] width 267 height 20
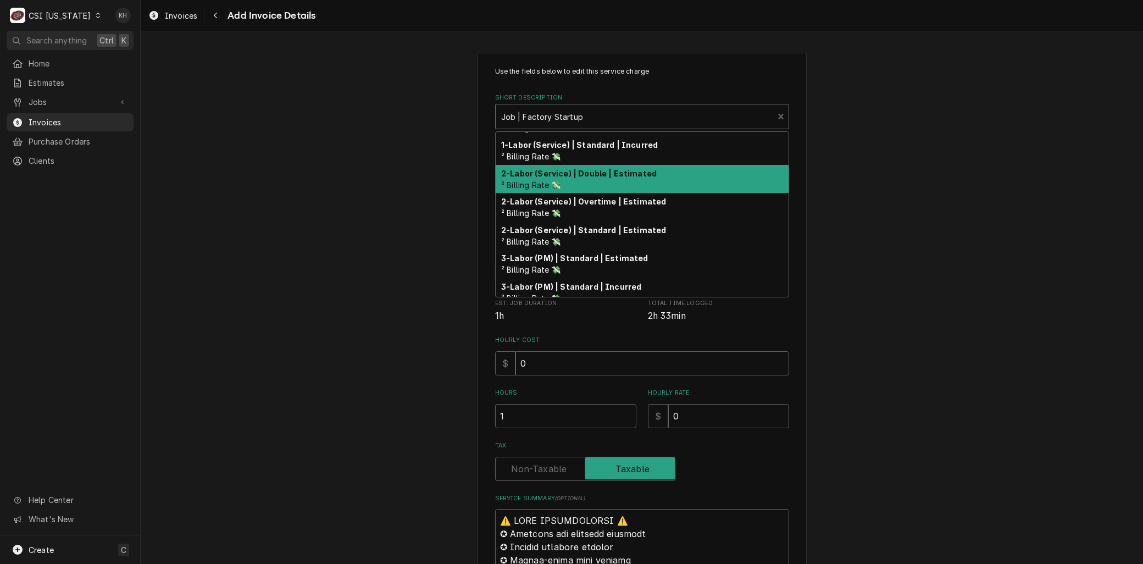
scroll to position [118, 0]
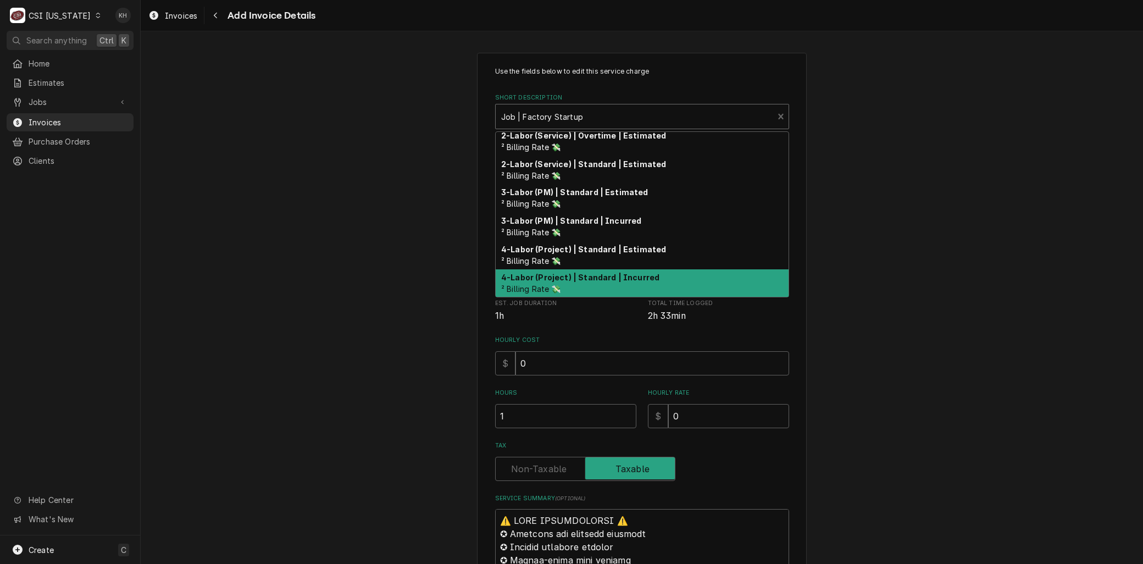
click at [563, 279] on strong "4-Labor (Project) | Standard | Incurred" at bounding box center [580, 277] width 158 height 9
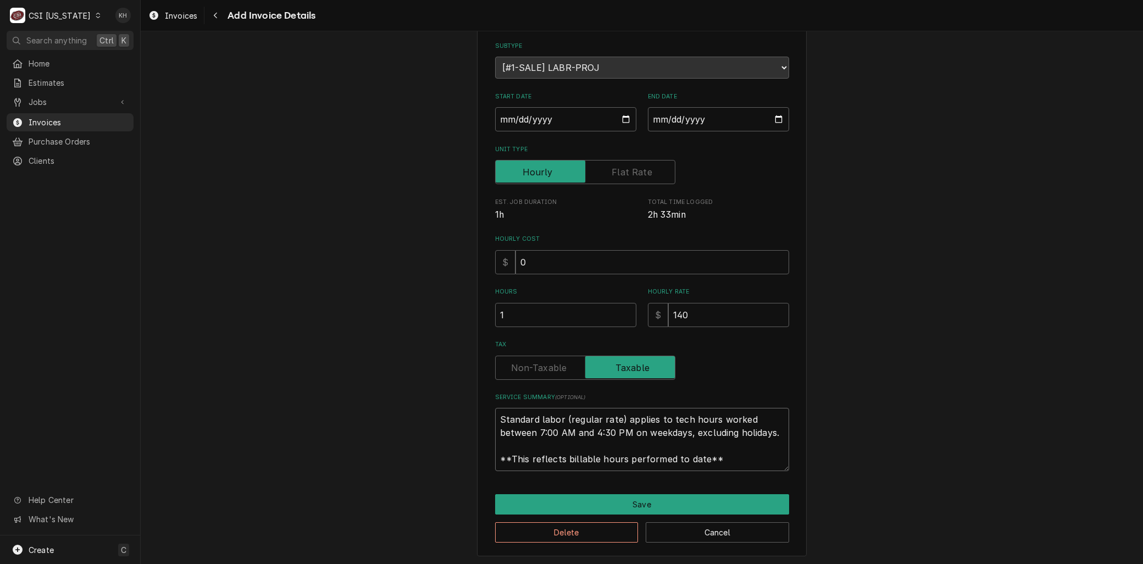
scroll to position [0, 0]
drag, startPoint x: 733, startPoint y: 456, endPoint x: 175, endPoint y: 298, distance: 580.2
click at [168, 301] on div "Use the fields below to edit this service charge Short Description 4-Labor (Pro…" at bounding box center [642, 254] width 1002 height 624
paste textarea "Brand: LBC Model: LRO-2G6 Serial: S80093 Arrived on site, built all 4 racks for…"
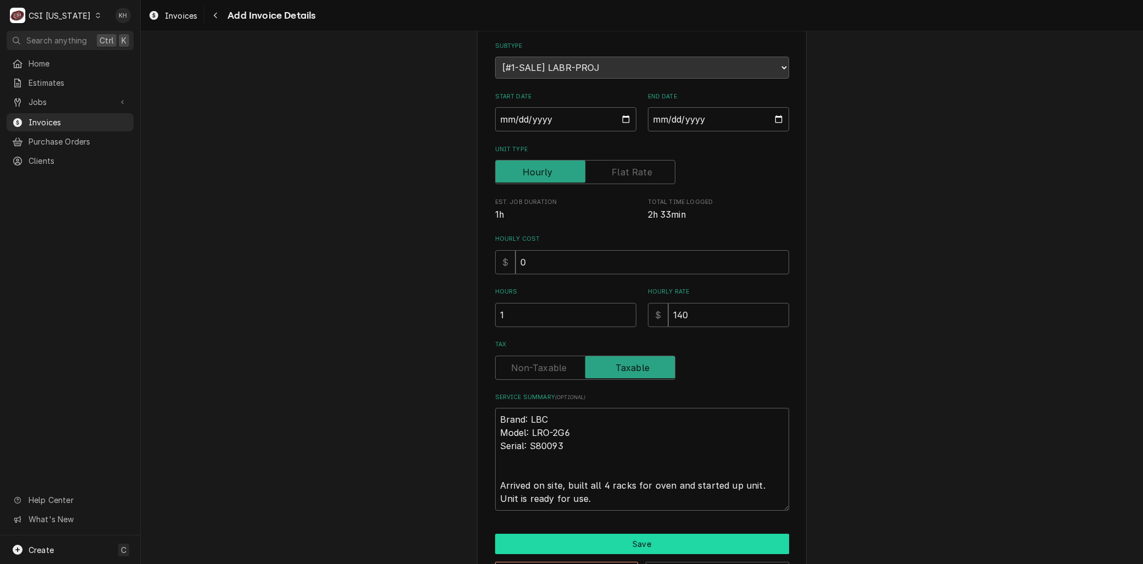
click at [634, 544] on button "Save" at bounding box center [642, 544] width 294 height 20
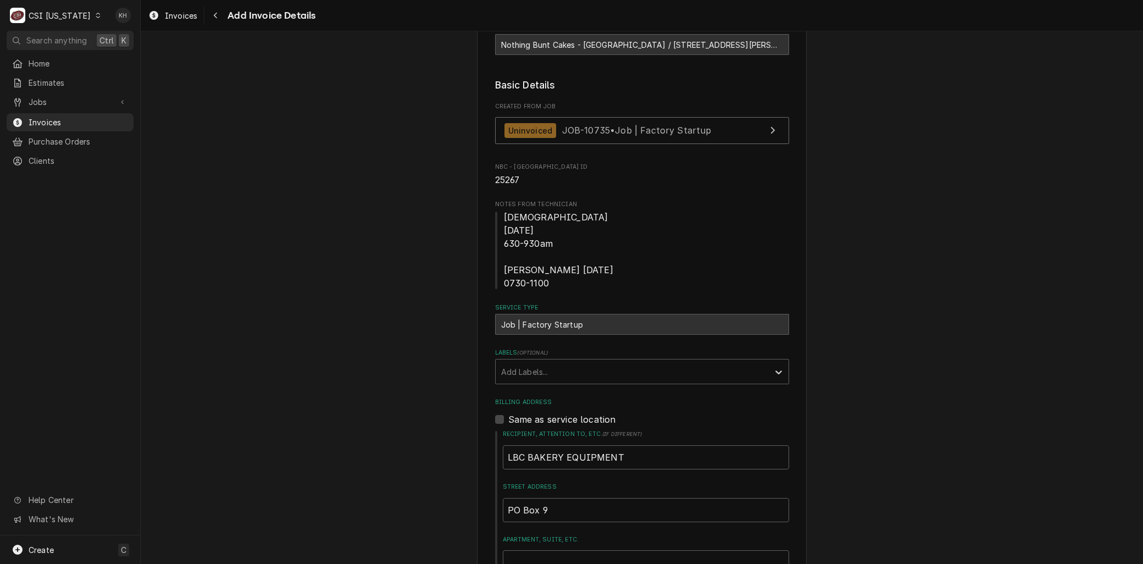
scroll to position [82, 0]
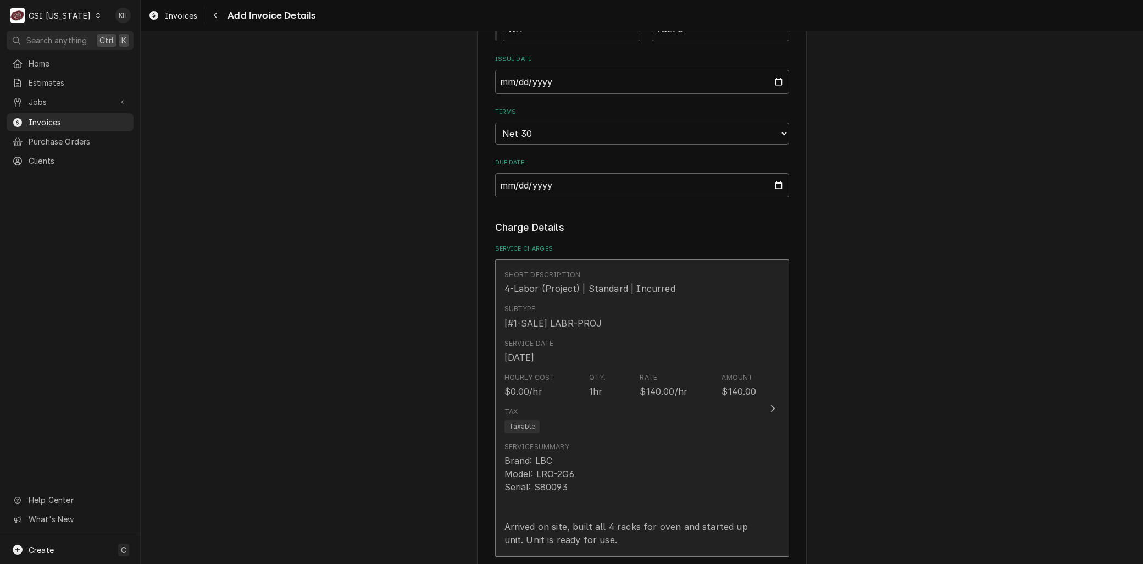
click at [610, 454] on div "Brand: LBC Model: LRO-2G6 Serial: S80093 Arrived on site, built all 4 racks for…" at bounding box center [631, 500] width 252 height 92
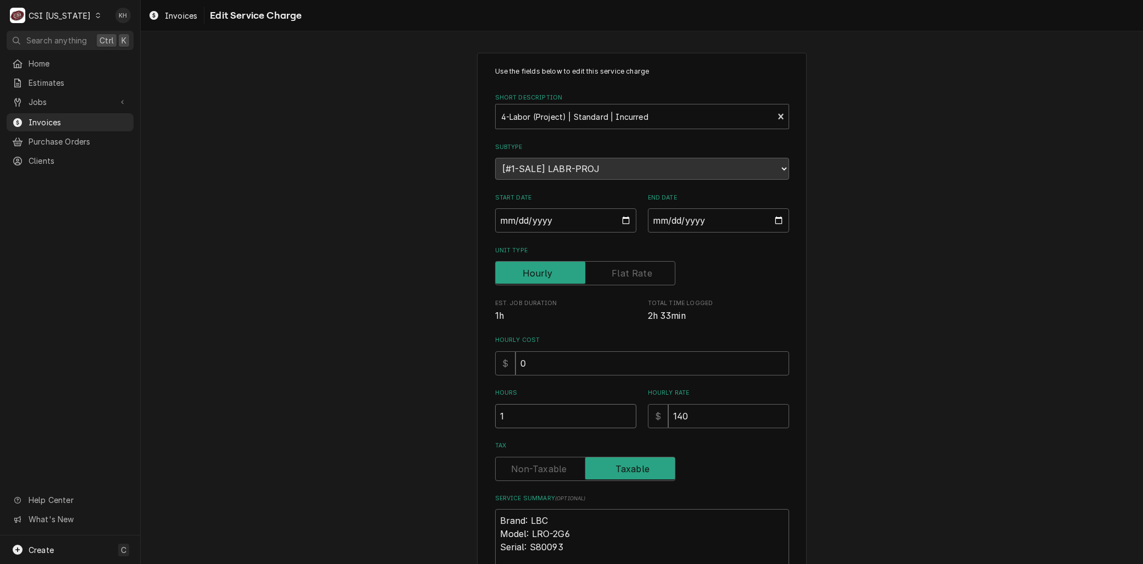
drag, startPoint x: 409, startPoint y: 424, endPoint x: 374, endPoint y: 418, distance: 35.6
click at [374, 418] on div "Use the fields below to edit this service charge Short Description 4-Labor (Pro…" at bounding box center [642, 375] width 1002 height 664
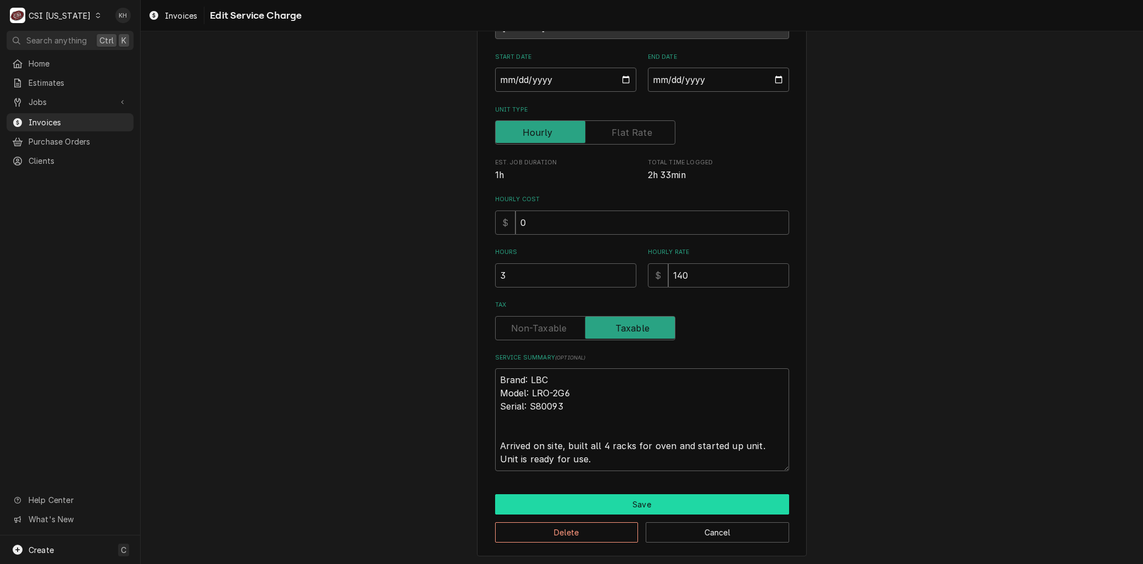
click at [624, 502] on button "Save" at bounding box center [642, 504] width 294 height 20
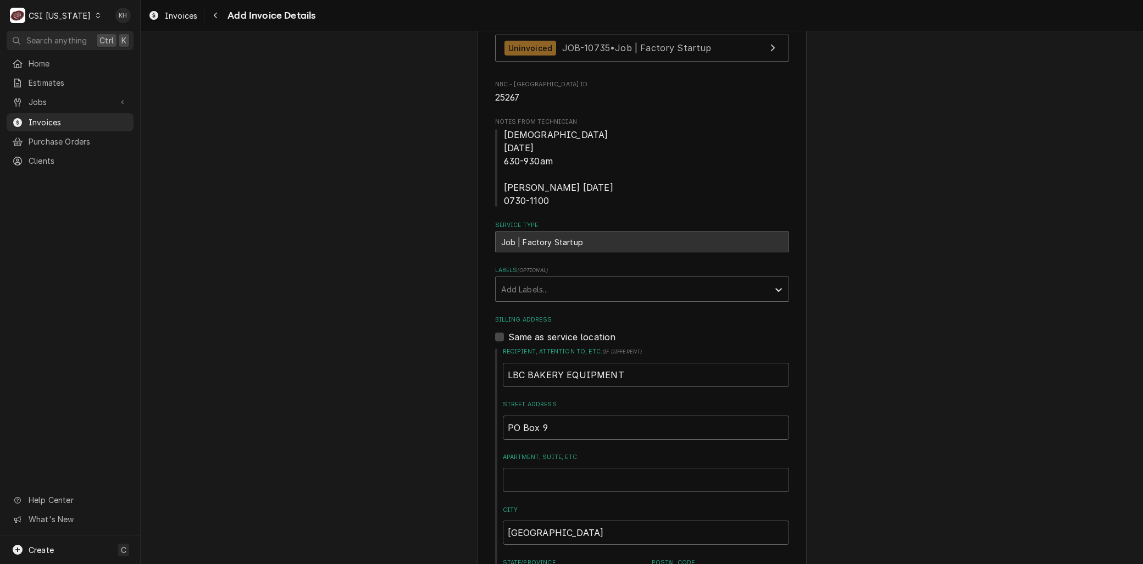
scroll to position [252, 0]
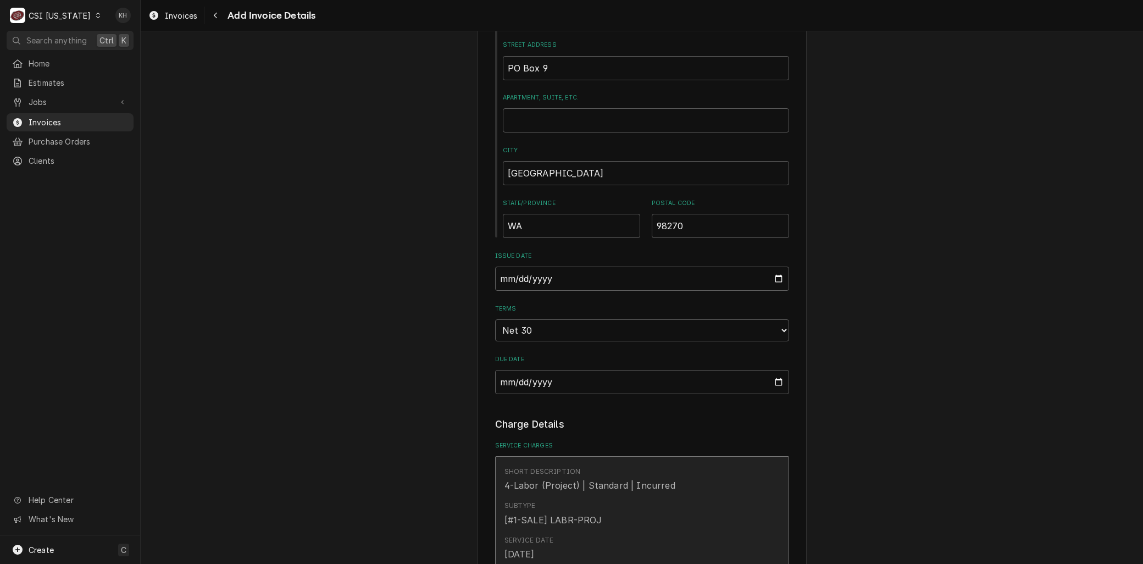
click at [594, 506] on div "Subtype [#1-SALE] LABR-PROJ" at bounding box center [554, 513] width 98 height 25
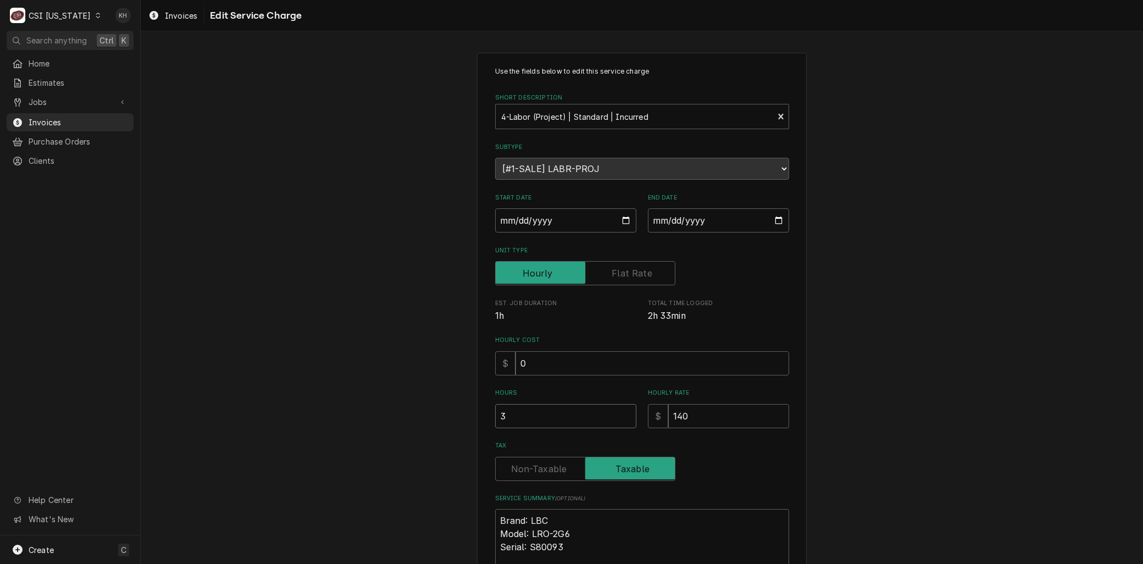
drag, startPoint x: 331, startPoint y: 413, endPoint x: 306, endPoint y: 412, distance: 25.3
click at [321, 412] on div "Use the fields below to edit this service charge Short Description 4-Labor (Pro…" at bounding box center [642, 375] width 1002 height 664
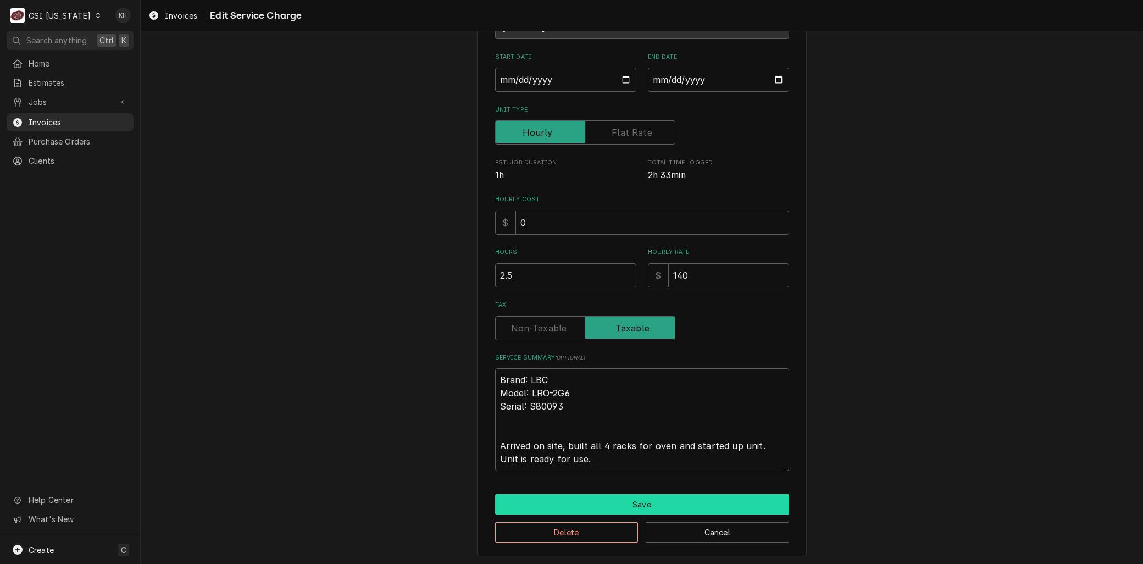
click at [580, 502] on button "Save" at bounding box center [642, 504] width 294 height 20
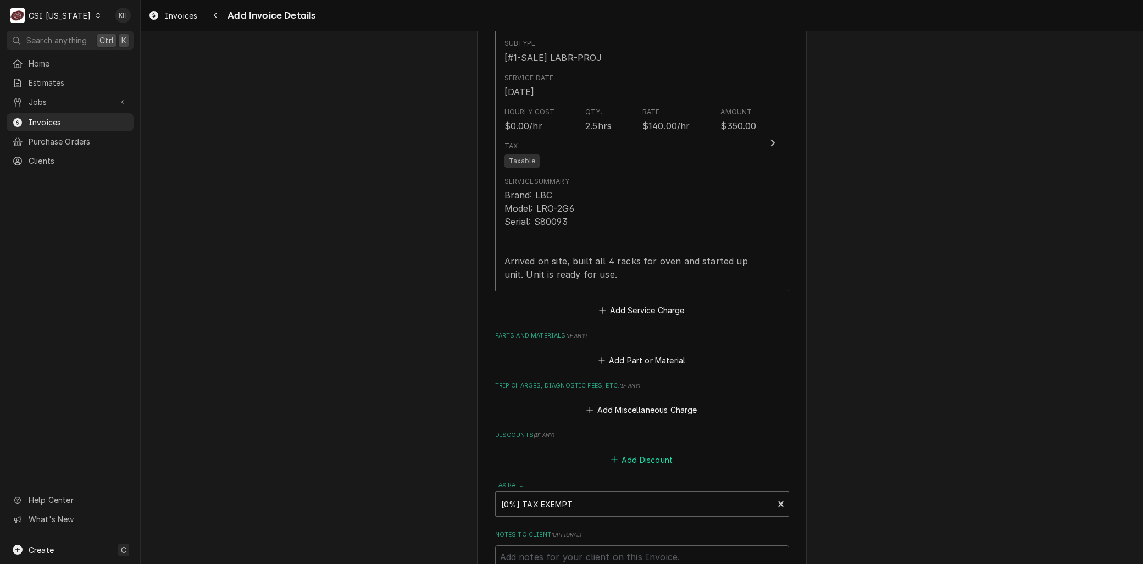
scroll to position [1094, 0]
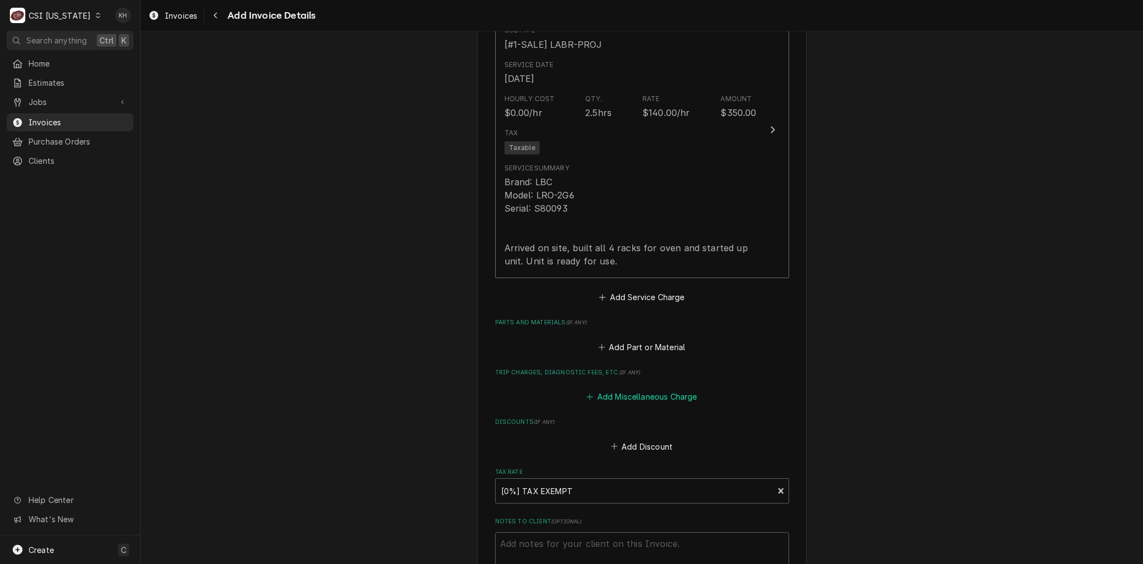
click at [606, 395] on button "Add Miscellaneous Charge" at bounding box center [642, 396] width 114 height 15
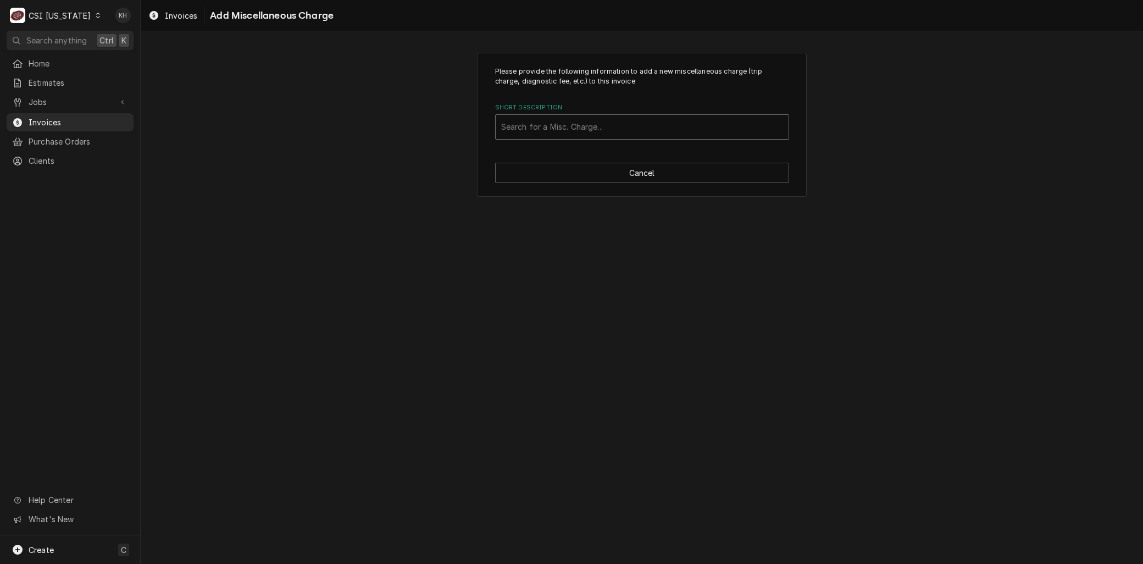
click at [536, 129] on div "Short Description" at bounding box center [642, 127] width 282 height 20
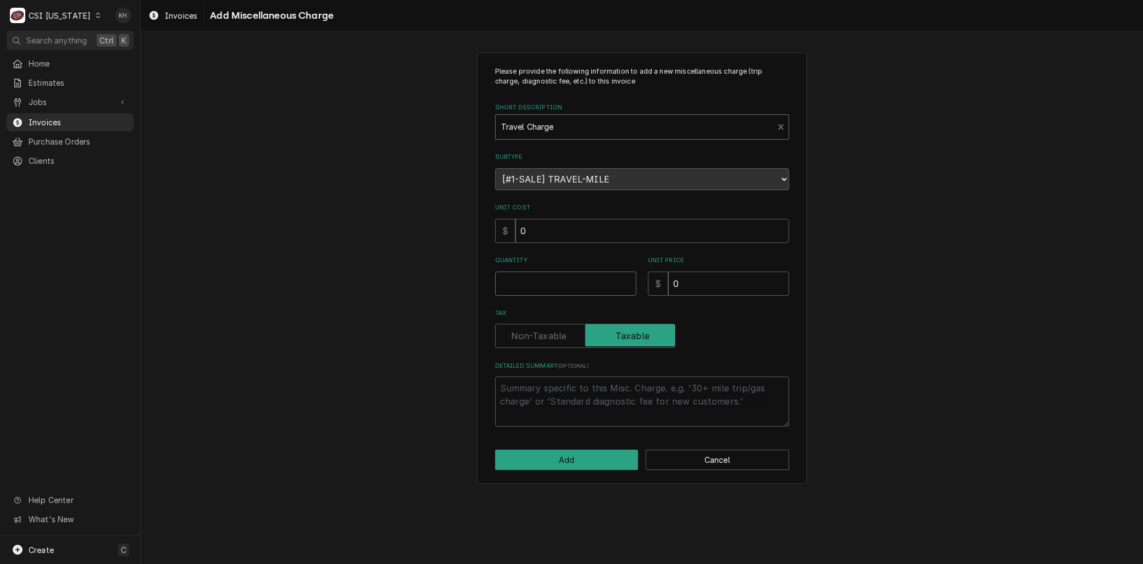
click at [515, 275] on input "Quantity" at bounding box center [565, 283] width 141 height 24
click at [595, 457] on button "Add" at bounding box center [566, 460] width 143 height 20
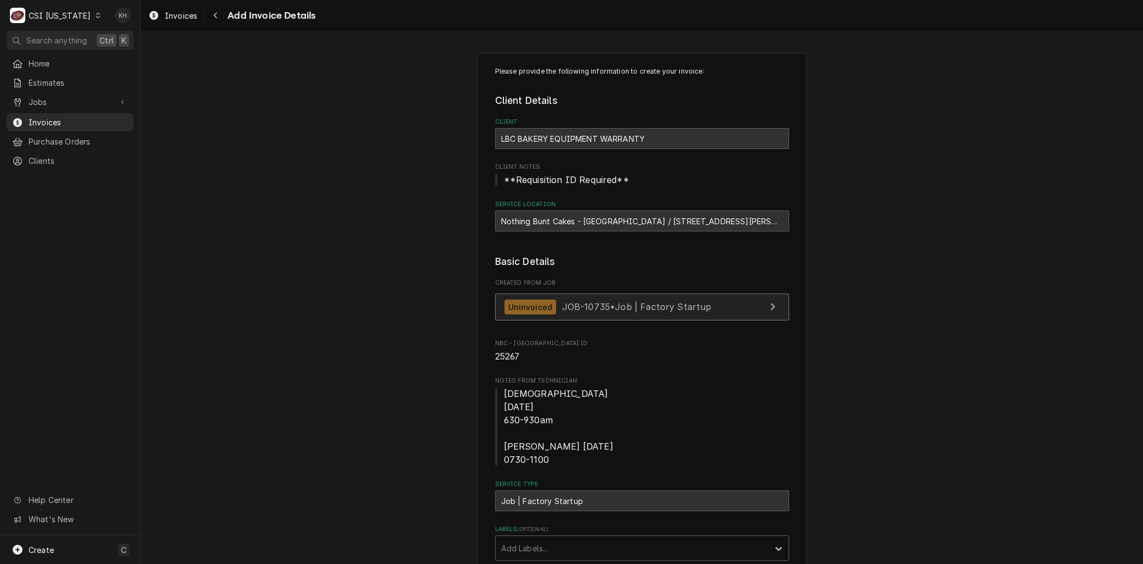
click at [603, 306] on span "JOB-10735 • Job | Factory Startup" at bounding box center [636, 306] width 149 height 11
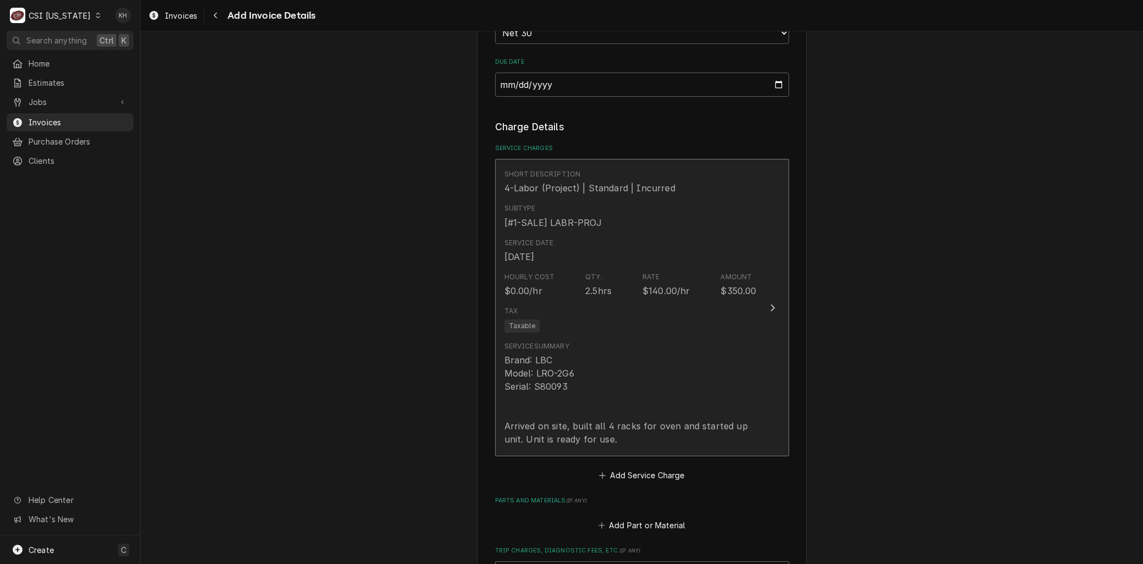
scroll to position [1221, 0]
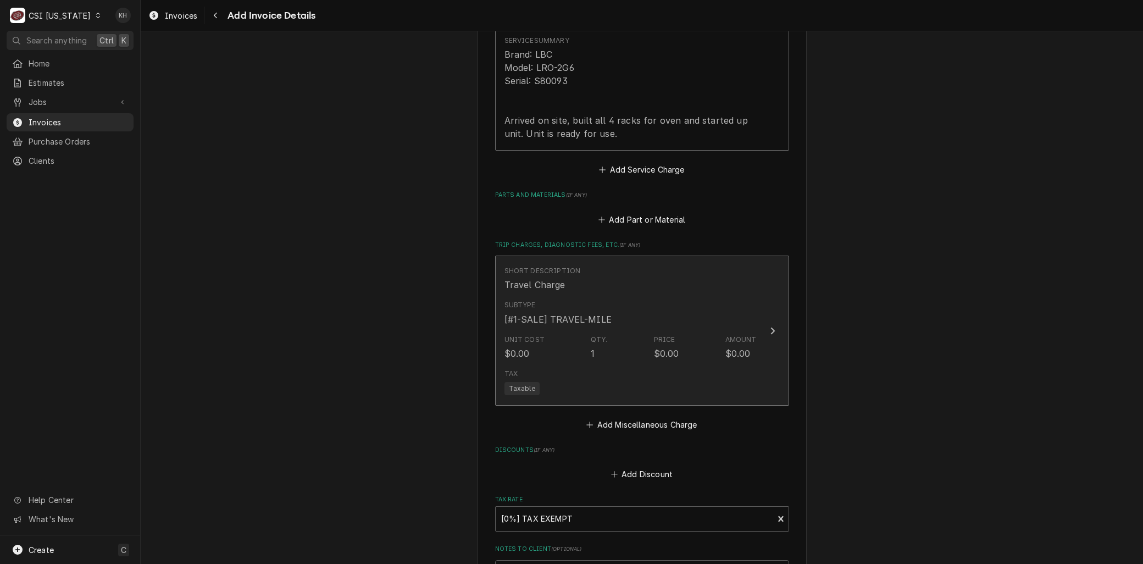
click at [599, 290] on div "Short Description Travel Charge" at bounding box center [631, 279] width 252 height 34
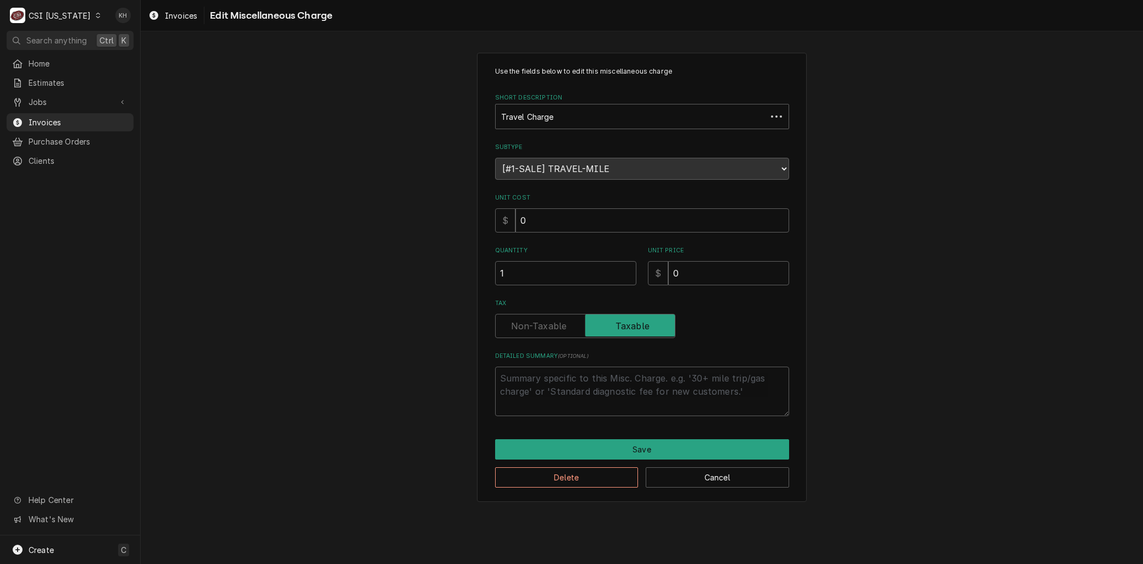
click at [523, 118] on div "Short Description" at bounding box center [631, 117] width 260 height 20
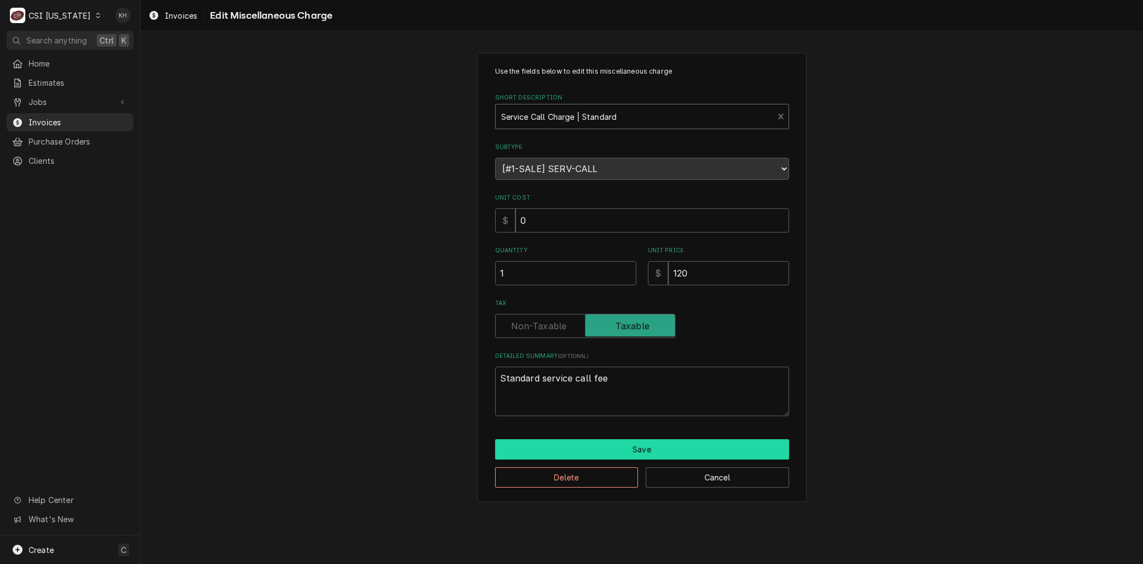
click at [612, 442] on button "Save" at bounding box center [642, 449] width 294 height 20
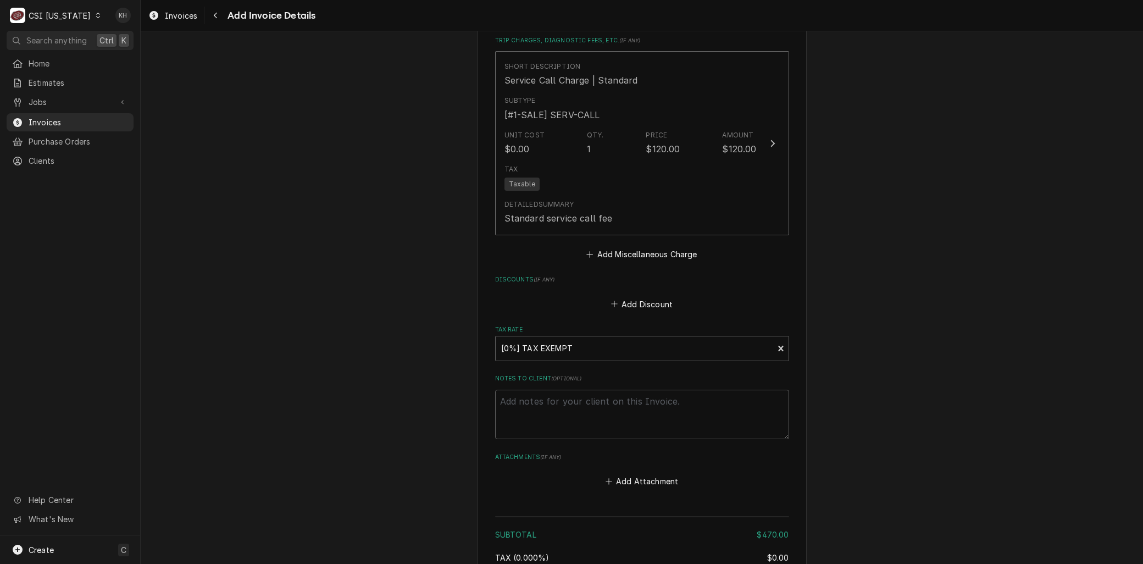
scroll to position [1581, 0]
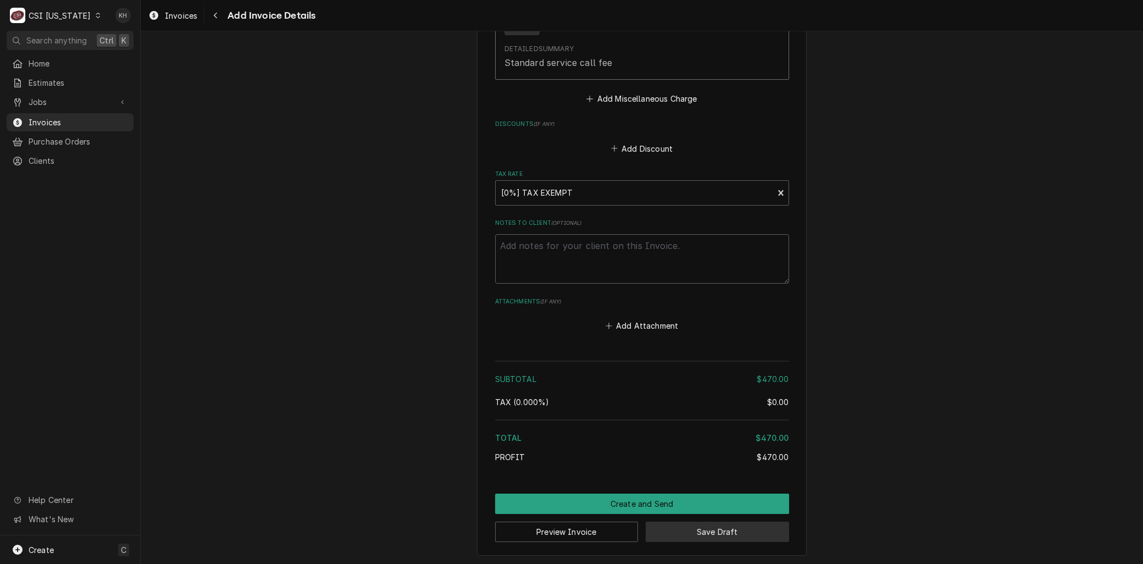
click at [684, 531] on button "Save Draft" at bounding box center [717, 532] width 143 height 20
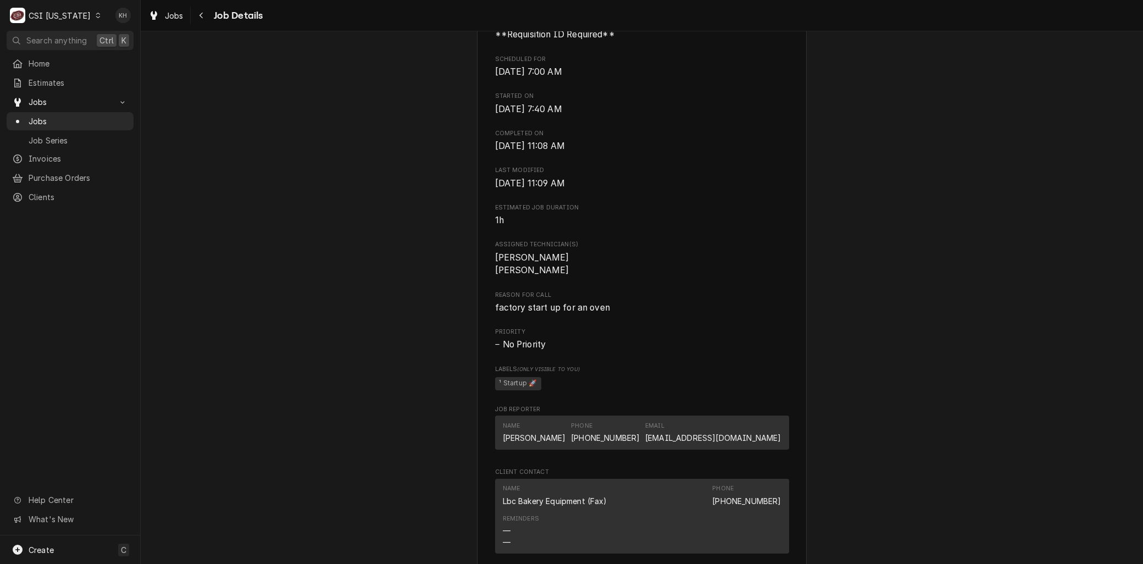
scroll to position [794, 0]
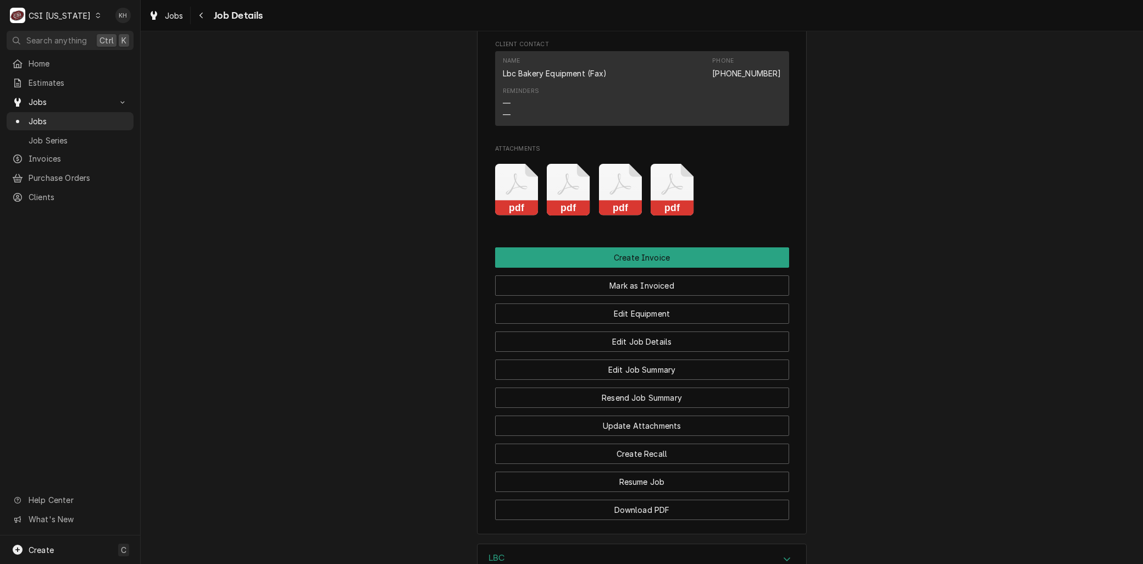
click at [515, 216] on rect "Attachments" at bounding box center [516, 208] width 43 height 15
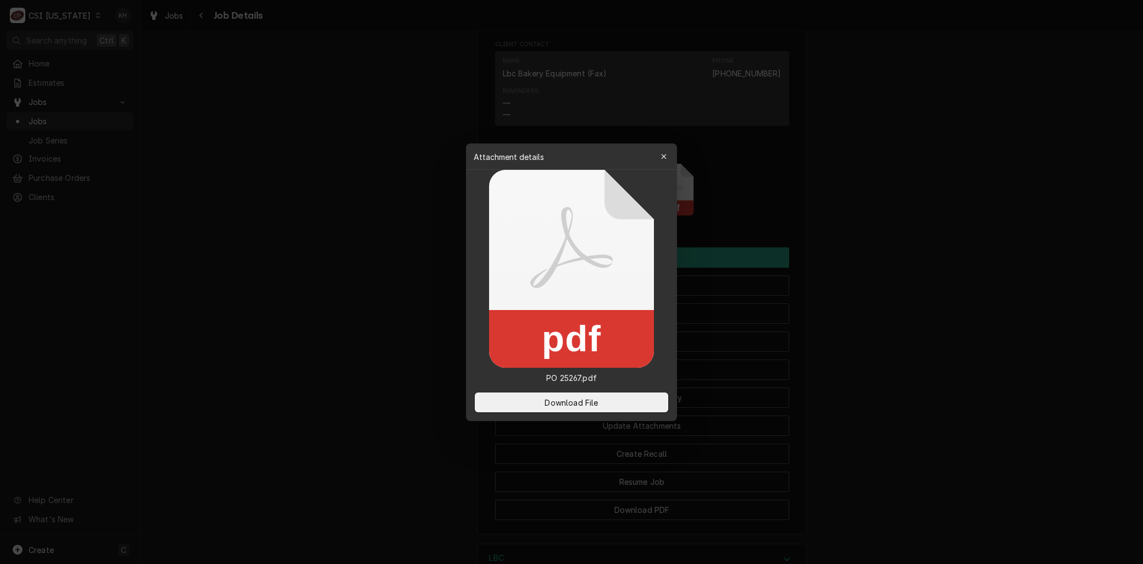
click at [397, 235] on div at bounding box center [571, 282] width 1143 height 564
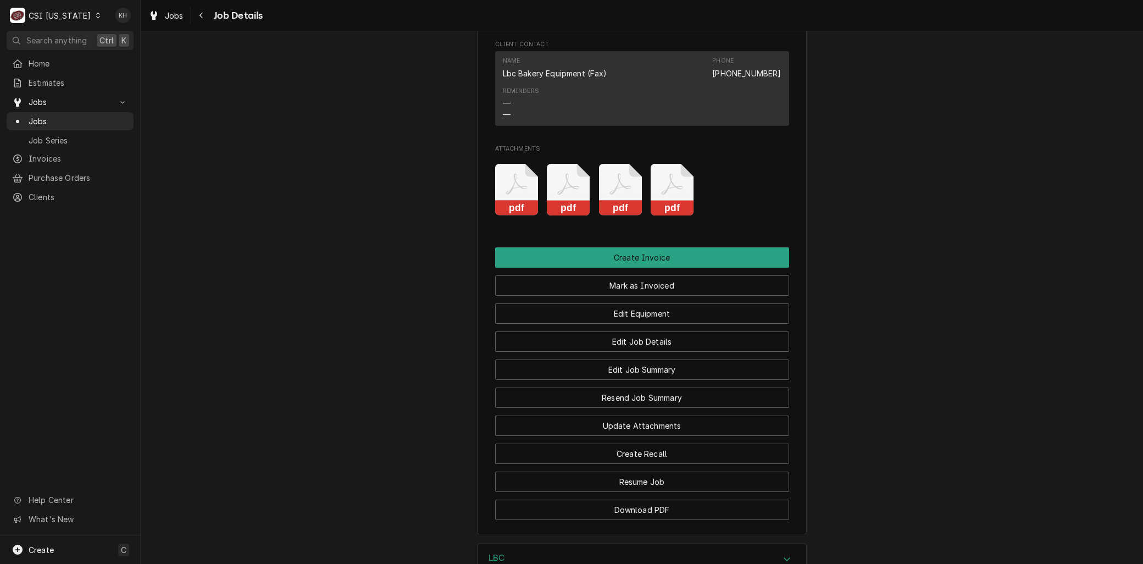
click at [551, 199] on icon "Attachments" at bounding box center [568, 190] width 43 height 52
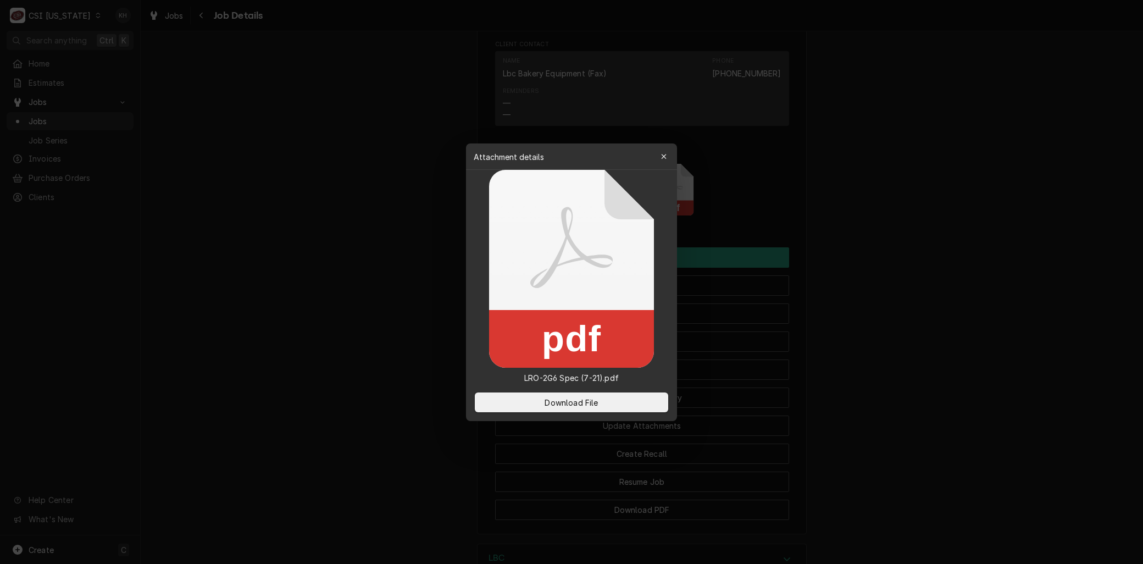
click at [389, 282] on div at bounding box center [571, 282] width 1143 height 564
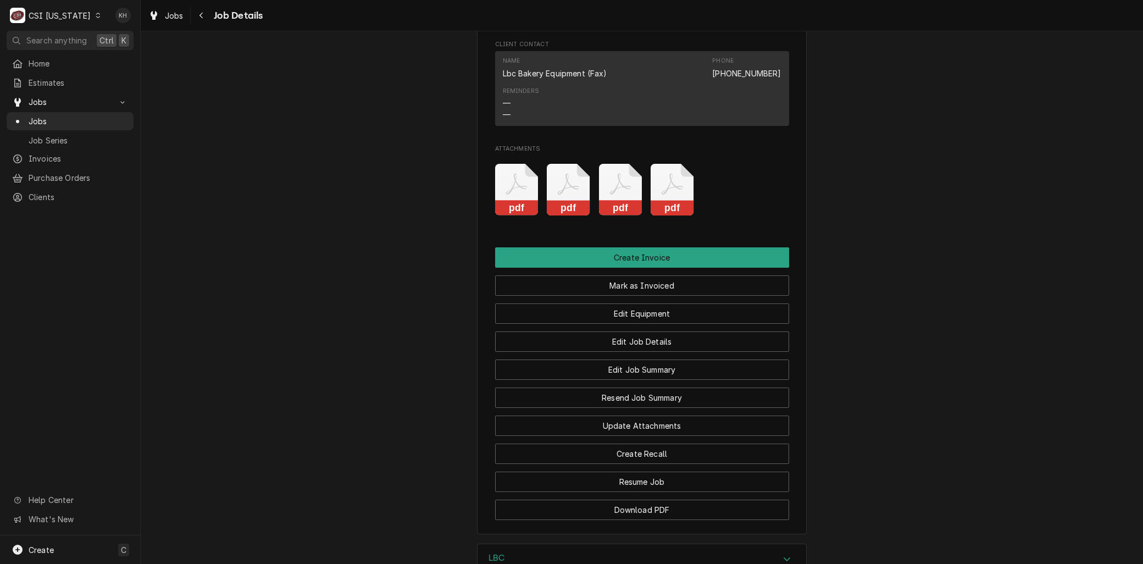
click at [631, 194] on icon "Attachments" at bounding box center [620, 190] width 43 height 52
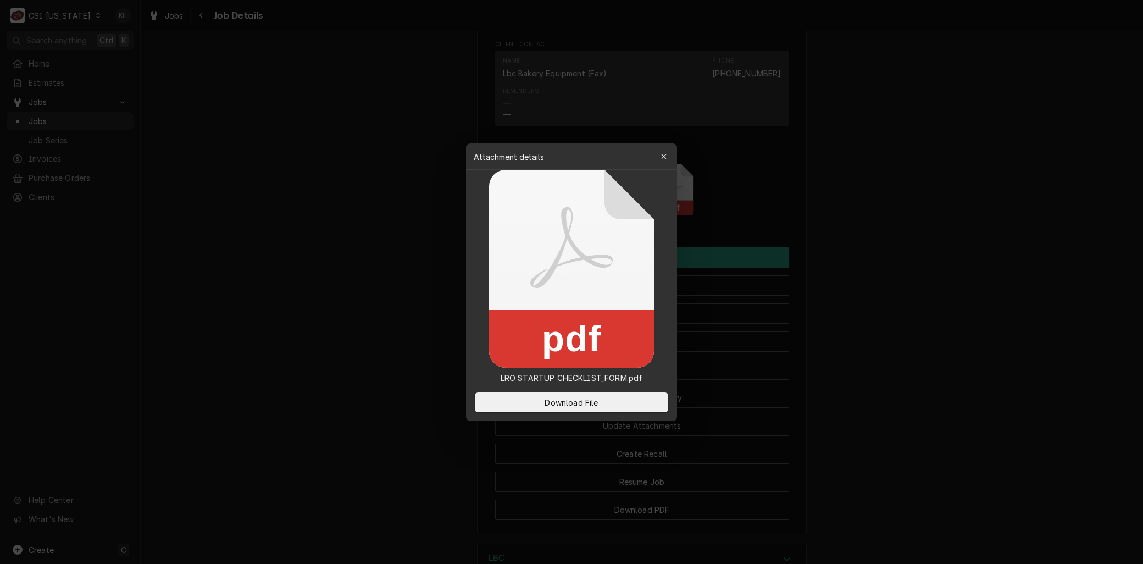
click at [460, 289] on div at bounding box center [571, 282] width 1143 height 564
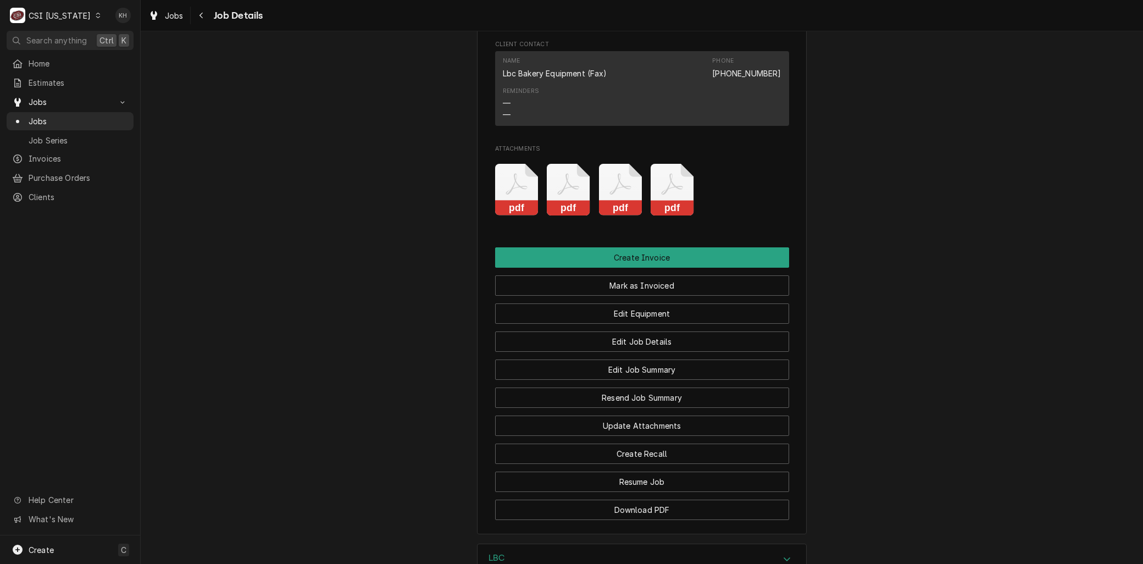
click at [663, 195] on icon "Attachments" at bounding box center [672, 184] width 21 height 21
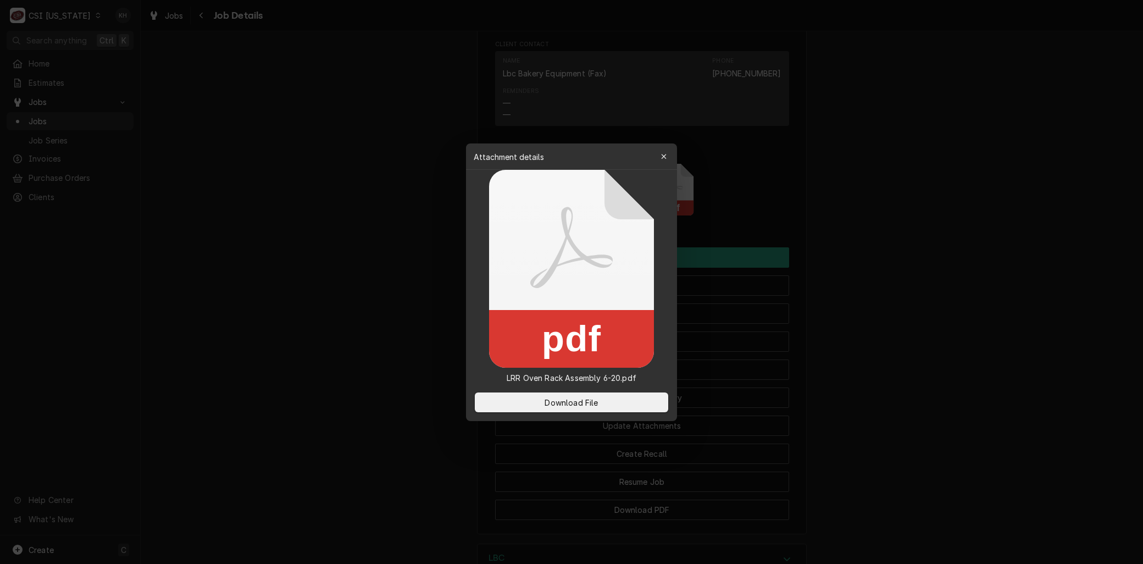
click at [424, 293] on div at bounding box center [571, 282] width 1143 height 564
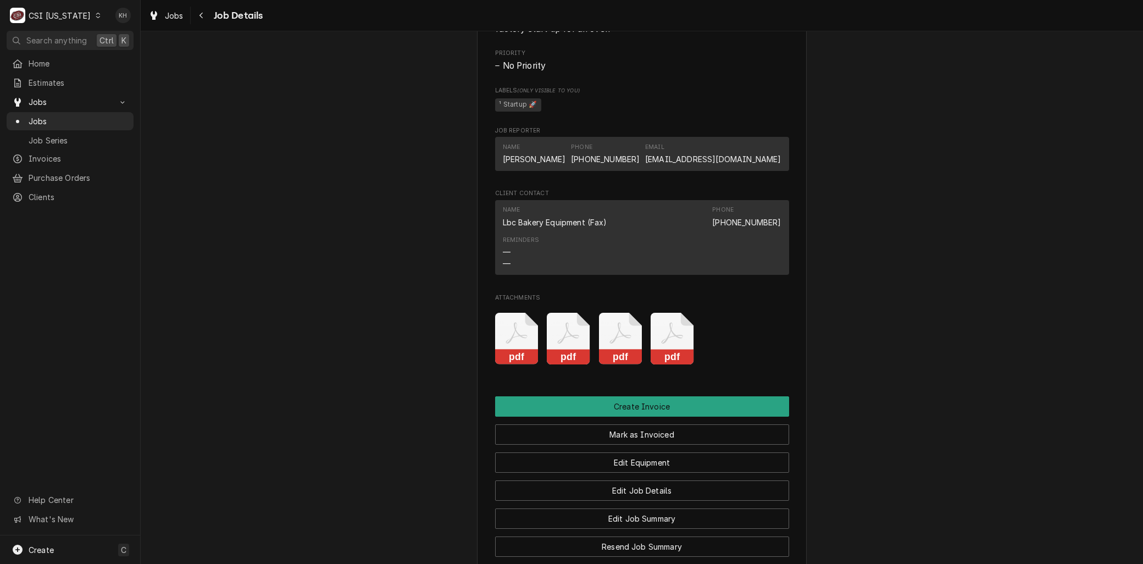
scroll to position [733, 0]
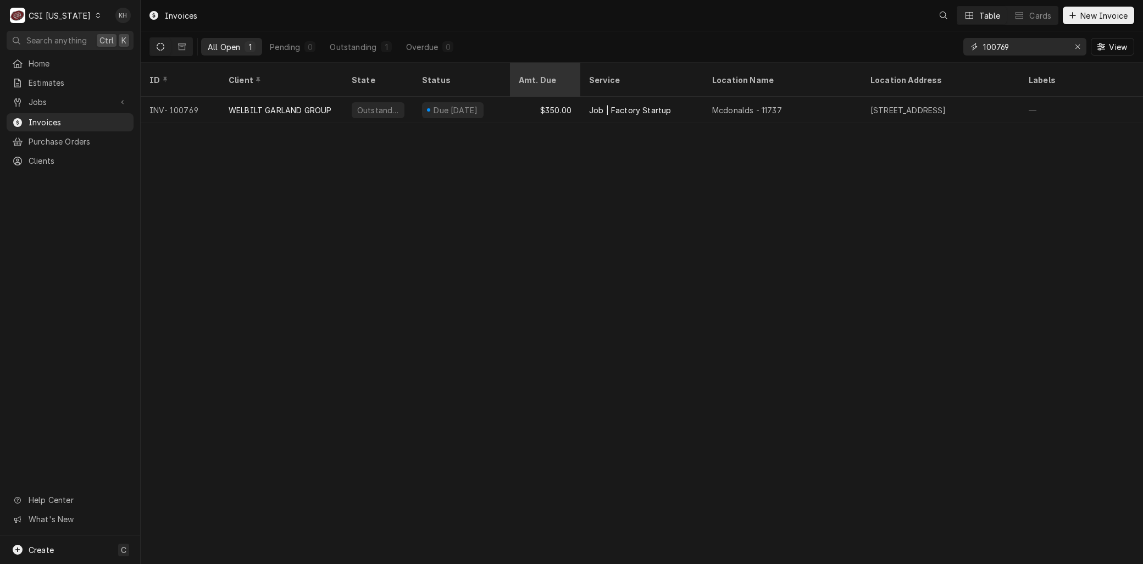
drag, startPoint x: 1023, startPoint y: 49, endPoint x: 574, endPoint y: 65, distance: 449.8
click at [608, 67] on div "Invoices Table Cards New Invoice All Open 1 Pending 0 Outstanding 1 Overdue 0 1…" at bounding box center [642, 282] width 1002 height 564
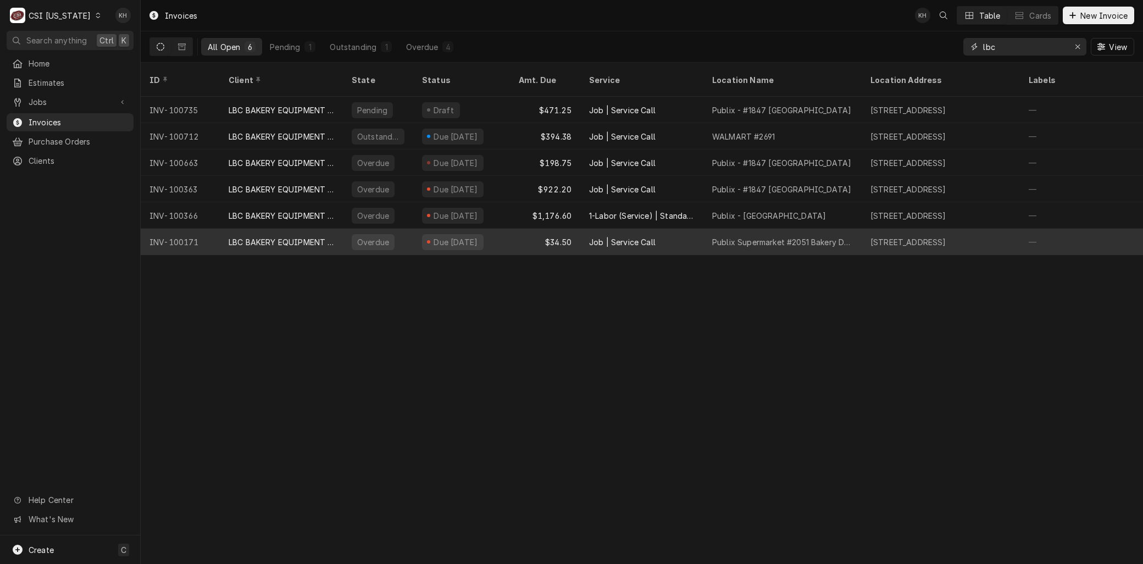
type input "lbc"
click at [191, 229] on div "INV-100171" at bounding box center [180, 242] width 79 height 26
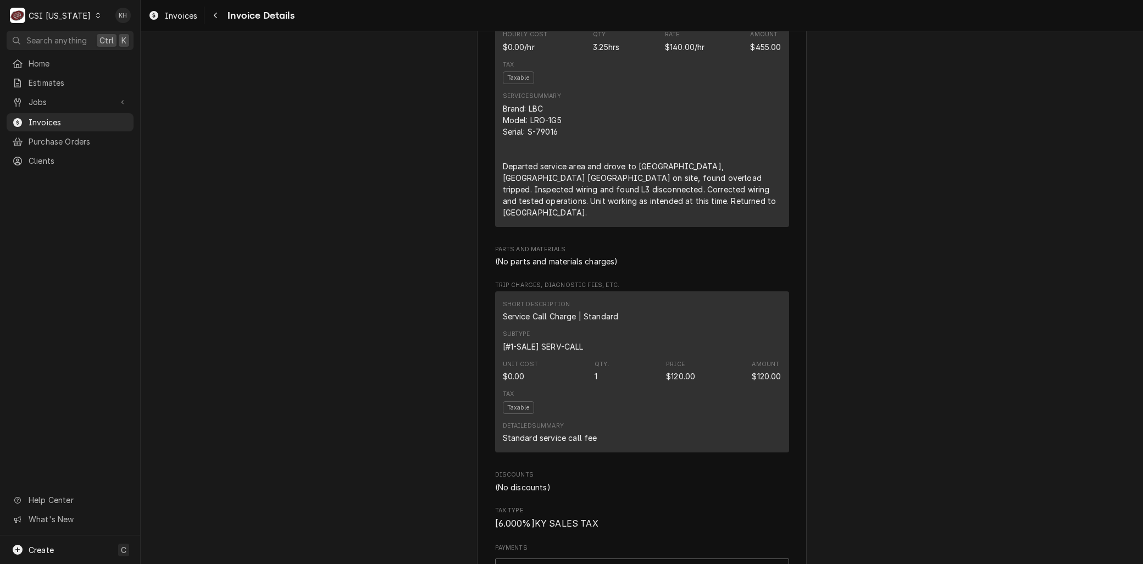
scroll to position [794, 0]
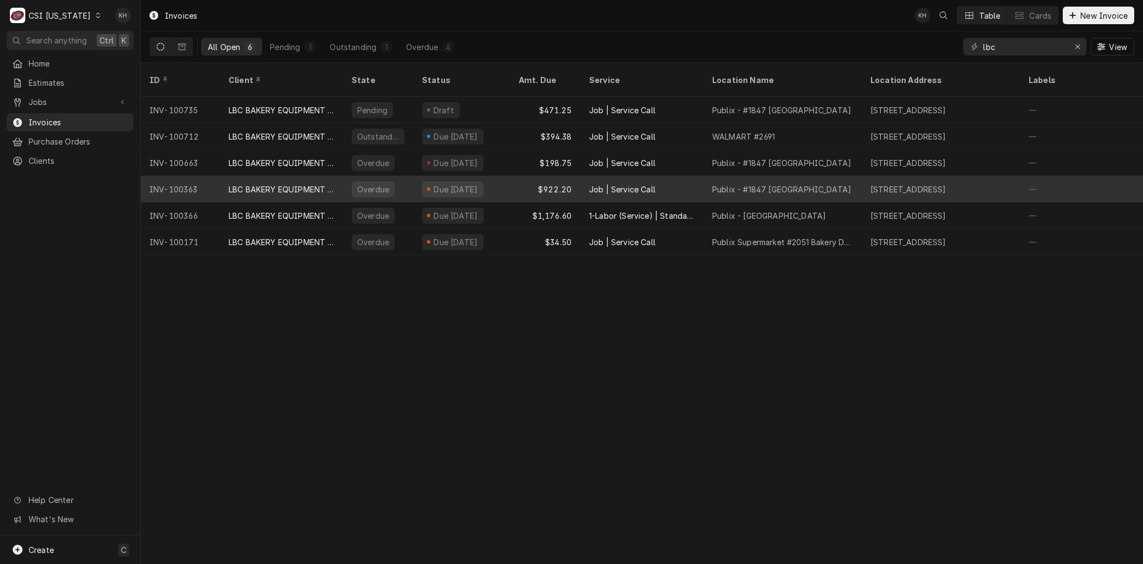
click at [268, 176] on div "LBC BAKERY EQUIPMENT WARRANTY" at bounding box center [281, 189] width 123 height 26
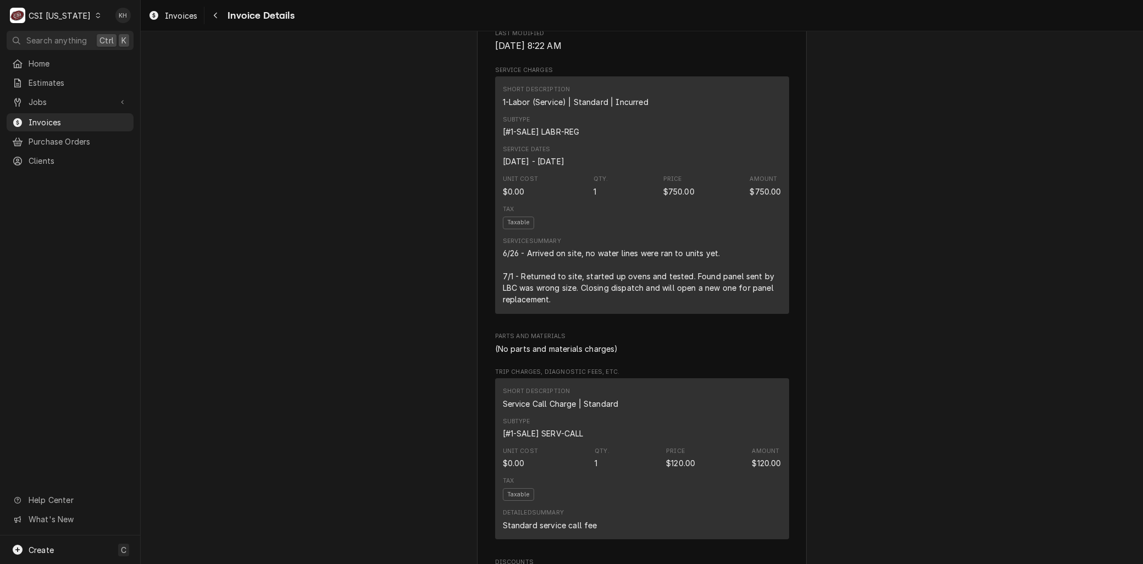
scroll to position [427, 0]
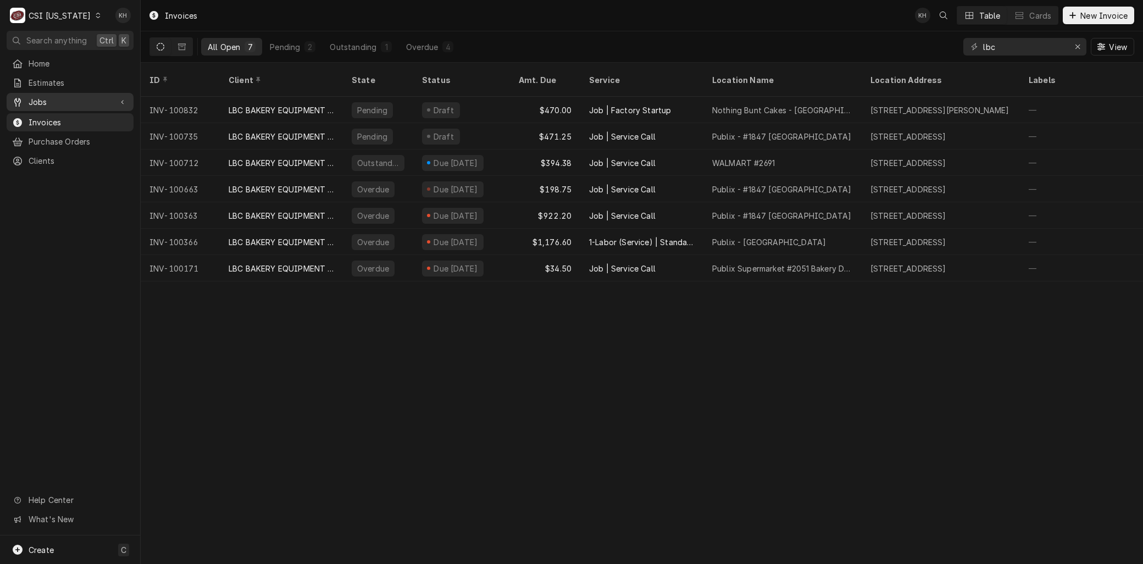
click at [37, 96] on span "Jobs" at bounding box center [70, 102] width 83 height 12
click at [40, 115] on span "Jobs" at bounding box center [78, 121] width 99 height 12
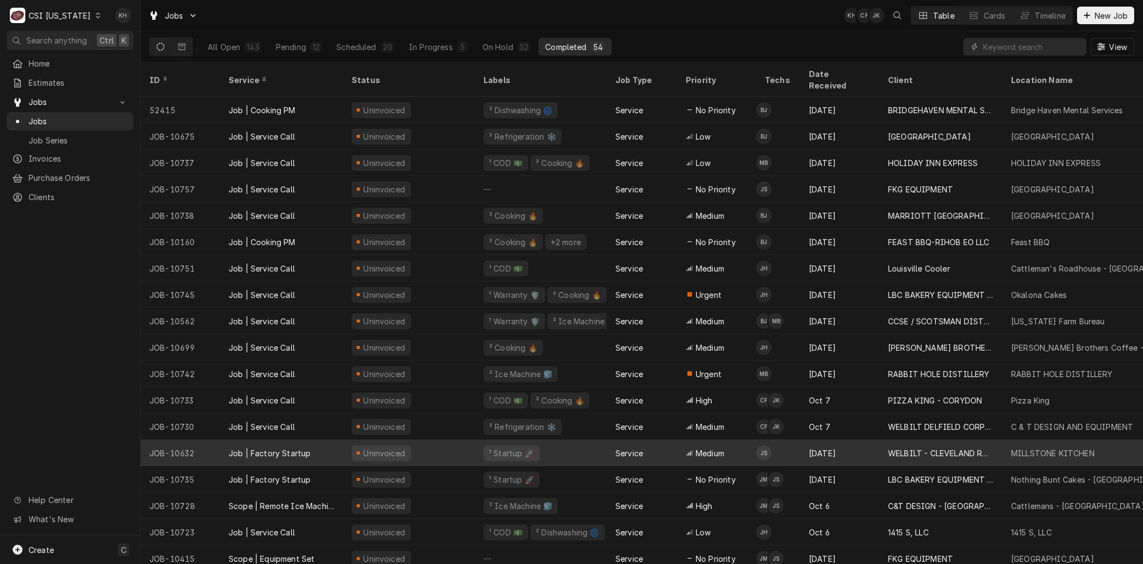
click at [213, 440] on div "JOB-10632" at bounding box center [180, 453] width 79 height 26
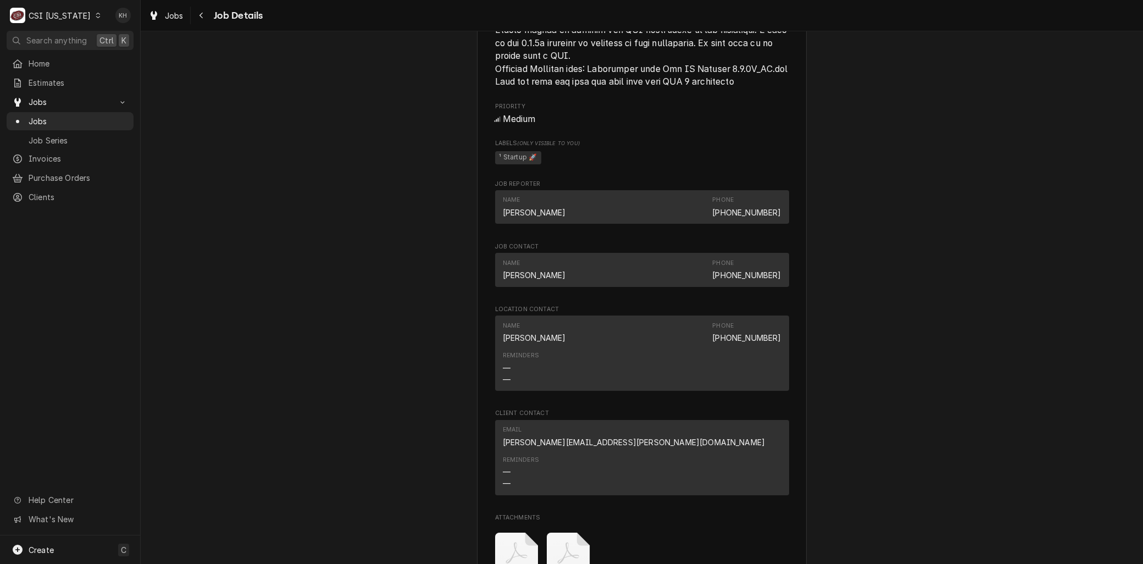
scroll to position [1404, 0]
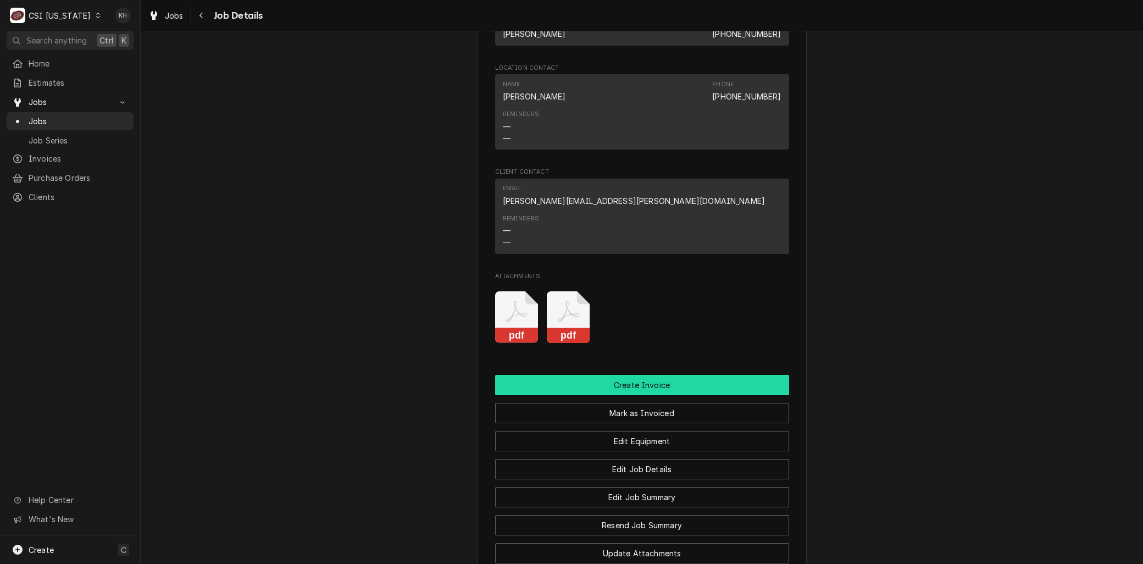
click at [625, 395] on button "Create Invoice" at bounding box center [642, 385] width 294 height 20
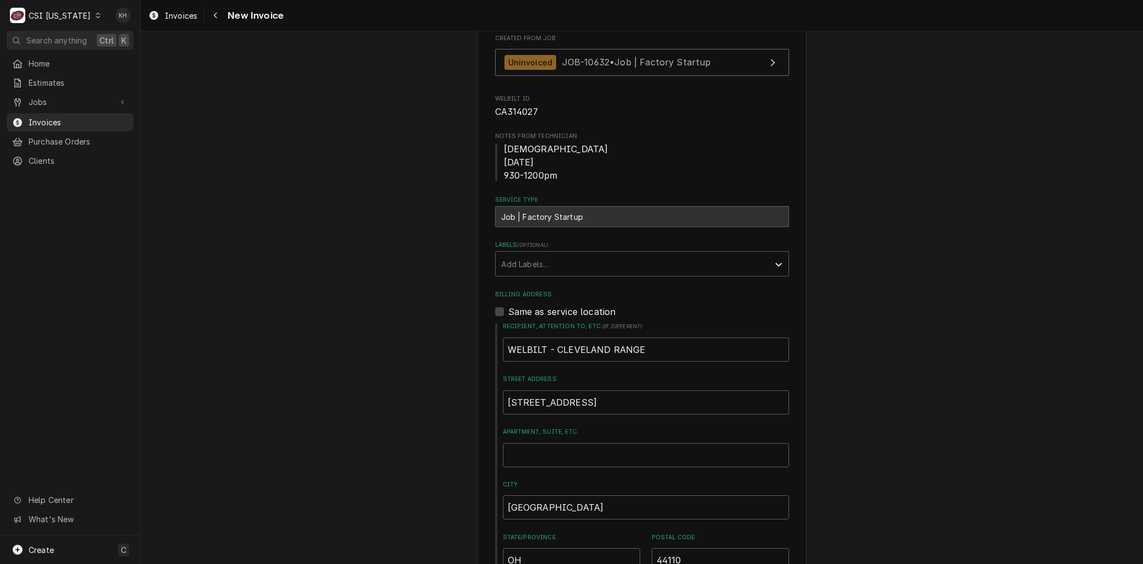
scroll to position [183, 0]
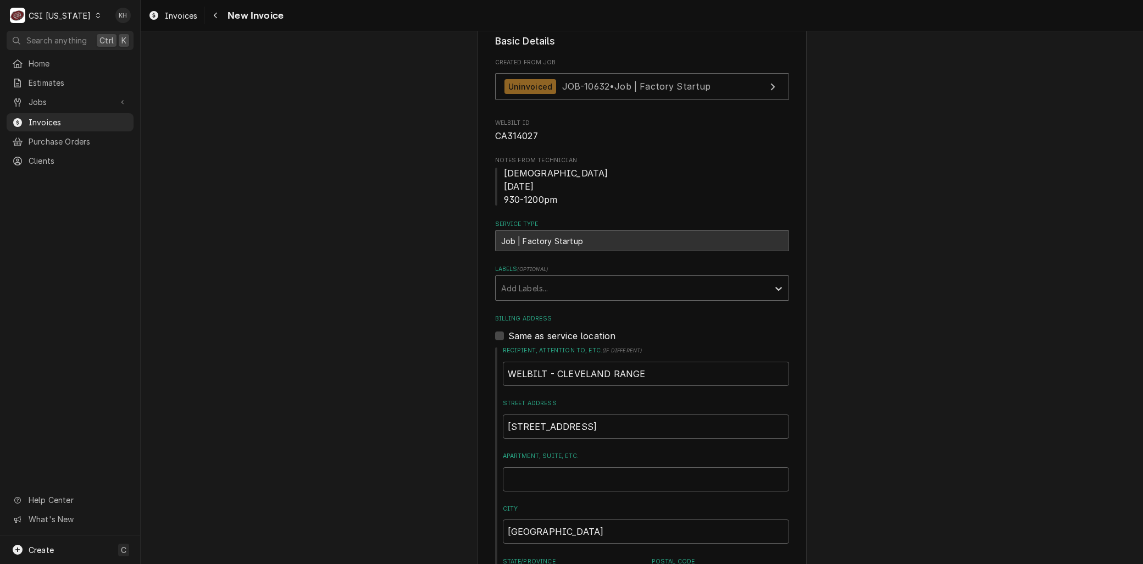
click at [518, 287] on div "Labels" at bounding box center [632, 288] width 262 height 20
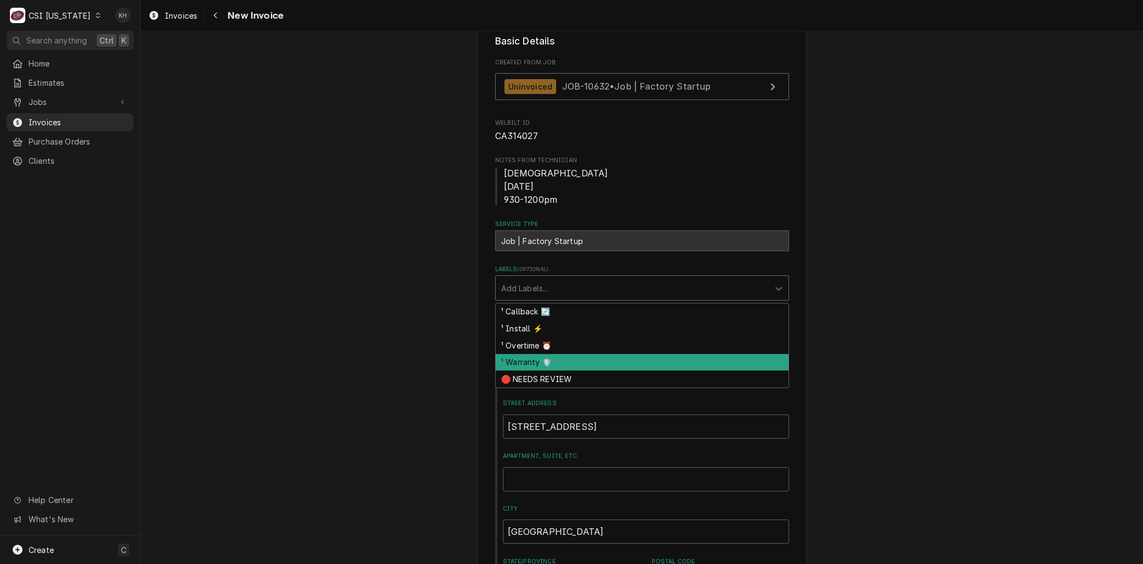
click at [520, 364] on div "¹ Warranty 🛡️" at bounding box center [642, 362] width 293 height 17
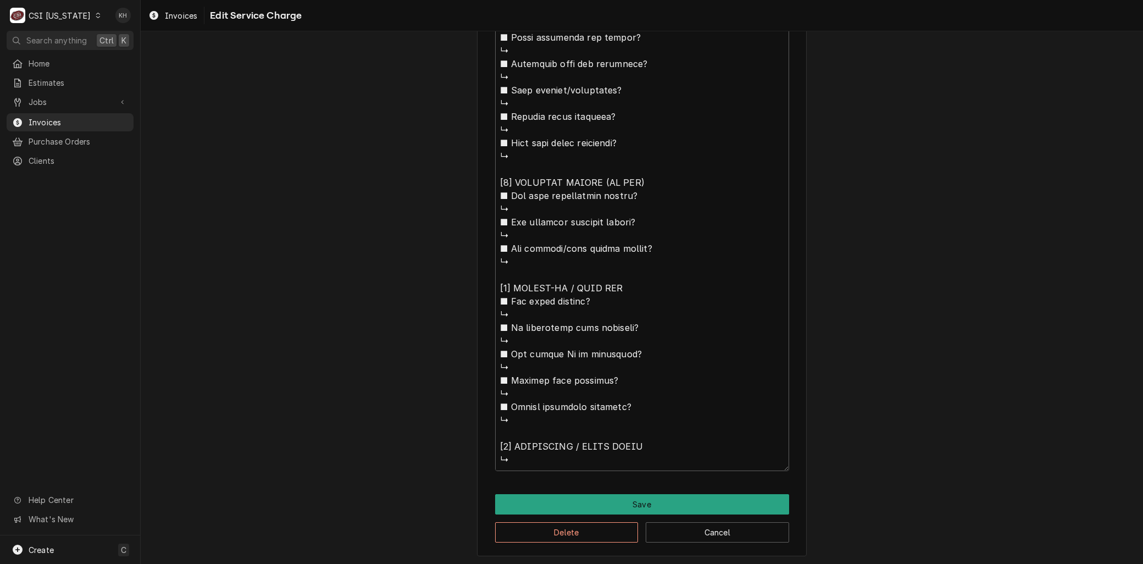
click at [545, 534] on button "Delete" at bounding box center [566, 532] width 143 height 20
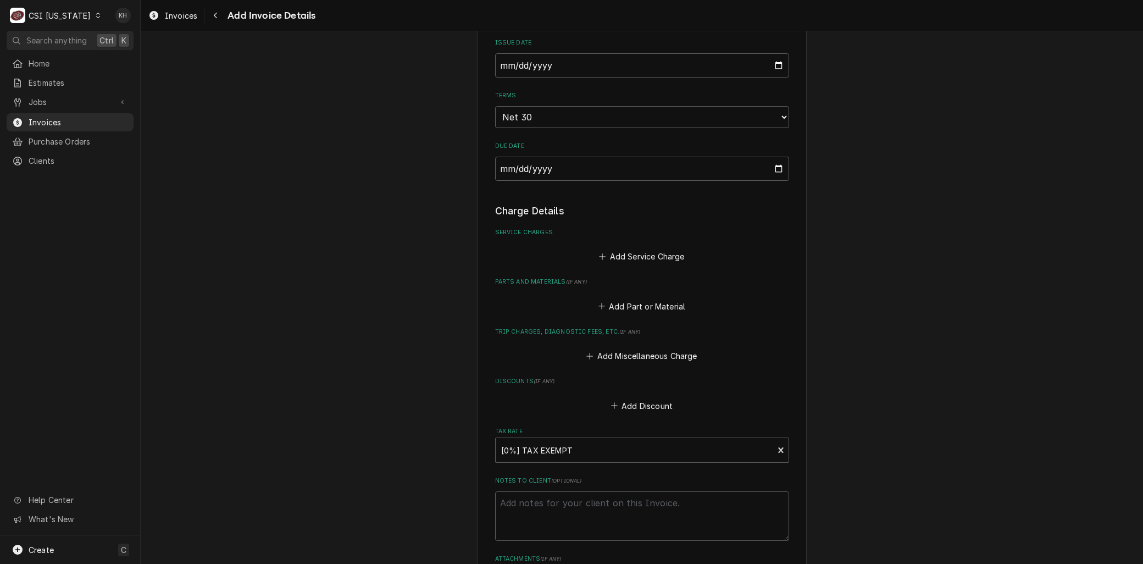
scroll to position [658, 0]
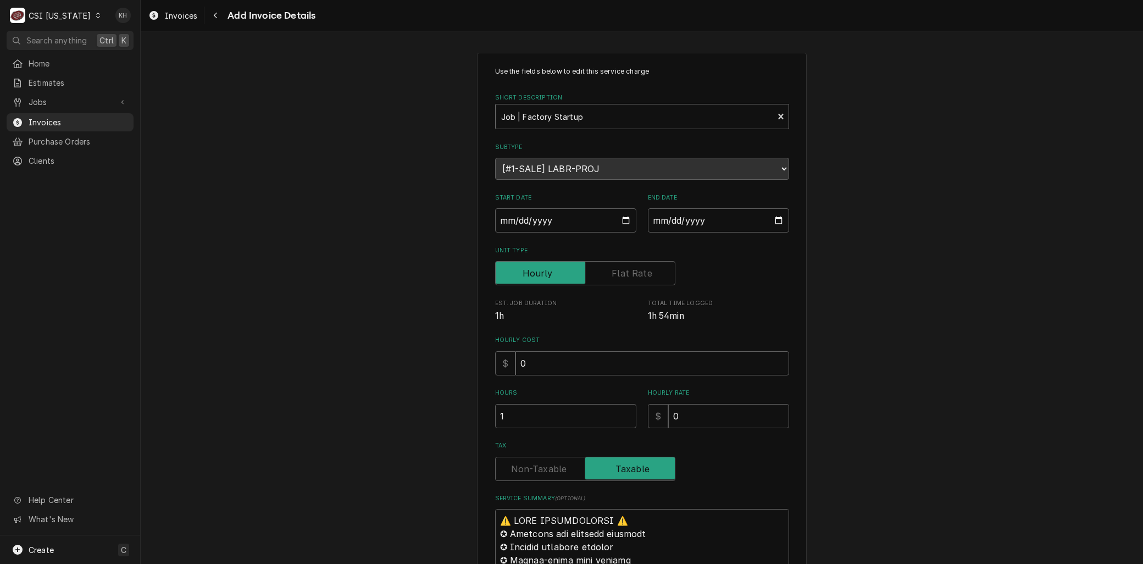
click at [537, 117] on div "Short Description" at bounding box center [634, 117] width 267 height 20
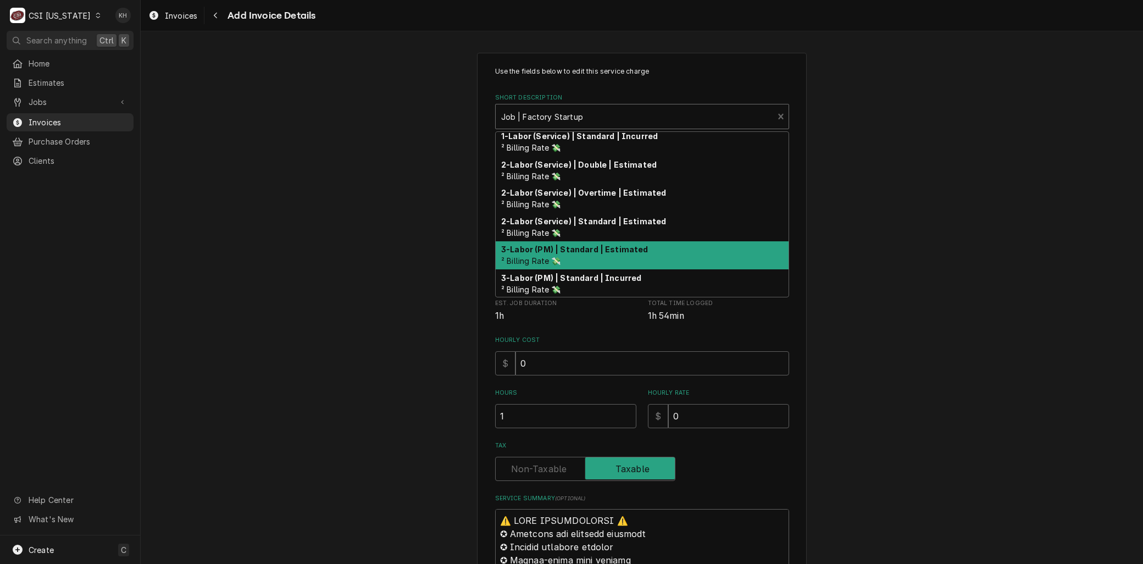
scroll to position [118, 0]
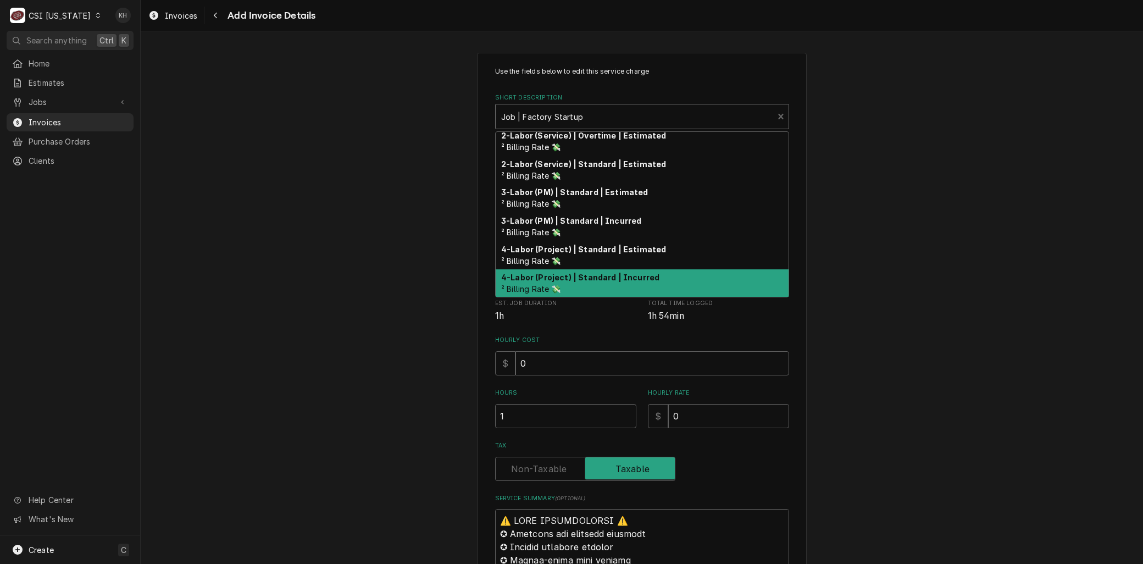
click at [561, 278] on strong "4-Labor (Project) | Standard | Incurred" at bounding box center [580, 277] width 158 height 9
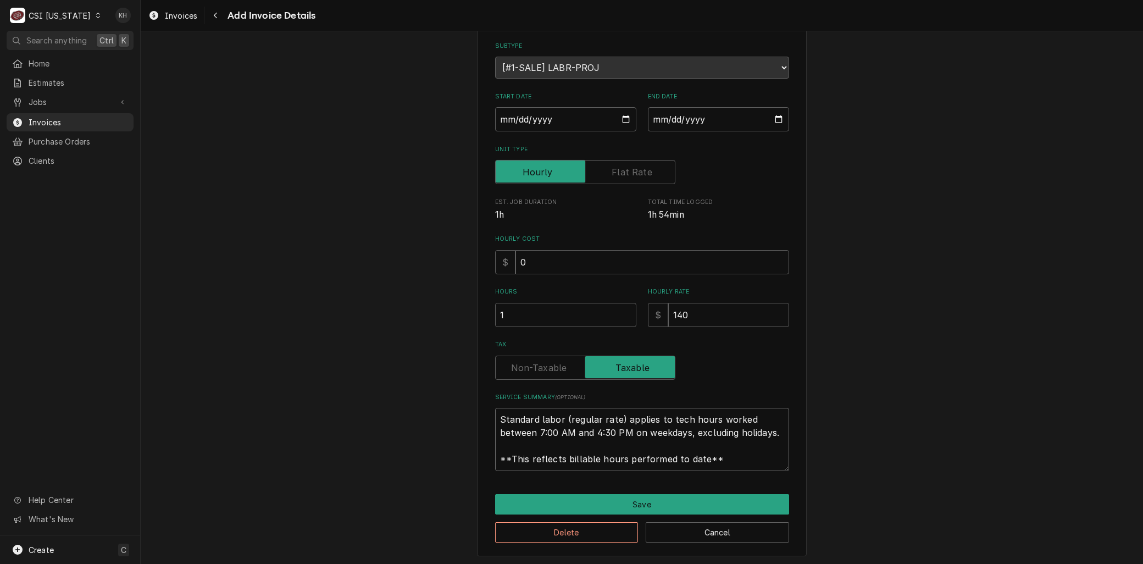
scroll to position [0, 0]
drag, startPoint x: 724, startPoint y: 463, endPoint x: 158, endPoint y: 314, distance: 585.2
click at [152, 315] on div "Use the fields below to edit this service charge Short Description 4-Labor (Pro…" at bounding box center [642, 254] width 1002 height 624
paste textarea "⚠️ 𝗙𝗢𝗥𝗠 𝗜𝗡𝗦𝗧𝗥𝗨𝗖𝗧𝗜𝗢𝗡𝗦 ⚠️ ✪ 𝗖𝗼𝗺𝗽𝗹𝗲𝘁𝗲 𝗮𝗹𝗹 𝗿𝗲𝗹𝗲𝘃𝗮𝗻𝘁 𝘀𝗲𝗰𝘁𝗶𝗼𝗻𝘀 ✪ 𝗣𝗿𝗼𝘃𝗶𝗱𝗲 𝗱𝗲𝘁𝗮𝗶𝗹𝗲𝗱 𝗮𝗻𝘀…"
type textarea "x"
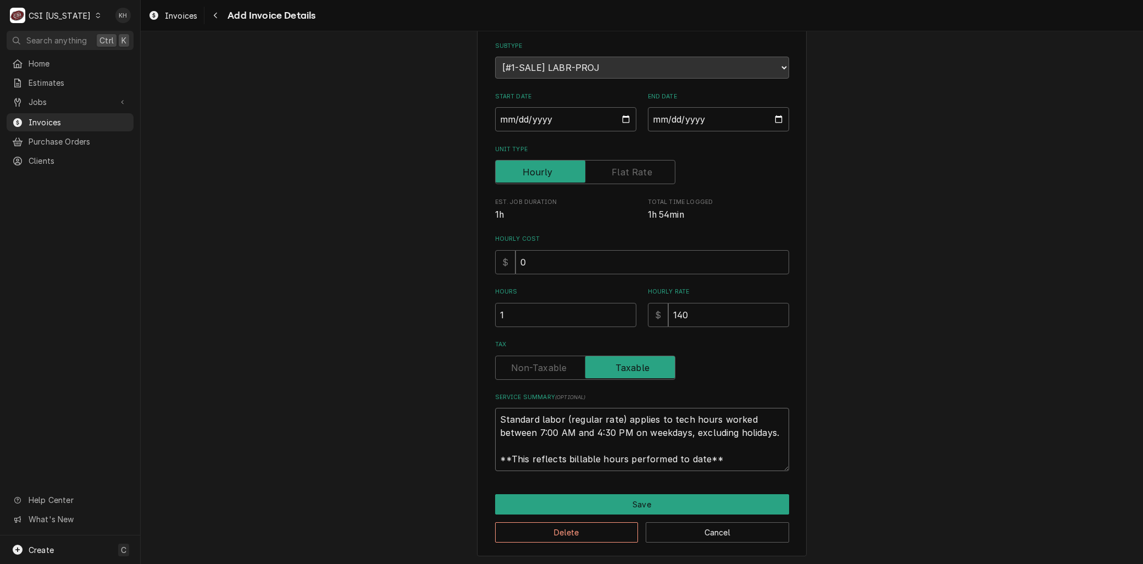
type textarea "⚠️ 𝗙𝗢𝗥𝗠 𝗜𝗡𝗦𝗧𝗥𝗨𝗖𝗧𝗜𝗢𝗡𝗦 ⚠️ ✪ 𝗖𝗼𝗺𝗽𝗹𝗲𝘁𝗲 𝗮𝗹𝗹 𝗿𝗲𝗹𝗲𝘃𝗮𝗻𝘁 𝘀𝗲𝗰𝘁𝗶𝗼𝗻𝘀 ✪ 𝗣𝗿𝗼𝘃𝗶𝗱𝗲 𝗱𝗲𝘁𝗮𝗶𝗹𝗲𝗱 𝗮𝗻𝘀…"
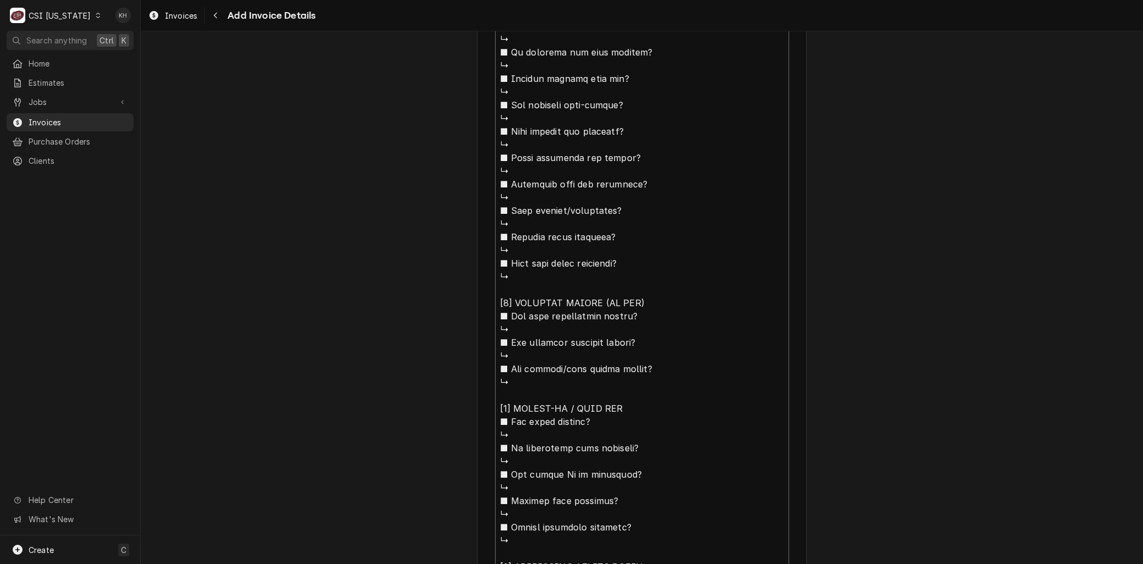
scroll to position [984, 0]
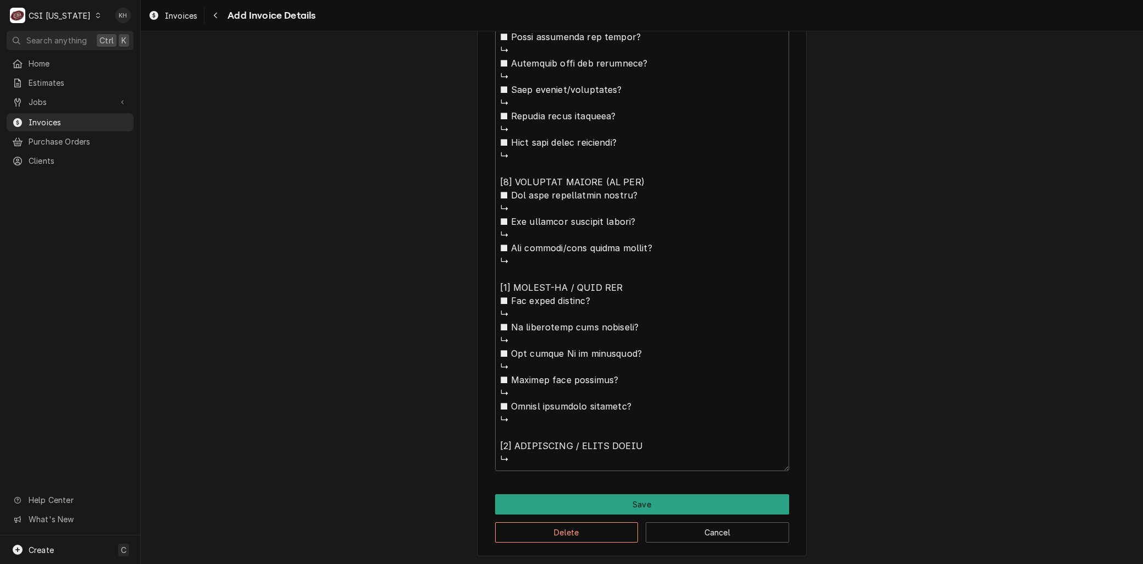
type textarea "x"
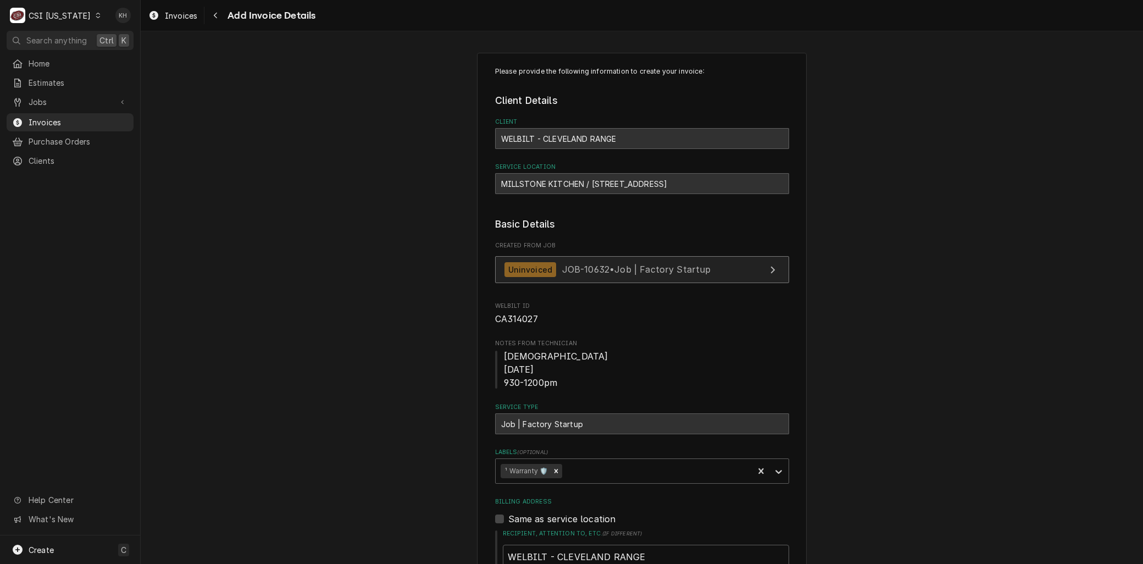
click at [542, 264] on div "Uninvoiced" at bounding box center [531, 269] width 52 height 15
drag, startPoint x: 52, startPoint y: 99, endPoint x: 53, endPoint y: 108, distance: 8.3
click at [52, 99] on span "Jobs" at bounding box center [70, 102] width 83 height 12
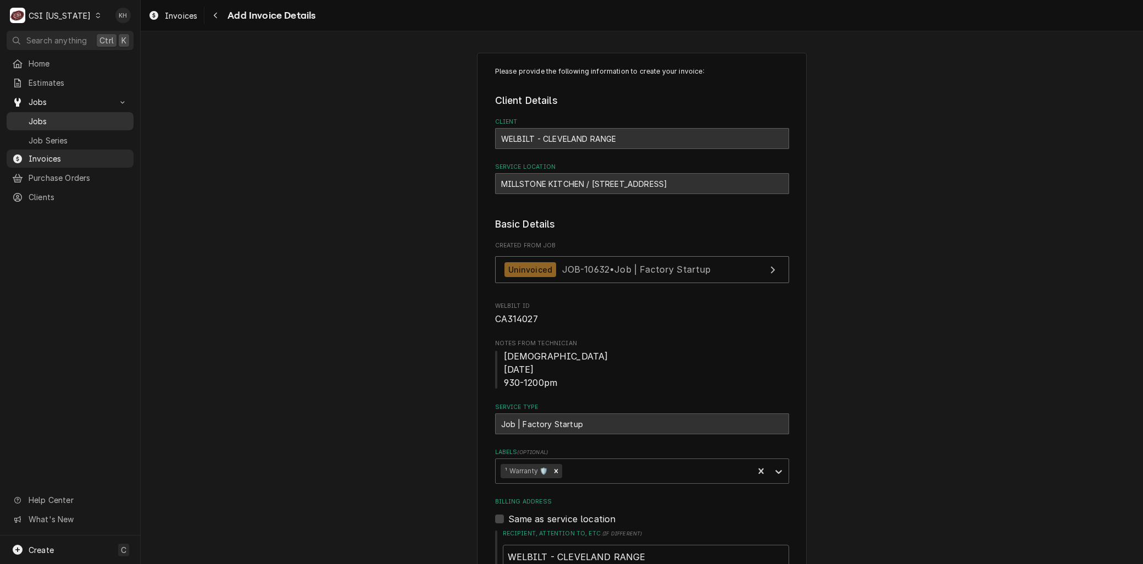
click at [54, 117] on span "Jobs" at bounding box center [78, 121] width 99 height 12
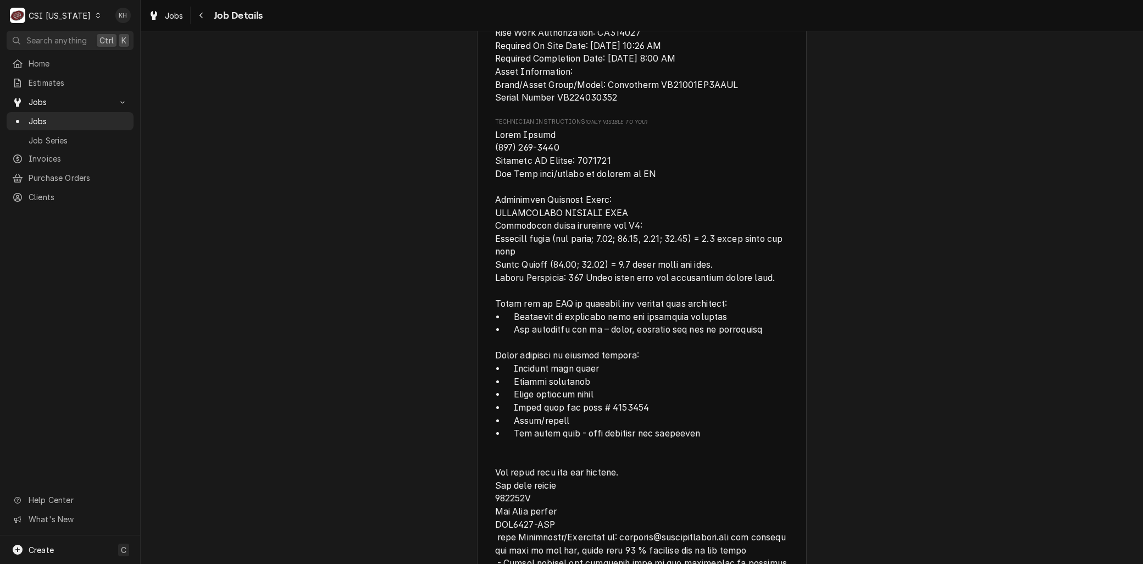
scroll to position [733, 0]
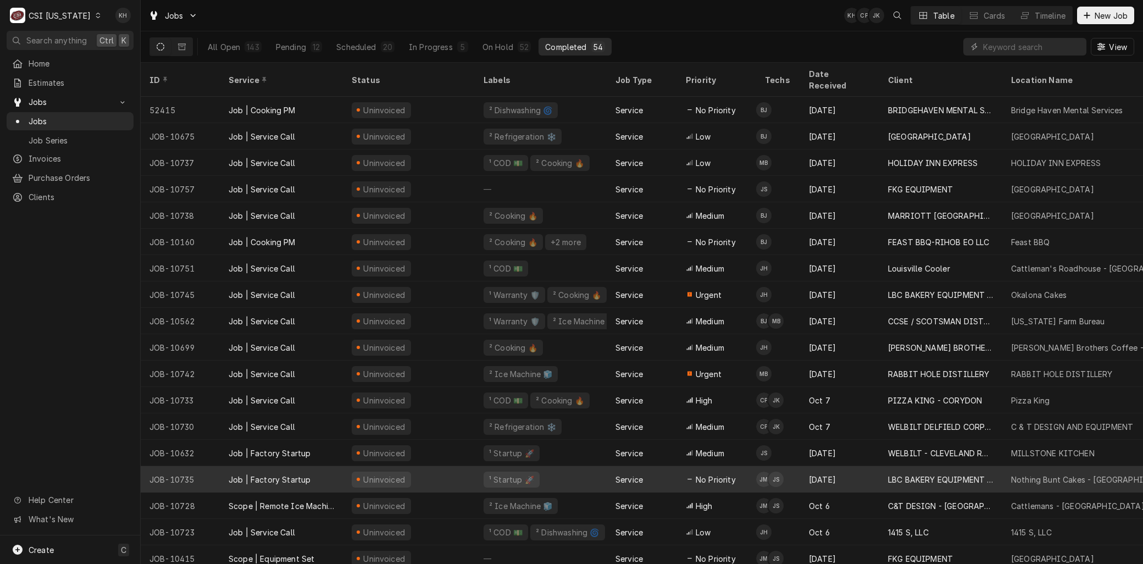
click at [676, 455] on tbody "52415 Job | Cooking PM Uninvoiced ² Dishwashing 🌀 Service No Priority BJ [DATE]…" at bounding box center [642, 330] width 1002 height 467
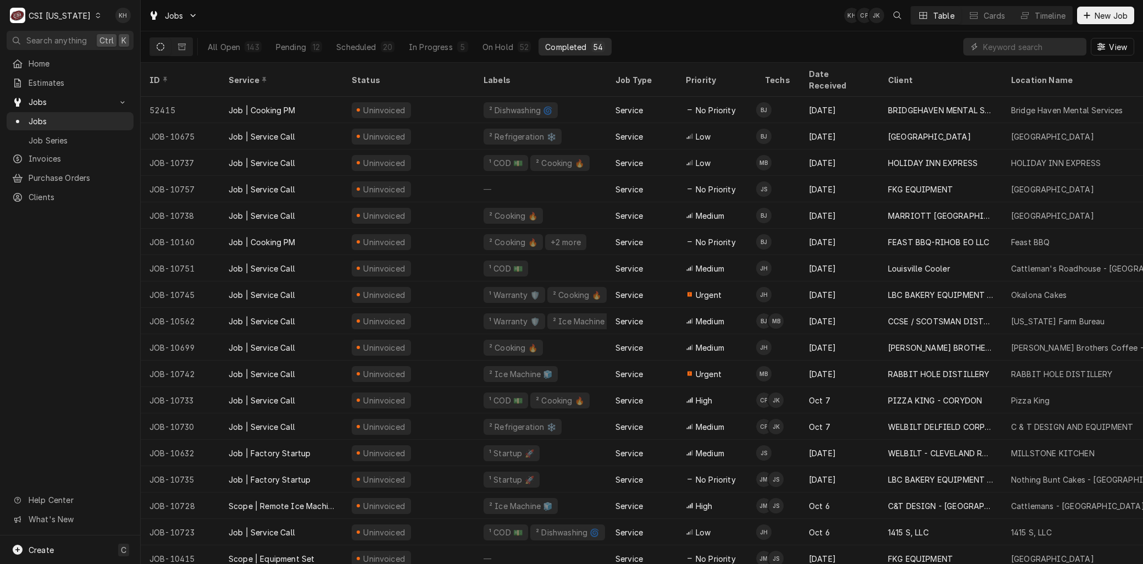
click at [795, 46] on div "All Open 143 Pending 12 Scheduled 20 In Progress 5 On Hold 52 Completed 54 View" at bounding box center [641, 46] width 985 height 31
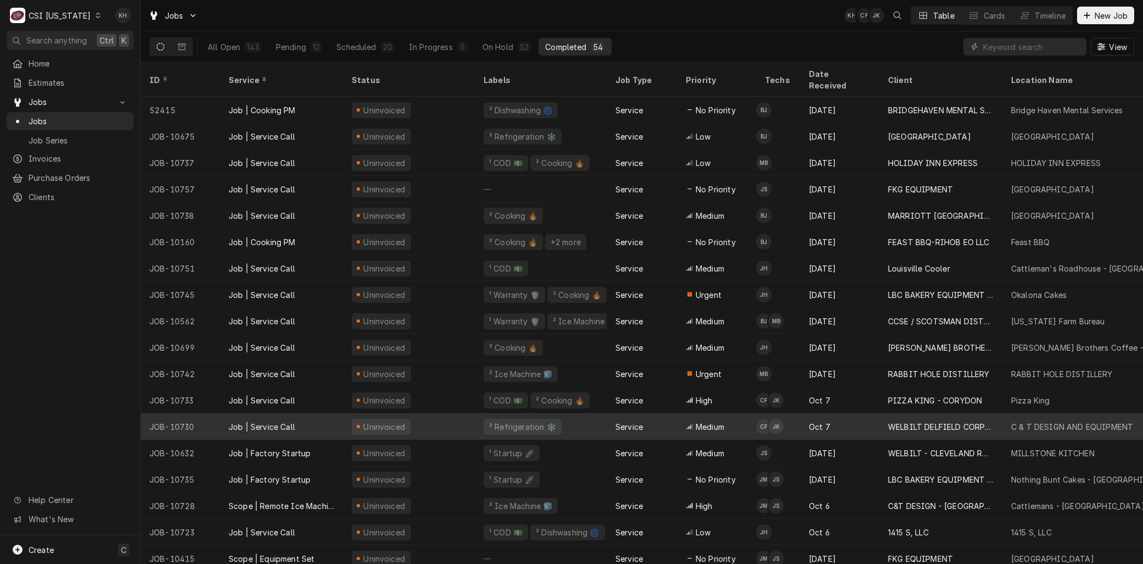
click at [205, 413] on div "JOB-10730" at bounding box center [180, 426] width 79 height 26
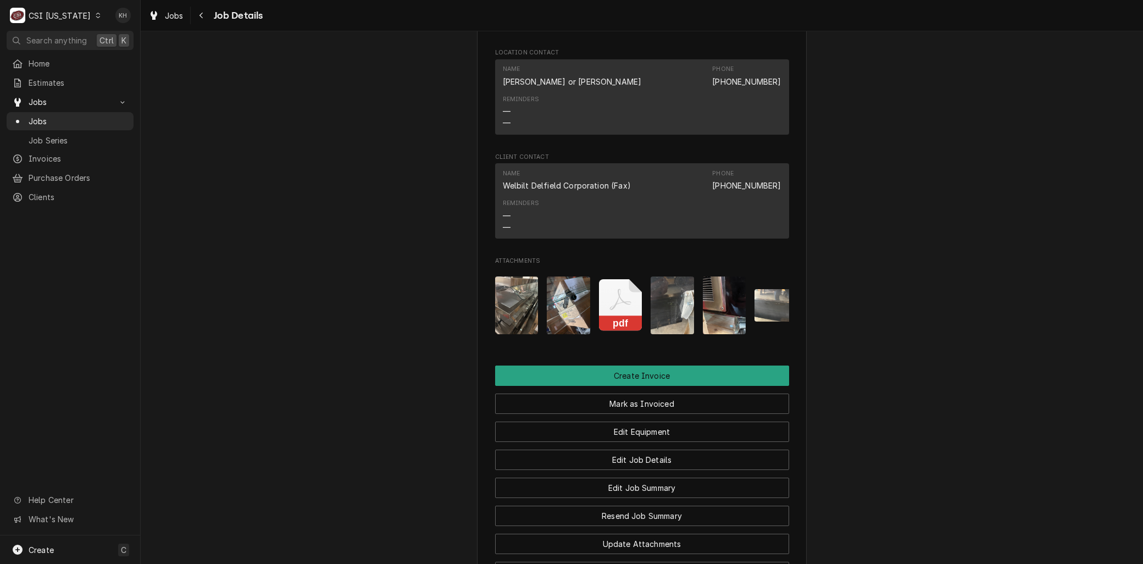
scroll to position [1160, 0]
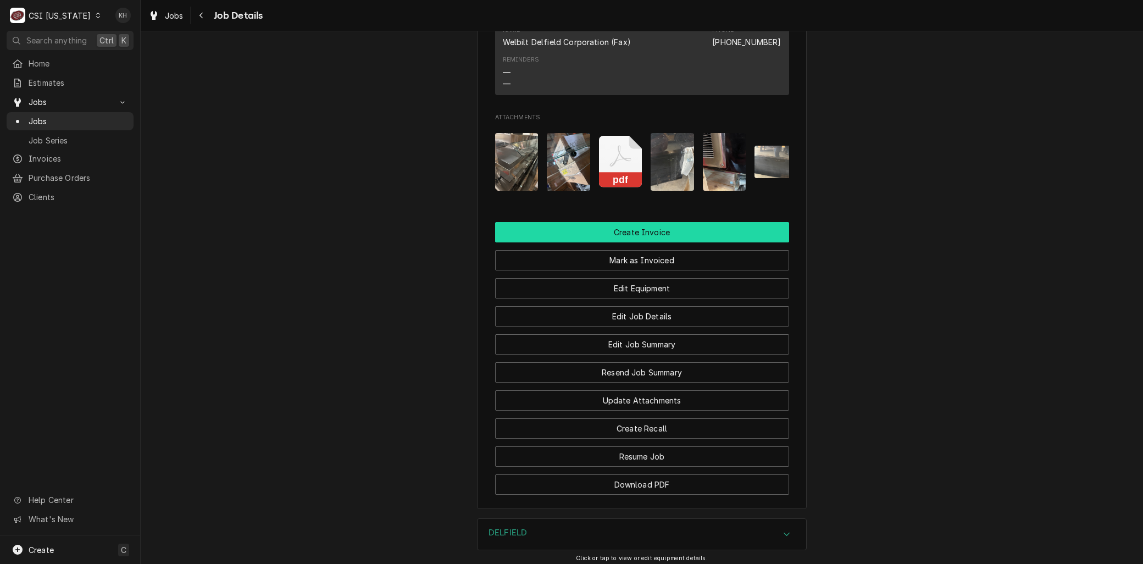
click at [624, 242] on button "Create Invoice" at bounding box center [642, 232] width 294 height 20
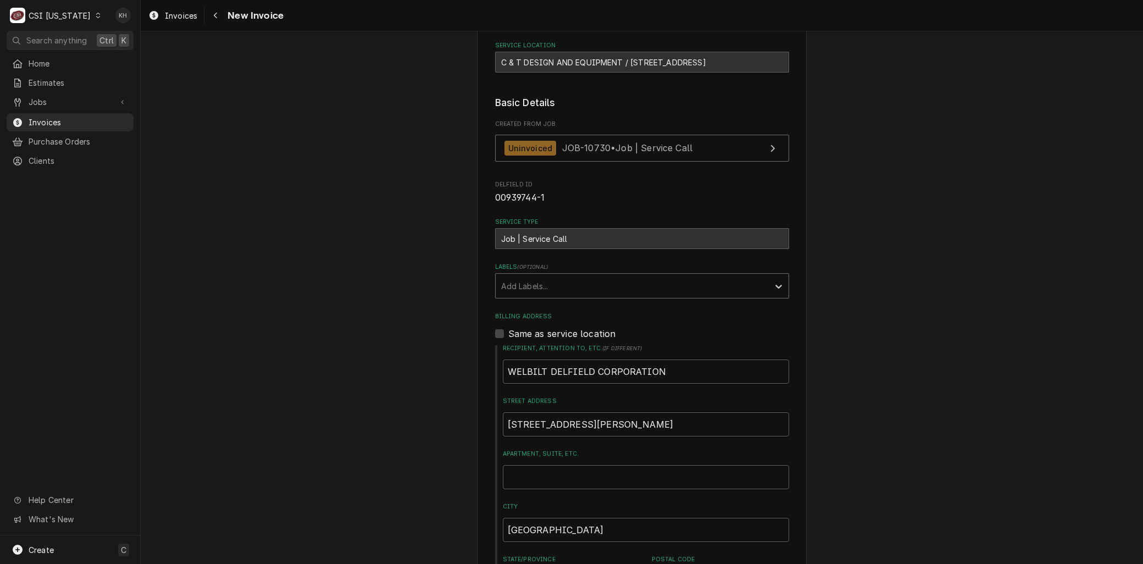
scroll to position [122, 0]
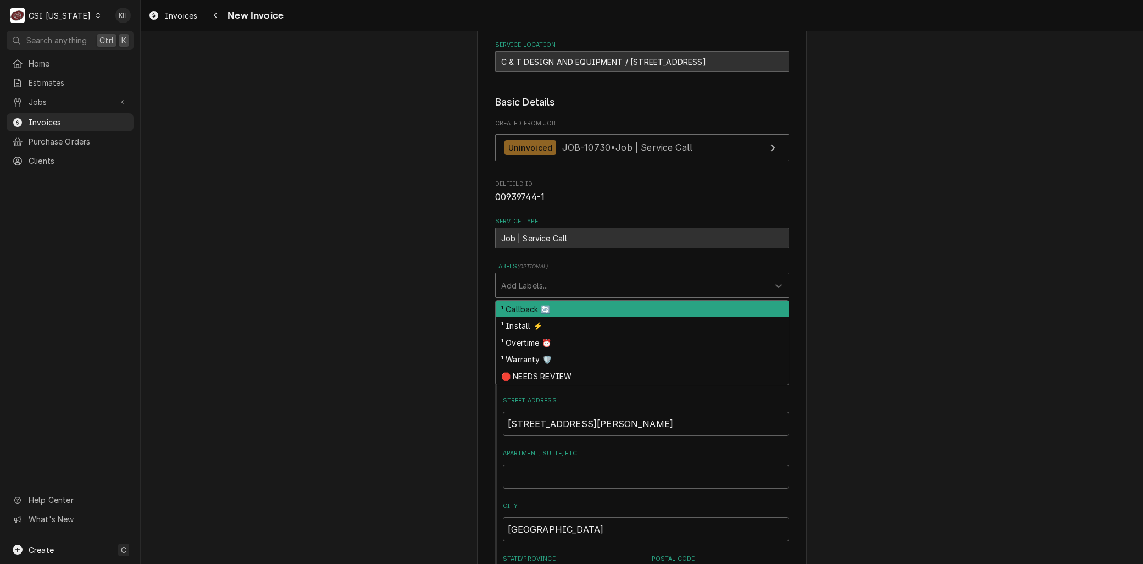
drag, startPoint x: 540, startPoint y: 289, endPoint x: 514, endPoint y: 314, distance: 36.1
click at [539, 289] on div "Labels" at bounding box center [632, 285] width 262 height 20
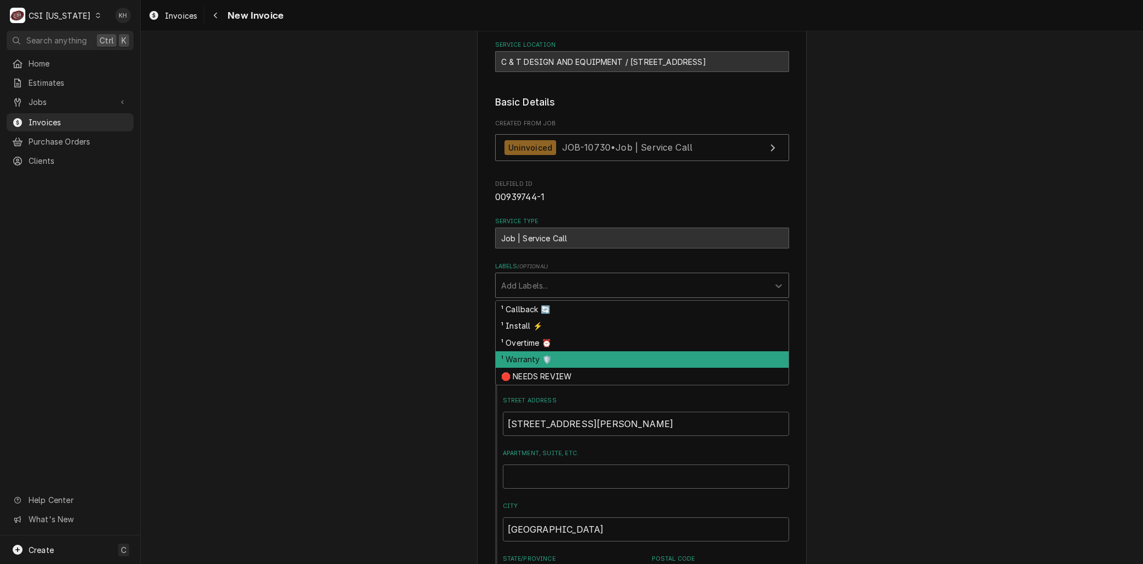
click at [515, 355] on div "¹ Warranty 🛡️" at bounding box center [642, 359] width 293 height 17
type textarea "x"
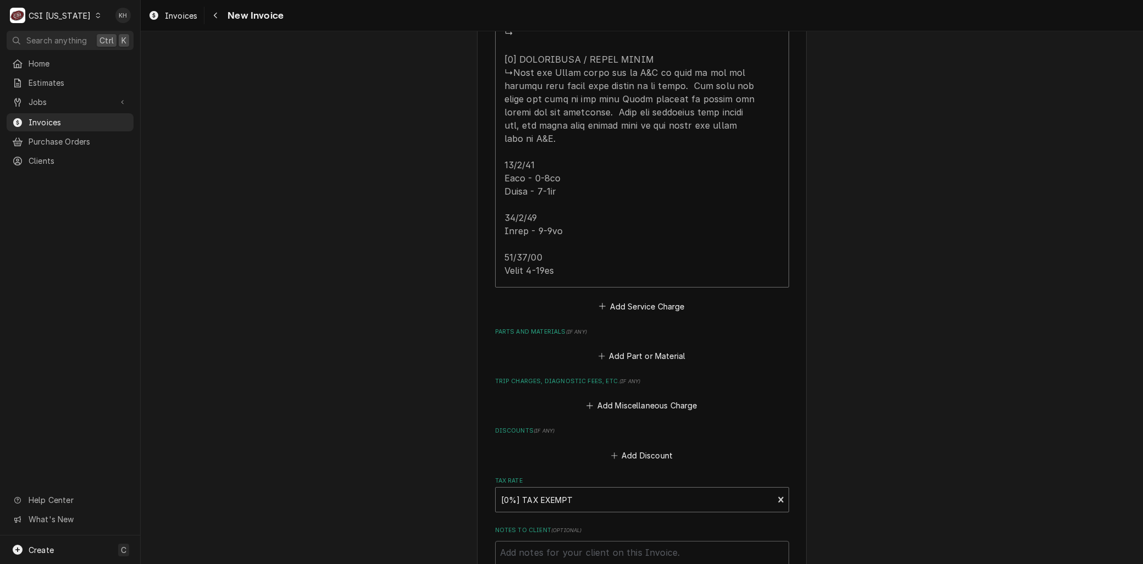
scroll to position [1893, 0]
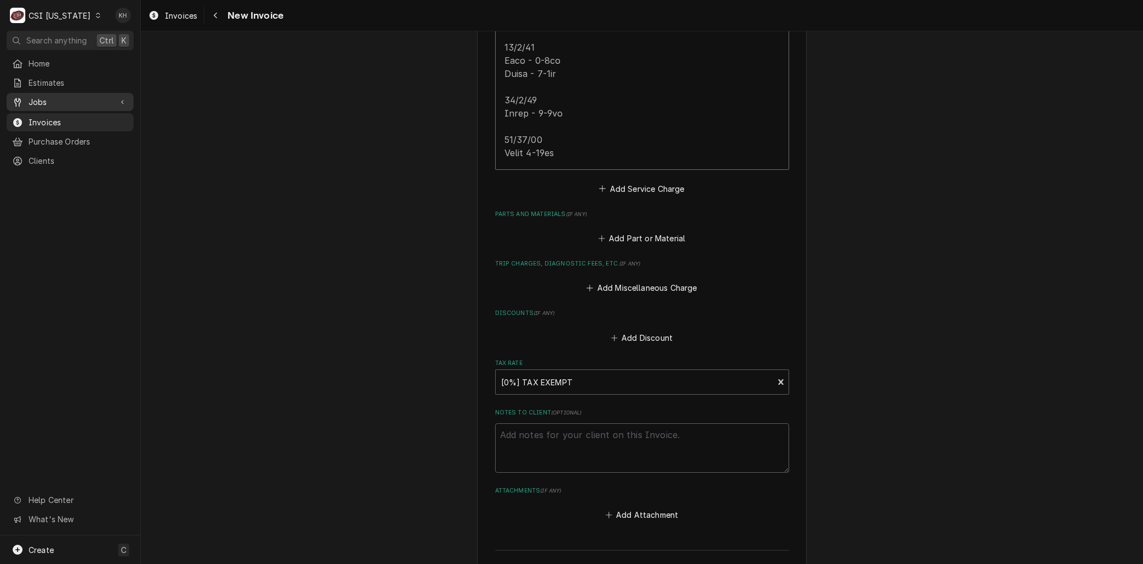
drag, startPoint x: 62, startPoint y: 92, endPoint x: 62, endPoint y: 102, distance: 9.9
click at [62, 97] on span "Jobs" at bounding box center [70, 102] width 83 height 12
click at [58, 124] on link "Jobs" at bounding box center [70, 121] width 127 height 18
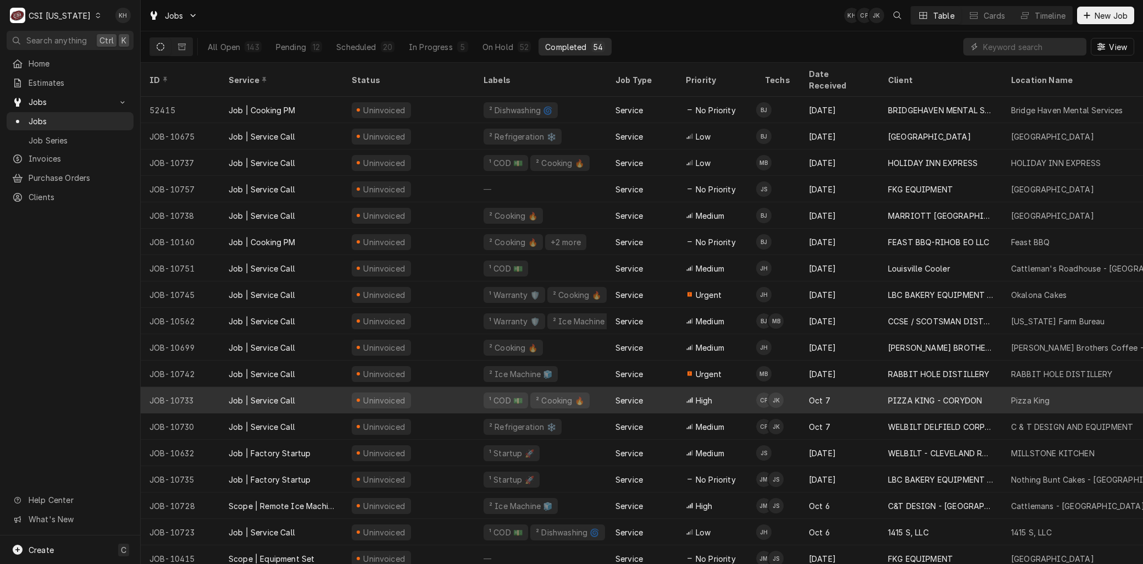
click at [268, 396] on div "Job | Service Call" at bounding box center [281, 400] width 123 height 26
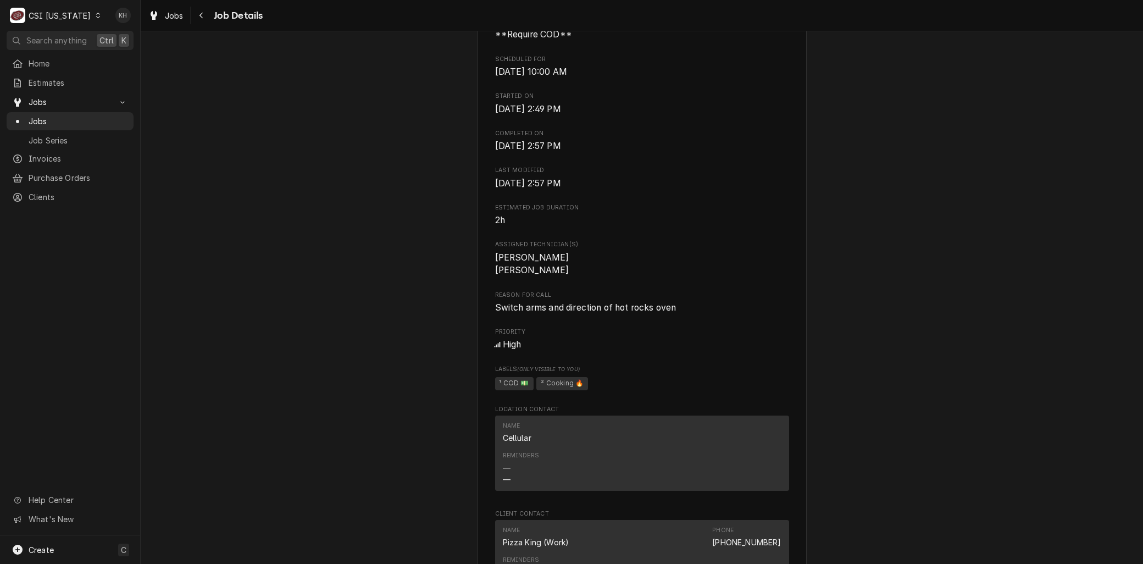
scroll to position [733, 0]
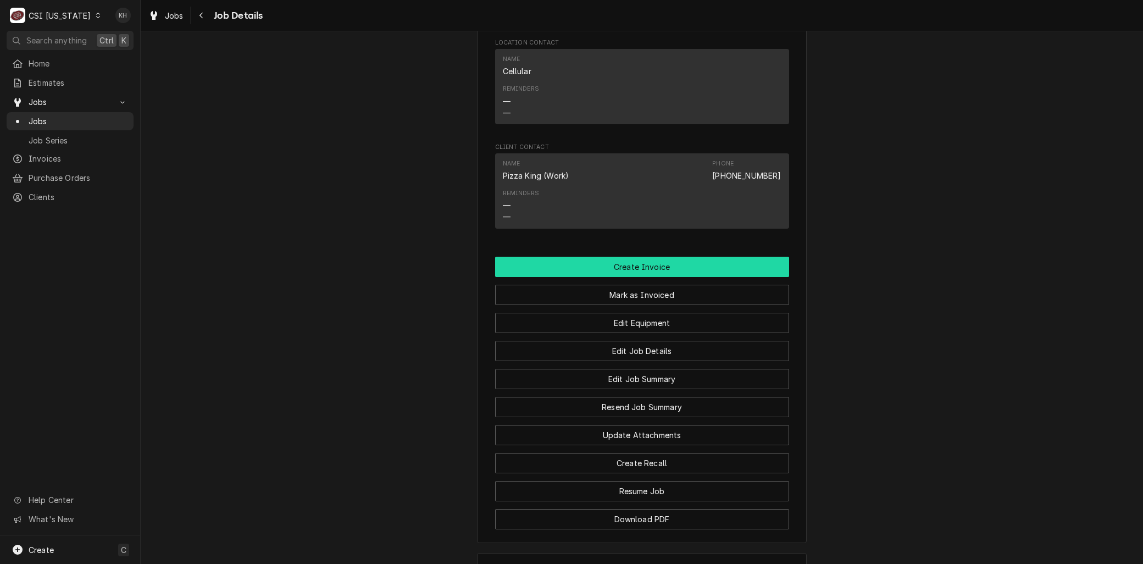
click at [630, 277] on button "Create Invoice" at bounding box center [642, 267] width 294 height 20
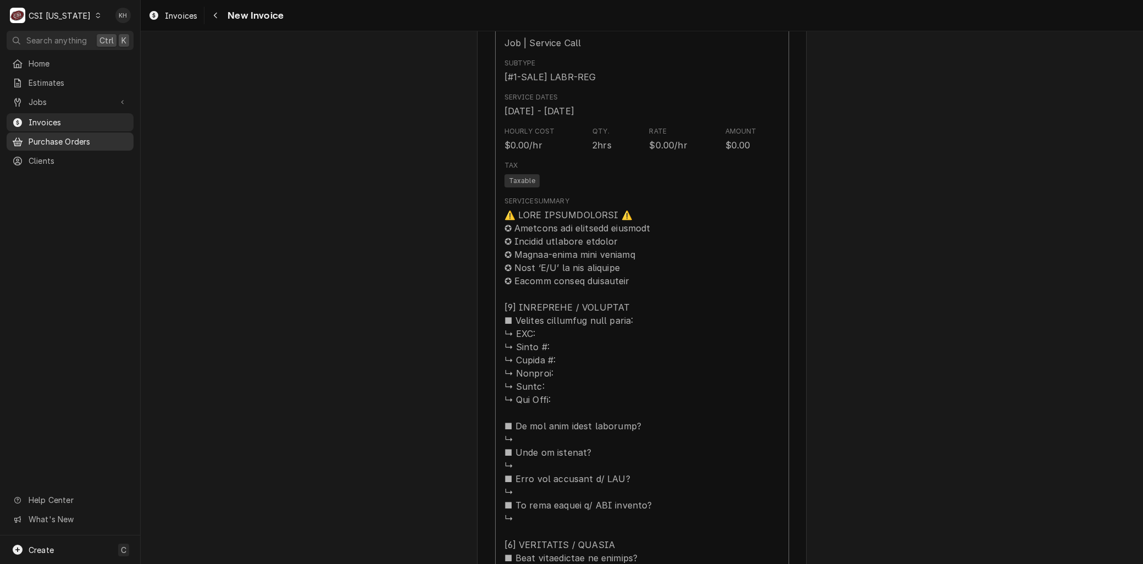
scroll to position [790, 0]
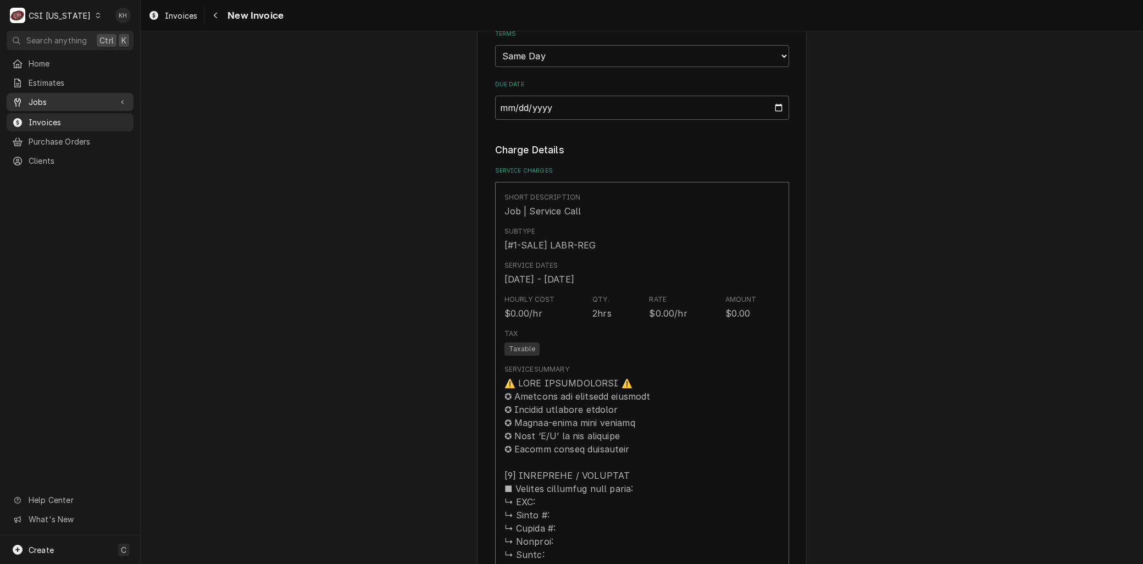
click at [52, 99] on span "Jobs" at bounding box center [70, 102] width 83 height 12
click at [62, 119] on span "Jobs" at bounding box center [78, 121] width 99 height 12
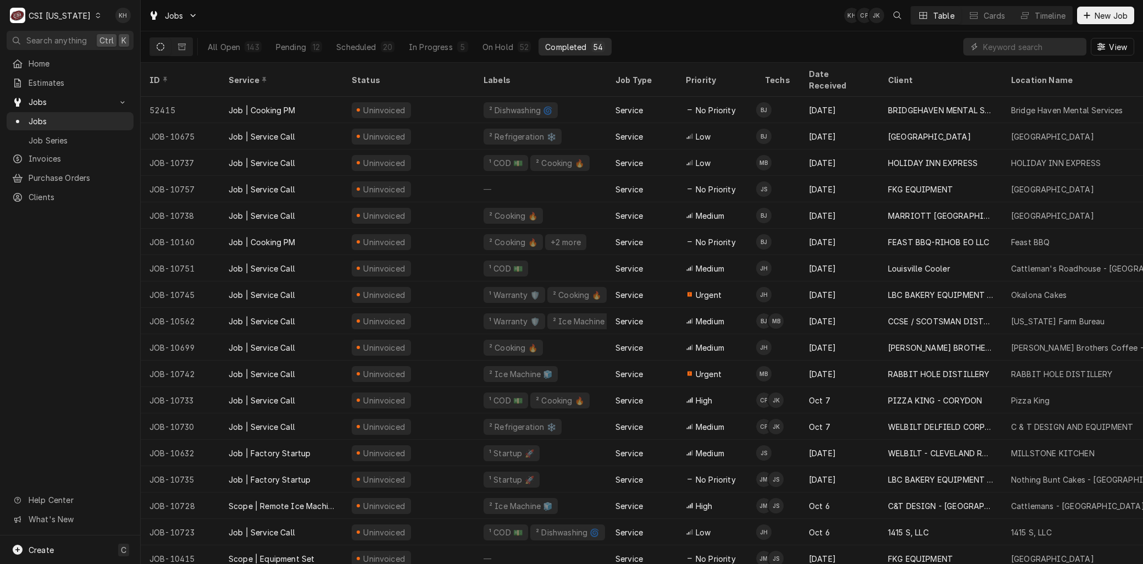
click at [64, 18] on div "CSI [US_STATE]" at bounding box center [60, 16] width 62 height 12
